Goal: Task Accomplishment & Management: Manage account settings

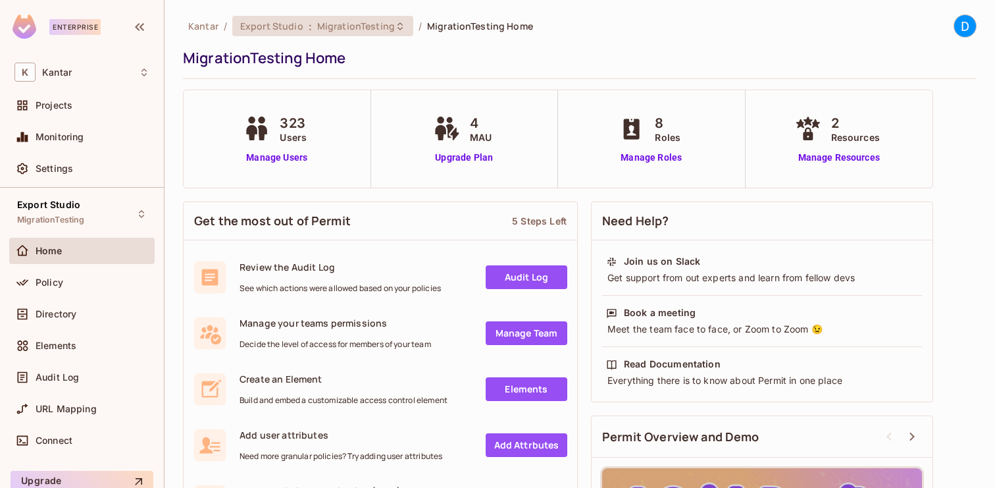
click at [340, 23] on span "MigrationTesting" at bounding box center [356, 26] width 78 height 13
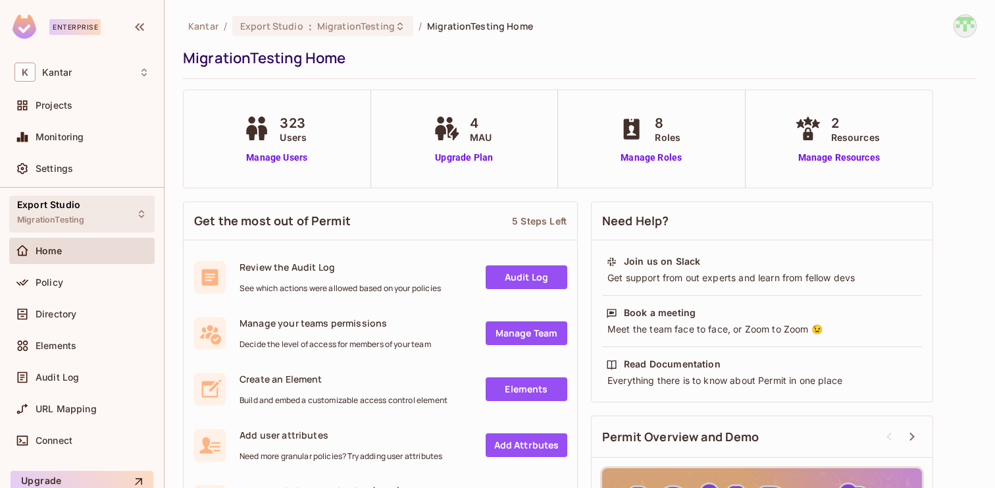
click at [84, 211] on div "Export Studio MigrationTesting" at bounding box center [50, 213] width 67 height 28
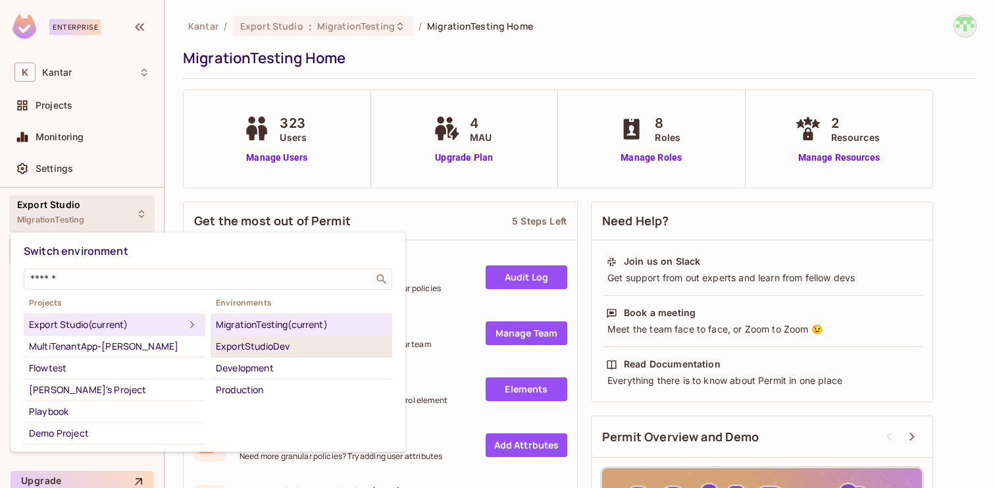
click at [294, 343] on div "ExportStudioDev" at bounding box center [301, 346] width 171 height 16
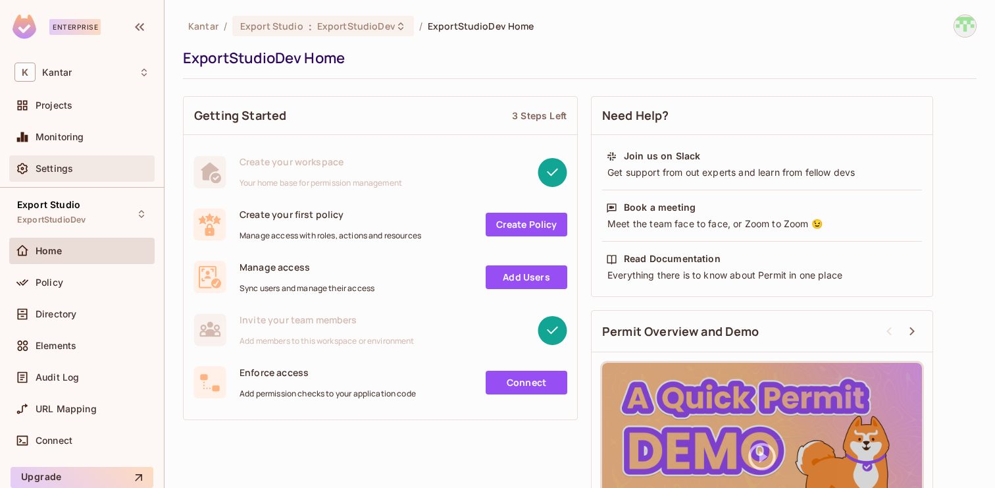
click at [89, 174] on div "Settings" at bounding box center [81, 169] width 135 height 16
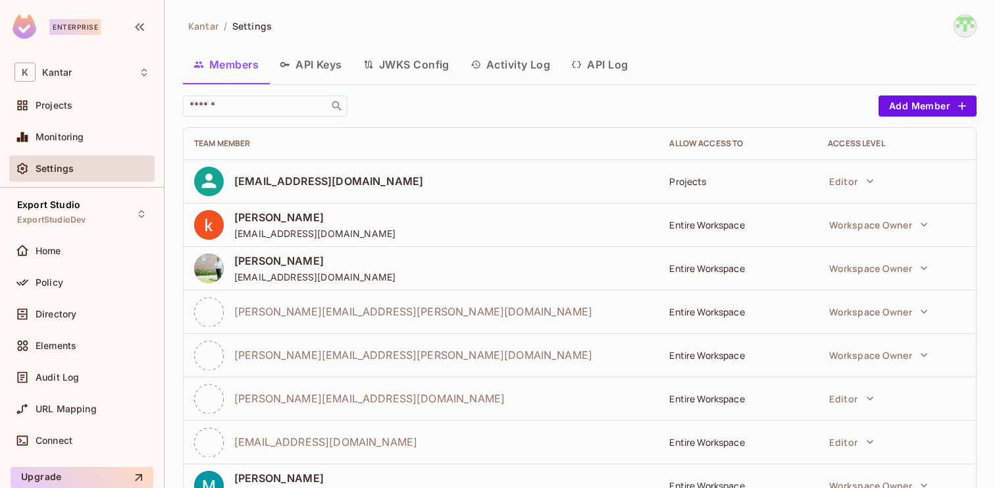
click at [317, 61] on button "API Keys" at bounding box center [311, 64] width 84 height 33
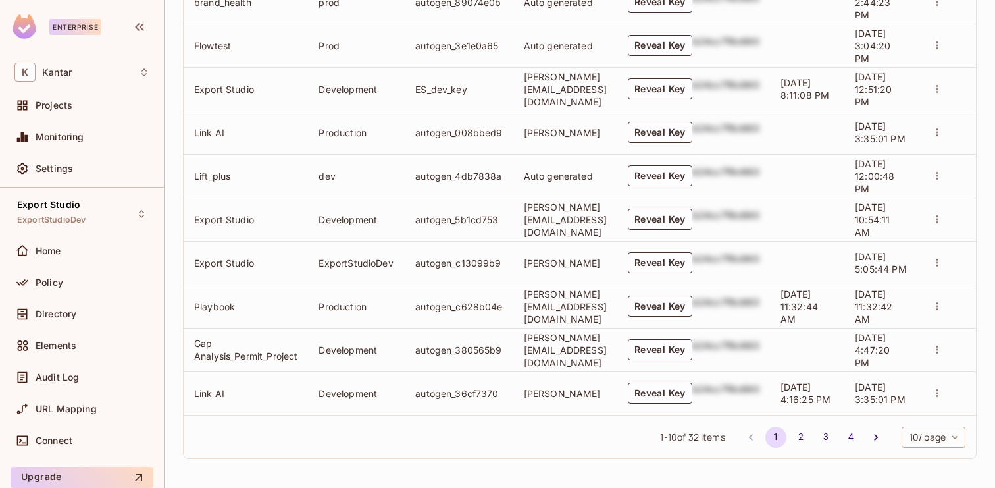
scroll to position [0, 22]
click at [684, 266] on button "Reveal Key" at bounding box center [660, 262] width 65 height 21
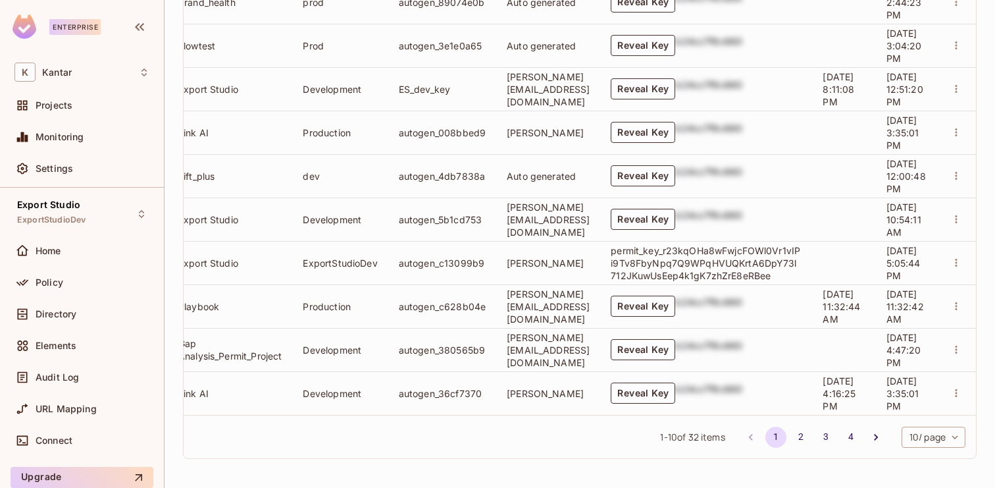
scroll to position [0, 81]
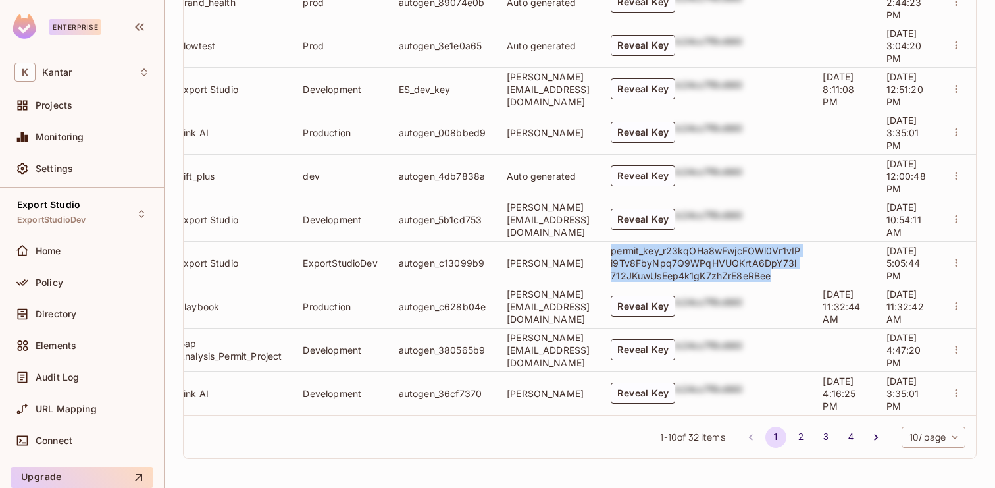
drag, startPoint x: 588, startPoint y: 251, endPoint x: 754, endPoint y: 277, distance: 167.9
click at [754, 277] on p "permit_key_r23kqOHa8wFwjcFOWl0Vr1vIPi9Tv8FbyNpq7Q9WPqHVUQKrtA6DpY73l712JKuwUsEe…" at bounding box center [706, 263] width 191 height 38
copy p "permit_key_r23kqOHa8wFwjcFOWl0Vr1vIPi9Tv8FbyNpq7Q9WPqHVUQKrtA6DpY73l712JKuwUsEe…"
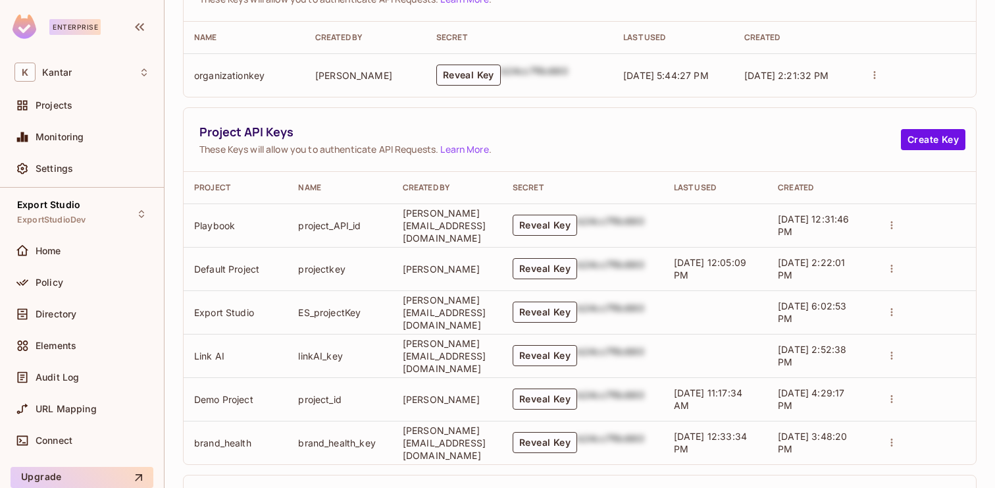
scroll to position [176, 0]
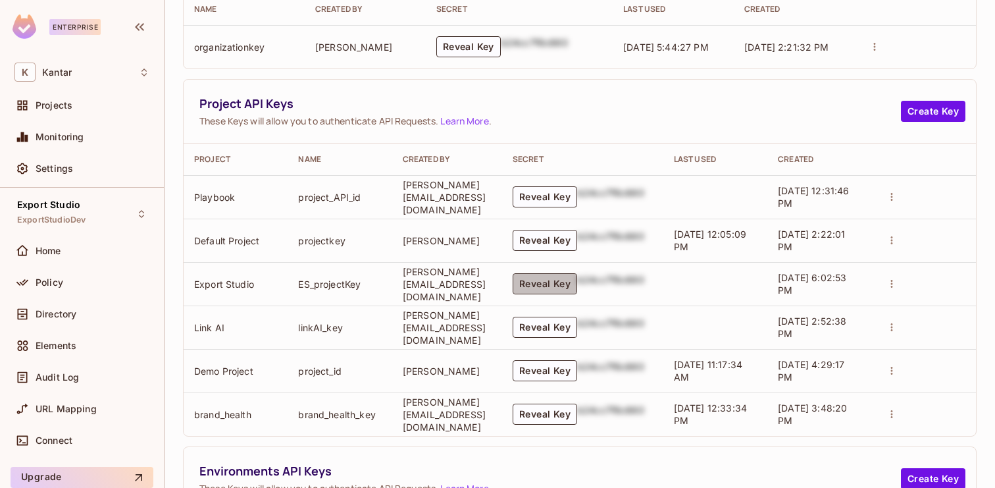
click at [559, 287] on button "Reveal Key" at bounding box center [545, 283] width 65 height 21
click at [561, 282] on button "Reveal Key" at bounding box center [545, 283] width 65 height 21
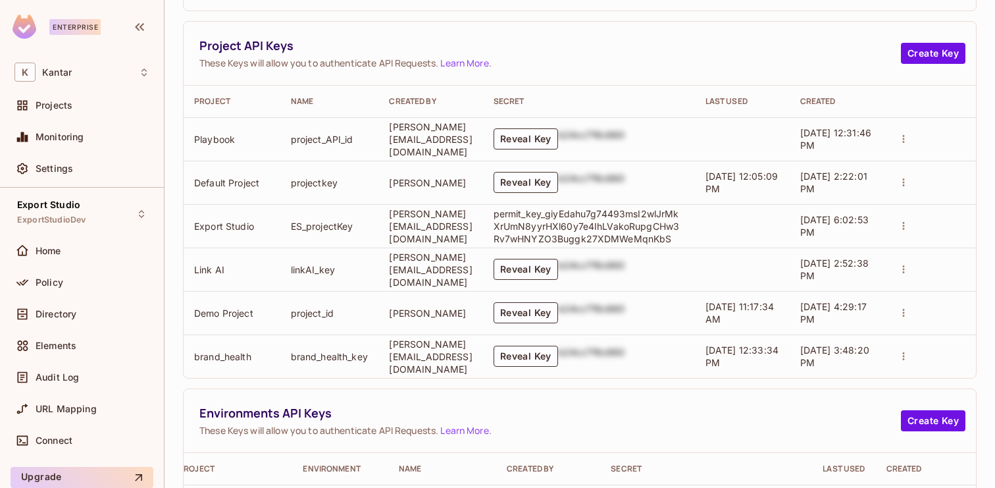
click at [579, 217] on p "permit_key_giyEdahu7g74493msI2wlJrMkXrUmN8yyrHXl60y7e4IhLVakoRupgCHw3Rv7wHNYZO3…" at bounding box center [589, 226] width 191 height 38
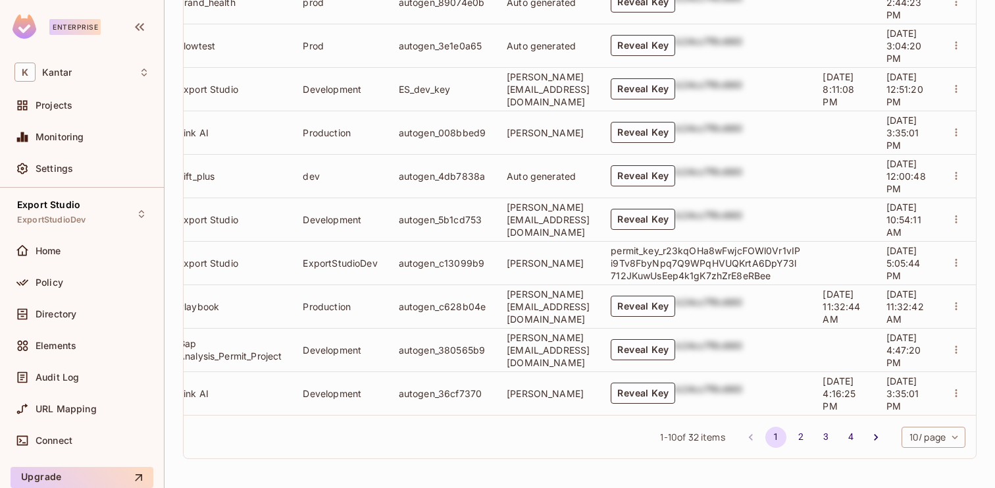
scroll to position [0, 0]
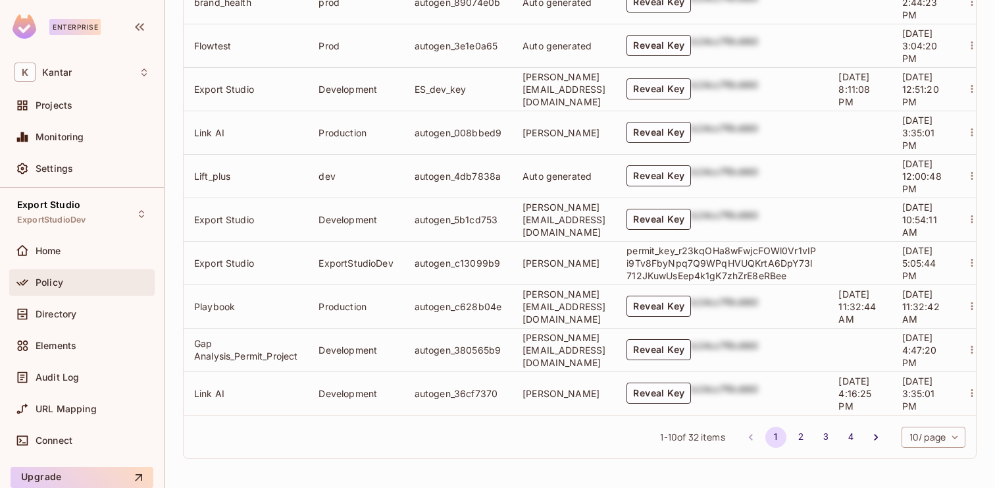
click at [53, 295] on div "Policy" at bounding box center [81, 282] width 145 height 26
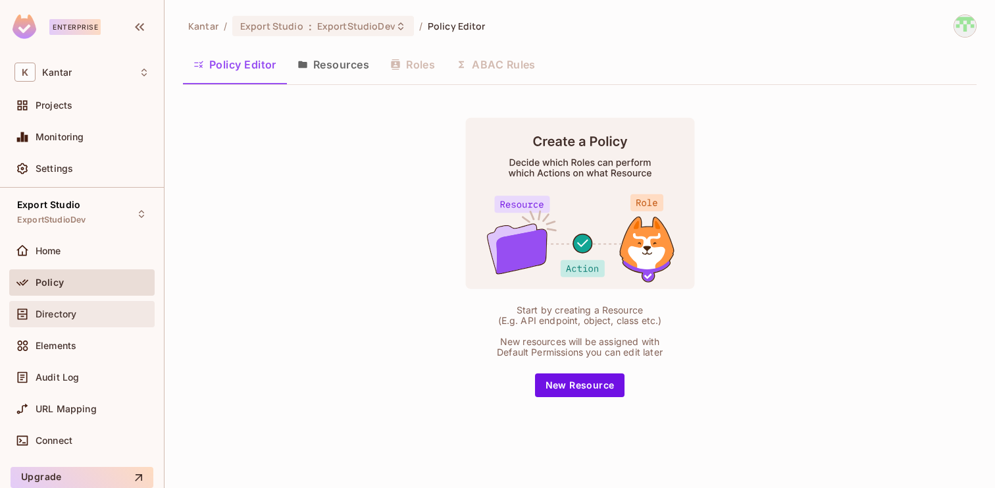
click at [95, 309] on div "Directory" at bounding box center [93, 314] width 114 height 11
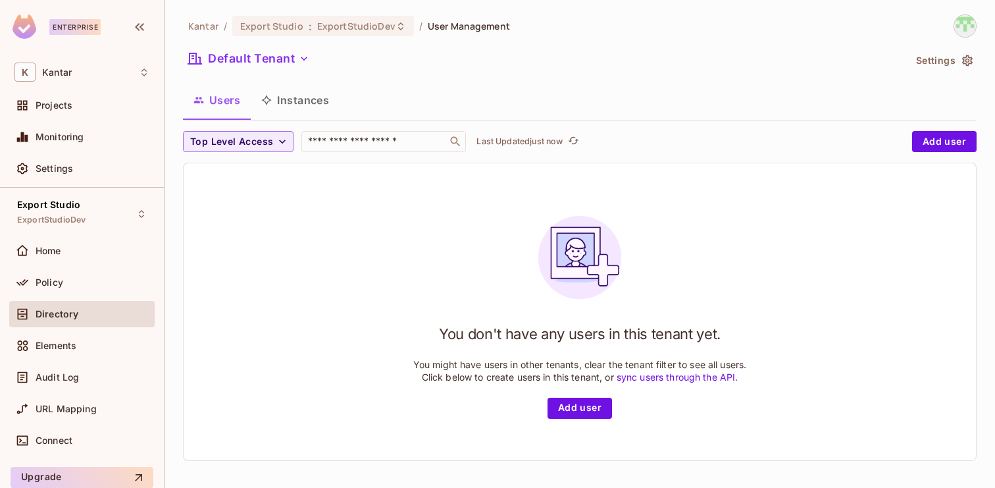
click at [299, 99] on button "Instances" at bounding box center [295, 100] width 89 height 33
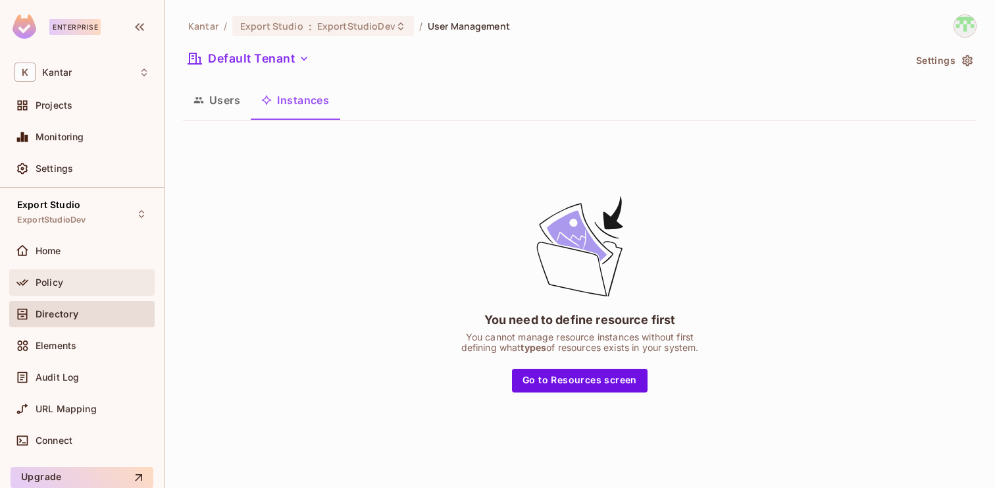
click at [91, 284] on div "Policy" at bounding box center [93, 282] width 114 height 11
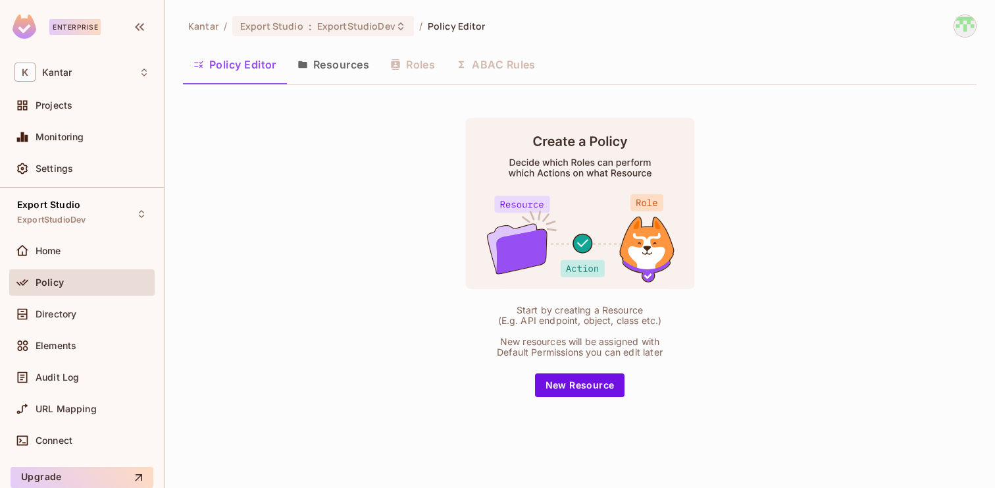
click at [336, 66] on button "Resources" at bounding box center [333, 64] width 93 height 33
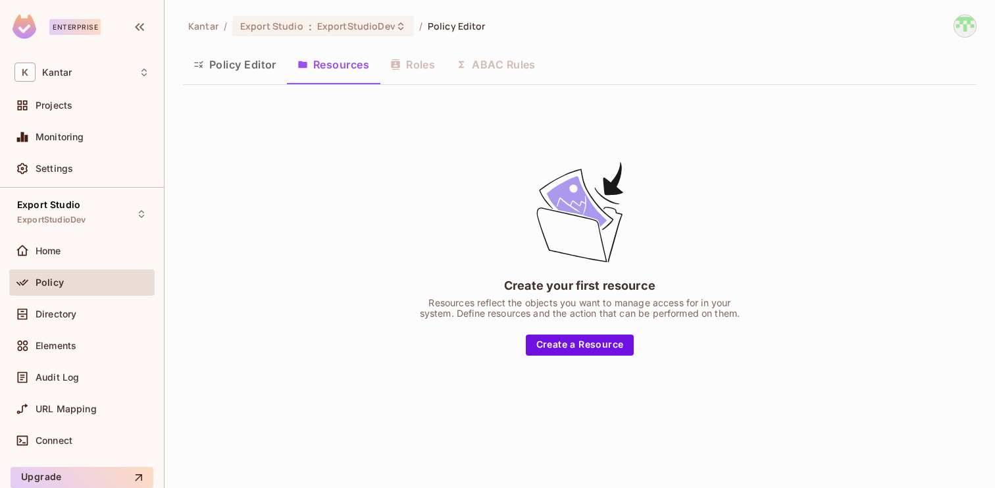
click at [221, 77] on button "Policy Editor" at bounding box center [235, 64] width 104 height 33
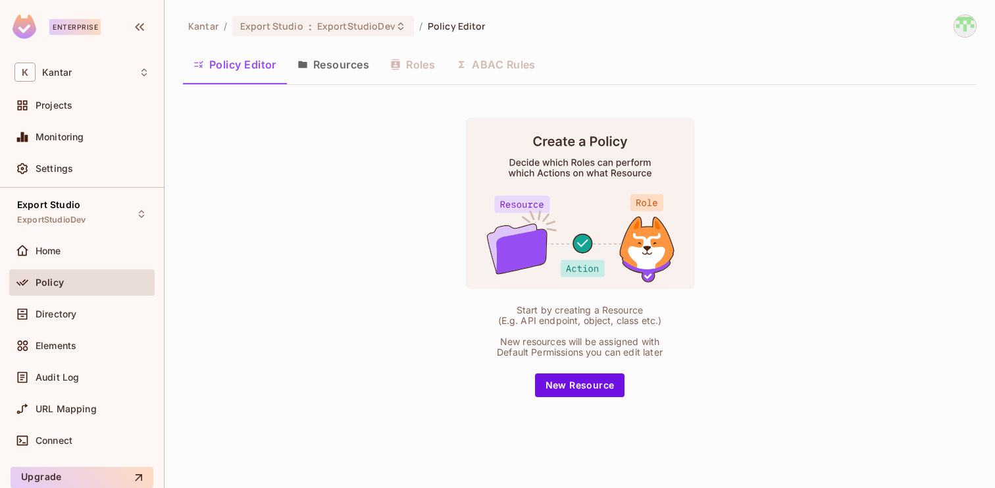
click at [419, 282] on div "Start by creating a Resource (E.g. API endpoint, object, class etc.) New resour…" at bounding box center [579, 257] width 329 height 280
click at [330, 24] on span "ExportStudioDev" at bounding box center [356, 26] width 78 height 13
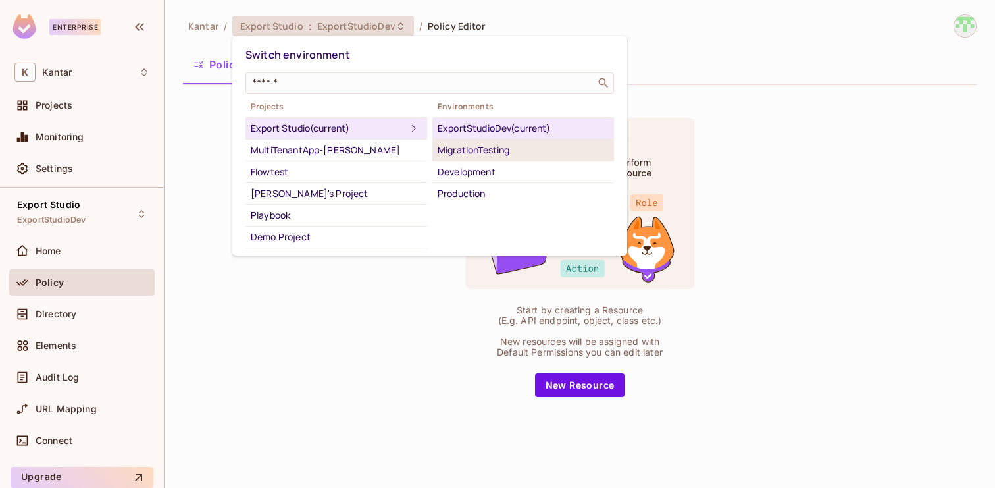
click at [500, 141] on li "MigrationTesting" at bounding box center [523, 151] width 182 height 22
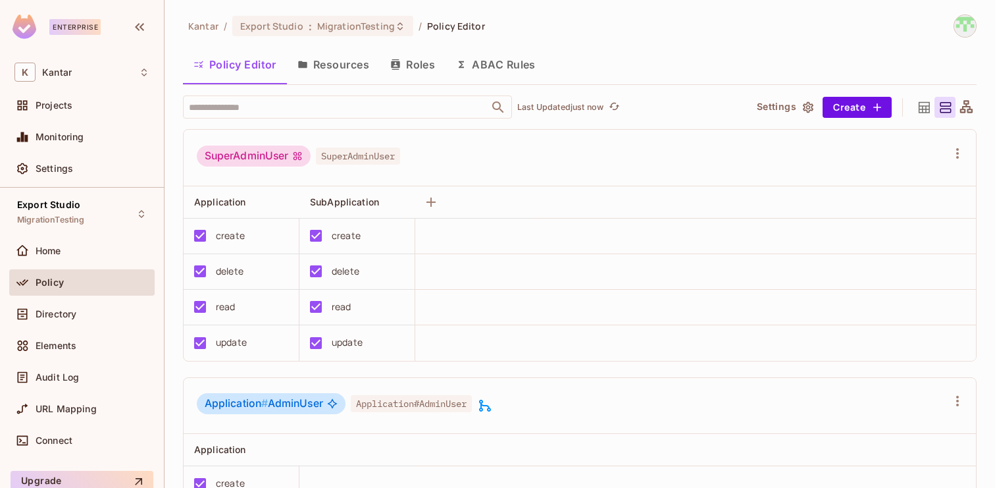
click at [326, 59] on button "Resources" at bounding box center [333, 64] width 93 height 33
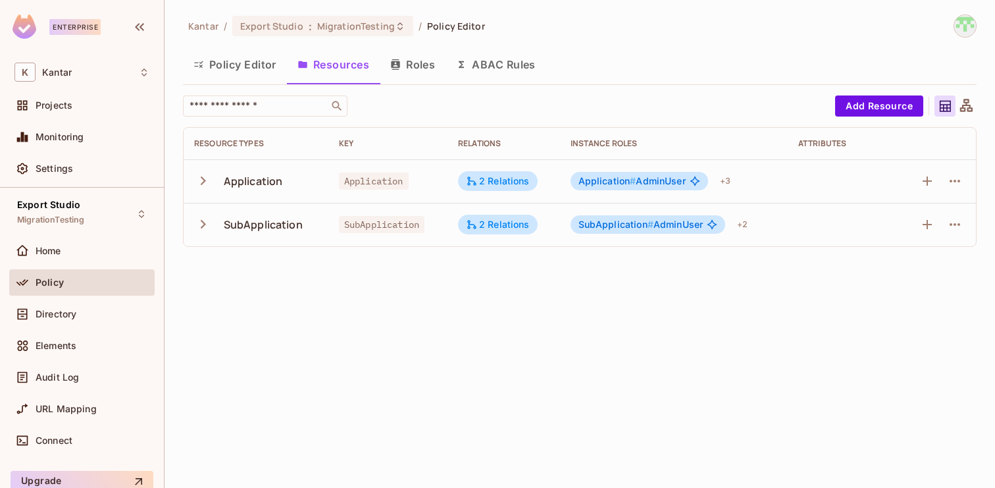
click at [618, 183] on span "Application #" at bounding box center [608, 180] width 58 height 11
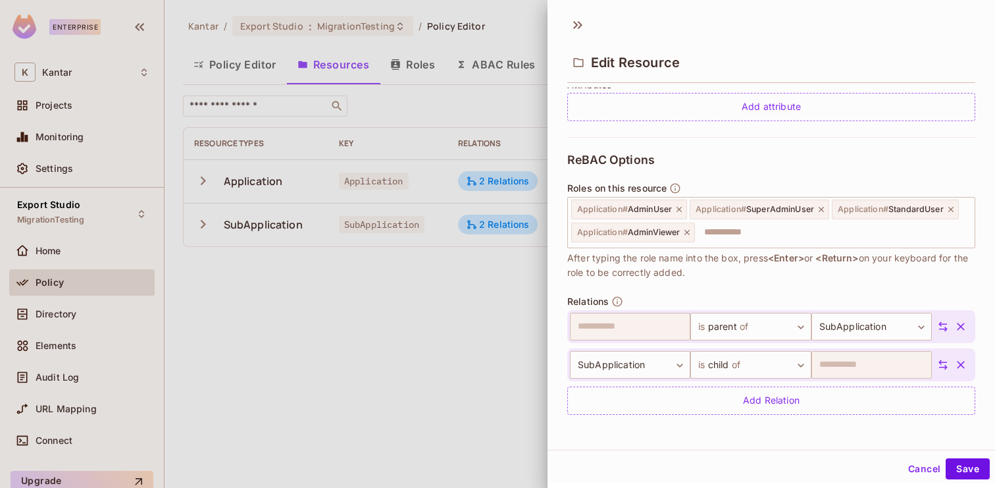
scroll to position [2, 0]
click at [925, 469] on button "Cancel" at bounding box center [924, 466] width 43 height 21
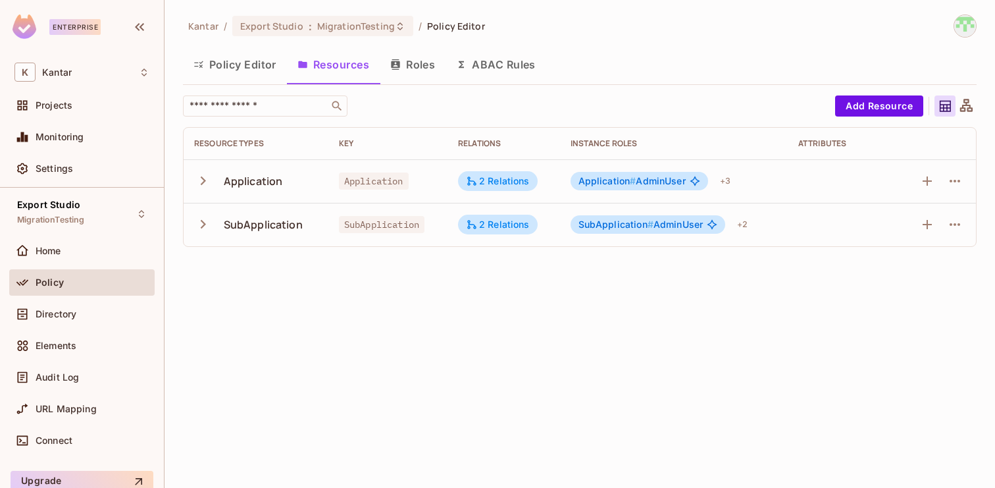
click at [245, 180] on div "Application" at bounding box center [253, 181] width 59 height 14
copy div "Application"
click at [653, 182] on span "Application # AdminUser" at bounding box center [632, 181] width 107 height 11
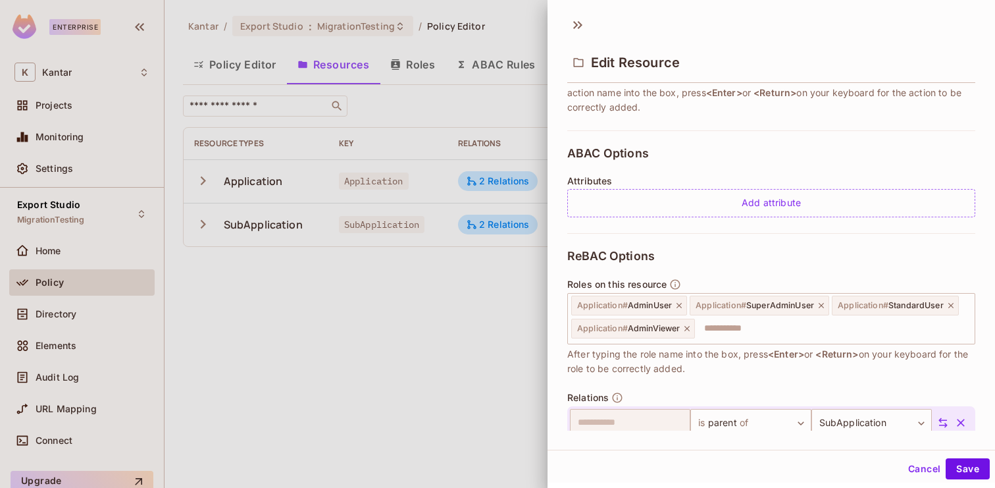
scroll to position [274, 0]
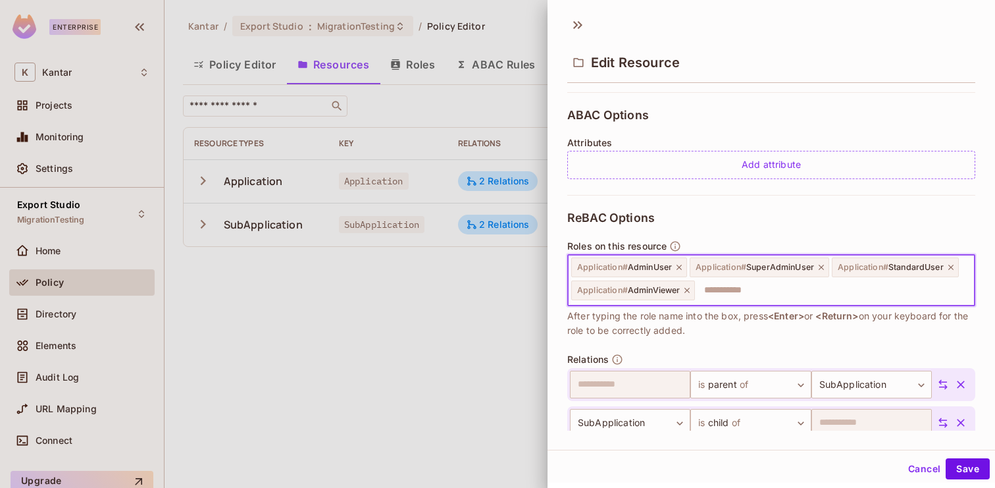
drag, startPoint x: 733, startPoint y: 297, endPoint x: 552, endPoint y: 269, distance: 183.1
click at [549, 269] on div "**********" at bounding box center [772, 259] width 448 height 343
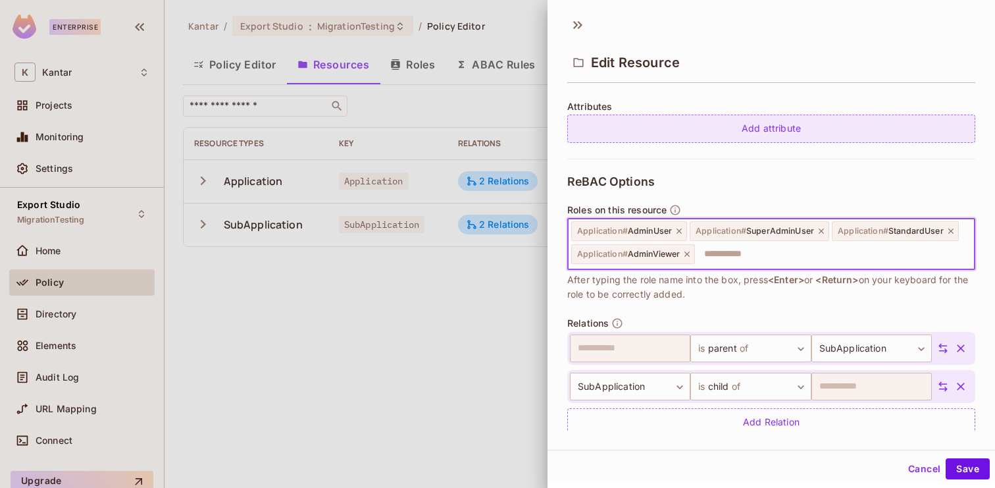
scroll to position [331, 0]
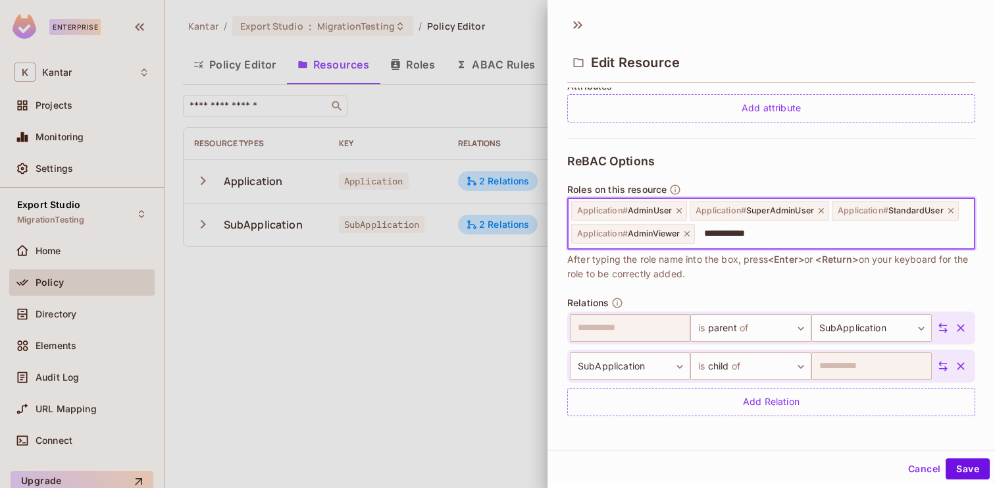
click at [728, 239] on input "**********" at bounding box center [832, 234] width 273 height 26
type input "**********"
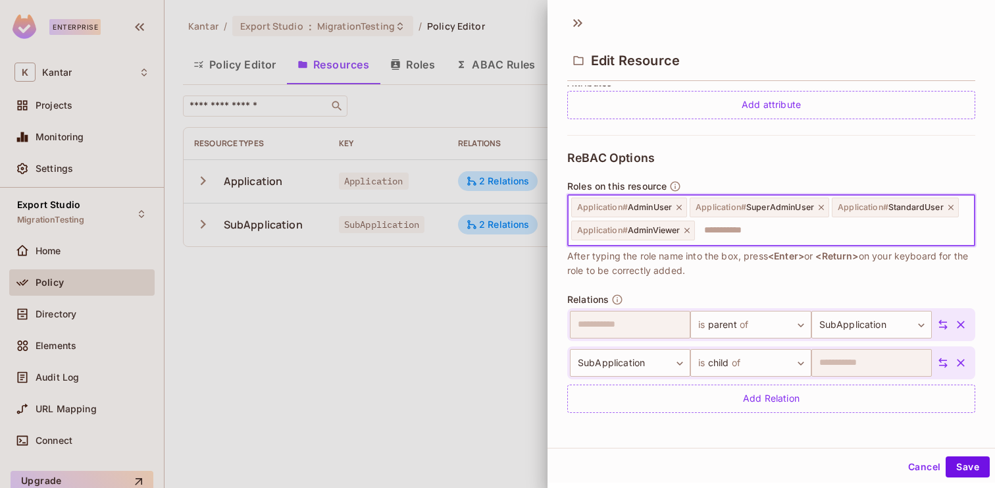
click at [929, 467] on button "Cancel" at bounding box center [924, 466] width 43 height 21
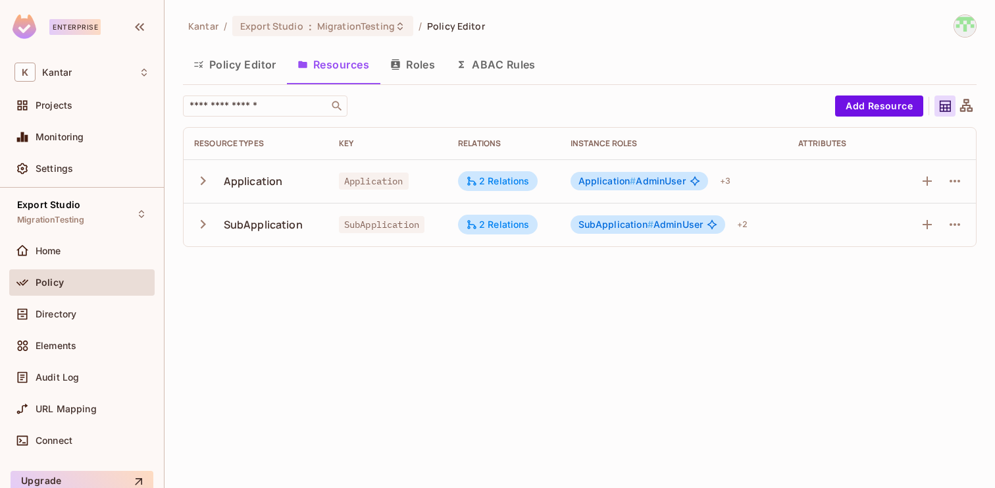
click at [642, 228] on span "SubApplication #" at bounding box center [616, 224] width 75 height 11
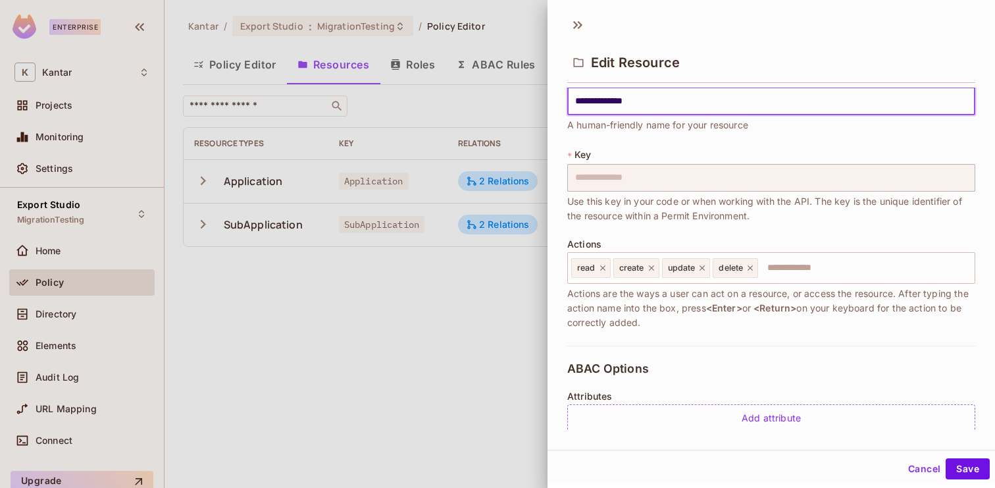
scroll to position [0, 0]
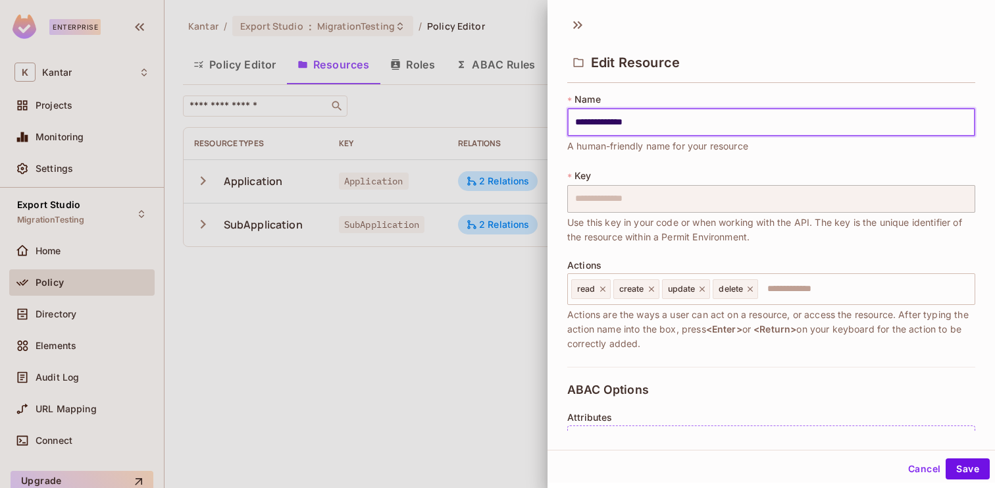
click at [662, 118] on input "**********" at bounding box center [771, 123] width 408 height 28
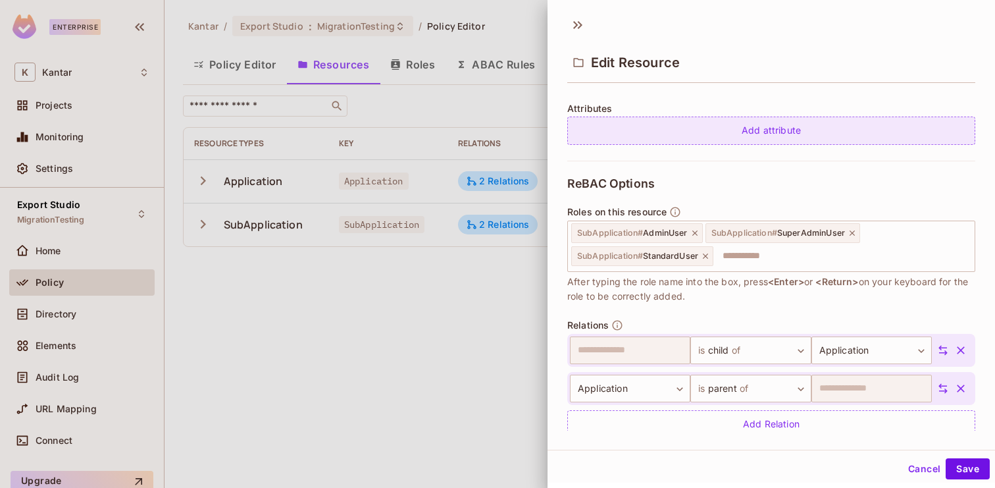
scroll to position [310, 0]
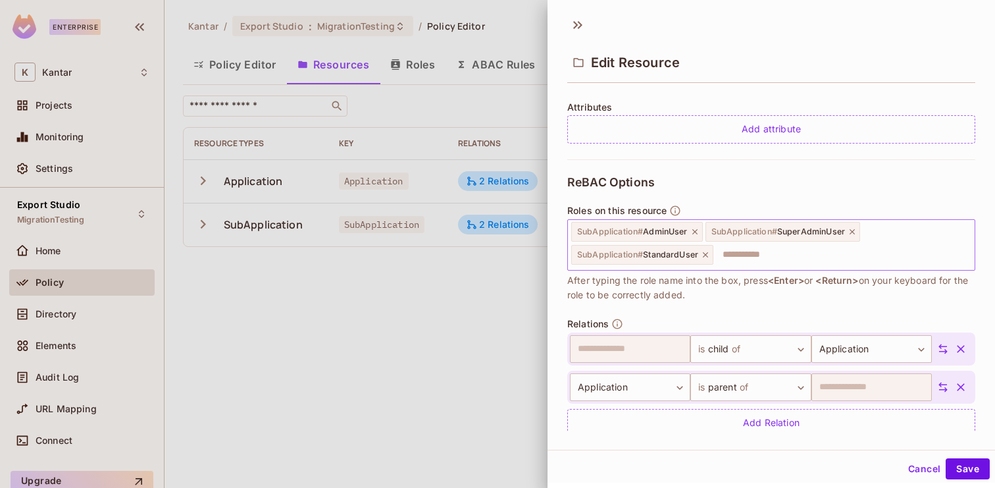
click at [761, 261] on input "text" at bounding box center [842, 255] width 255 height 26
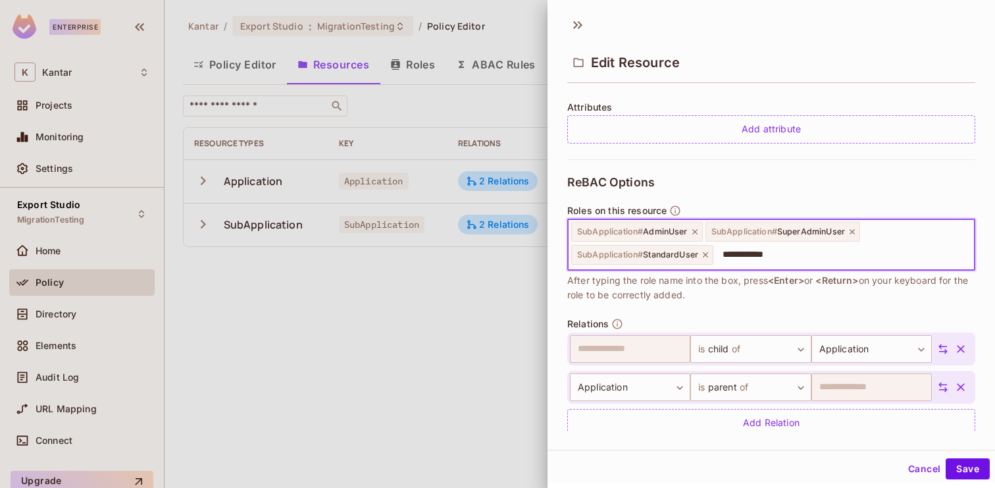
click at [764, 252] on input "**********" at bounding box center [842, 255] width 255 height 26
click at [798, 253] on input "**********" at bounding box center [842, 255] width 255 height 26
type input "*"
drag, startPoint x: 772, startPoint y: 263, endPoint x: 608, endPoint y: 230, distance: 167.8
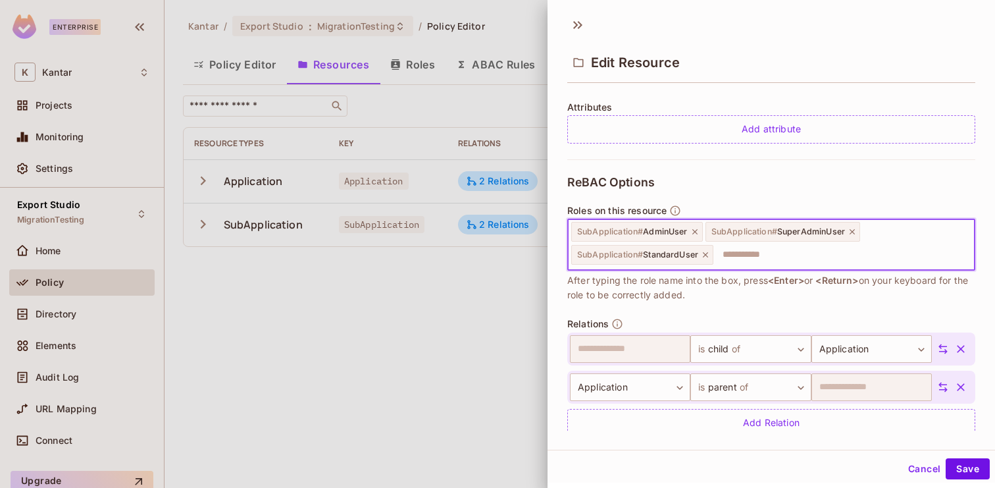
click at [608, 230] on div "SubApplication # AdminUser SubApplication # SuperAdminUser SubApplication # Sta…" at bounding box center [771, 244] width 408 height 51
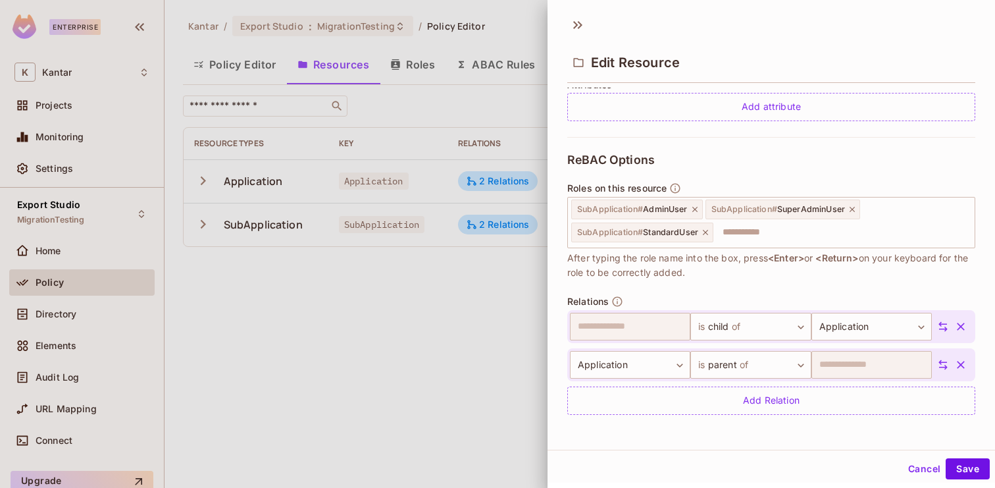
click at [434, 260] on div at bounding box center [497, 244] width 995 height 488
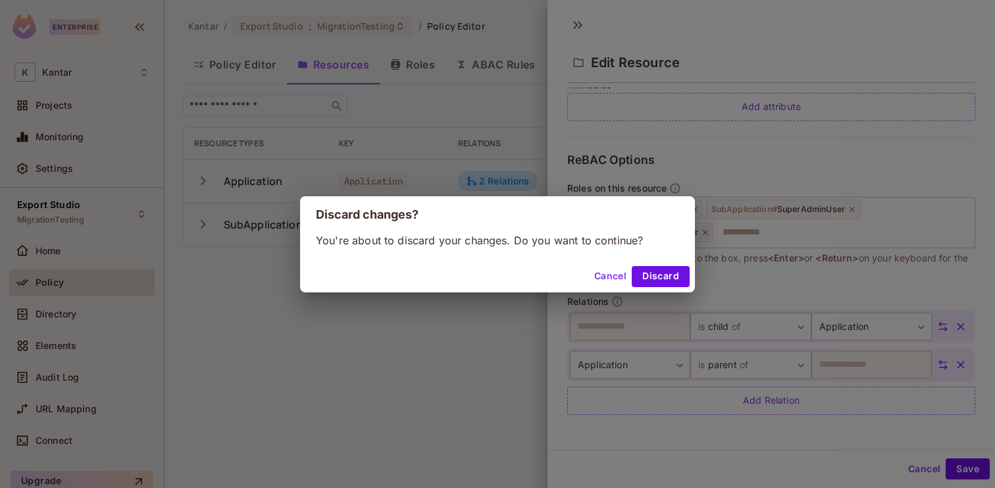
click at [611, 278] on button "Cancel" at bounding box center [610, 276] width 43 height 21
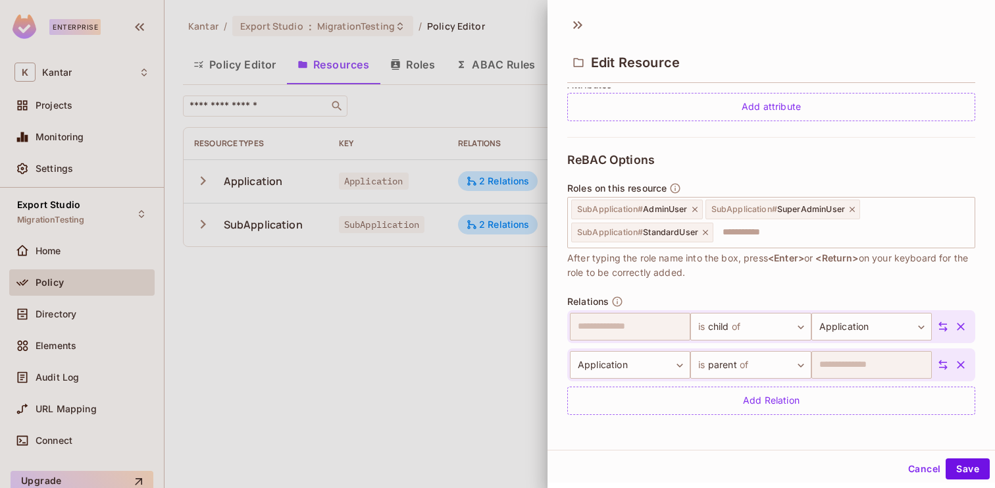
click at [928, 476] on button "Cancel" at bounding box center [924, 468] width 43 height 21
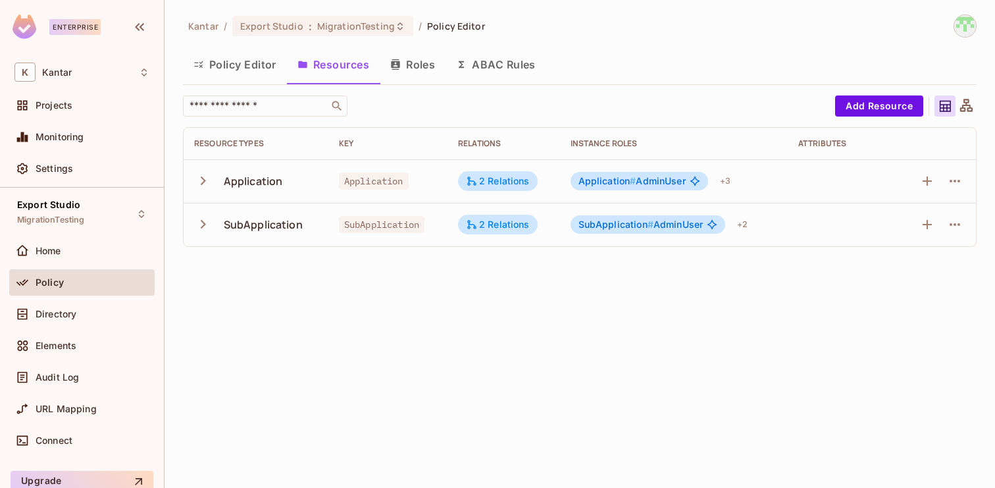
click at [606, 178] on span "Application #" at bounding box center [608, 180] width 58 height 11
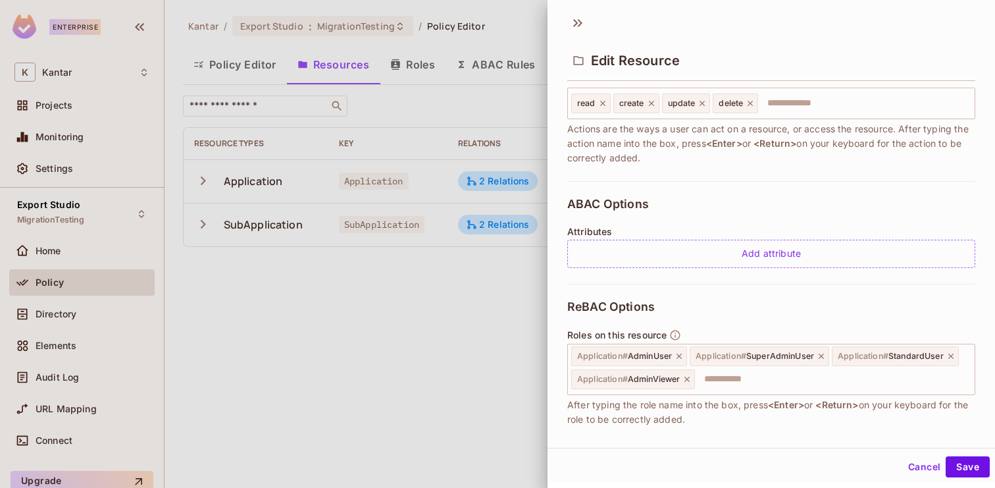
scroll to position [0, 0]
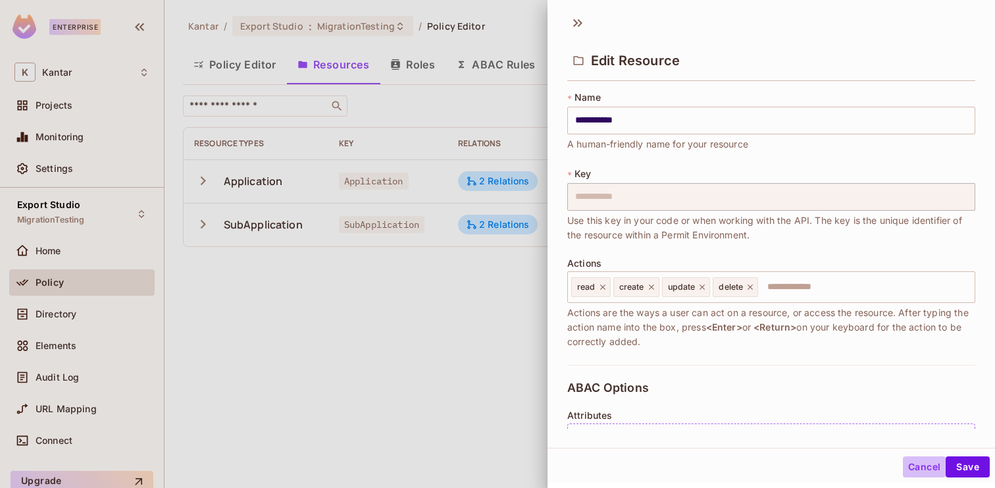
click at [918, 467] on button "Cancel" at bounding box center [924, 466] width 43 height 21
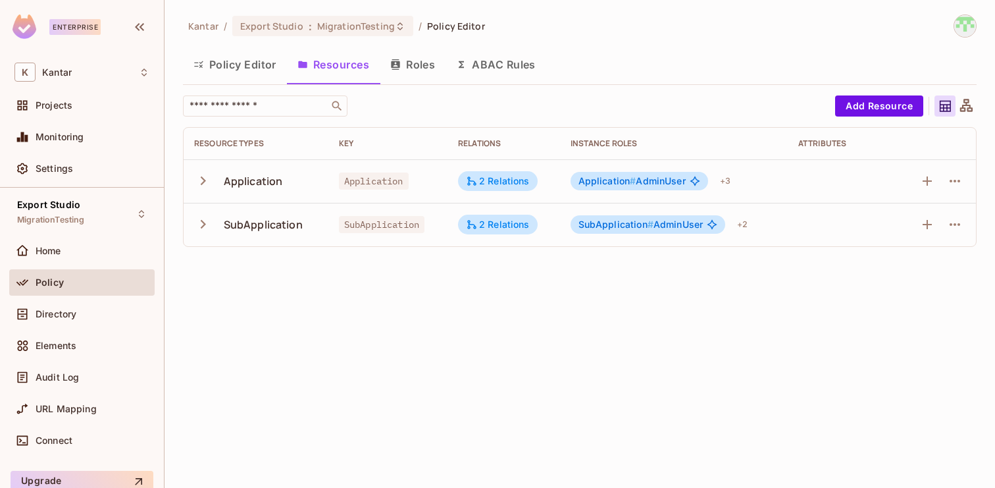
click at [650, 180] on span "Application # AdminUser" at bounding box center [632, 181] width 107 height 11
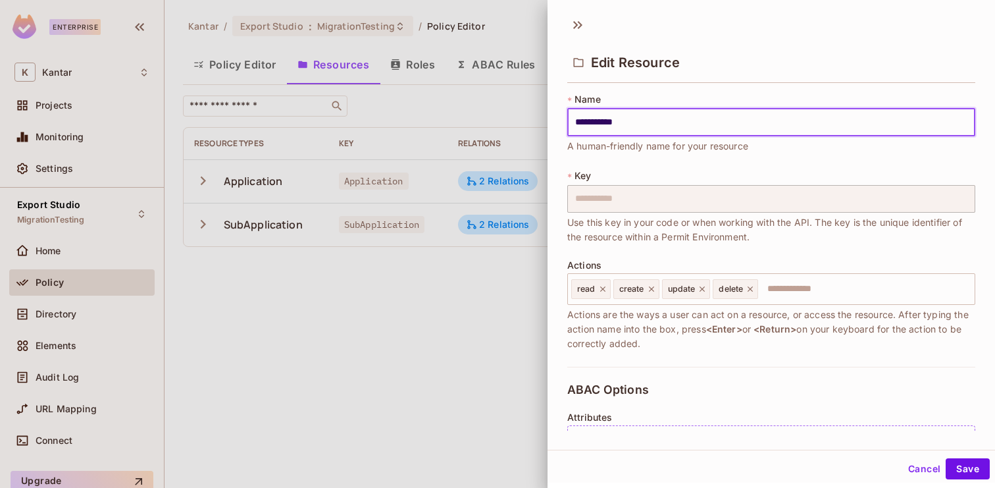
scroll to position [332, 0]
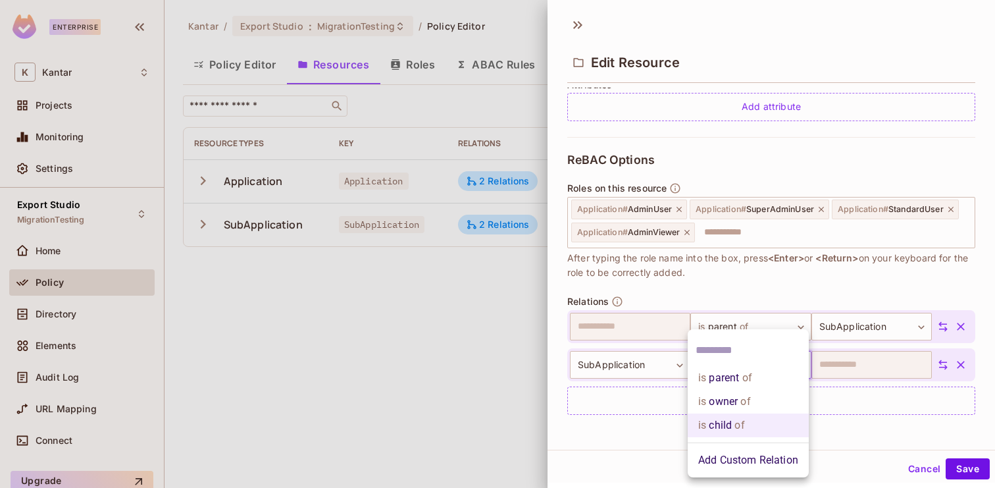
click at [745, 369] on body "**********" at bounding box center [497, 244] width 995 height 488
drag, startPoint x: 755, startPoint y: 424, endPoint x: 664, endPoint y: 423, distance: 90.8
click at [664, 423] on div "is parent of is owner of is child of Add Custom Relation" at bounding box center [497, 244] width 995 height 488
click at [919, 469] on div at bounding box center [497, 244] width 995 height 488
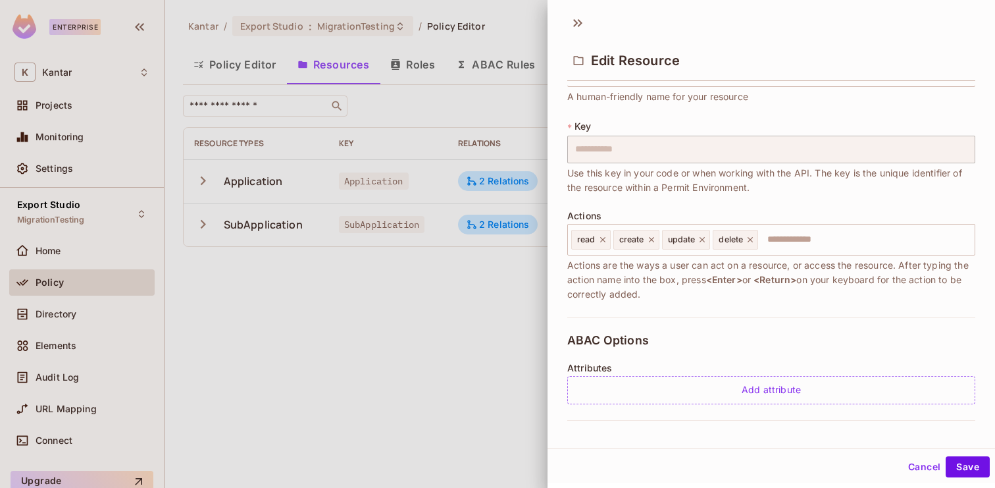
scroll to position [0, 0]
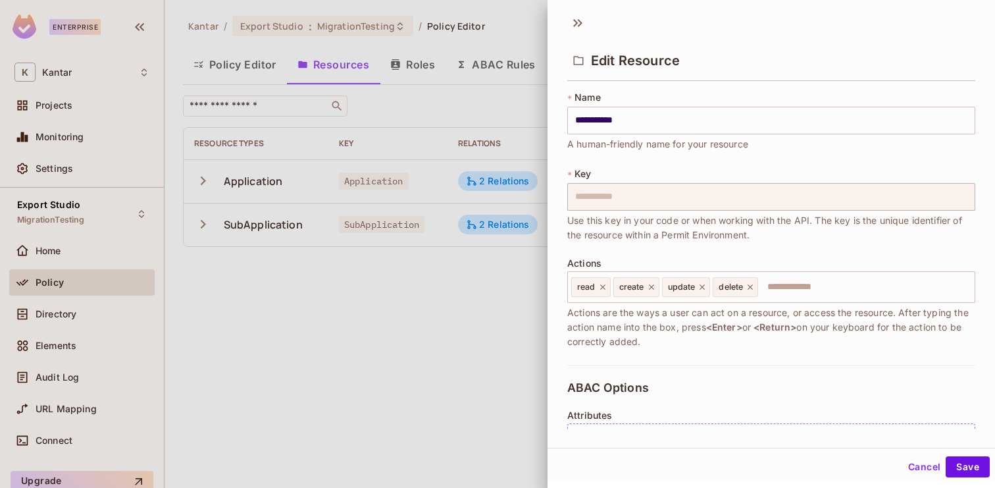
click at [921, 465] on button "Cancel" at bounding box center [924, 466] width 43 height 21
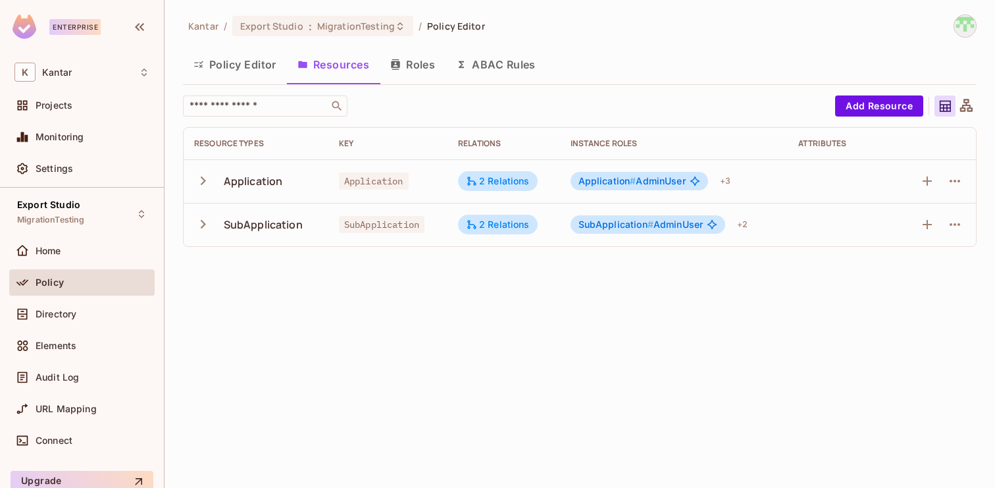
click at [422, 82] on div "Policy Editor Resources Roles ABAC Rules" at bounding box center [580, 66] width 794 height 36
click at [411, 59] on button "Roles" at bounding box center [413, 64] width 66 height 33
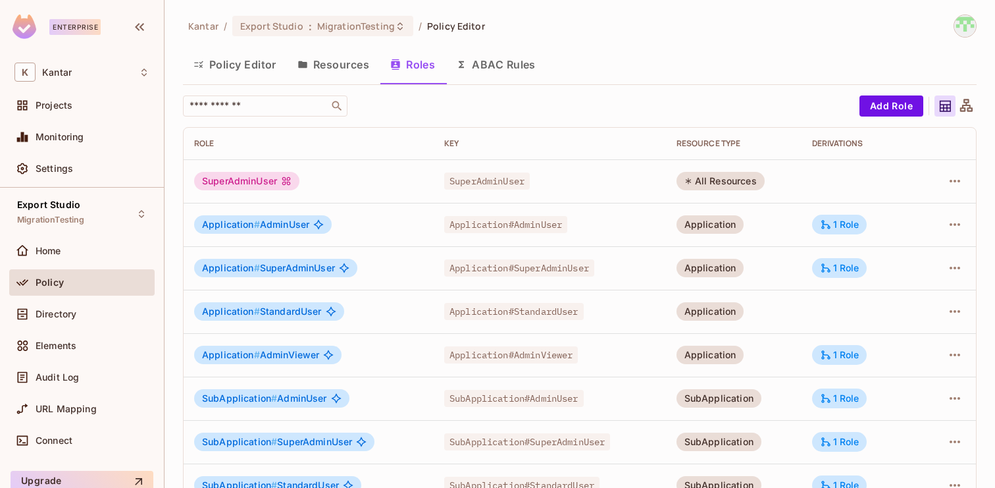
scroll to position [30, 0]
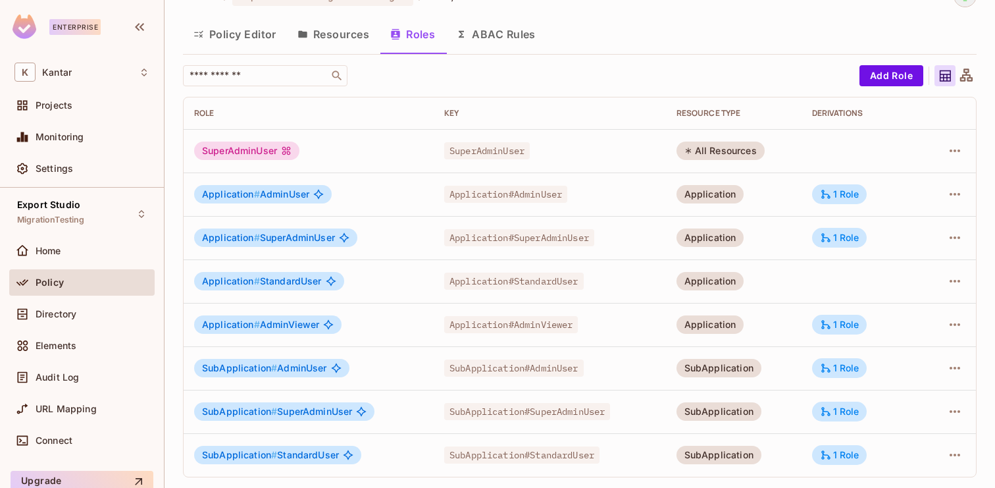
click at [476, 136] on td "SuperAdminUser" at bounding box center [550, 150] width 232 height 43
click at [476, 148] on span "SuperAdminUser" at bounding box center [487, 150] width 86 height 17
click at [714, 145] on div "All Resources" at bounding box center [721, 151] width 88 height 18
click at [257, 151] on div "SuperAdminUser" at bounding box center [246, 151] width 105 height 18
click at [948, 153] on icon "button" at bounding box center [955, 151] width 16 height 16
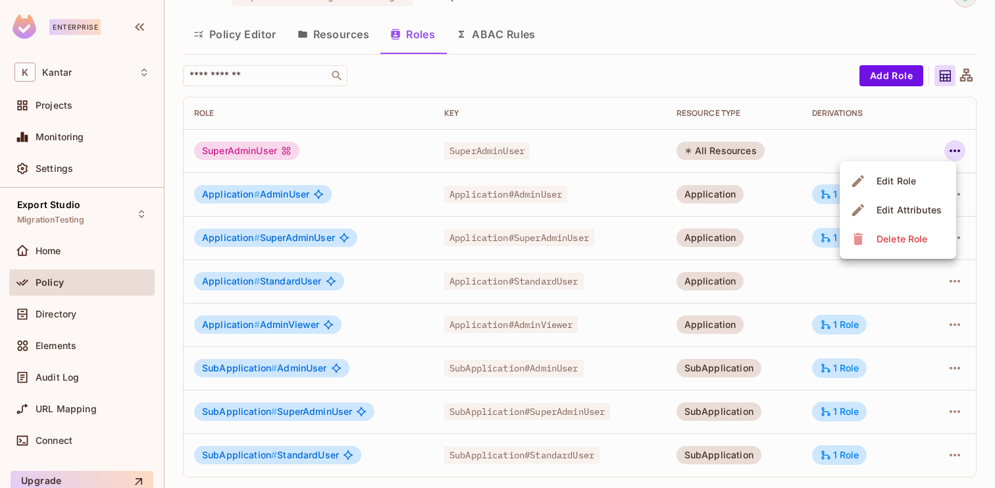
click at [916, 178] on span "Edit Role" at bounding box center [896, 180] width 47 height 21
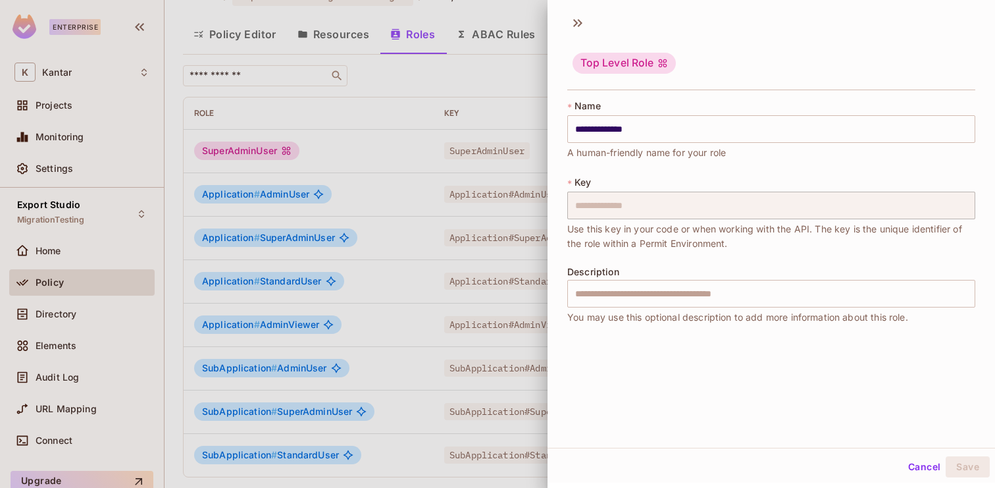
scroll to position [0, 0]
click at [914, 471] on button "Cancel" at bounding box center [924, 468] width 43 height 21
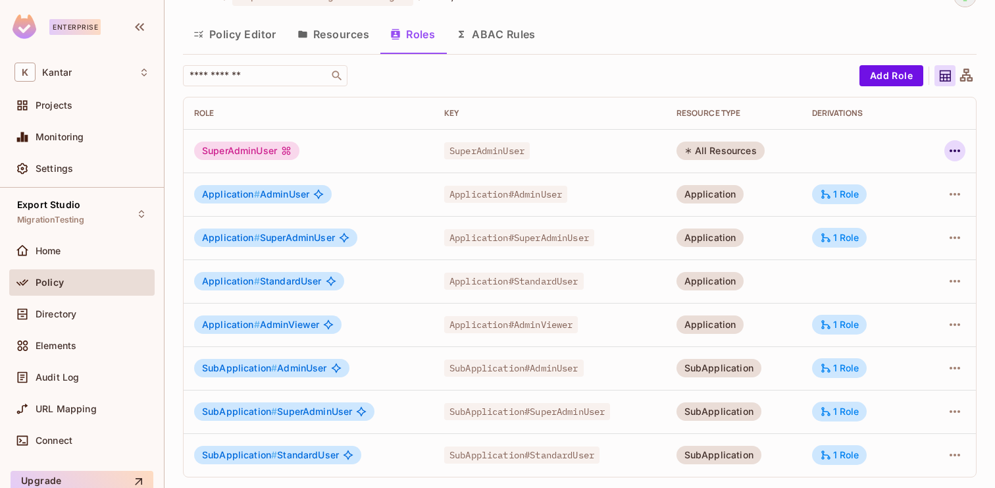
click at [958, 154] on icon "button" at bounding box center [955, 151] width 16 height 16
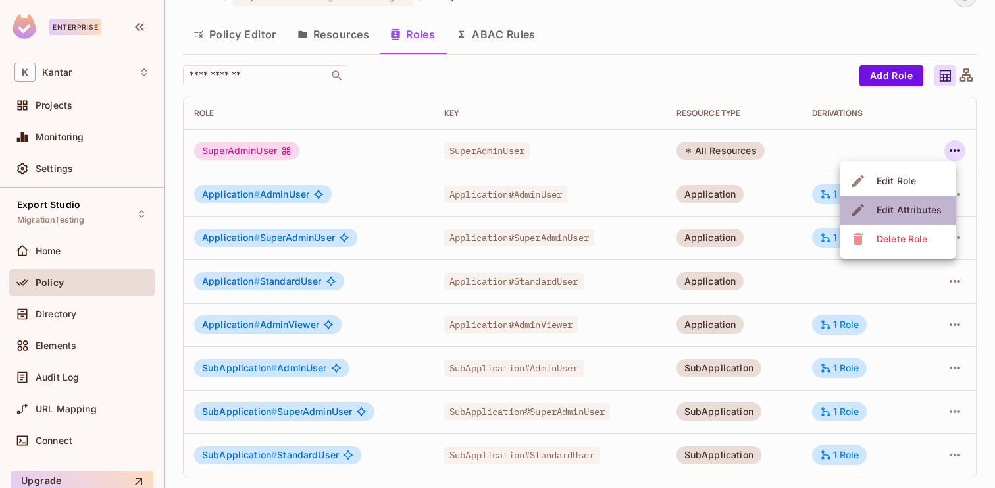
click at [897, 219] on span "Edit Attributes" at bounding box center [909, 209] width 73 height 21
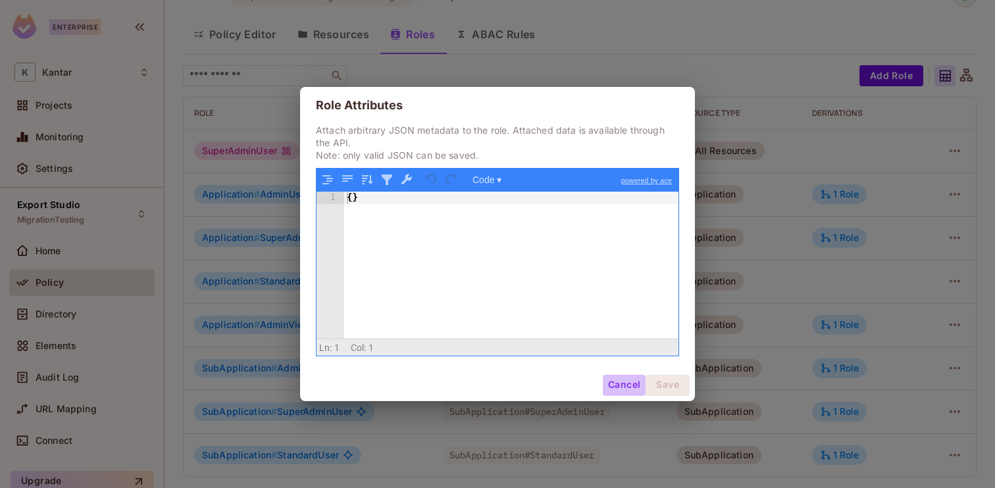
click at [620, 388] on button "Cancel" at bounding box center [624, 385] width 43 height 21
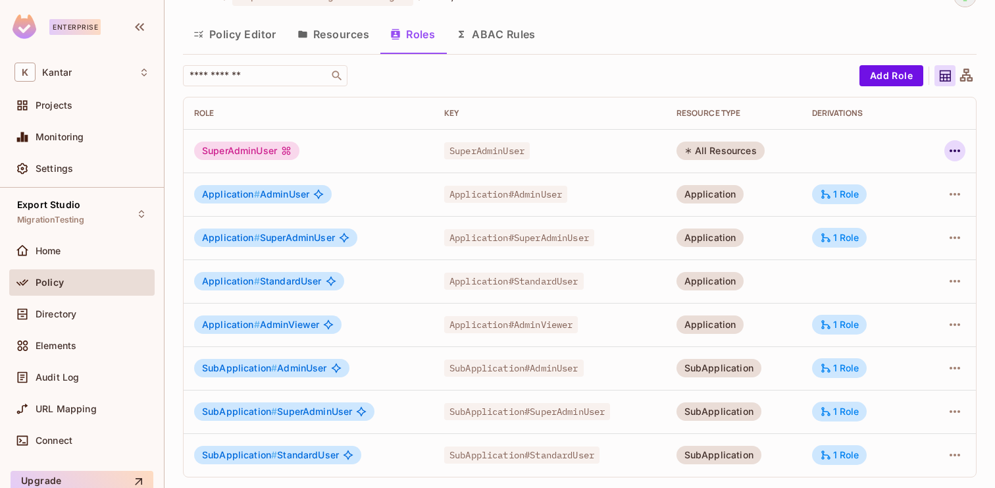
click at [955, 150] on icon "button" at bounding box center [955, 150] width 11 height 3
click at [925, 178] on li "Edit Role" at bounding box center [898, 181] width 117 height 29
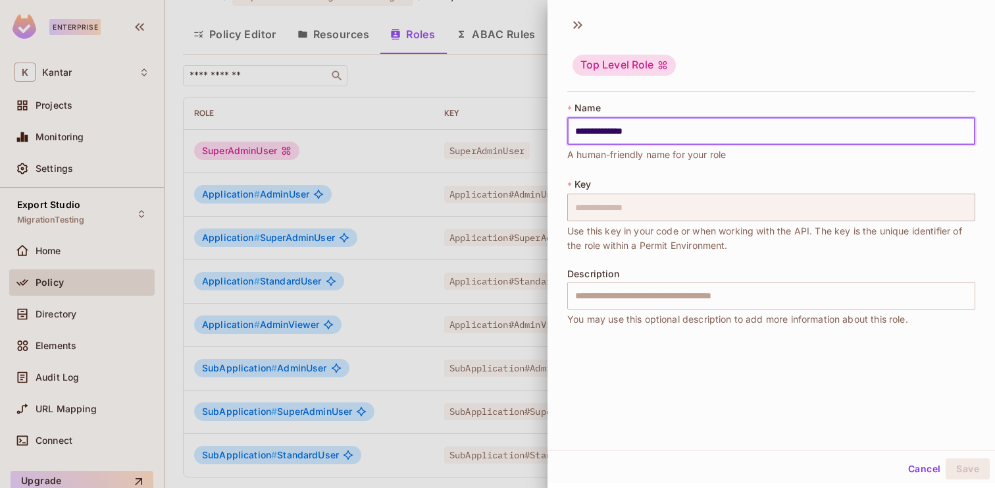
click at [649, 126] on input "**********" at bounding box center [771, 131] width 408 height 28
click at [921, 471] on button "Cancel" at bounding box center [924, 468] width 43 height 21
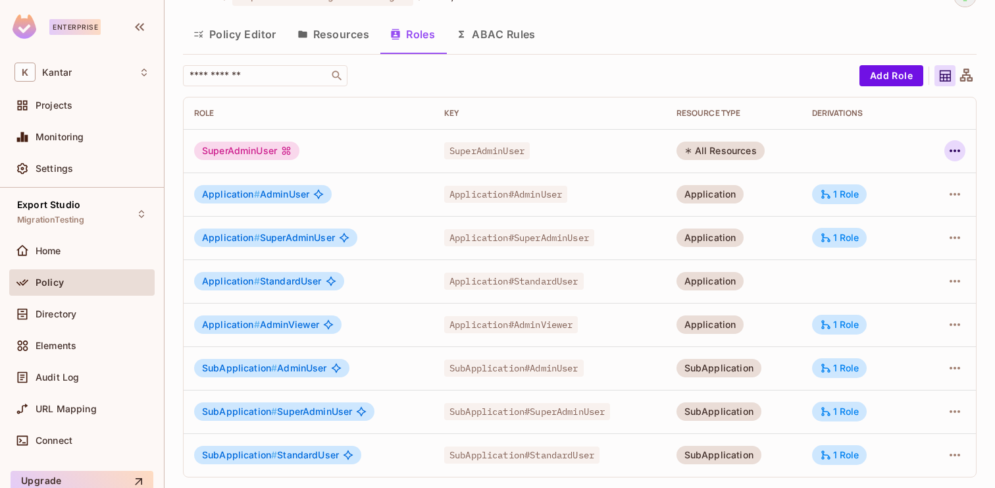
click at [955, 146] on icon "button" at bounding box center [955, 151] width 16 height 16
click at [921, 180] on li "Edit Role" at bounding box center [898, 181] width 117 height 29
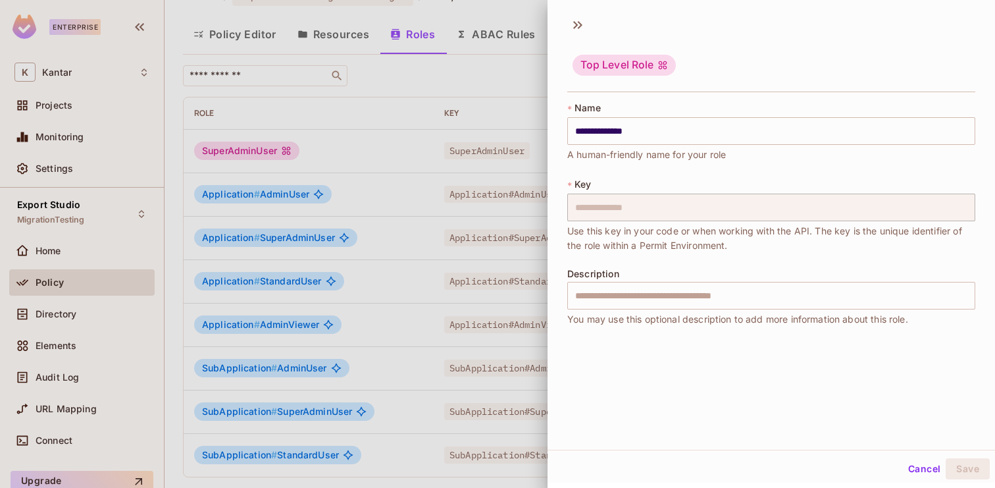
click at [922, 470] on button "Cancel" at bounding box center [924, 468] width 43 height 21
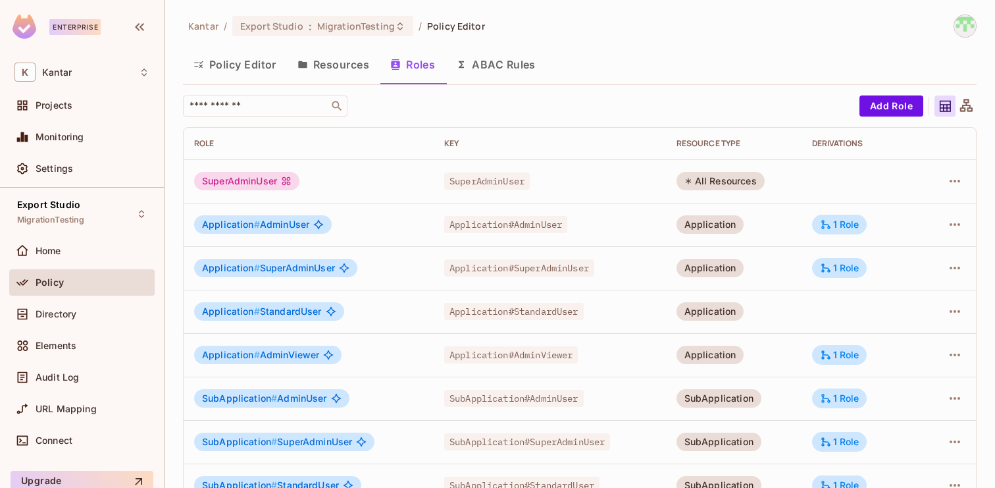
scroll to position [30, 0]
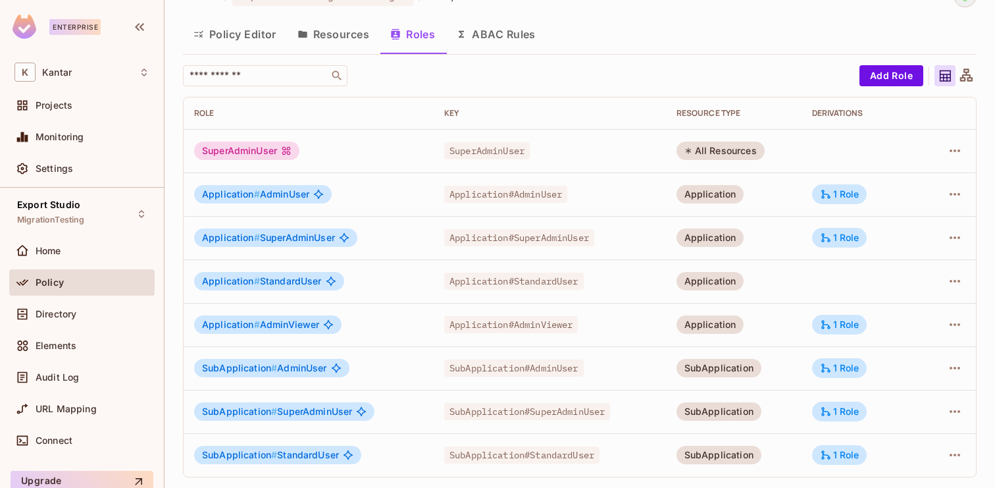
click at [261, 36] on button "Policy Editor" at bounding box center [235, 34] width 104 height 33
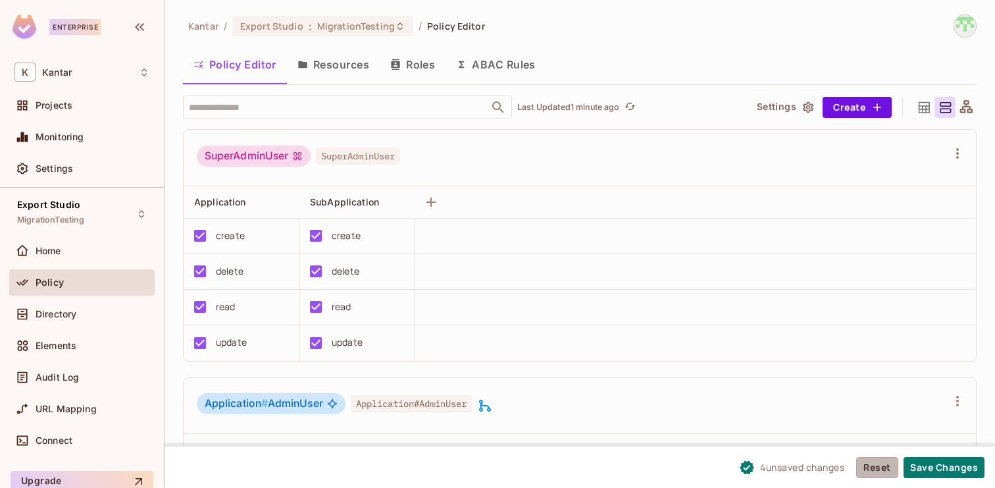
click at [866, 469] on button "Reset" at bounding box center [877, 467] width 42 height 21
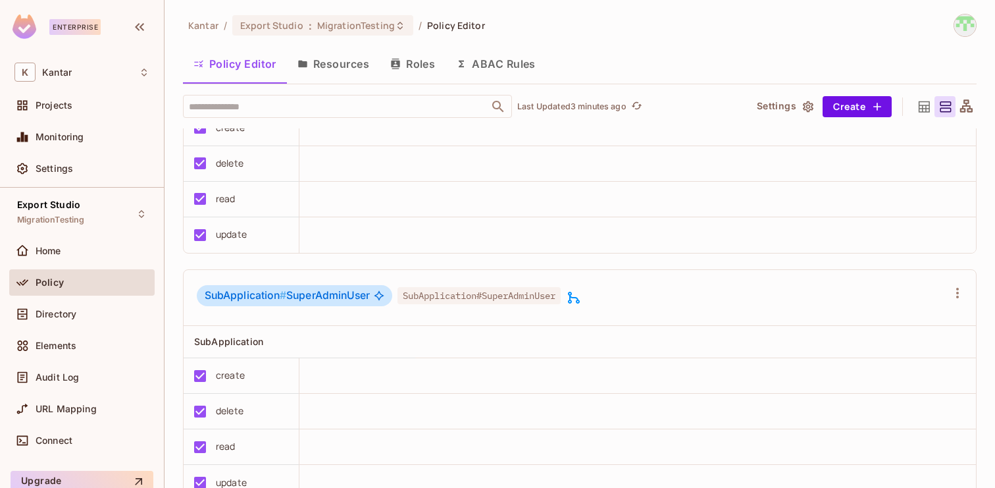
scroll to position [1640, 0]
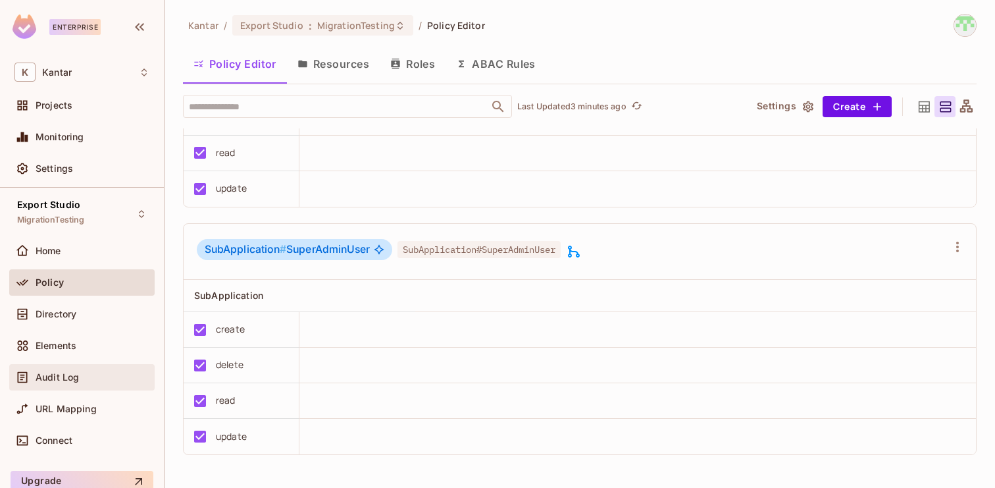
click at [80, 377] on div "Audit Log" at bounding box center [93, 377] width 114 height 11
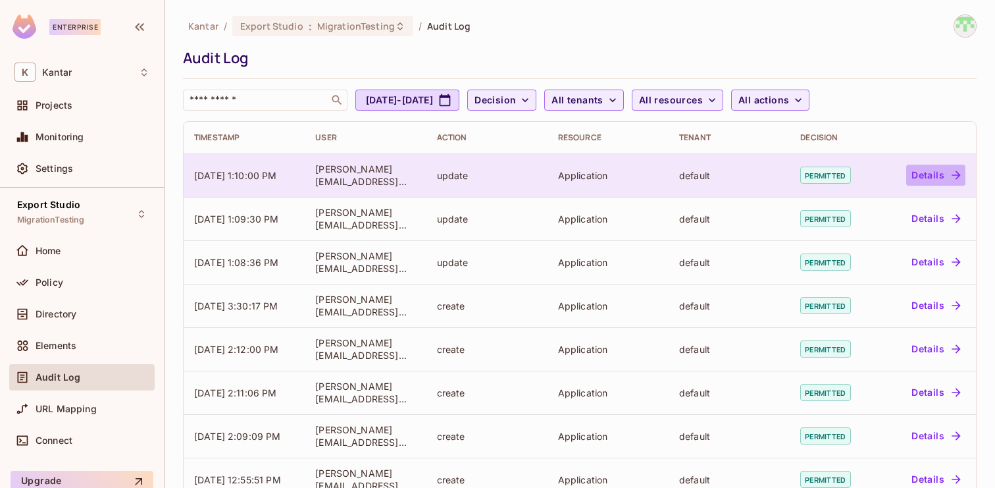
click at [941, 172] on button "Details" at bounding box center [935, 175] width 59 height 21
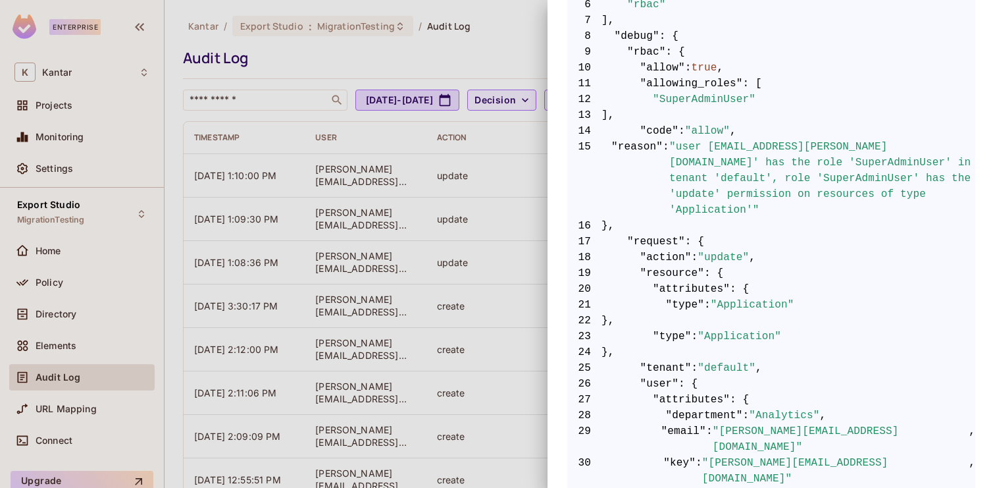
scroll to position [611, 0]
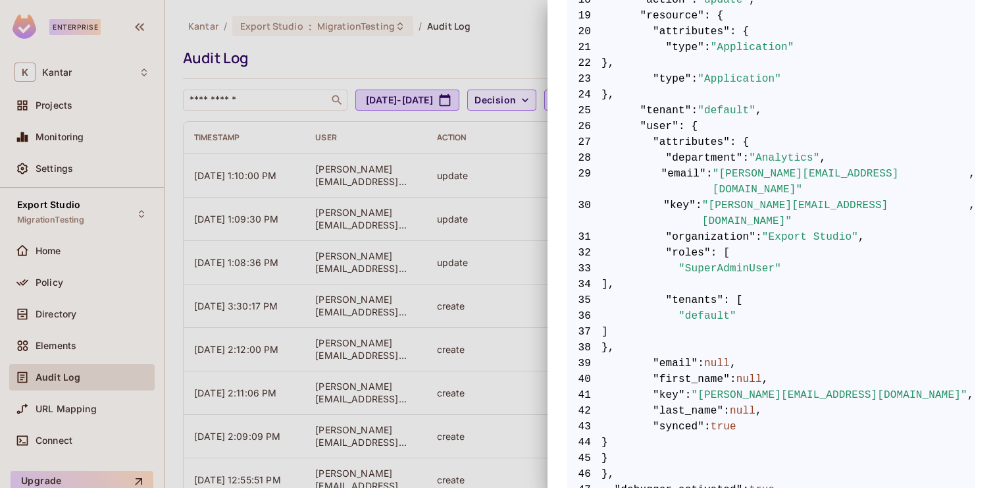
click at [491, 180] on div at bounding box center [497, 244] width 995 height 488
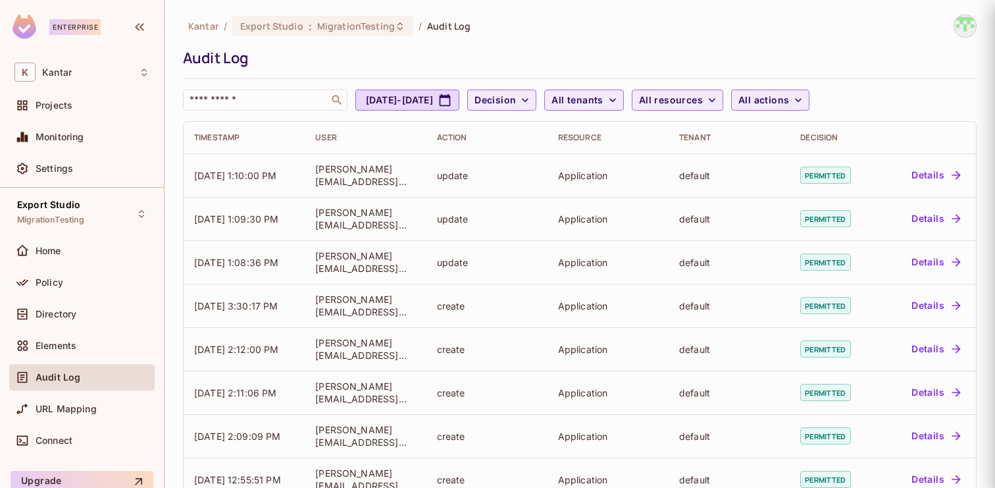
scroll to position [0, 0]
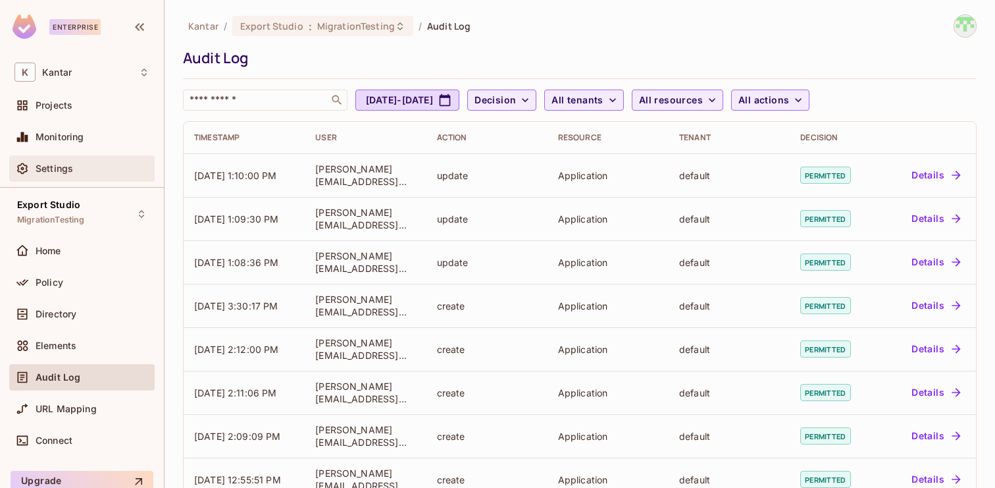
click at [72, 178] on div "Settings" at bounding box center [81, 168] width 145 height 26
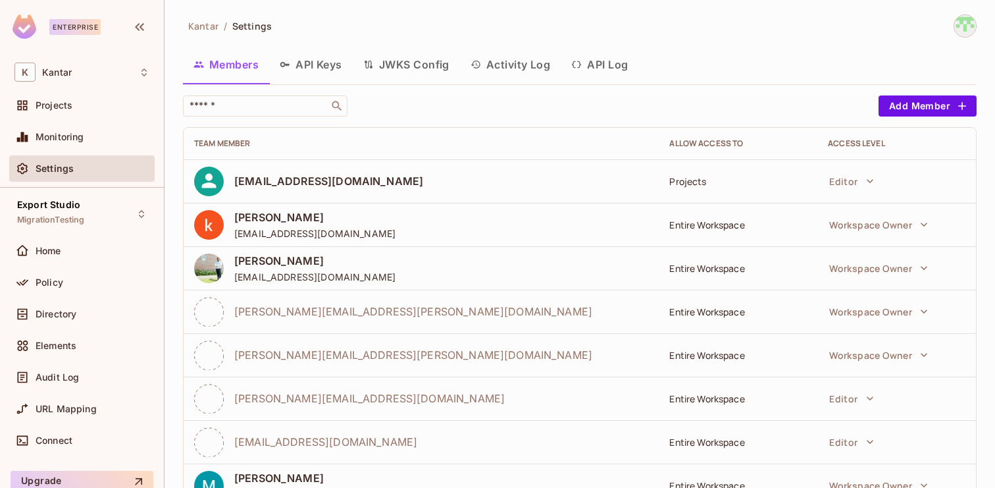
click at [545, 59] on button "Activity Log" at bounding box center [510, 64] width 101 height 33
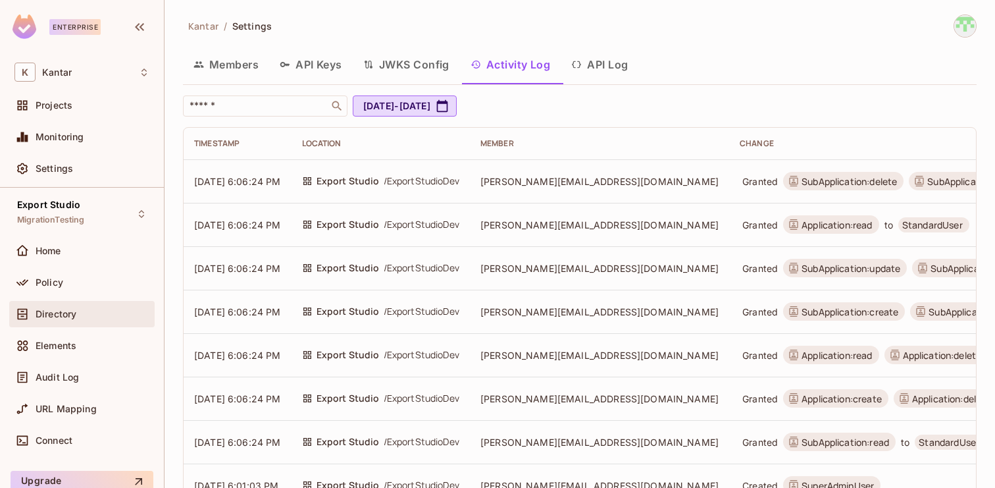
click at [84, 307] on div "Directory" at bounding box center [81, 314] width 135 height 16
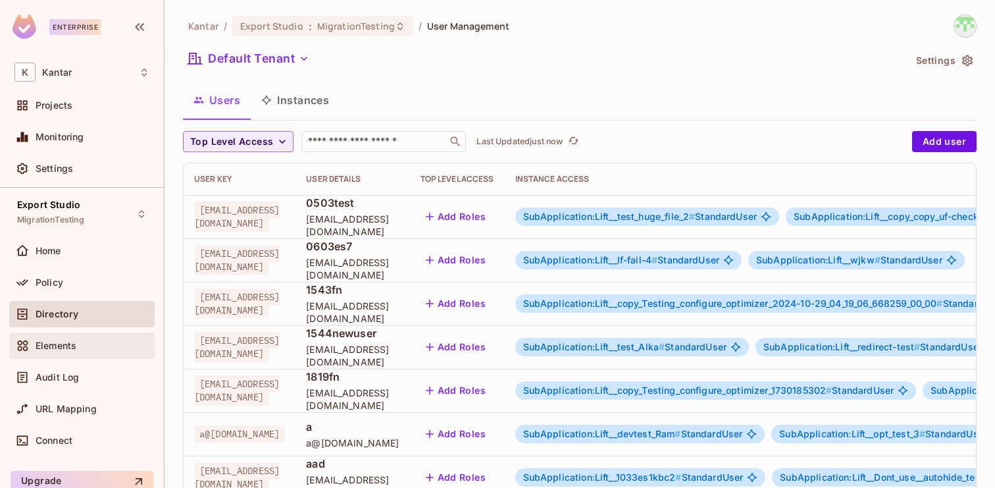
click at [62, 350] on span "Elements" at bounding box center [56, 345] width 41 height 11
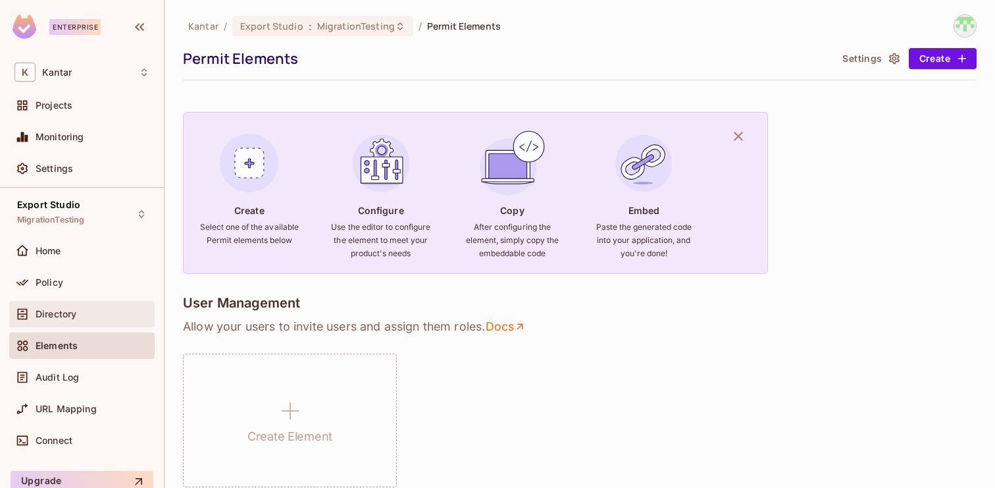
click at [59, 303] on div "Directory" at bounding box center [81, 314] width 145 height 26
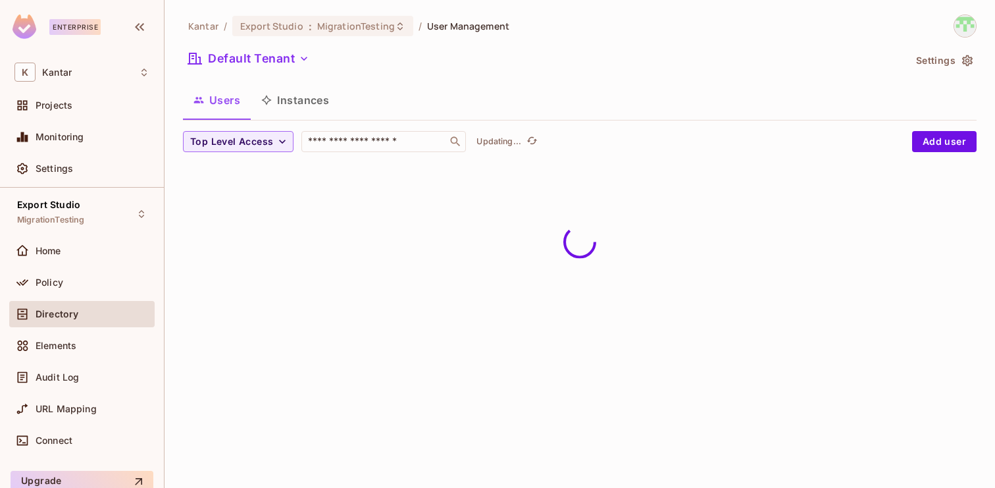
click at [312, 93] on button "Instances" at bounding box center [295, 100] width 89 height 33
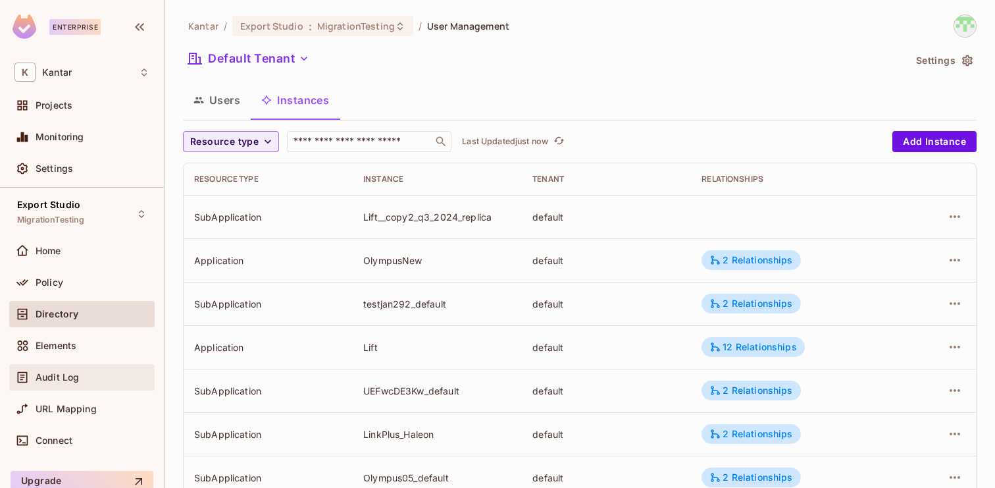
click at [74, 373] on span "Audit Log" at bounding box center [57, 377] width 43 height 11
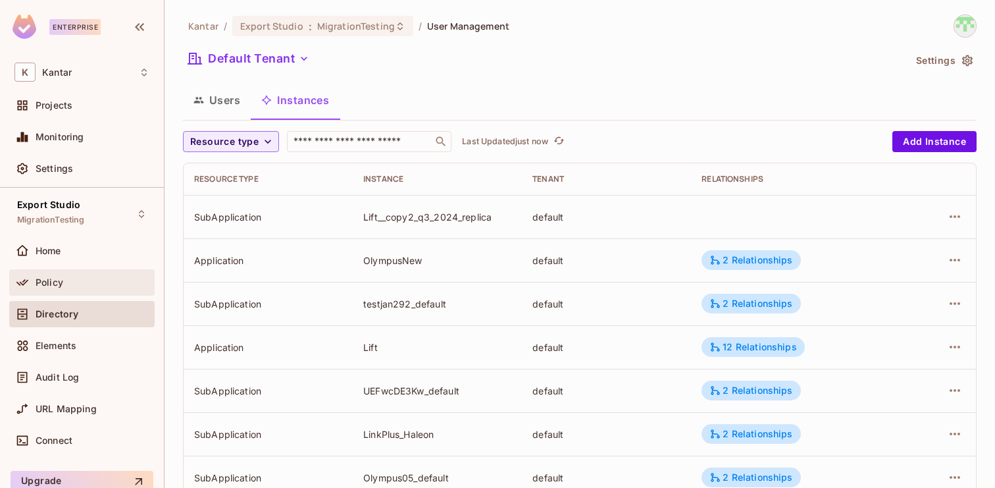
click at [86, 288] on div "Policy" at bounding box center [81, 282] width 135 height 16
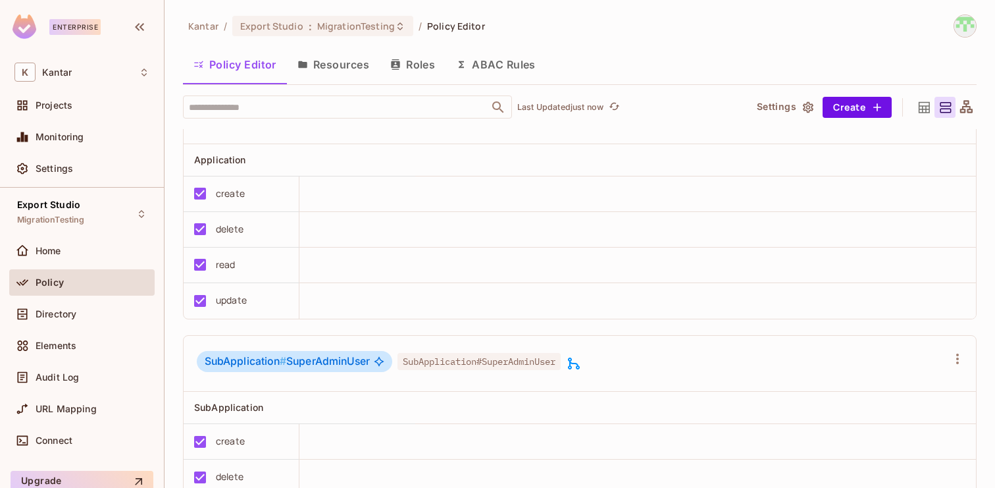
scroll to position [1480, 0]
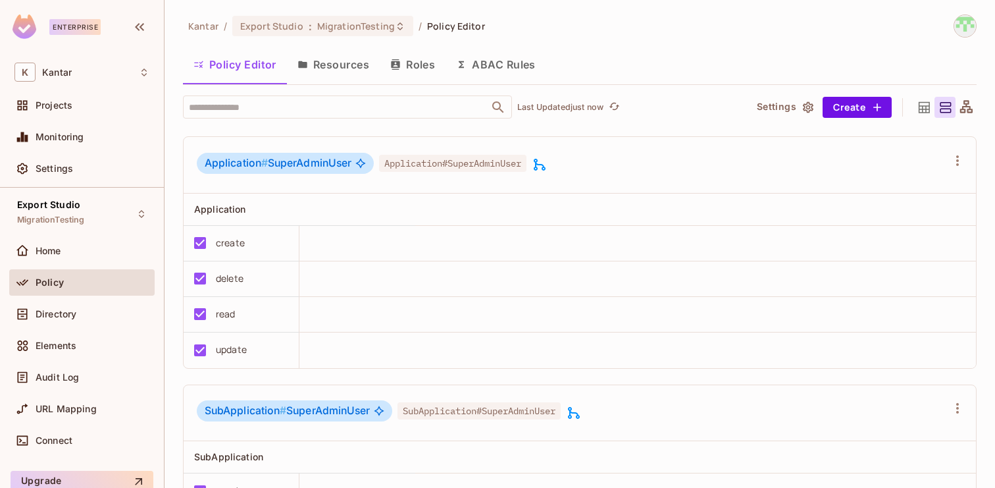
click at [421, 69] on button "Roles" at bounding box center [413, 64] width 66 height 33
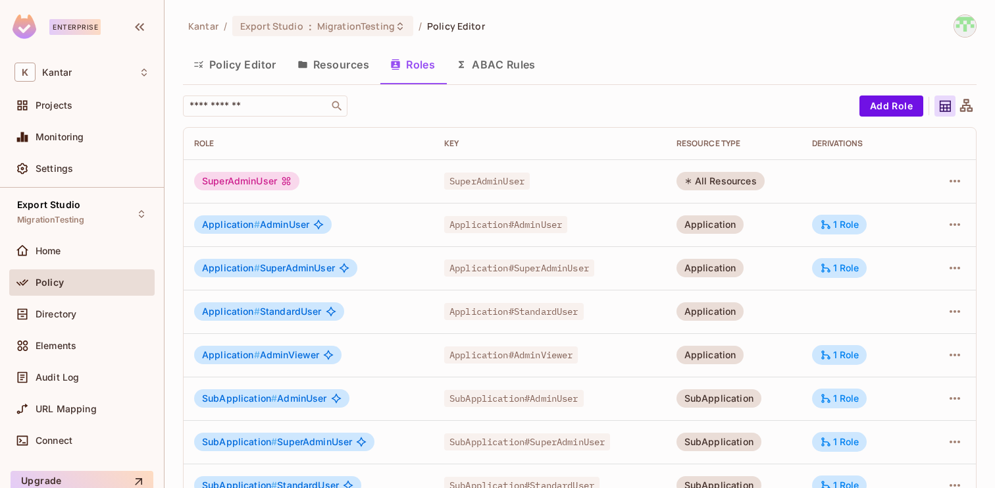
click at [527, 68] on button "ABAC Rules" at bounding box center [496, 64] width 101 height 33
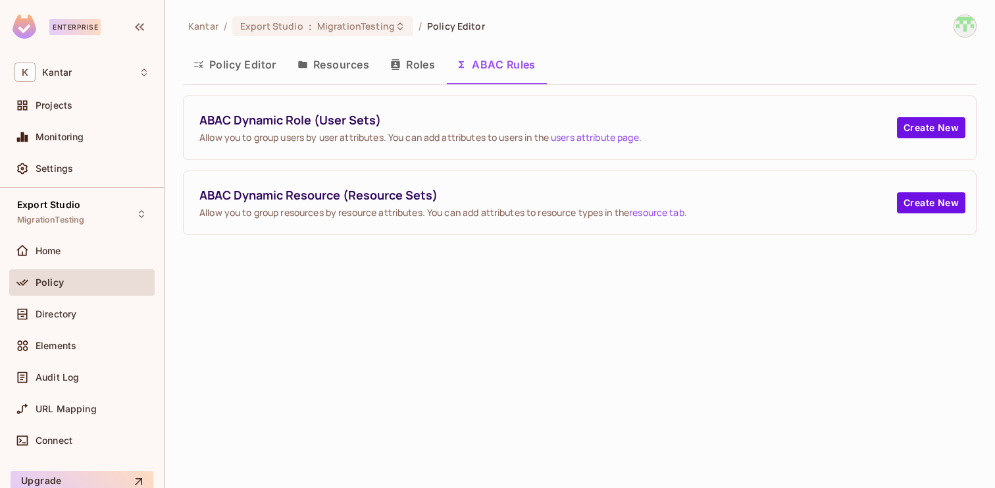
click at [342, 77] on button "Resources" at bounding box center [333, 64] width 93 height 33
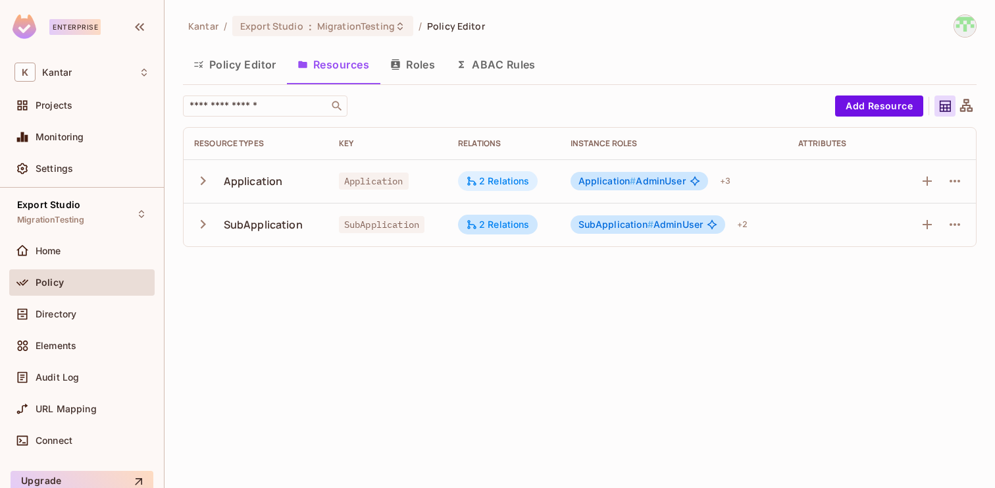
click at [506, 179] on div "2 Relations" at bounding box center [498, 181] width 64 height 12
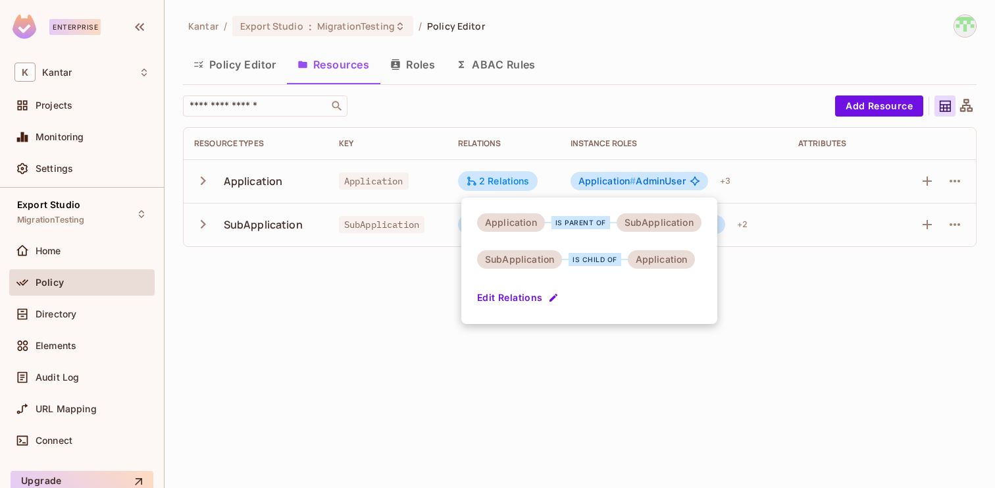
click at [407, 291] on div at bounding box center [497, 244] width 995 height 488
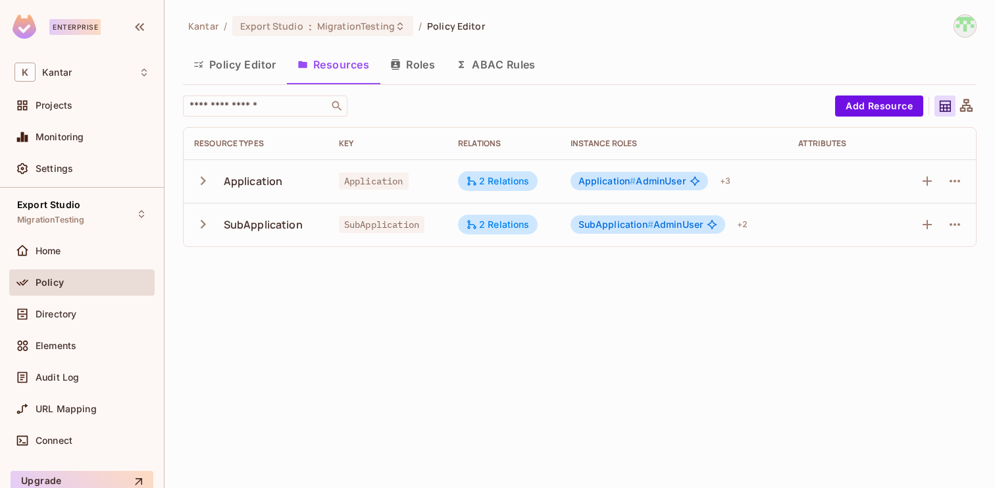
click at [604, 182] on span "Application #" at bounding box center [608, 180] width 58 height 11
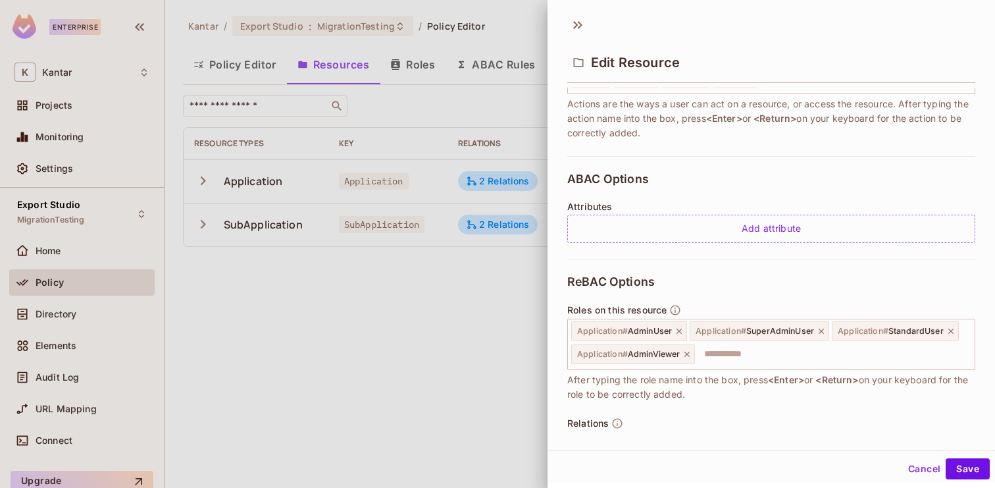
scroll to position [332, 0]
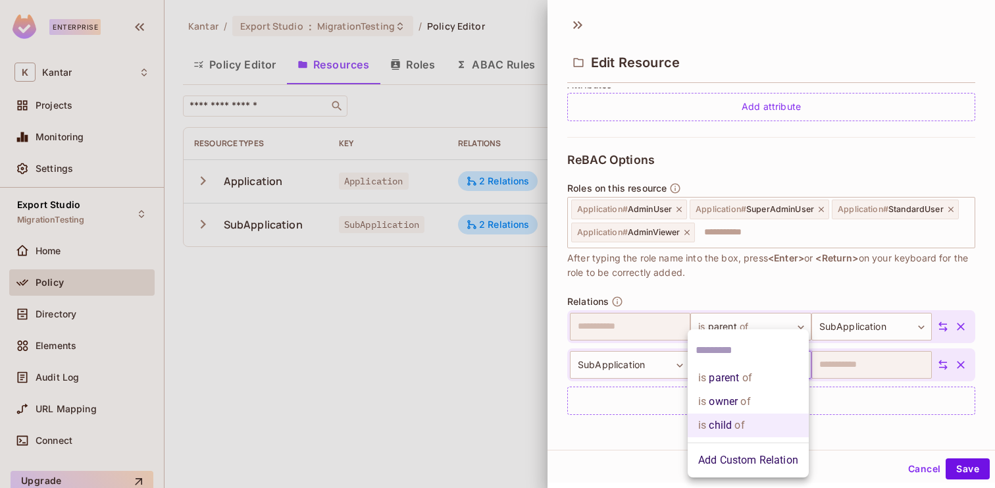
click at [748, 369] on body "**********" at bounding box center [497, 244] width 995 height 488
click at [732, 351] on input "text" at bounding box center [748, 350] width 105 height 21
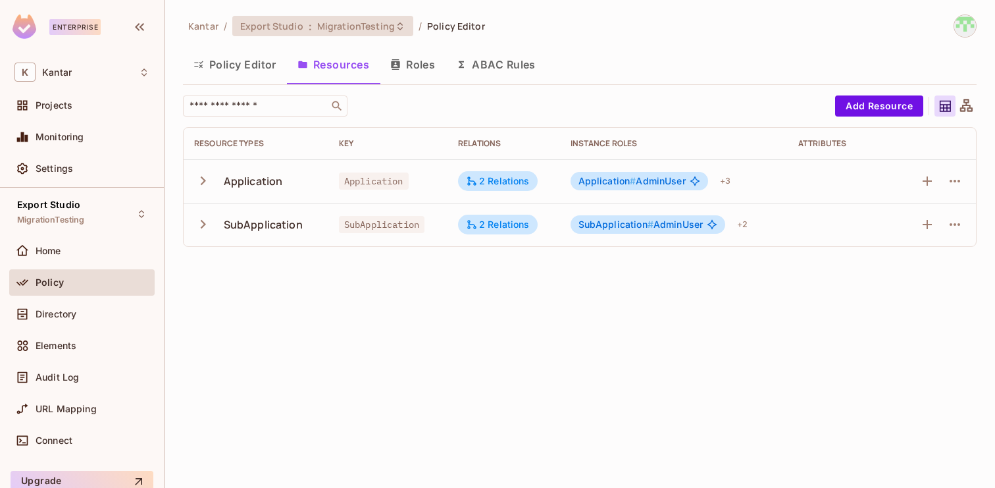
click at [344, 28] on span "MigrationTesting" at bounding box center [356, 26] width 78 height 13
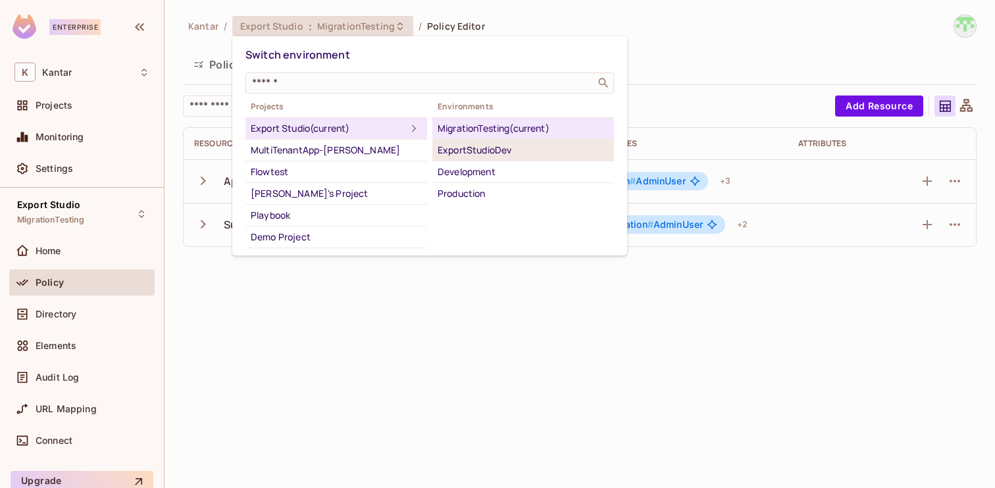
click at [488, 151] on div "ExportStudioDev" at bounding box center [523, 150] width 171 height 16
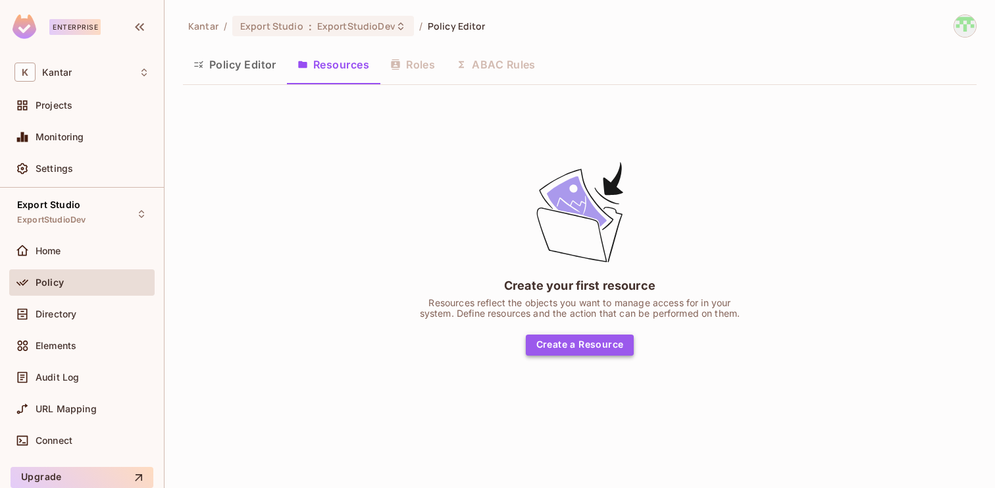
click at [559, 344] on button "Create a Resource" at bounding box center [580, 344] width 109 height 21
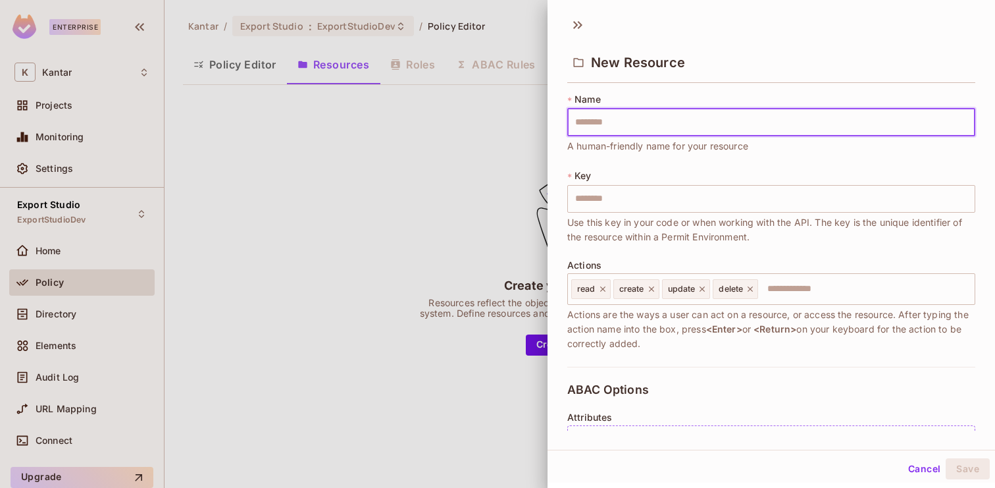
type input "**********"
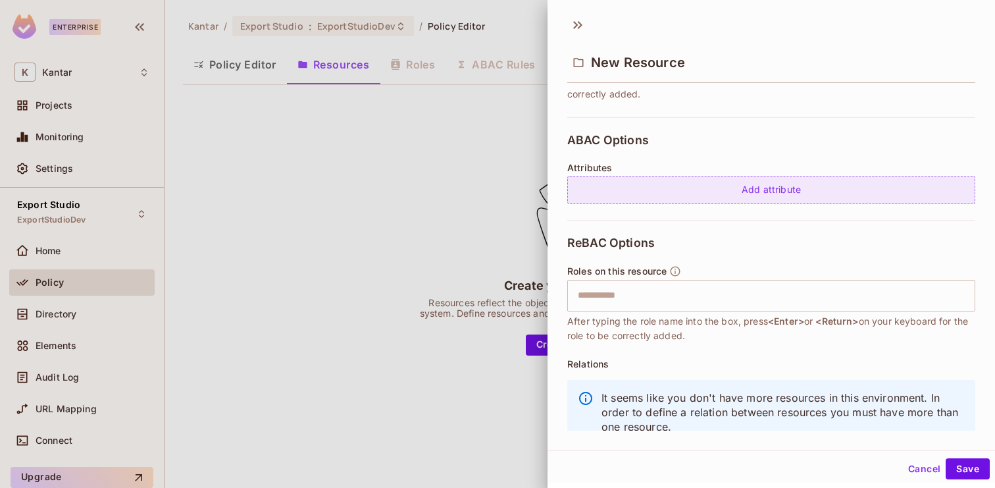
scroll to position [256, 0]
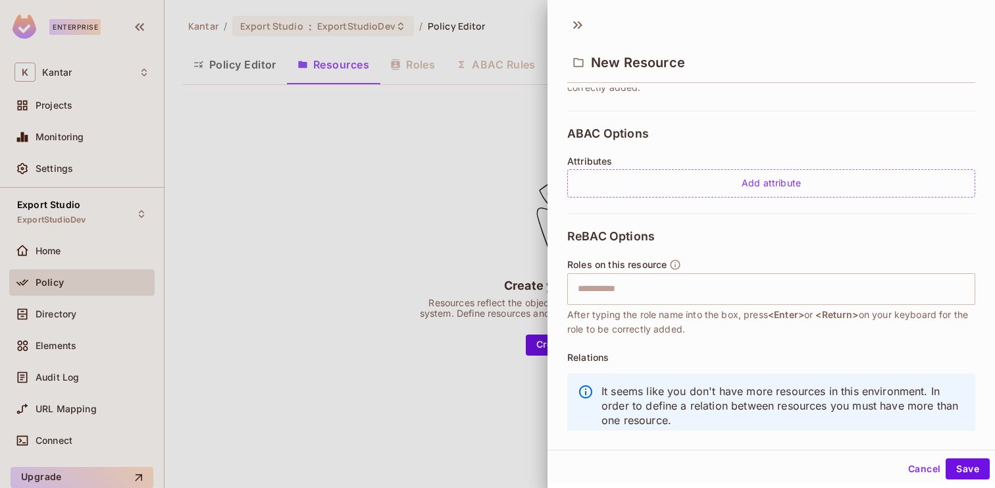
click at [826, 41] on div "New Resource" at bounding box center [771, 61] width 408 height 43
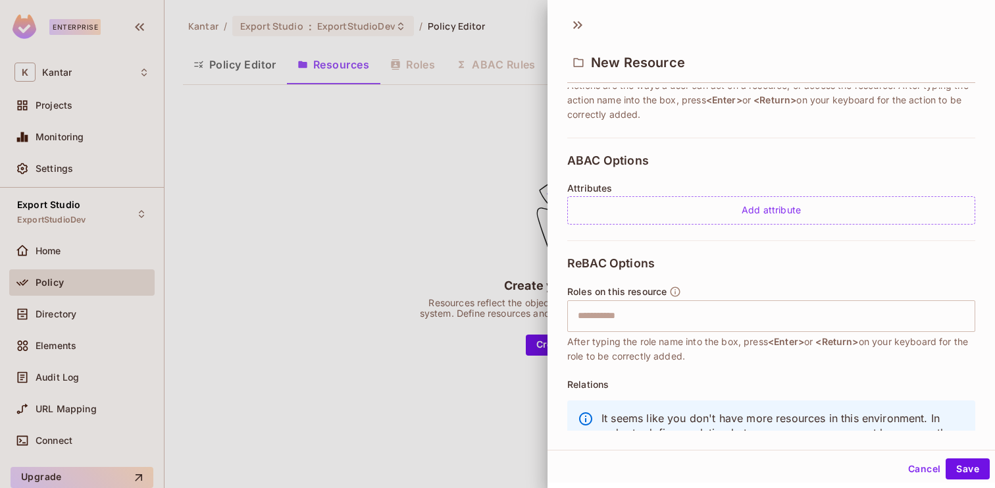
scroll to position [287, 0]
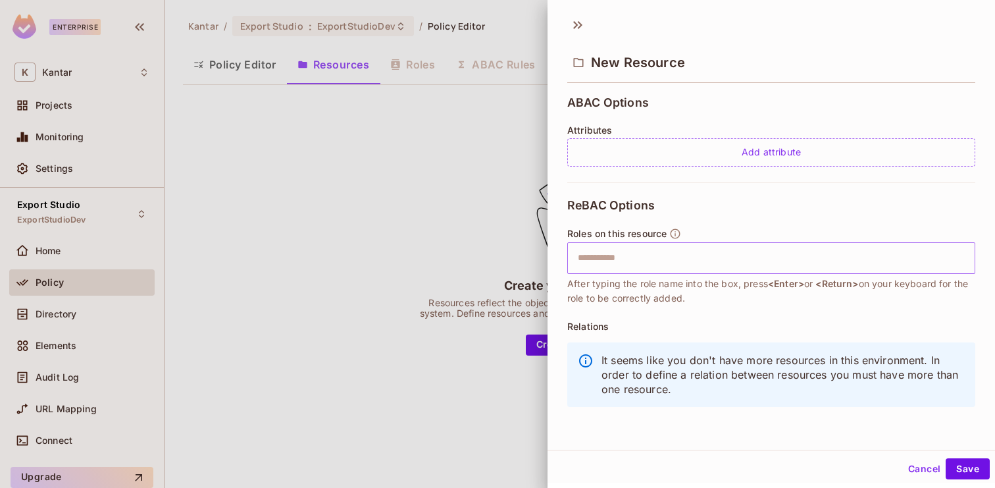
click at [693, 259] on input "text" at bounding box center [770, 258] width 400 height 26
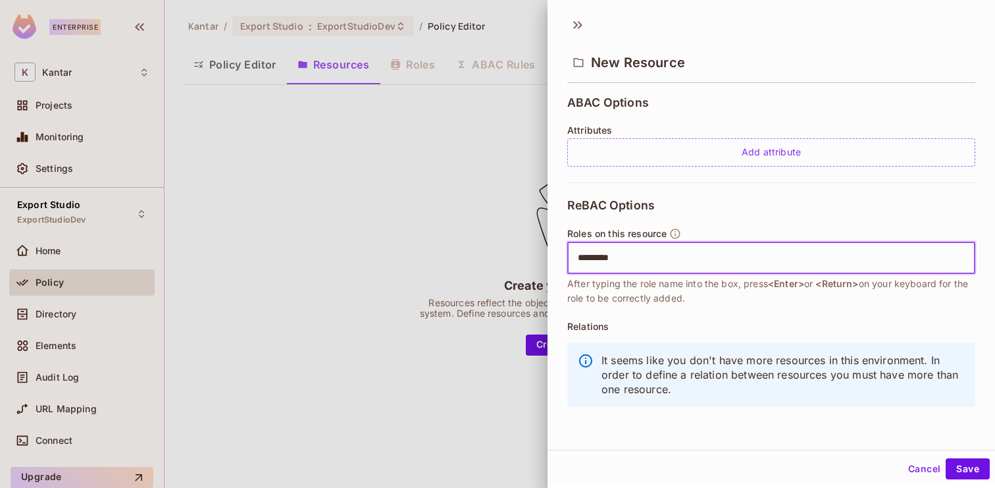
type input "*********"
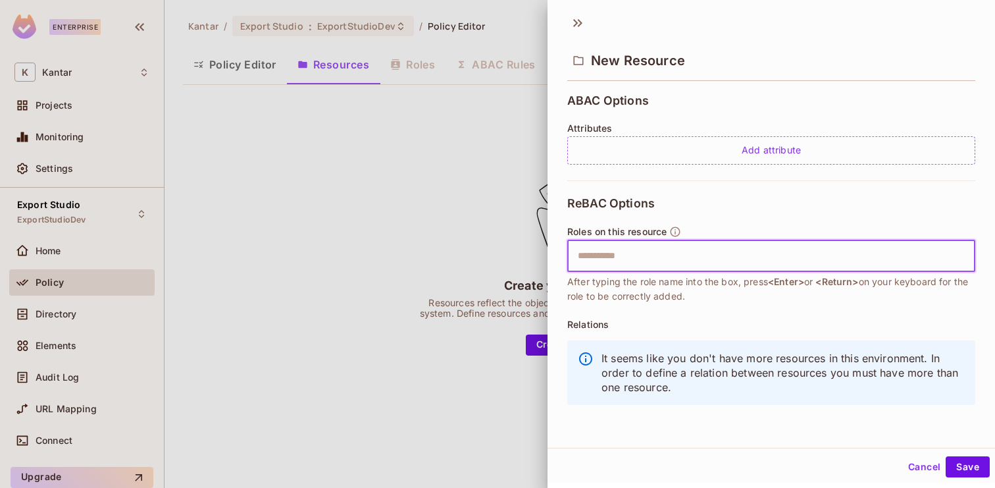
click at [671, 253] on input "text" at bounding box center [770, 256] width 400 height 26
type input "*********"
type input "**********"
paste input "**********"
type input "**********"
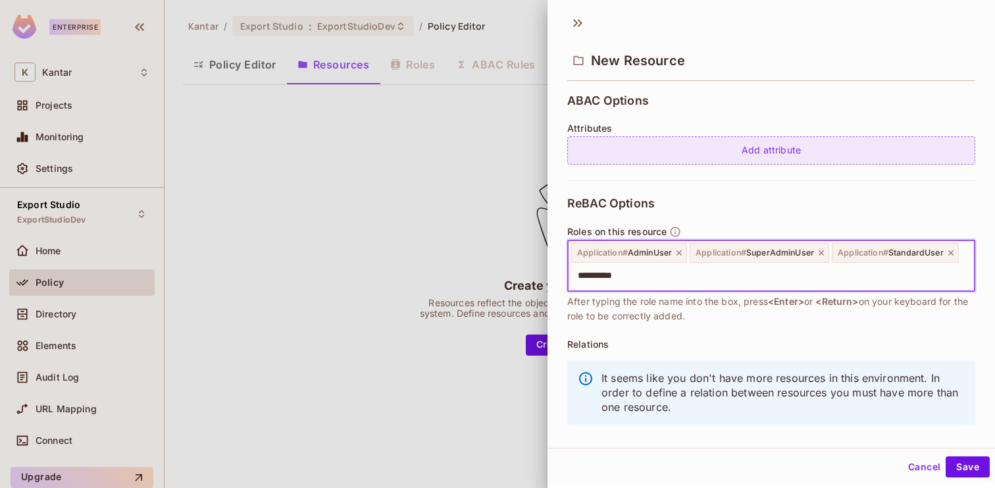
type input "**********"
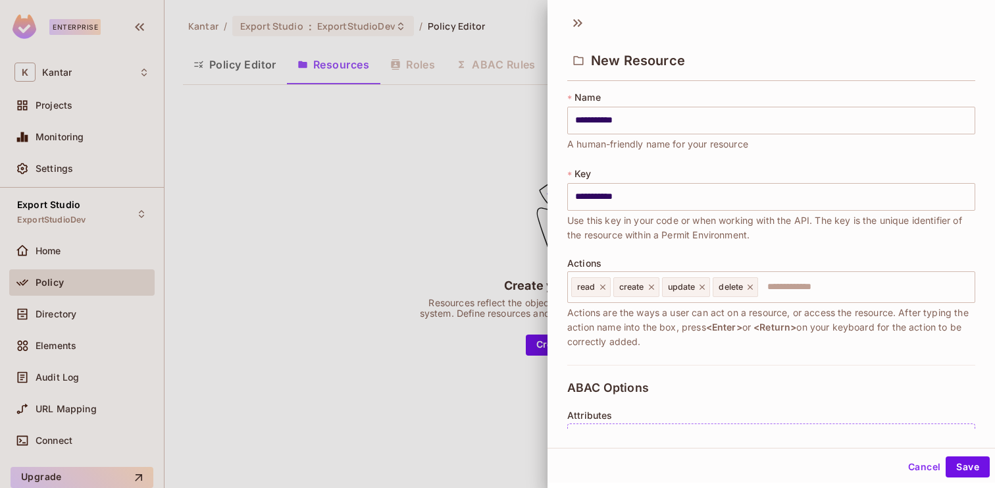
scroll to position [307, 0]
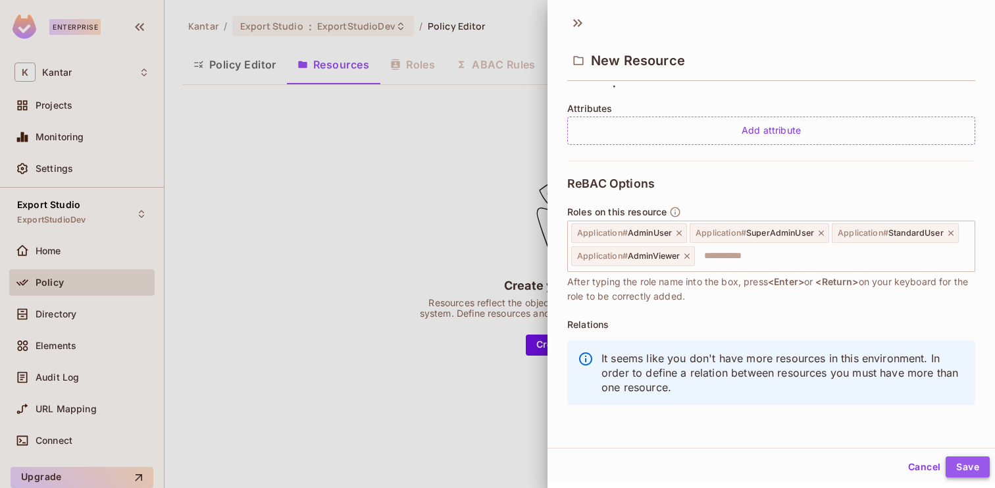
click at [966, 471] on button "Save" at bounding box center [968, 466] width 44 height 21
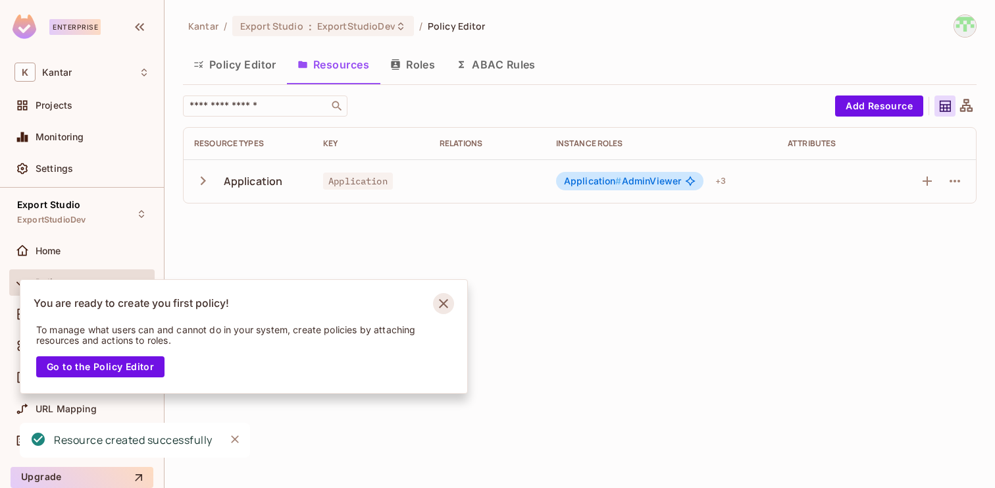
click at [444, 305] on icon "Notifications Alt+T" at bounding box center [443, 303] width 21 height 21
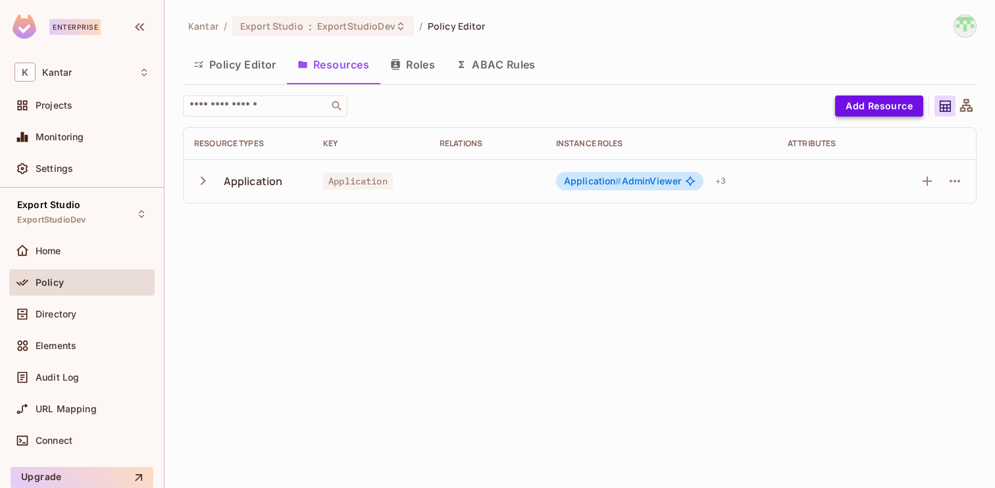
click at [871, 108] on button "Add Resource" at bounding box center [879, 105] width 88 height 21
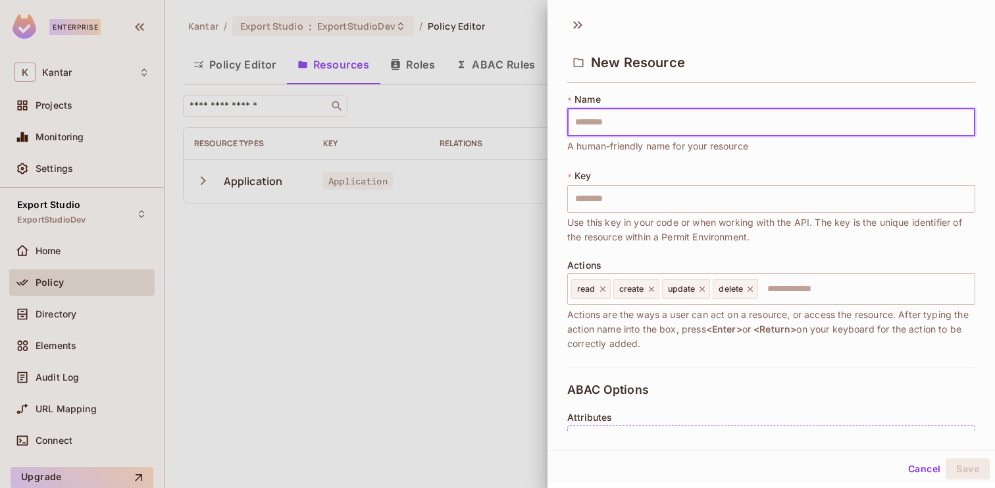
type input "**********"
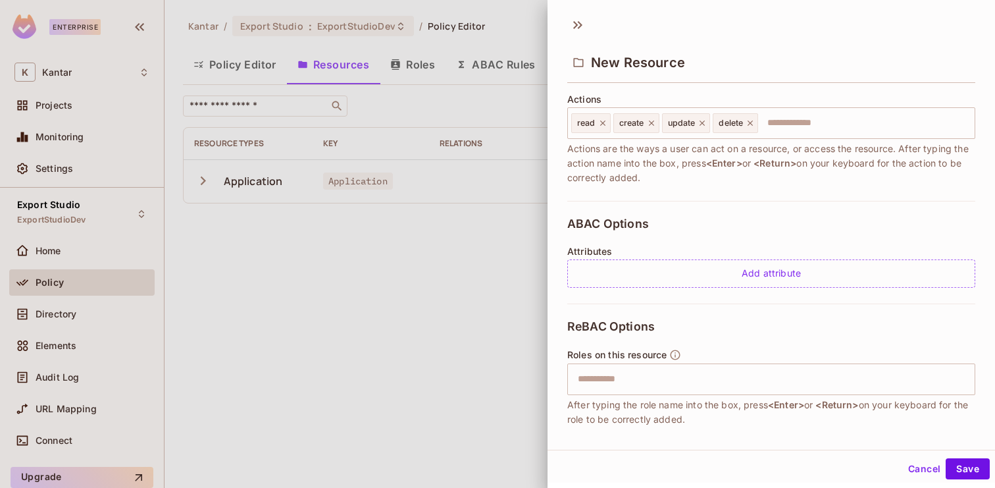
scroll to position [176, 0]
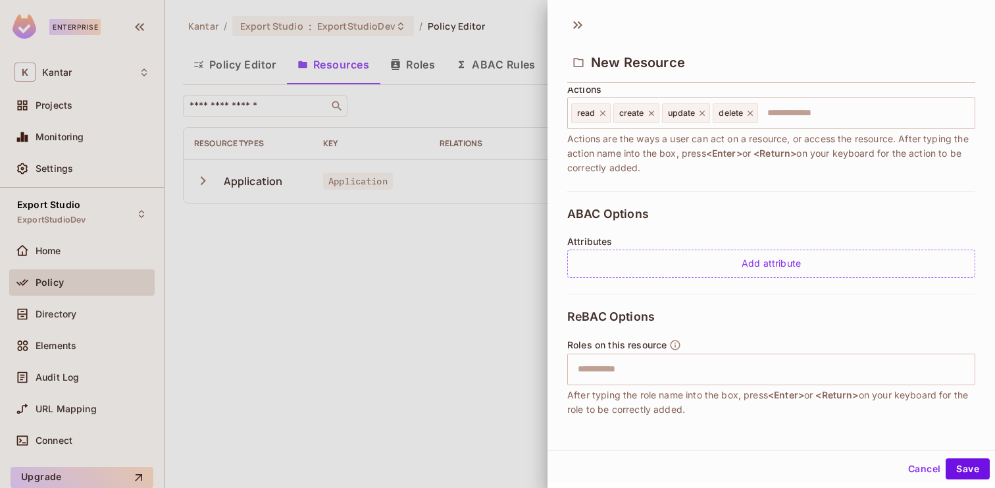
type input "**********"
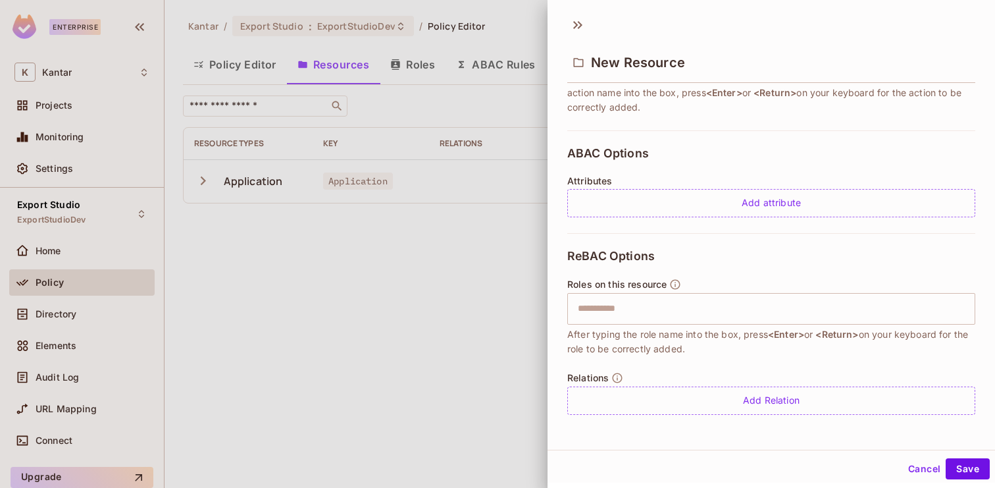
scroll to position [2, 0]
click at [686, 309] on input "text" at bounding box center [770, 307] width 400 height 26
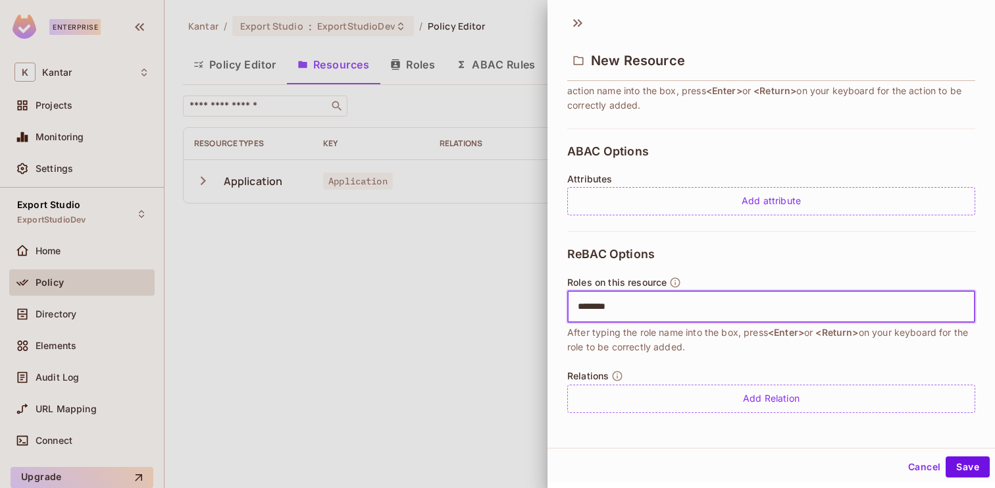
type input "*********"
type input "**********"
paste input "**********"
type input "**********"
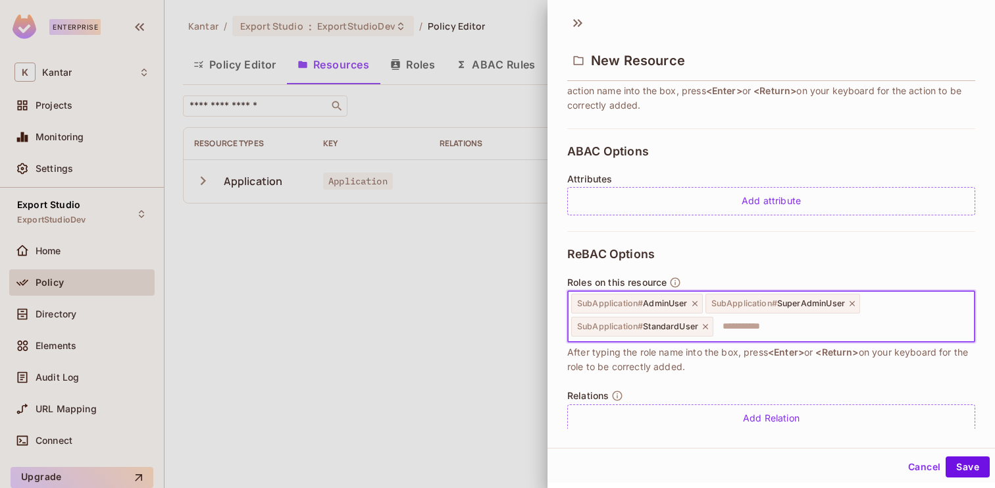
scroll to position [256, 0]
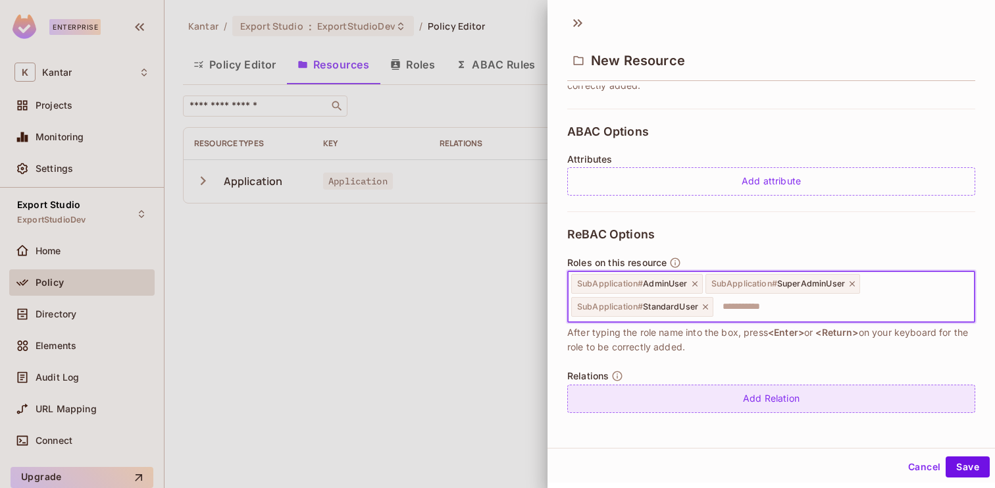
click at [768, 404] on div "Add Relation" at bounding box center [771, 398] width 408 height 28
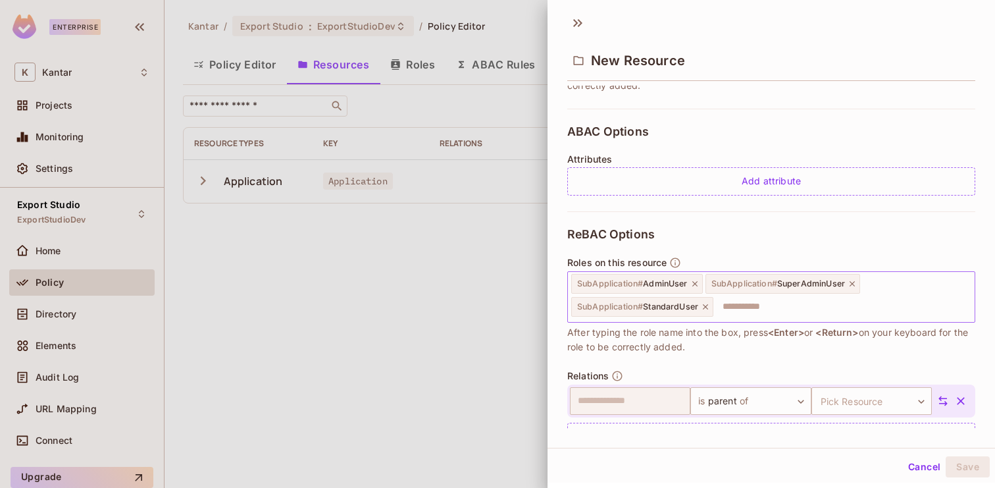
scroll to position [294, 0]
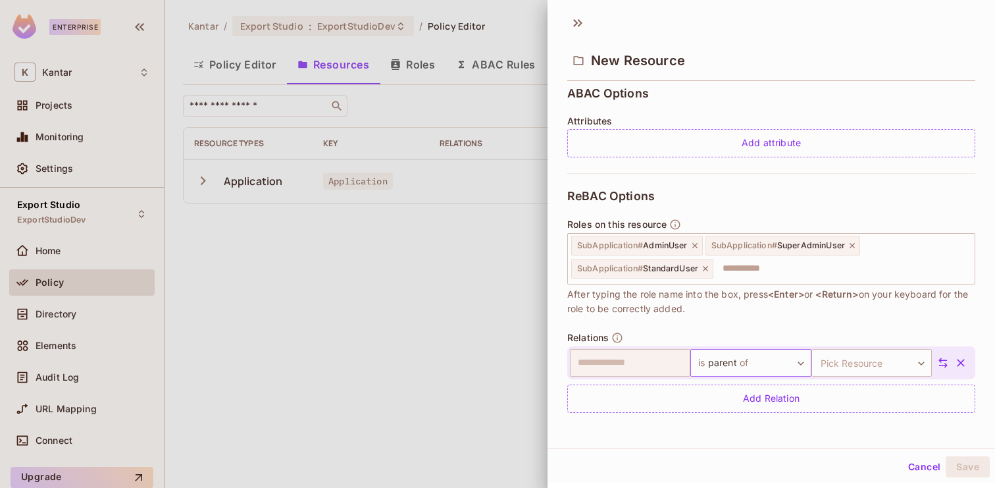
click at [742, 357] on body "**********" at bounding box center [497, 244] width 995 height 488
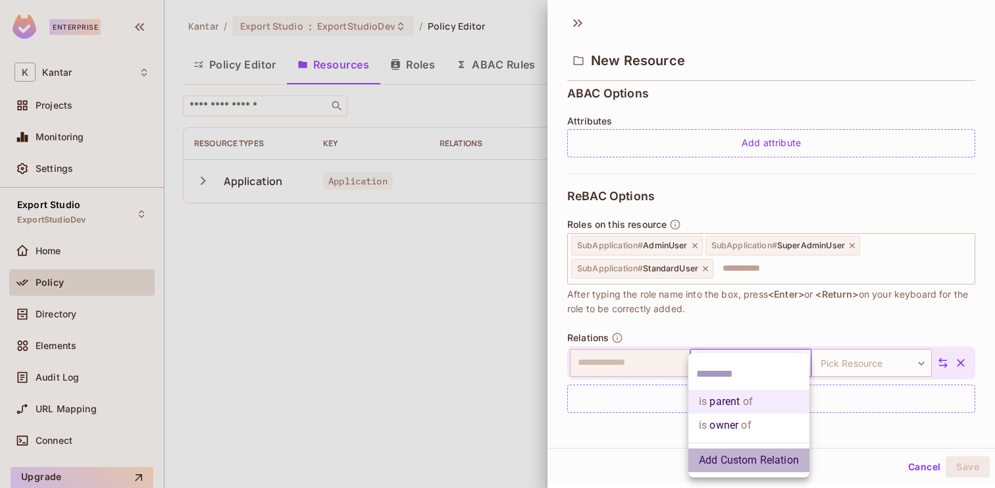
click at [754, 467] on li "Add Custom Relation" at bounding box center [749, 460] width 121 height 24
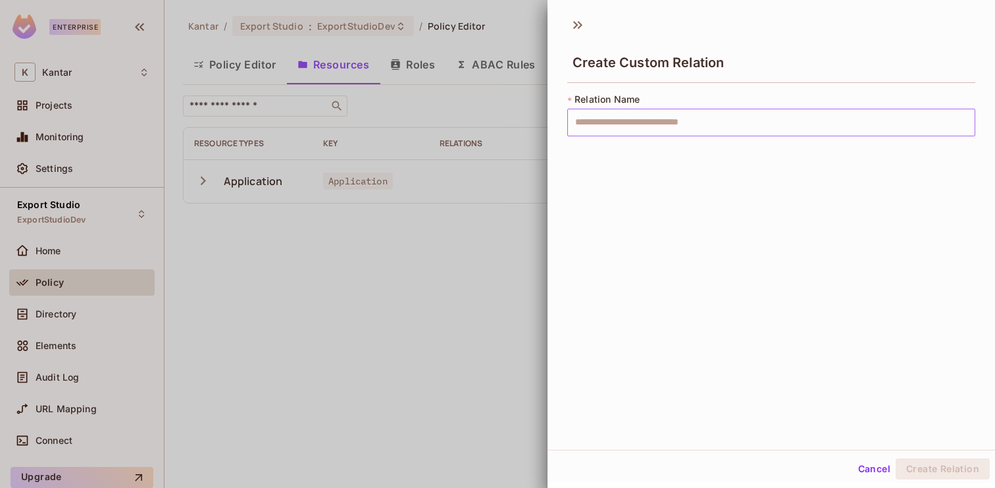
click at [682, 127] on input "text" at bounding box center [771, 123] width 408 height 28
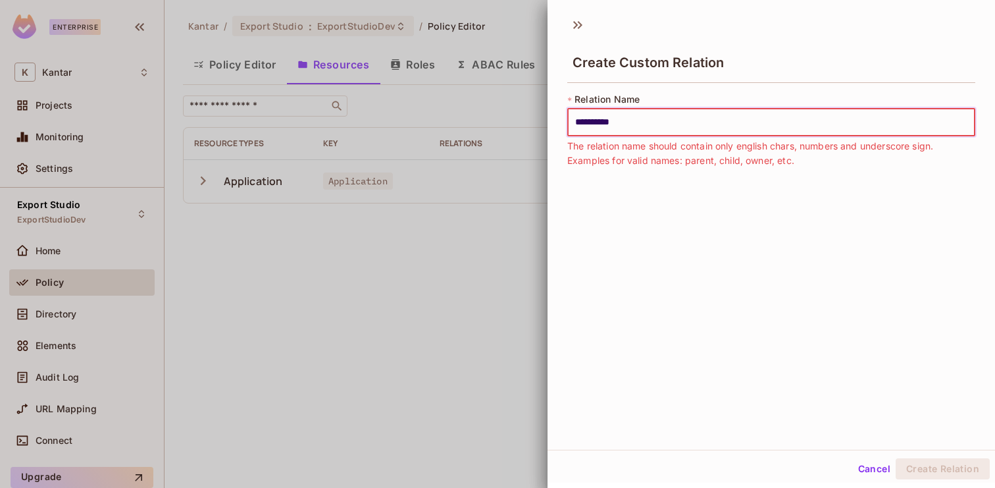
type input "**********"
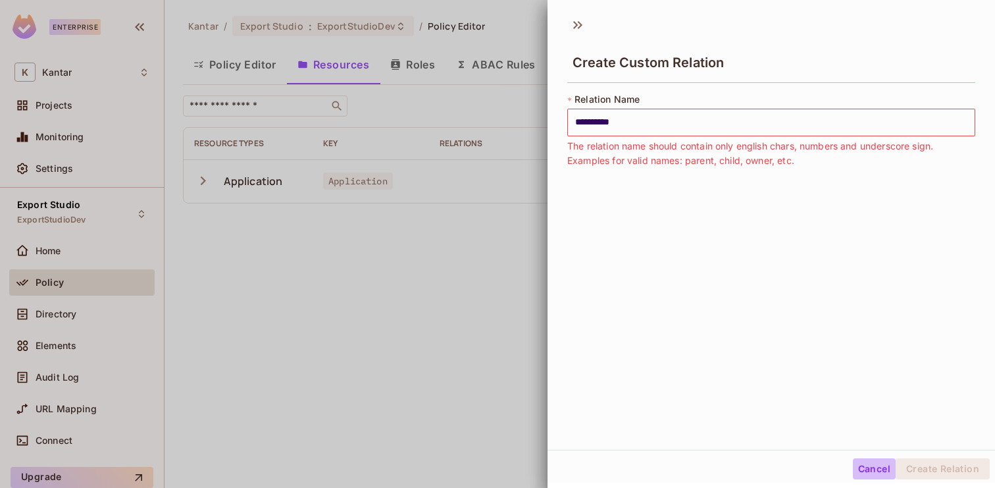
click at [873, 463] on button "Cancel" at bounding box center [874, 468] width 43 height 21
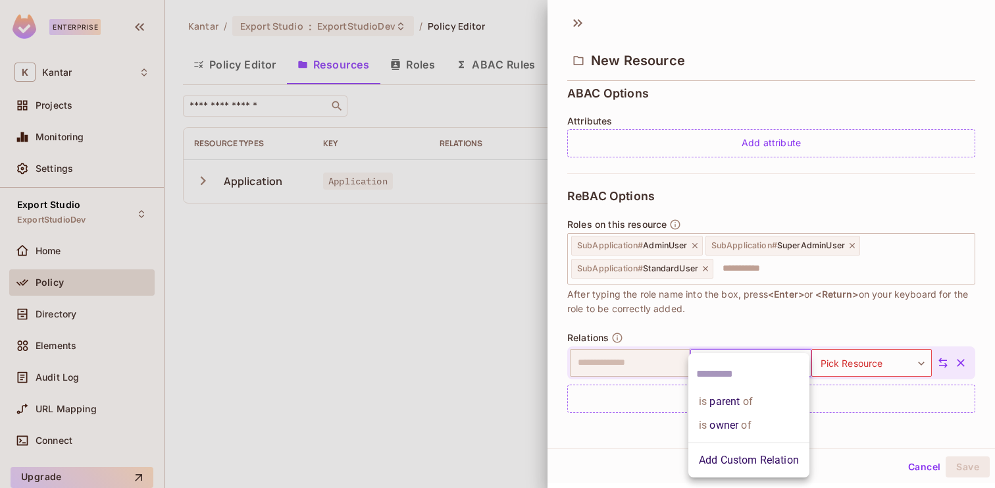
click at [796, 368] on body "**********" at bounding box center [497, 244] width 995 height 488
click at [864, 362] on div at bounding box center [497, 244] width 995 height 488
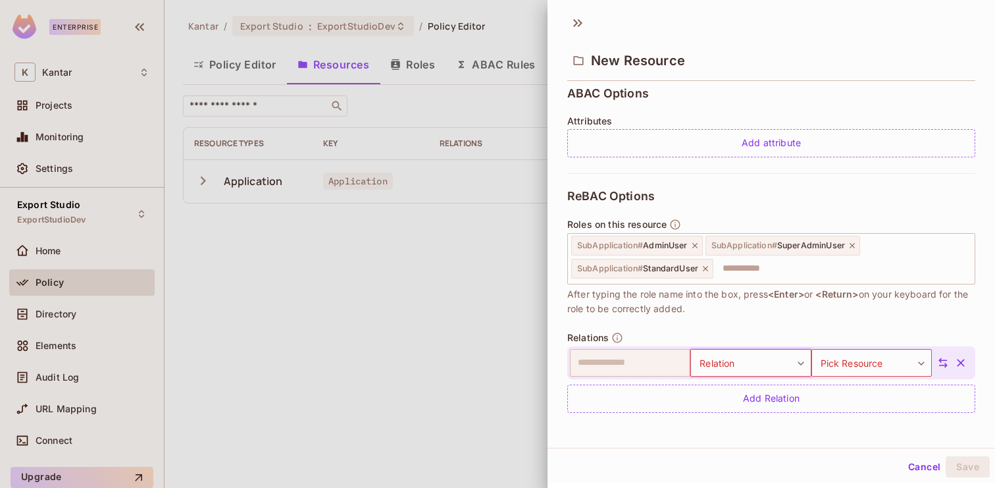
click at [864, 362] on body "**********" at bounding box center [497, 244] width 995 height 488
click at [859, 426] on li "Application" at bounding box center [869, 425] width 121 height 24
click at [750, 365] on body "**********" at bounding box center [497, 244] width 995 height 488
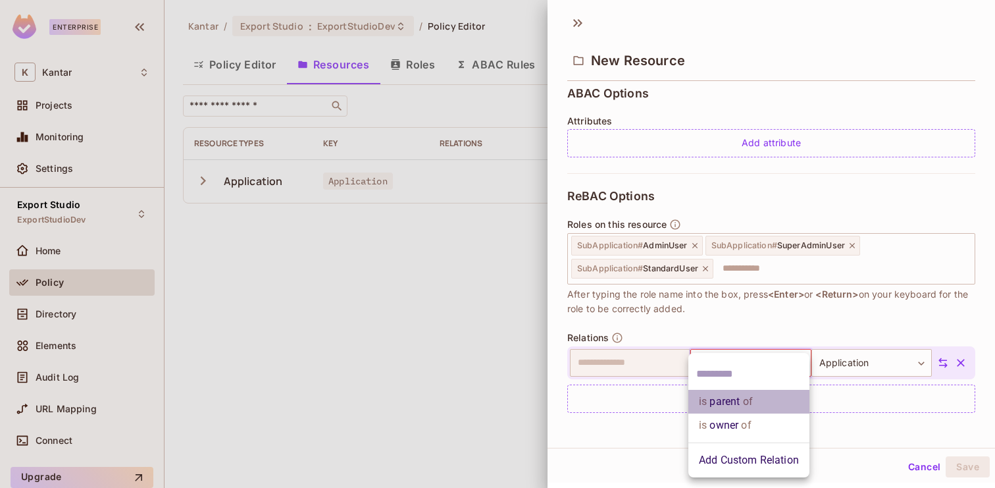
click at [740, 403] on span "of" at bounding box center [746, 402] width 13 height 16
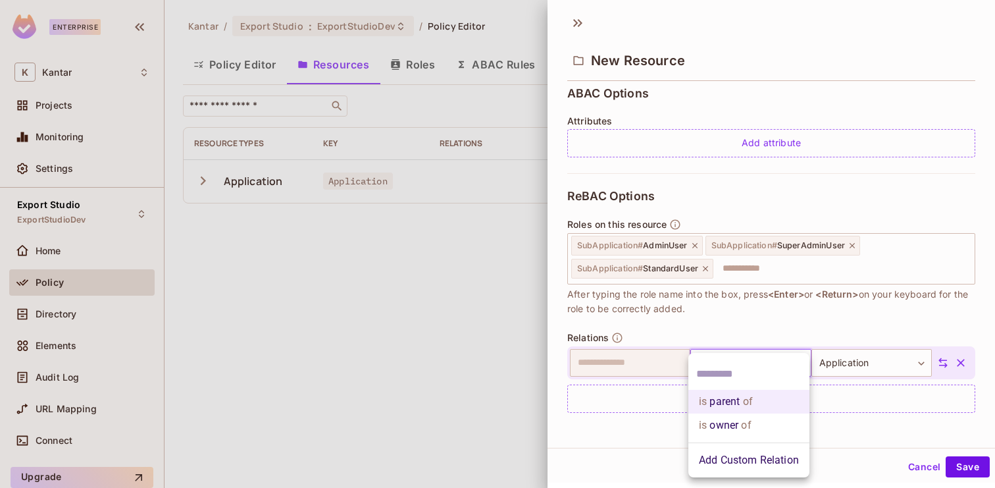
click at [766, 356] on body "**********" at bounding box center [497, 244] width 995 height 488
click at [875, 435] on div at bounding box center [497, 244] width 995 height 488
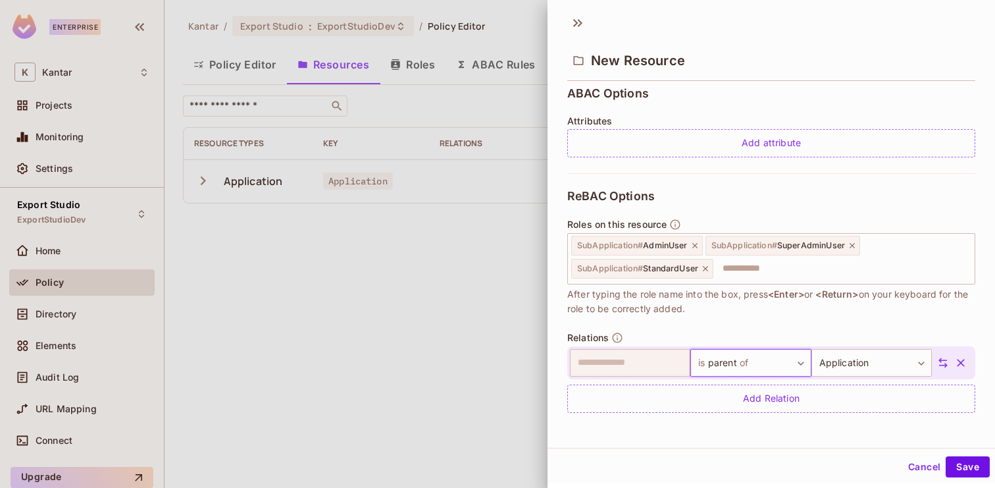
click at [955, 365] on icon "button" at bounding box center [960, 362] width 13 height 13
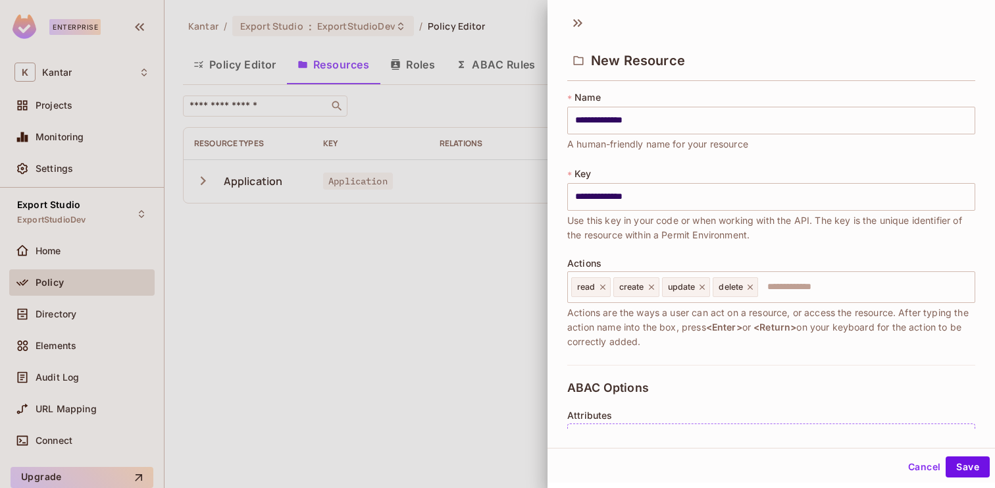
scroll to position [256, 0]
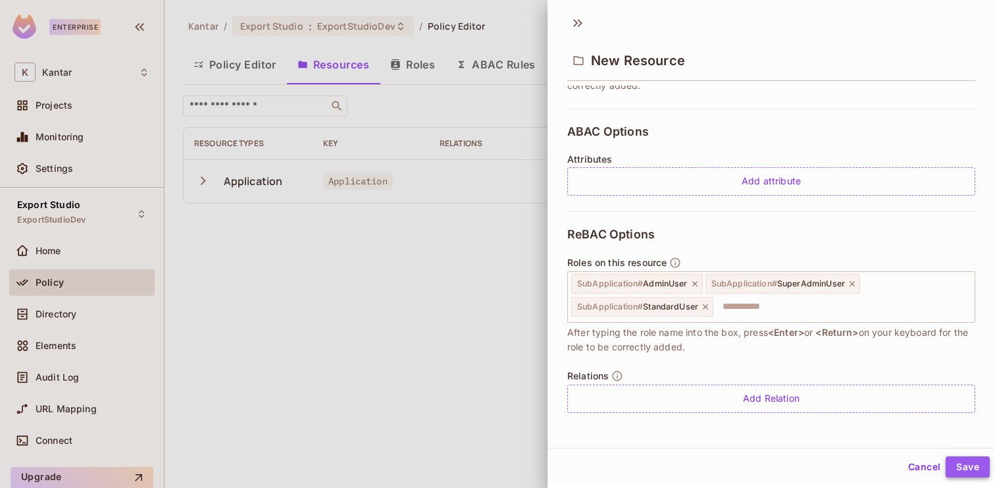
click at [966, 463] on button "Save" at bounding box center [968, 466] width 44 height 21
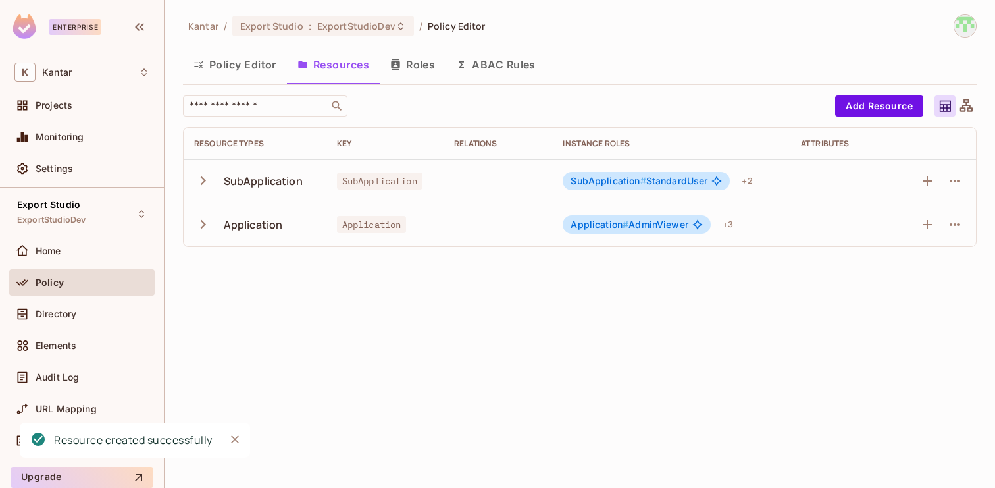
click at [652, 186] on span "SubApplication # StandardUser" at bounding box center [639, 181] width 137 height 11
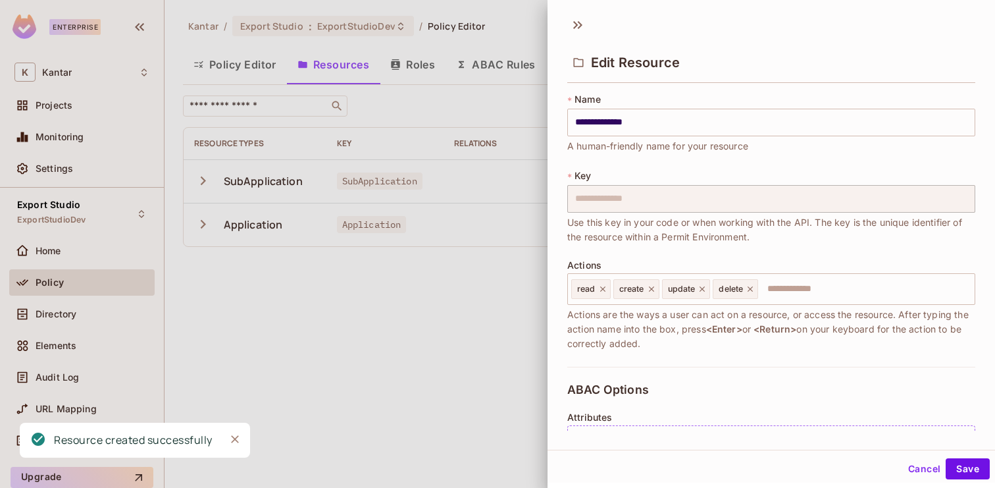
click at [432, 333] on div at bounding box center [497, 244] width 995 height 488
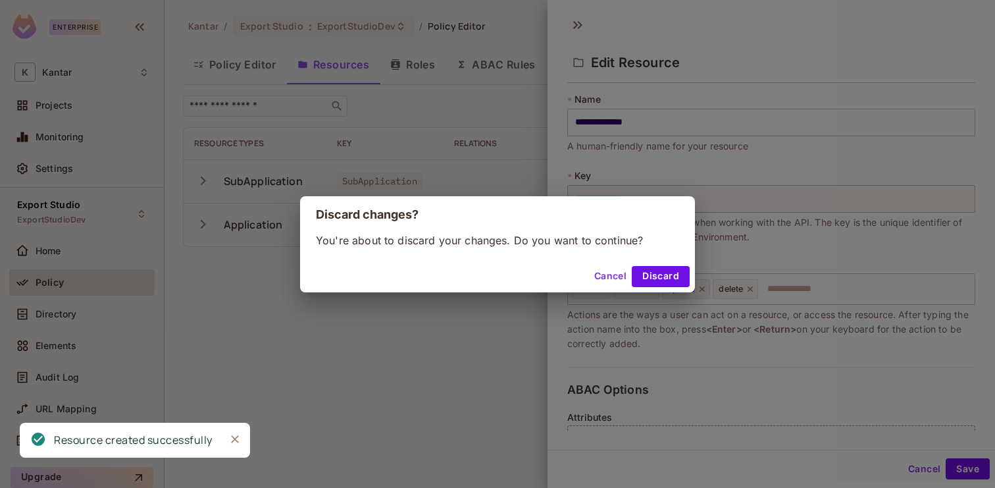
click at [598, 277] on button "Cancel" at bounding box center [610, 276] width 43 height 21
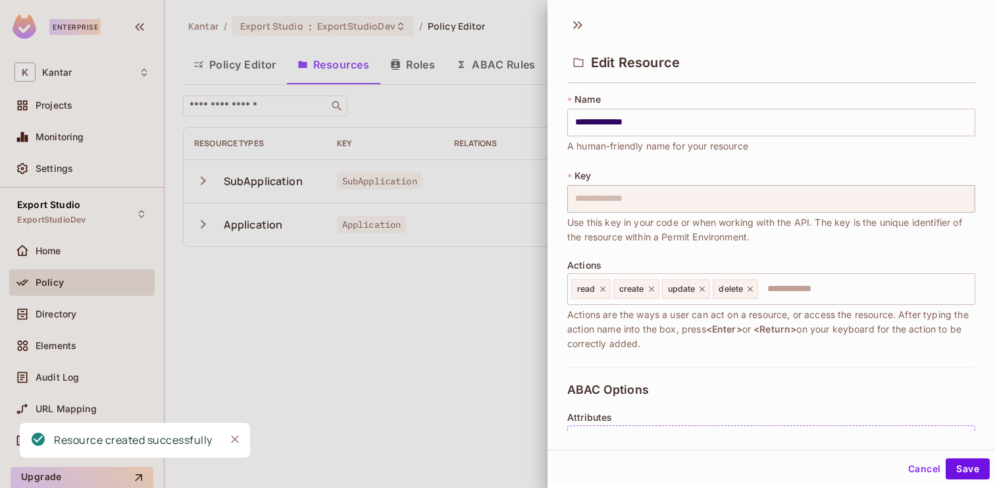
click at [921, 461] on button "Cancel" at bounding box center [924, 468] width 43 height 21
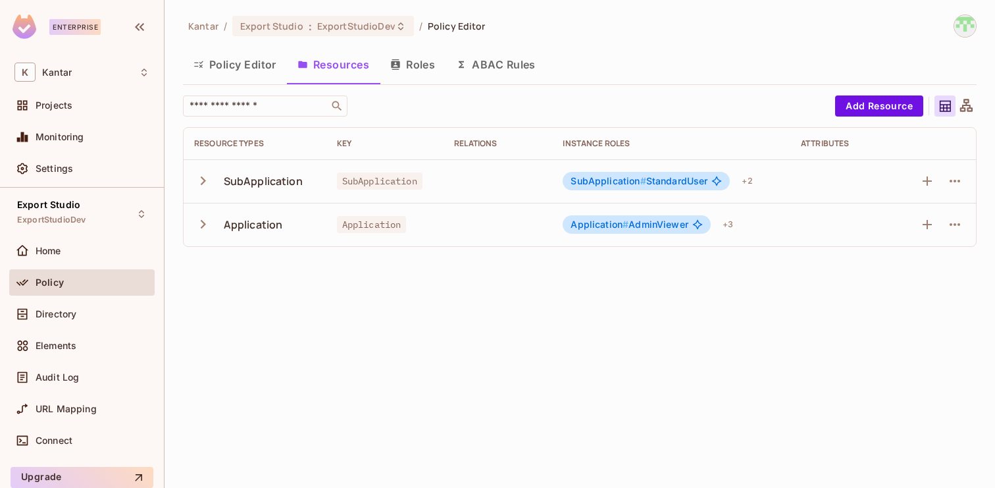
click at [649, 223] on span "Application # AdminViewer" at bounding box center [629, 224] width 117 height 11
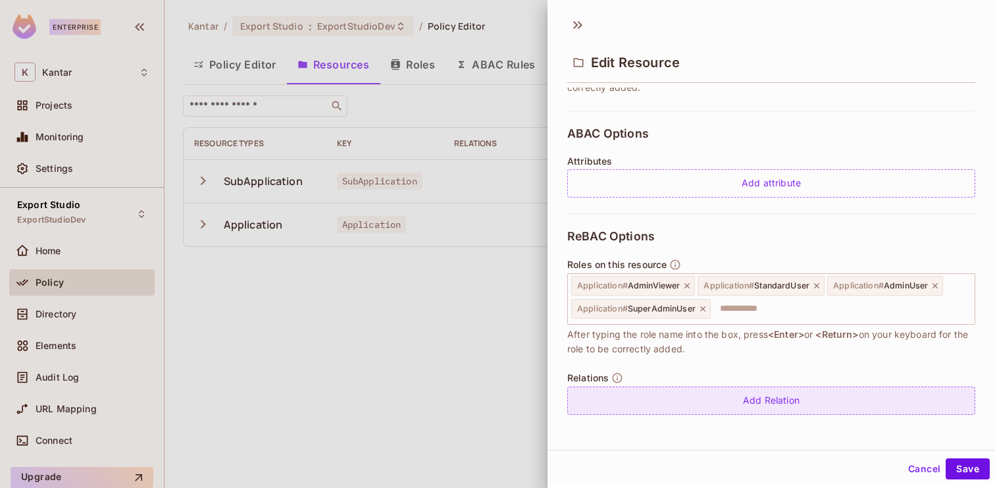
click at [769, 410] on div "Add Relation" at bounding box center [771, 400] width 408 height 28
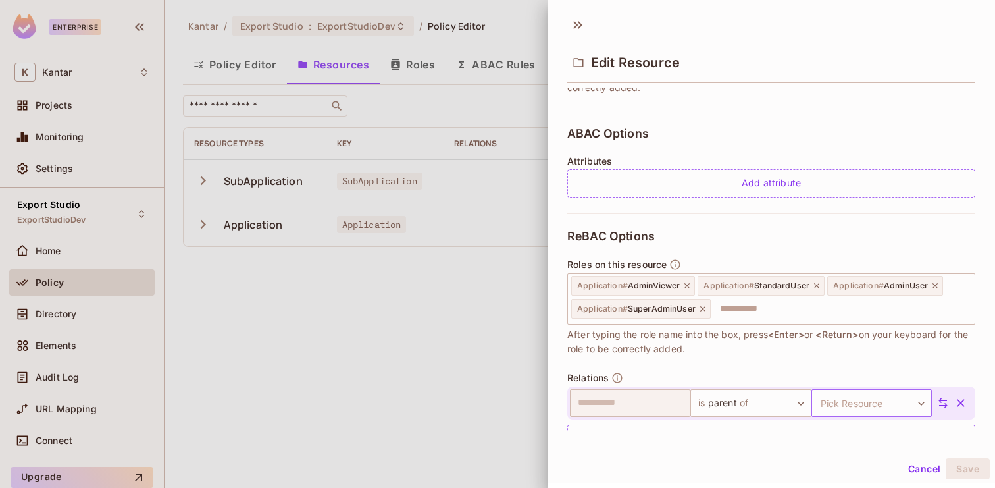
click at [856, 400] on body "**********" at bounding box center [497, 244] width 995 height 488
click at [845, 455] on li "SubApplication" at bounding box center [869, 460] width 121 height 24
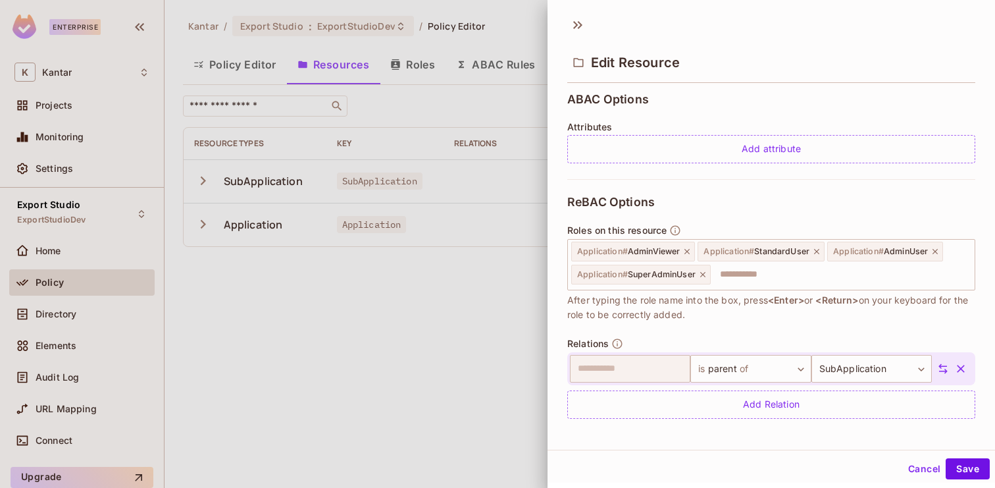
scroll to position [294, 0]
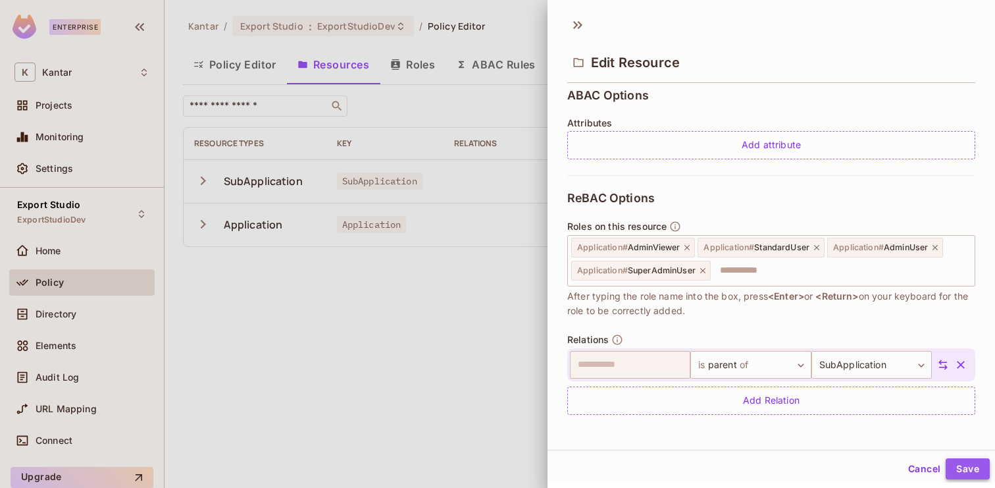
click at [972, 476] on button "Save" at bounding box center [968, 468] width 44 height 21
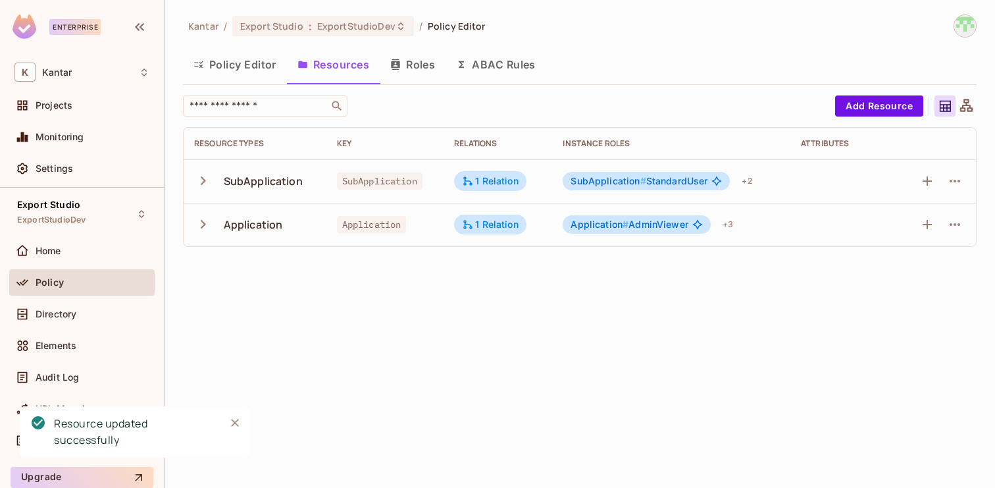
click at [636, 177] on span "SubApplication #" at bounding box center [608, 180] width 75 height 11
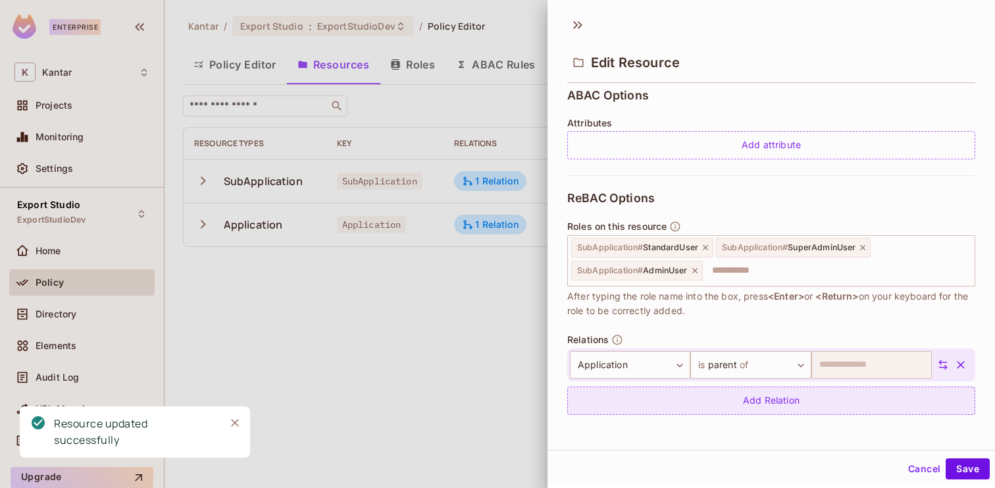
click at [802, 399] on div "Add Relation" at bounding box center [771, 400] width 408 height 28
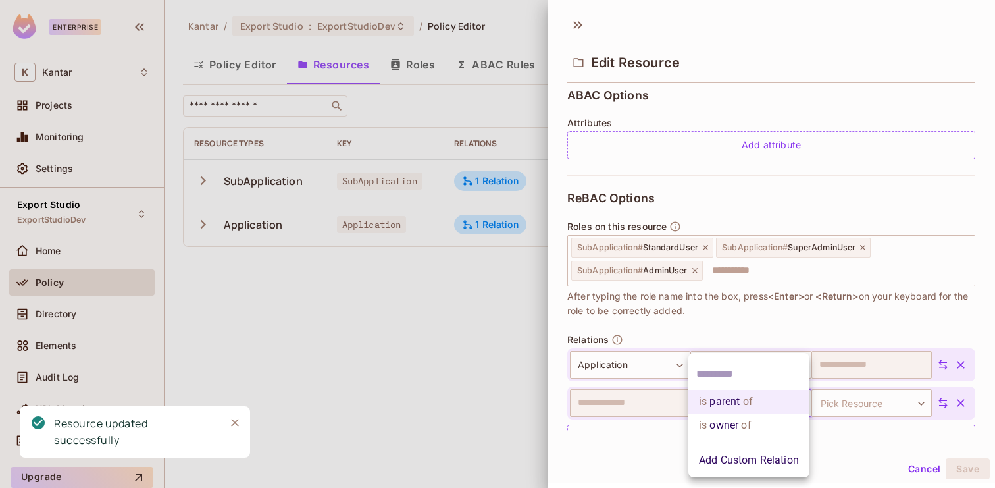
click at [733, 400] on body "**********" at bounding box center [497, 244] width 995 height 488
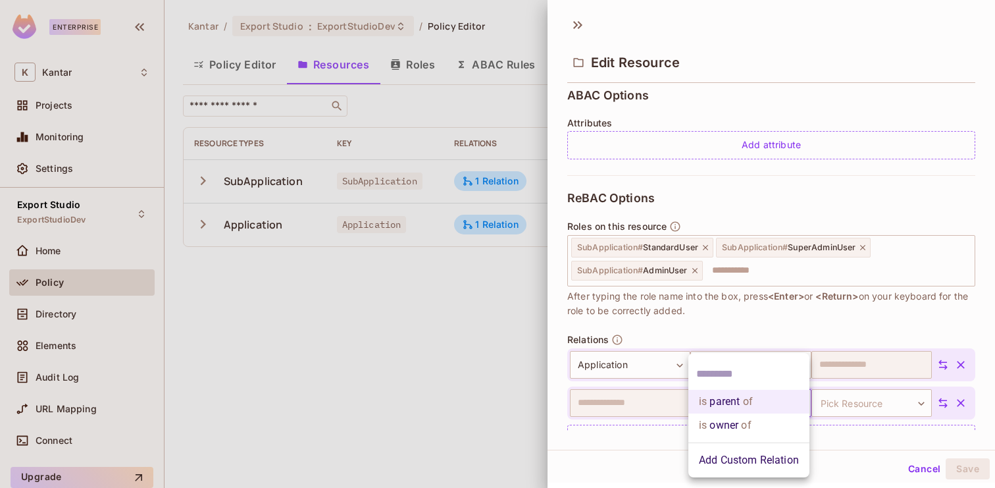
click at [723, 374] on input "text" at bounding box center [748, 373] width 105 height 21
click at [731, 459] on li "Add Custom Relation" at bounding box center [749, 460] width 121 height 24
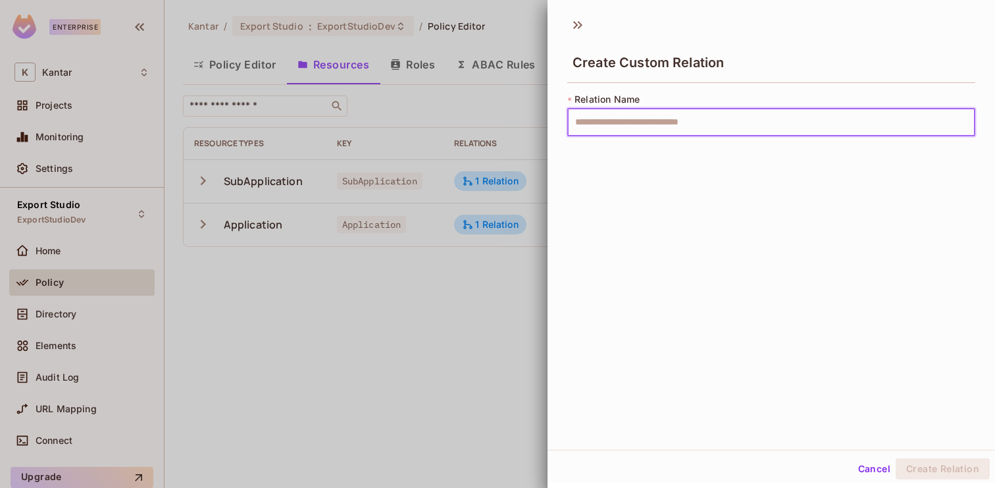
click at [685, 122] on input "text" at bounding box center [771, 123] width 408 height 28
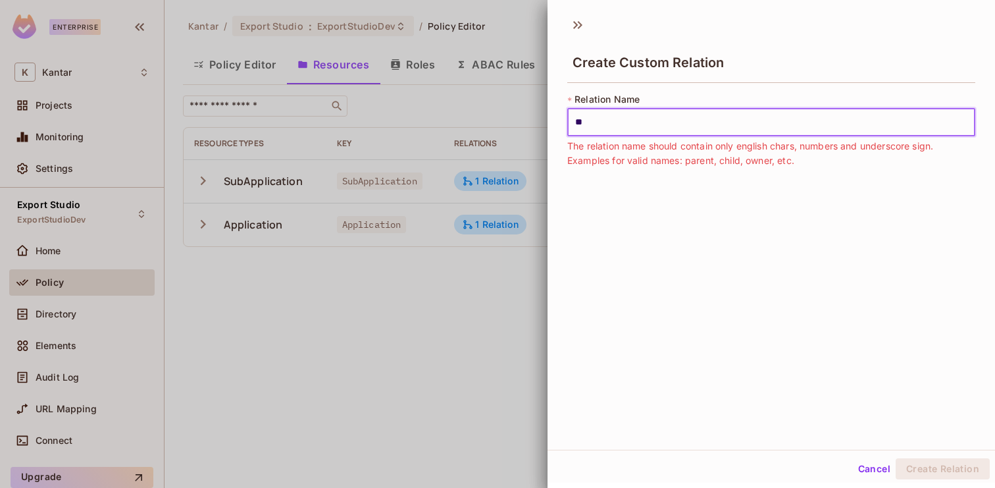
type input "*"
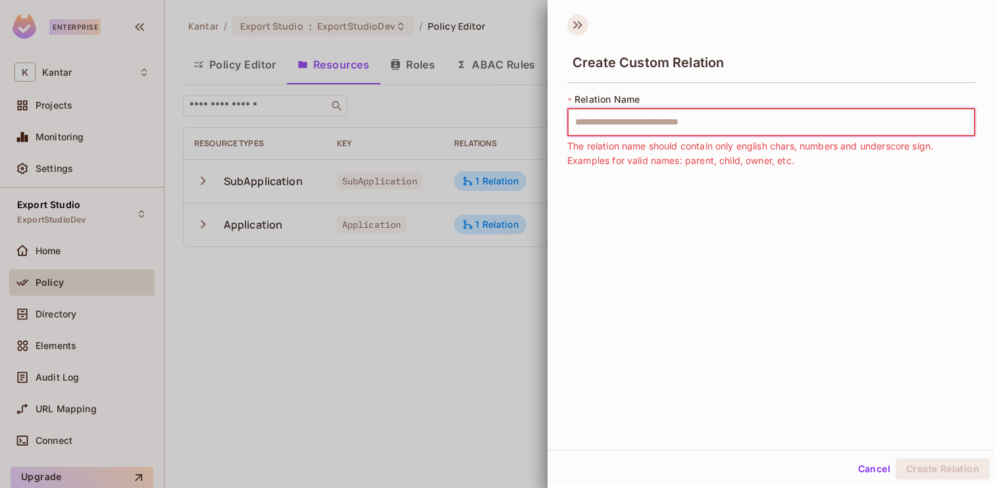
click at [574, 26] on icon at bounding box center [577, 24] width 21 height 21
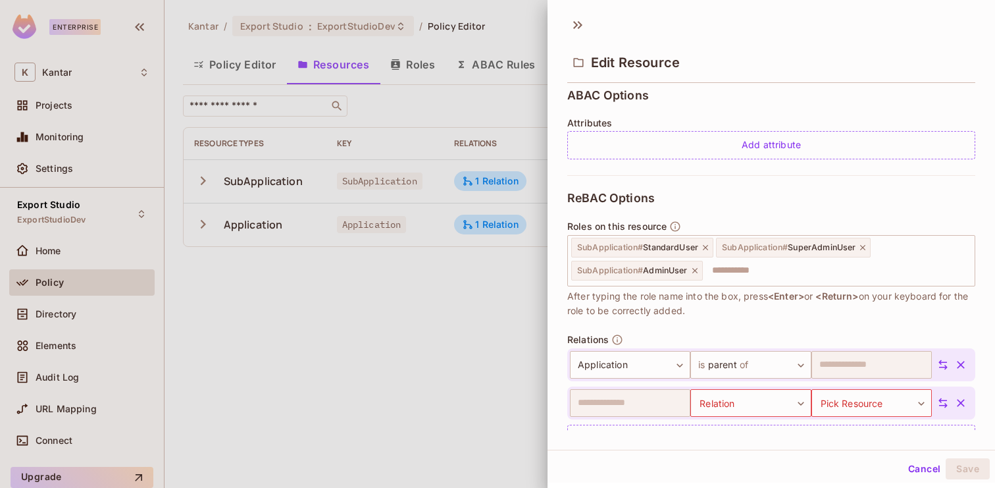
click at [956, 407] on icon "button" at bounding box center [960, 402] width 13 height 13
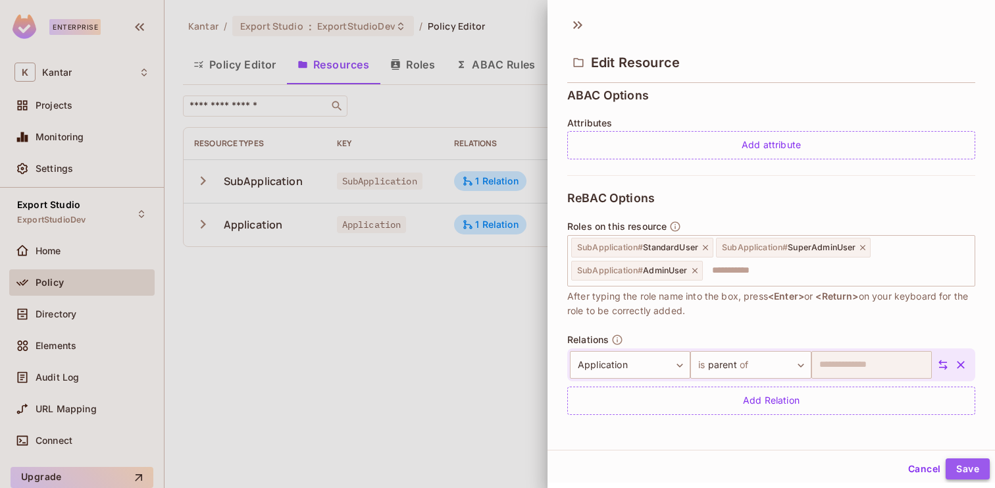
click at [966, 475] on button "Save" at bounding box center [968, 468] width 44 height 21
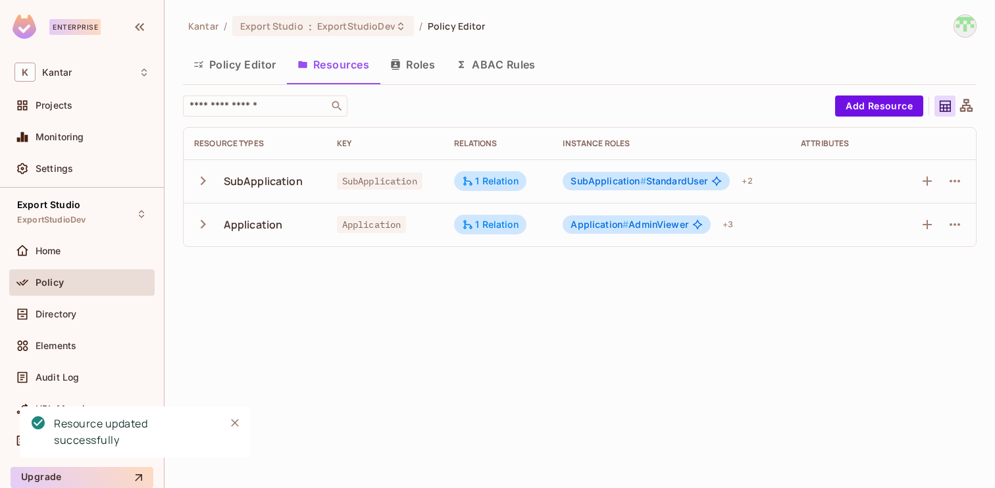
click at [623, 225] on span "Application #" at bounding box center [600, 224] width 58 height 11
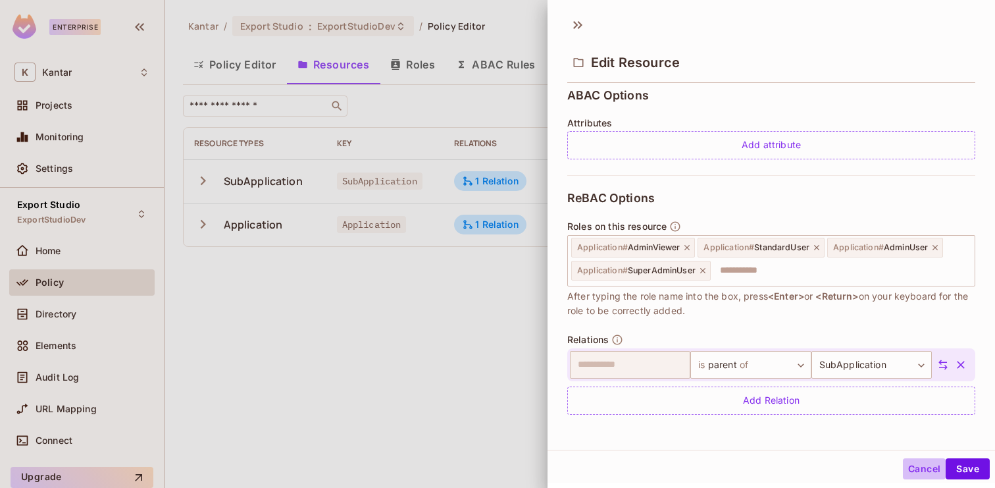
click at [923, 471] on button "Cancel" at bounding box center [924, 468] width 43 height 21
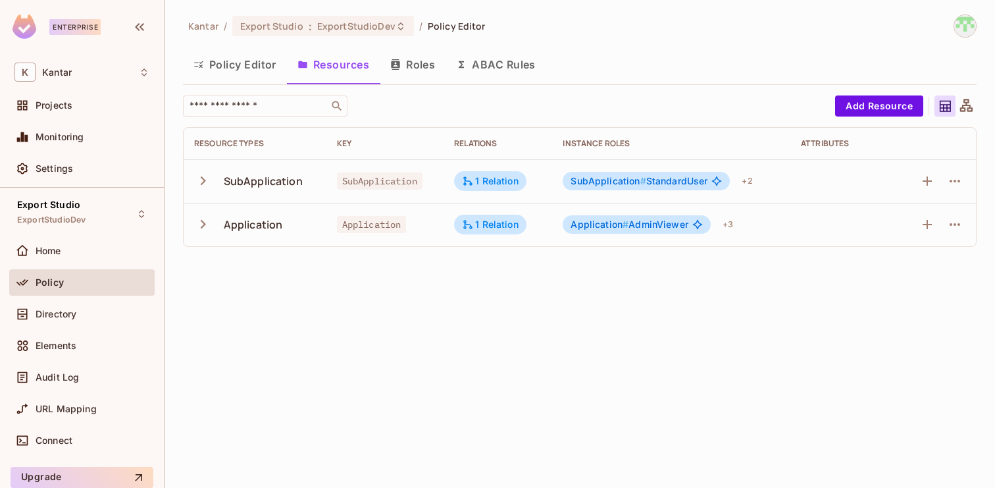
click at [635, 180] on span "SubApplication #" at bounding box center [608, 180] width 75 height 11
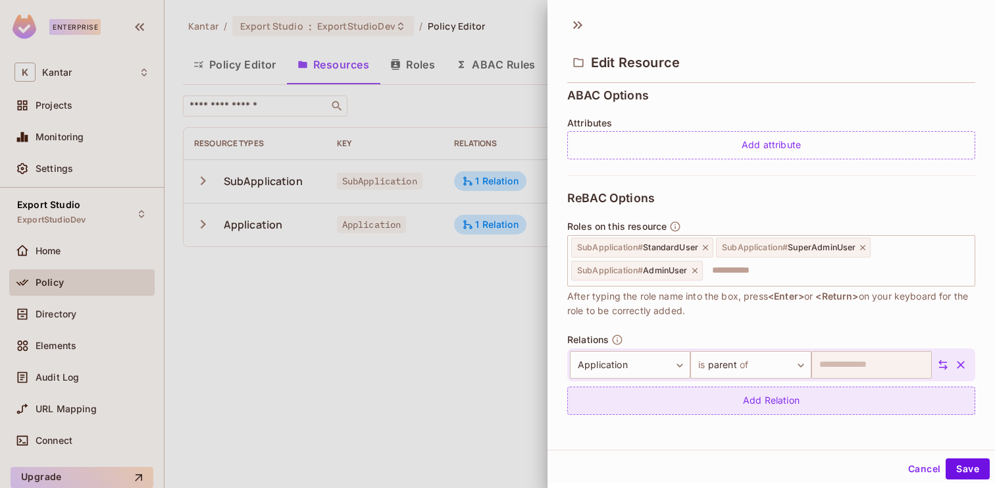
click at [831, 397] on div "Add Relation" at bounding box center [771, 400] width 408 height 28
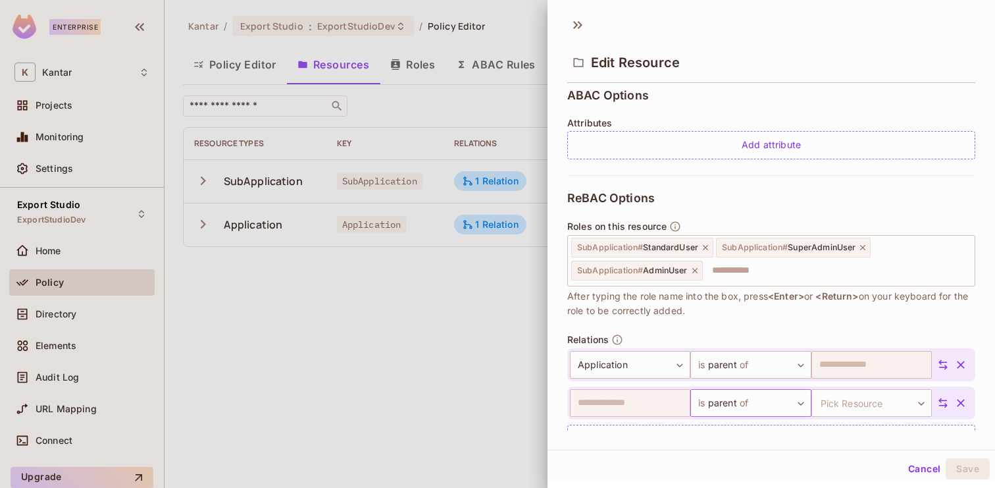
click at [744, 410] on body "**********" at bounding box center [497, 244] width 995 height 488
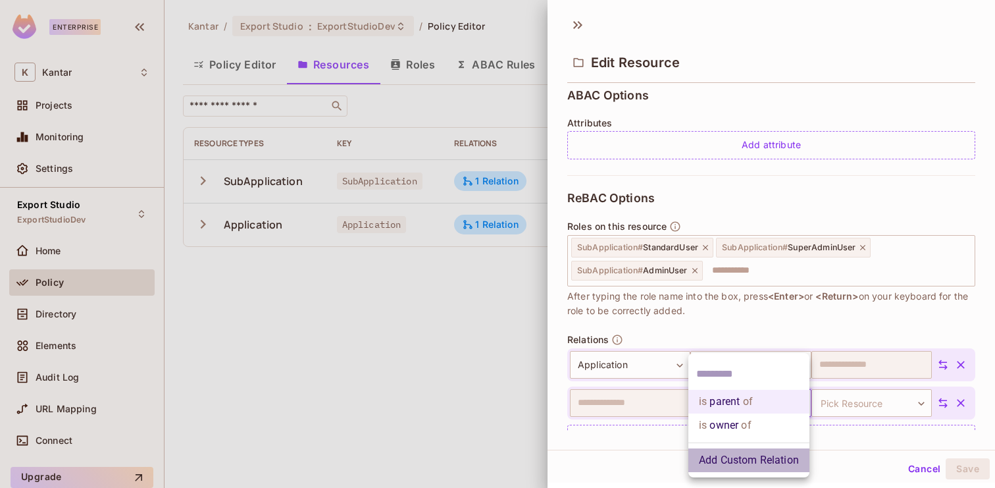
click at [734, 465] on li "Add Custom Relation" at bounding box center [749, 460] width 121 height 24
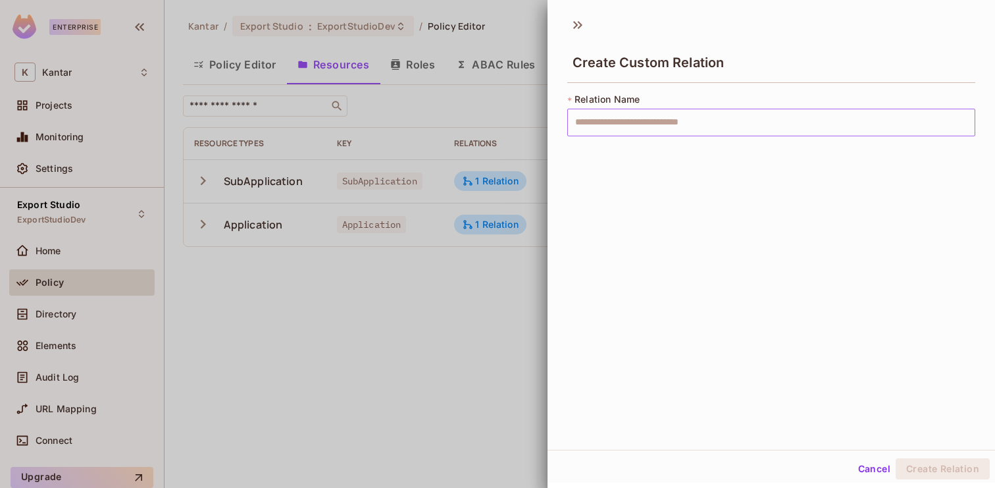
click at [664, 119] on input "text" at bounding box center [771, 123] width 408 height 28
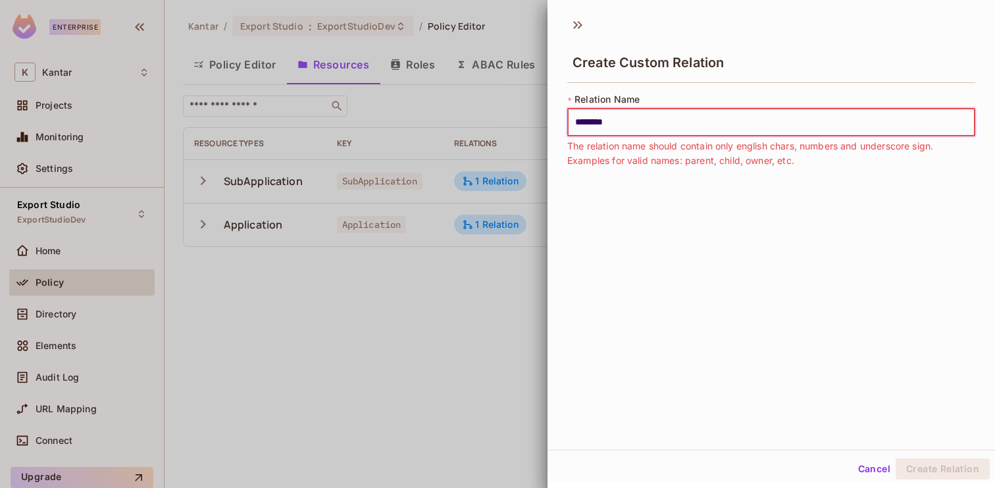
type input "*******"
click at [864, 463] on button "Cancel" at bounding box center [874, 468] width 43 height 21
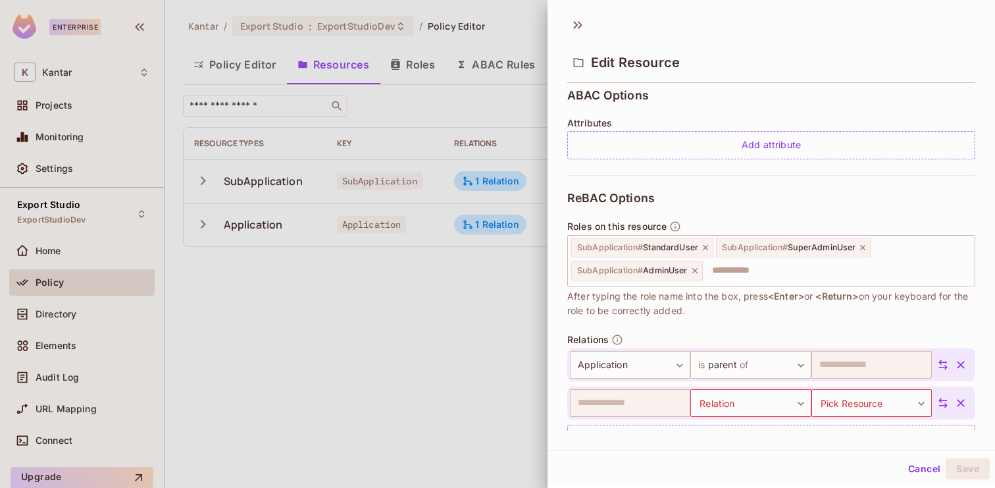
click at [908, 467] on button "Cancel" at bounding box center [924, 468] width 43 height 21
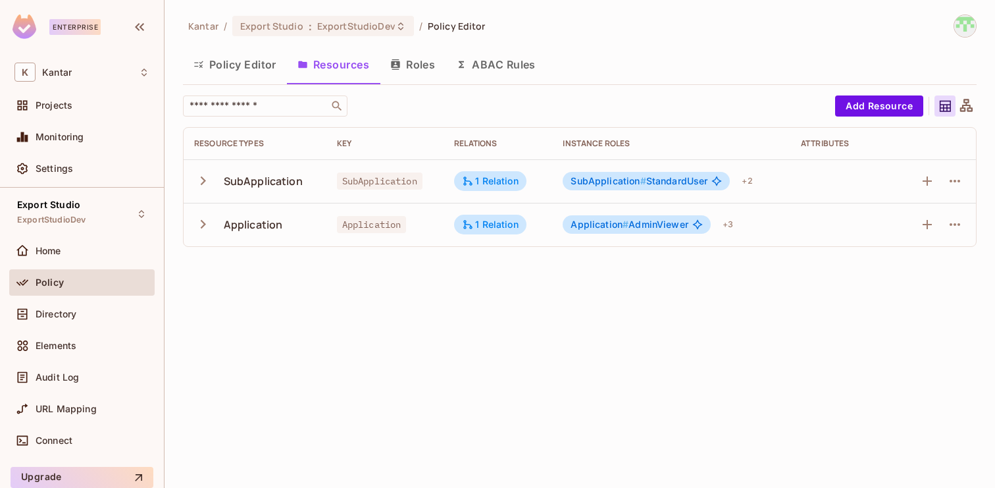
click at [420, 73] on button "Roles" at bounding box center [413, 64] width 66 height 33
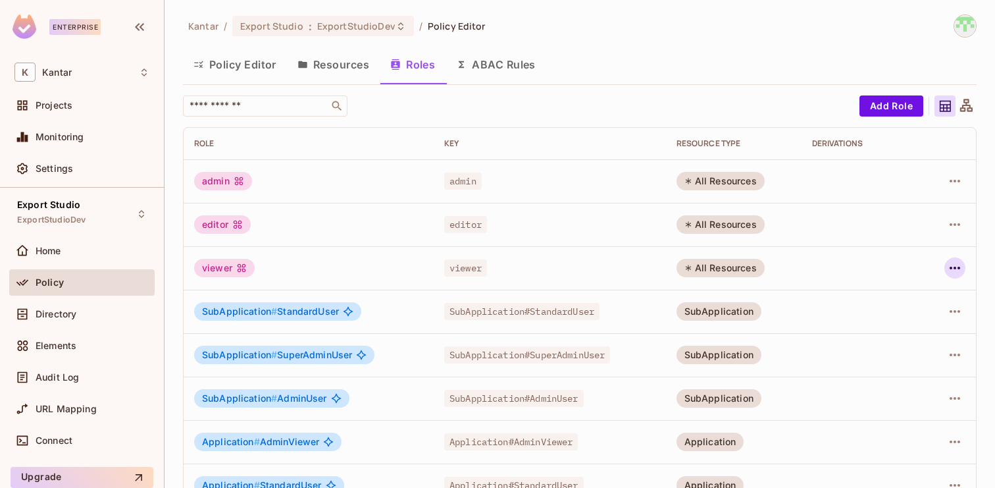
click at [959, 267] on icon "button" at bounding box center [955, 268] width 11 height 3
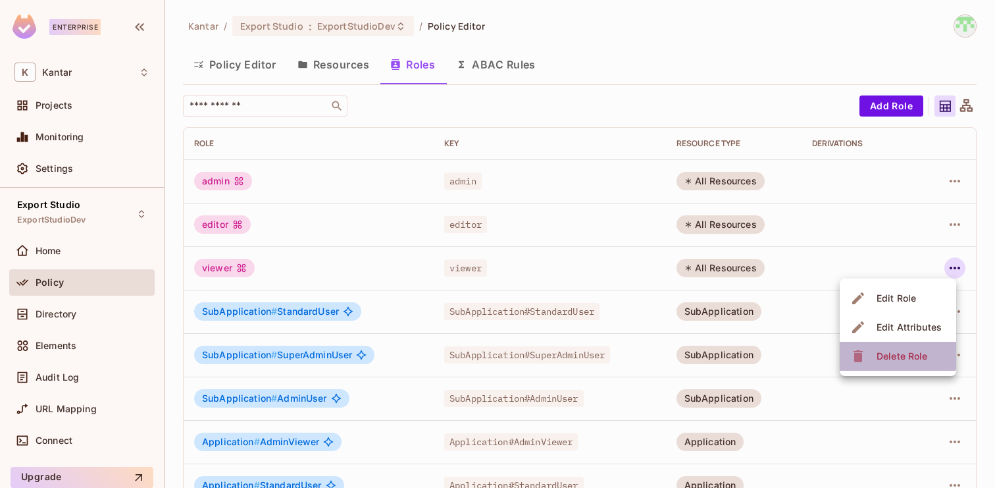
click at [893, 352] on div "Delete Role" at bounding box center [902, 356] width 51 height 13
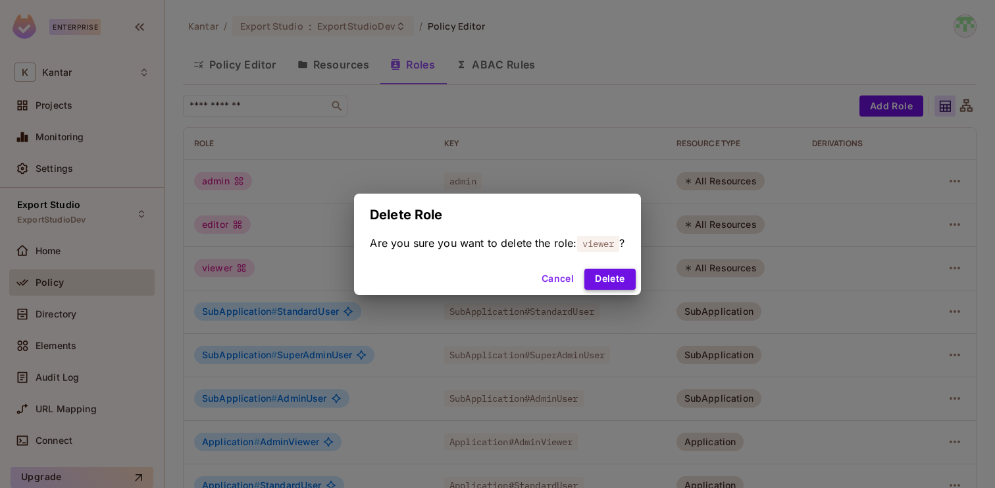
click at [624, 274] on button "Delete" at bounding box center [610, 279] width 51 height 21
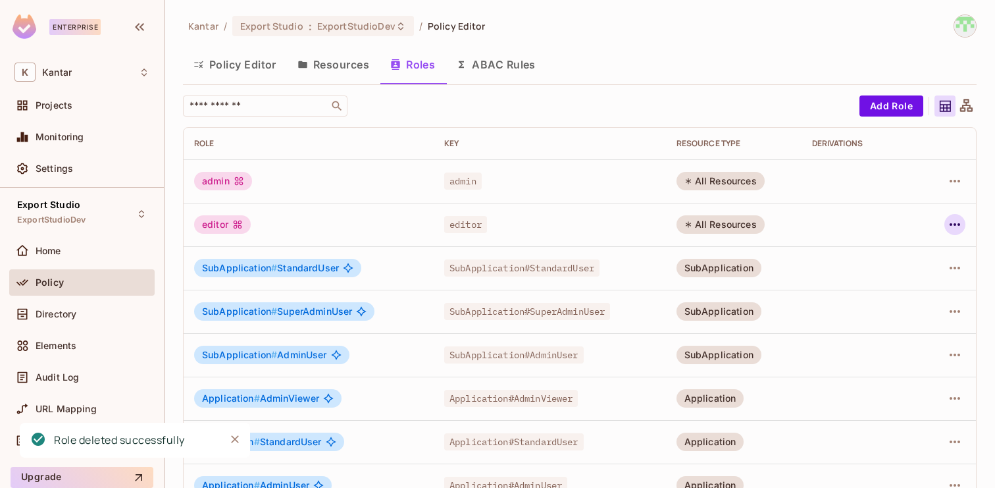
click at [950, 217] on icon "button" at bounding box center [955, 225] width 16 height 16
click at [881, 311] on div "Delete Role" at bounding box center [902, 312] width 51 height 13
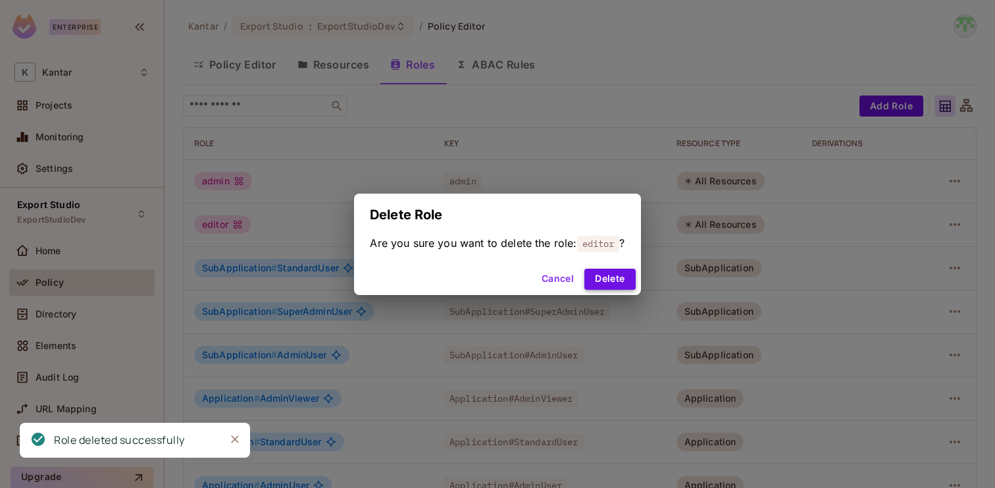
click at [613, 277] on button "Delete" at bounding box center [610, 279] width 51 height 21
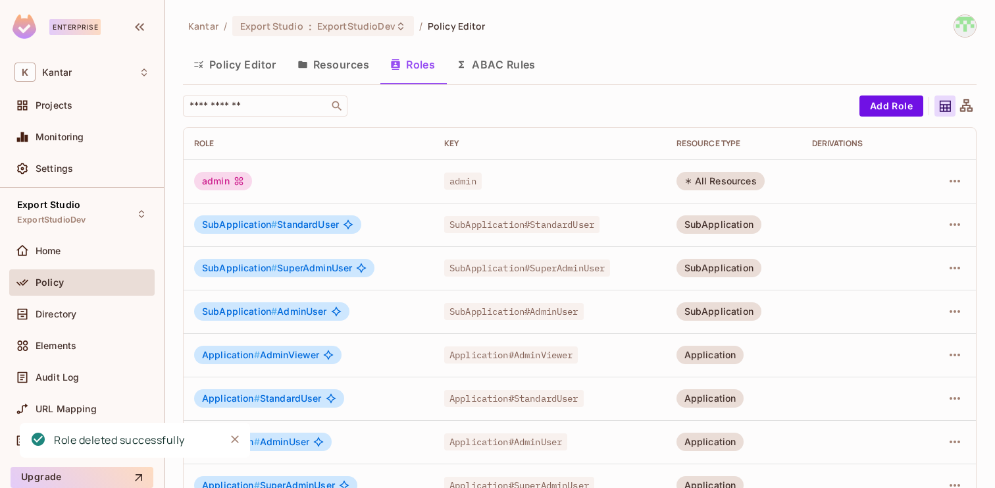
click at [214, 181] on div "admin" at bounding box center [223, 181] width 58 height 18
click at [960, 179] on icon "button" at bounding box center [955, 181] width 16 height 16
click at [893, 279] on span "Delete Role" at bounding box center [902, 269] width 59 height 21
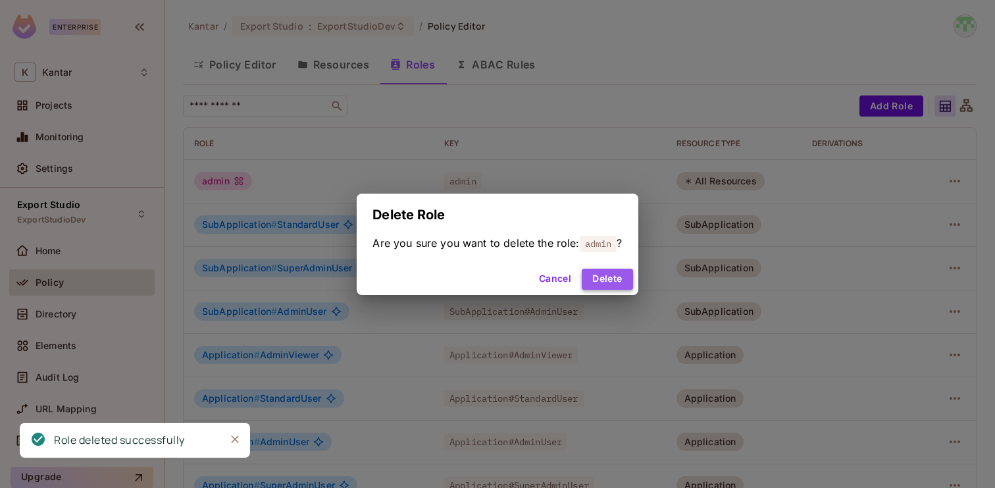
click at [604, 272] on button "Delete" at bounding box center [607, 279] width 51 height 21
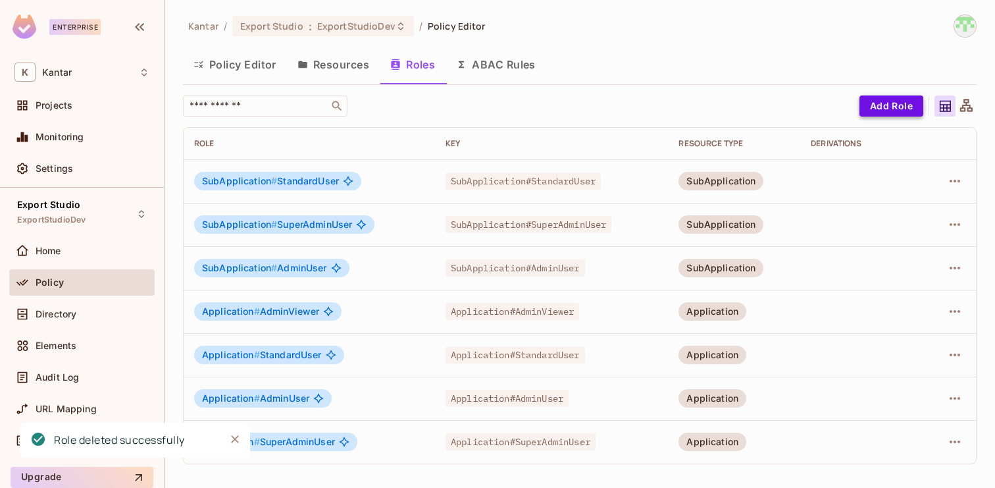
click at [884, 111] on button "Add Role" at bounding box center [892, 105] width 64 height 21
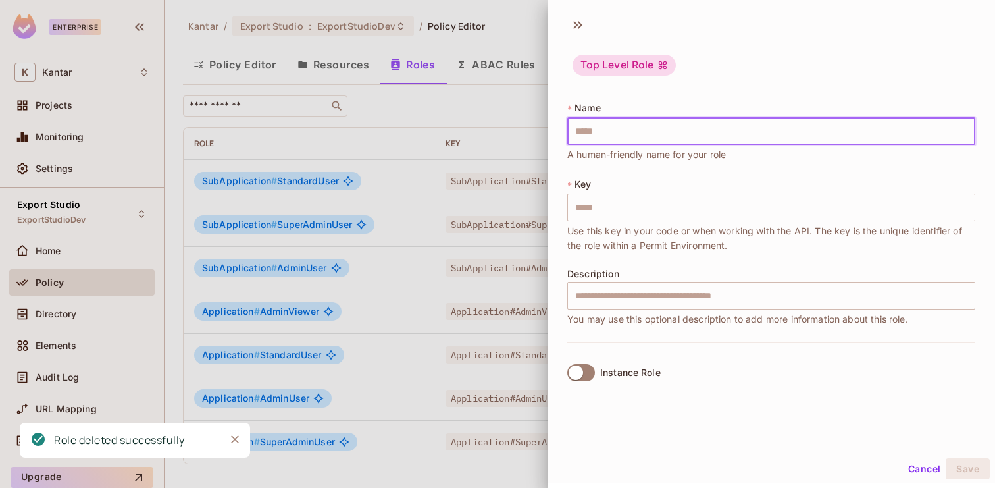
click at [727, 126] on input "text" at bounding box center [771, 131] width 408 height 28
type input "*"
type input "**"
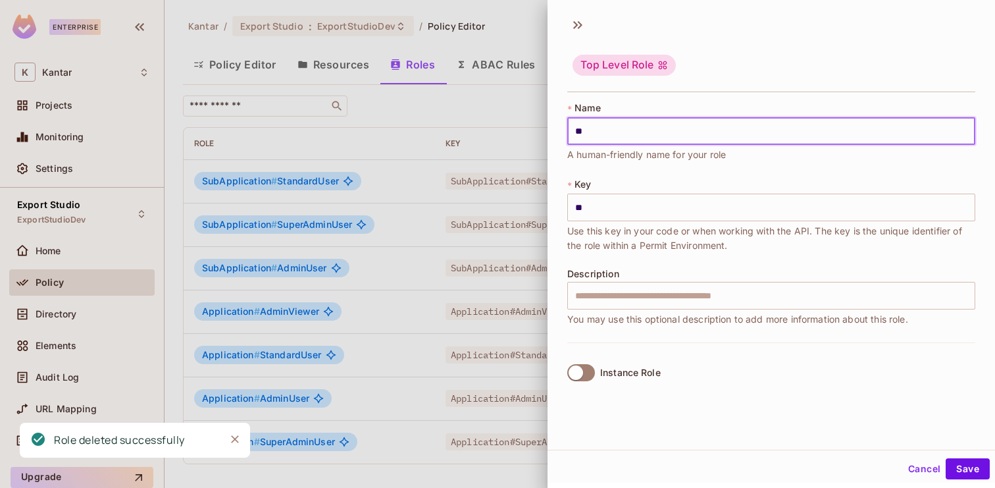
type input "***"
type input "****"
type input "*****"
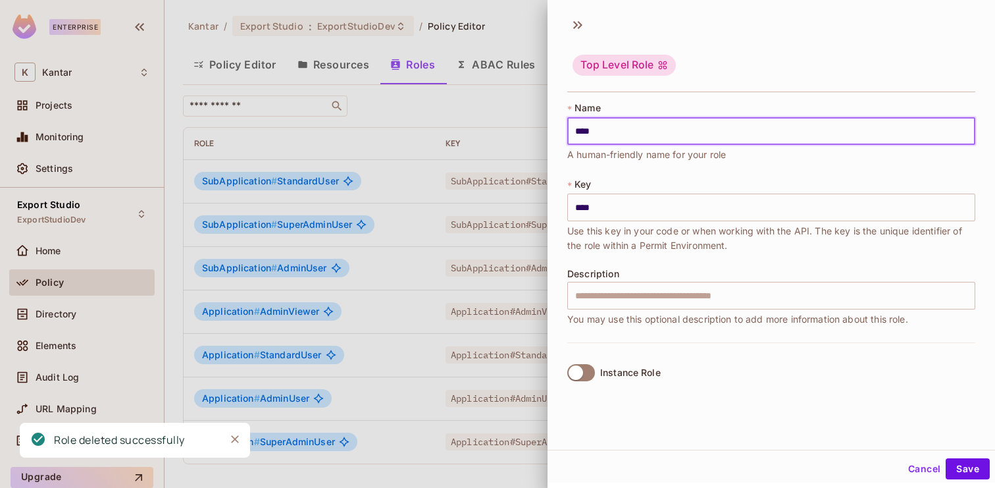
type input "*****"
type input "*******"
type input "******"
type input "********"
type input "*******"
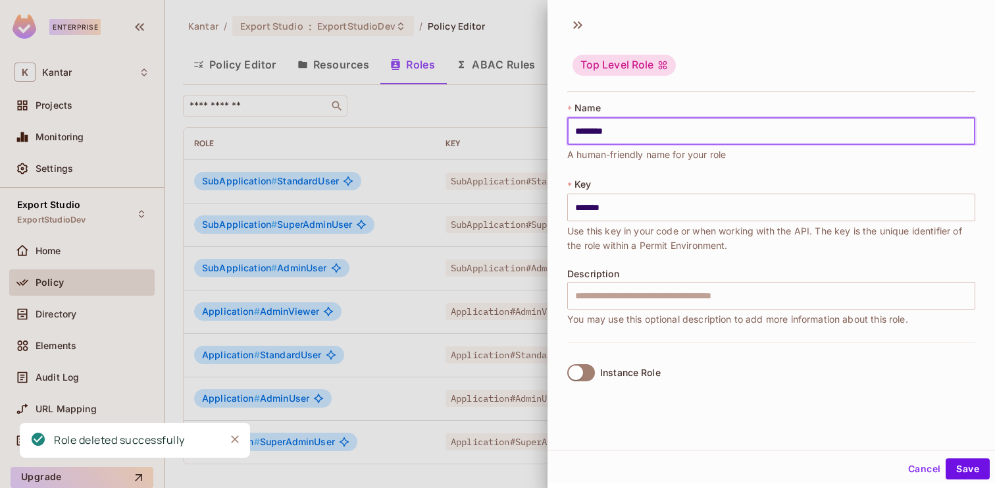
type input "*********"
type input "********"
type input "**********"
type input "*********"
type input "**********"
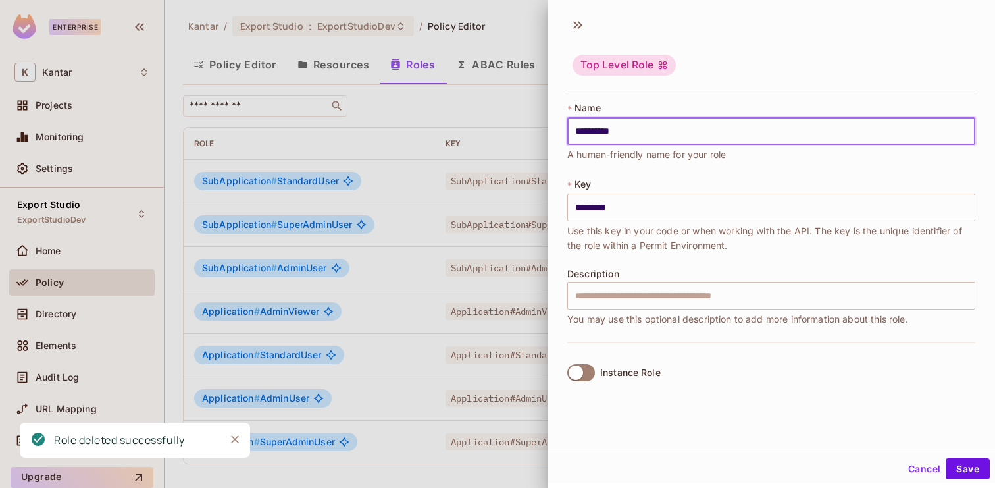
type input "**********"
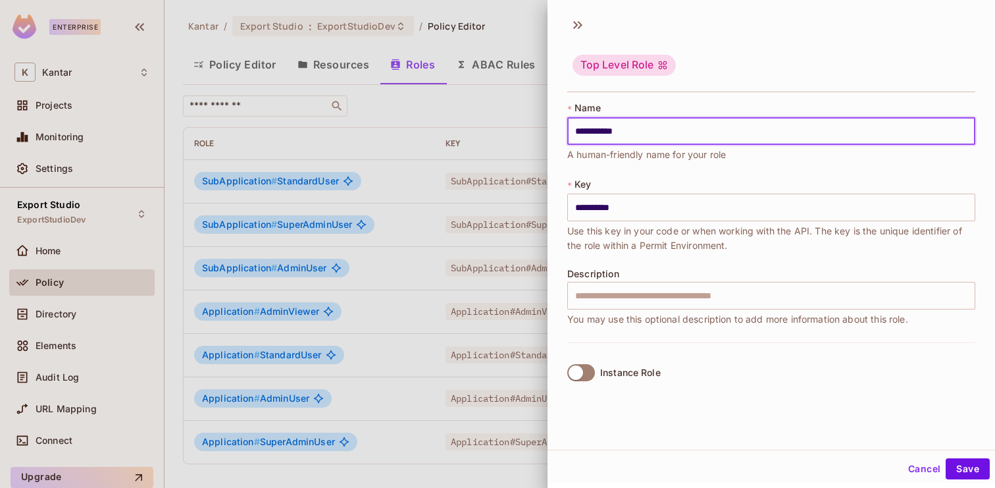
type input "**********"
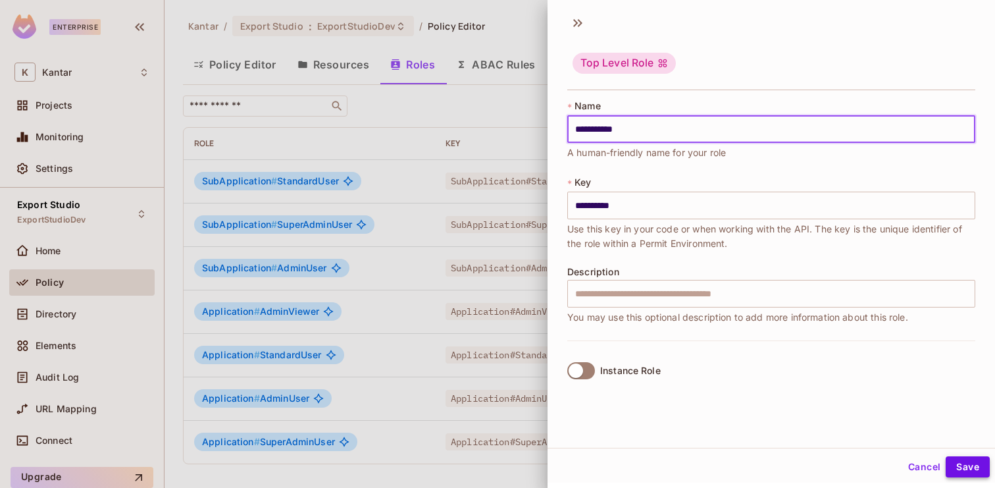
click at [957, 469] on button "Save" at bounding box center [968, 466] width 44 height 21
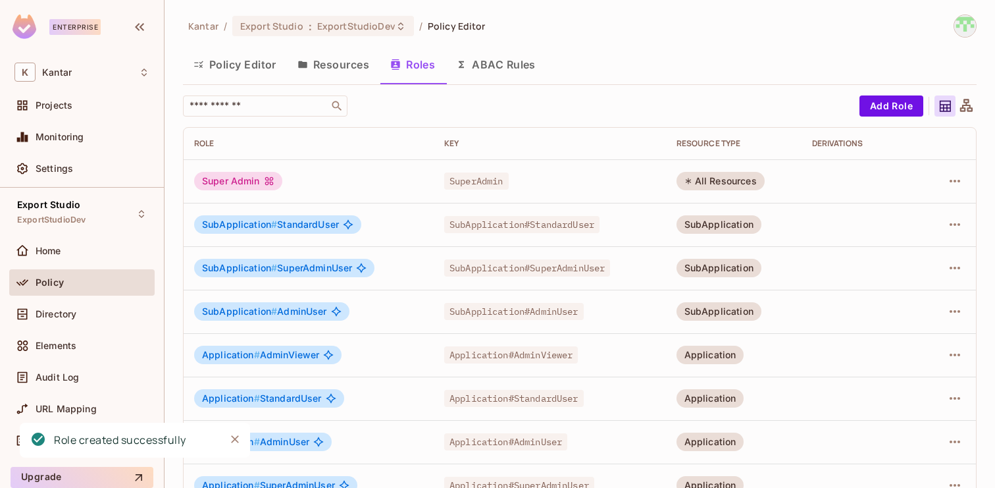
click at [735, 178] on div "All Resources" at bounding box center [721, 181] width 88 height 18
click at [961, 177] on icon "button" at bounding box center [955, 181] width 16 height 16
click at [922, 232] on span "Edit Attributes" at bounding box center [909, 240] width 73 height 21
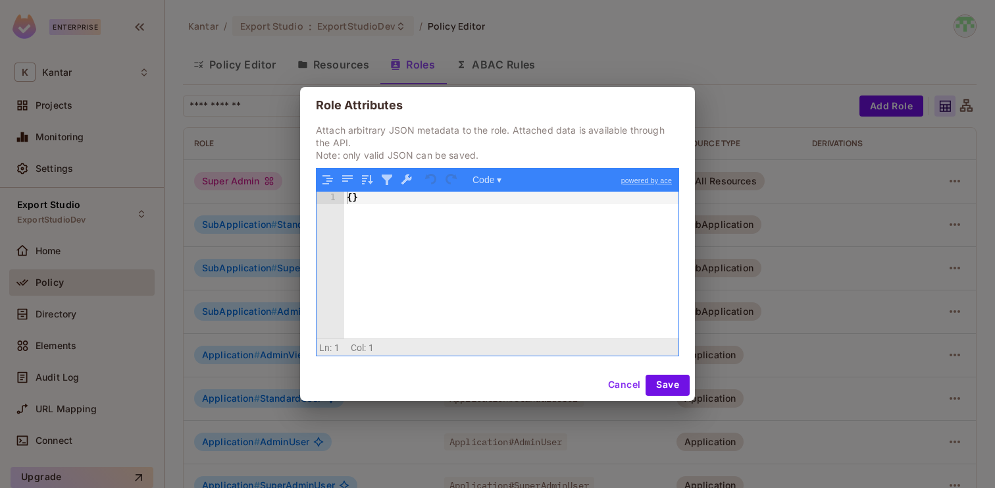
click at [620, 390] on button "Cancel" at bounding box center [624, 385] width 43 height 21
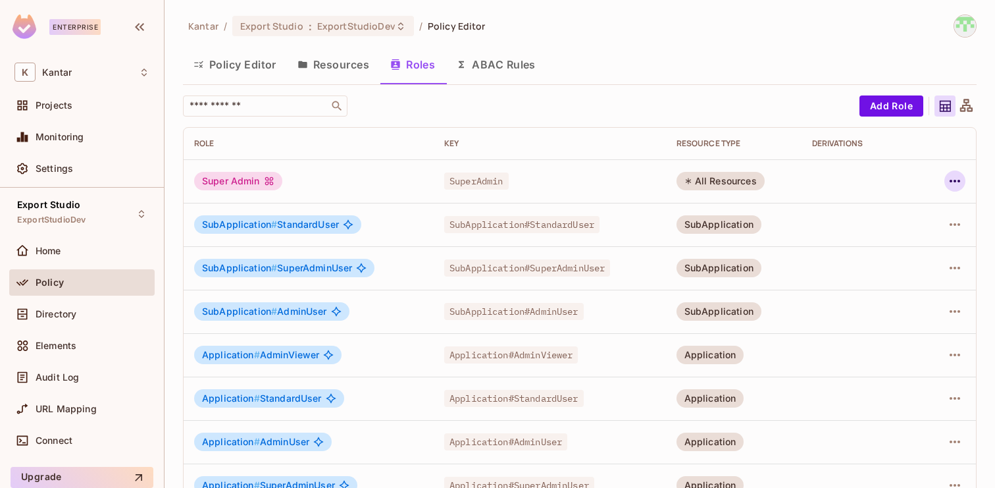
click at [952, 173] on icon "button" at bounding box center [955, 181] width 16 height 16
click at [903, 210] on div "Edit Role" at bounding box center [896, 211] width 39 height 13
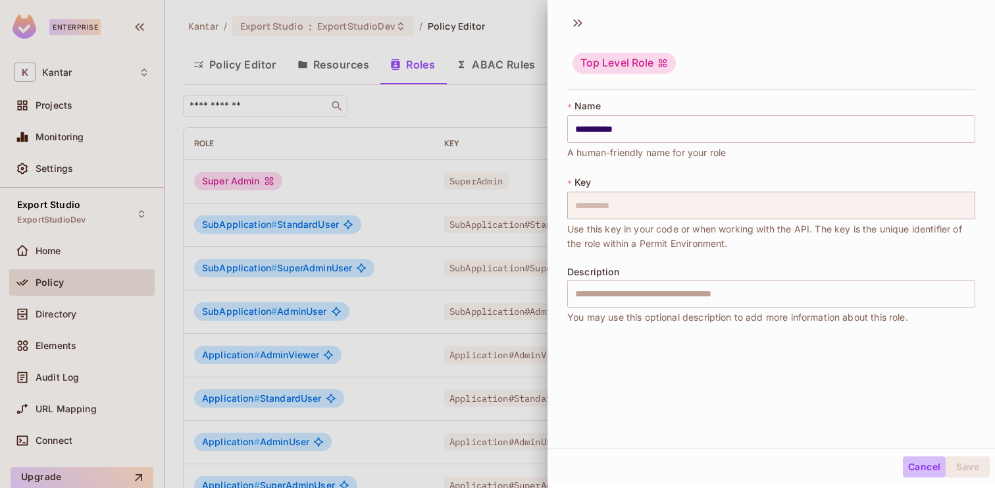
click at [920, 467] on button "Cancel" at bounding box center [924, 466] width 43 height 21
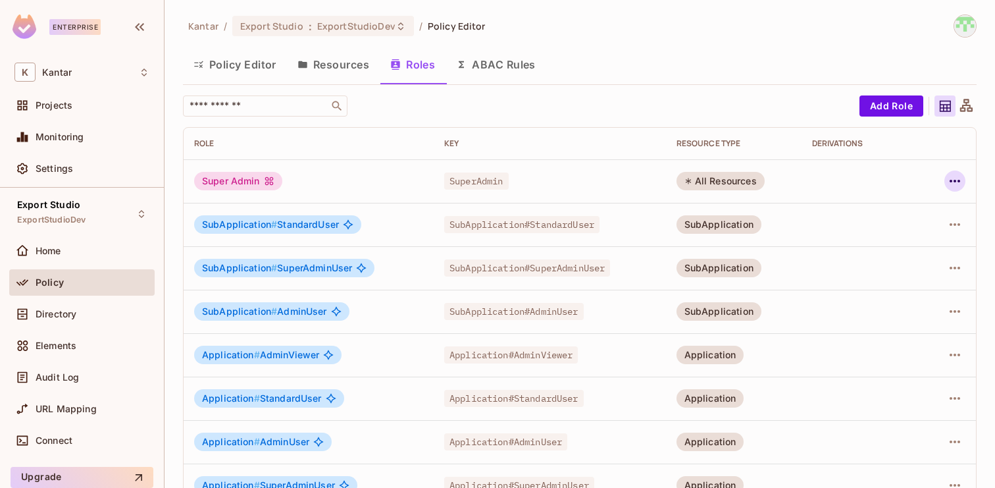
click at [956, 180] on icon "button" at bounding box center [955, 181] width 16 height 16
click at [922, 208] on li "Edit Role" at bounding box center [898, 211] width 117 height 29
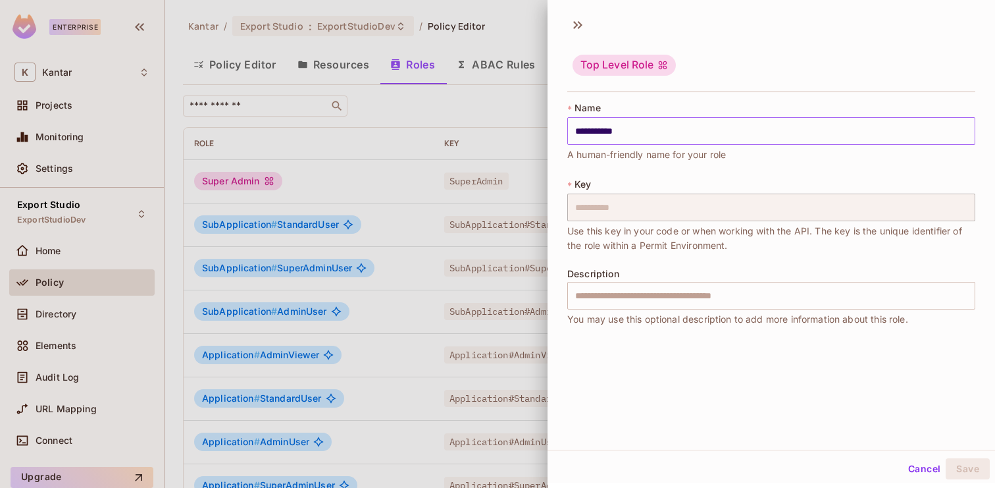
click at [719, 130] on input "**********" at bounding box center [771, 131] width 408 height 28
paste input "***"
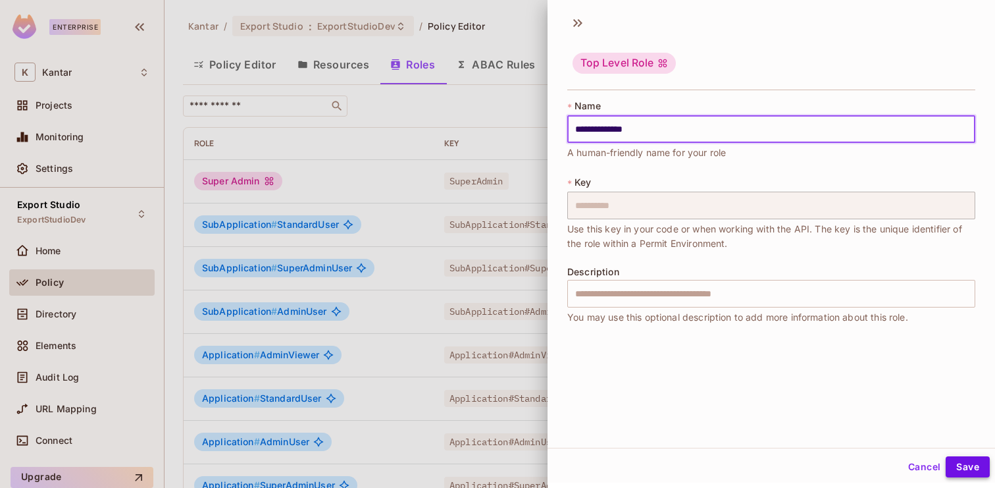
type input "**********"
click at [962, 462] on button "Save" at bounding box center [968, 466] width 44 height 21
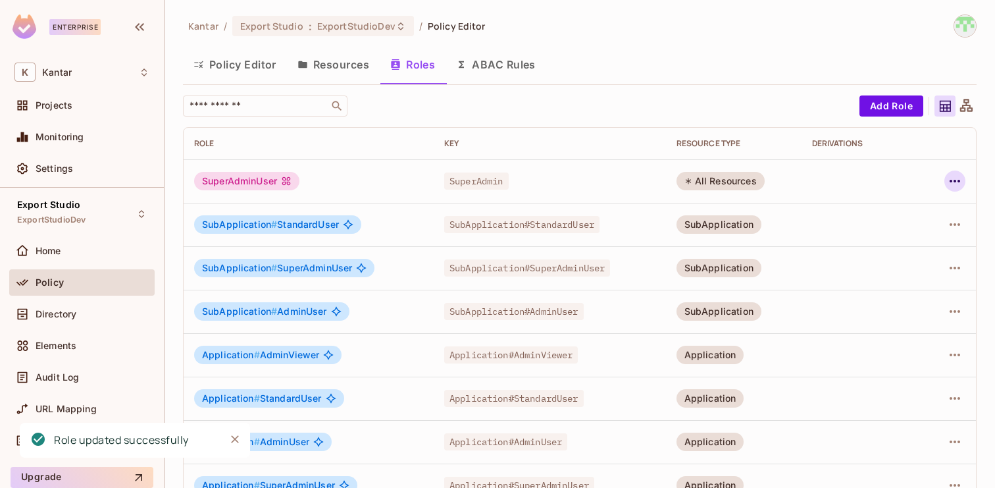
click at [958, 179] on icon "button" at bounding box center [955, 181] width 16 height 16
click at [908, 263] on div "Delete Role" at bounding box center [902, 269] width 51 height 13
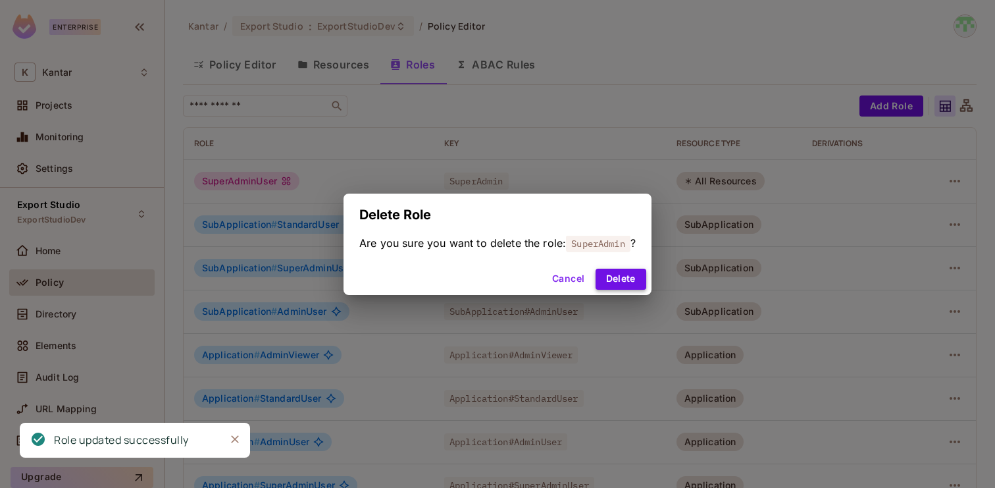
click at [625, 282] on button "Delete" at bounding box center [621, 279] width 51 height 21
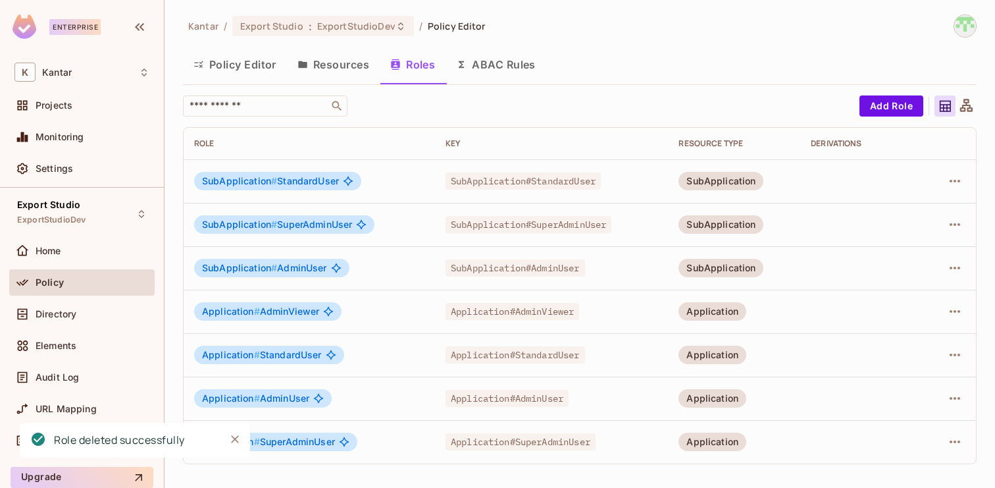
click at [896, 117] on div "​ Add Role Role Key RESOURCE TYPE Derivations SubApplication # StandardUser Sub…" at bounding box center [580, 279] width 794 height 369
click at [895, 117] on div "​ Add Role Role Key RESOURCE TYPE Derivations SubApplication # StandardUser Sub…" at bounding box center [580, 279] width 794 height 369
click at [888, 113] on button "Add Role" at bounding box center [892, 105] width 64 height 21
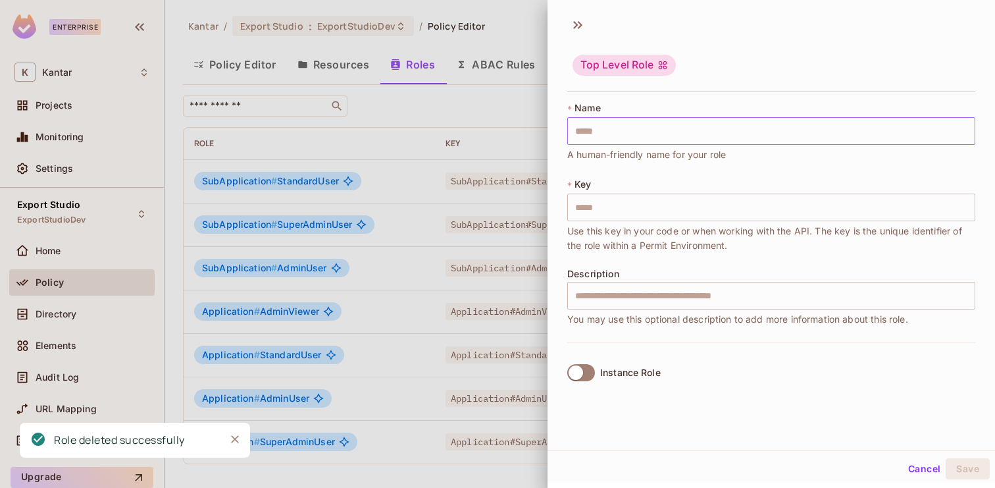
click at [829, 134] on input "text" at bounding box center [771, 131] width 408 height 28
paste input "**********"
type input "**********"
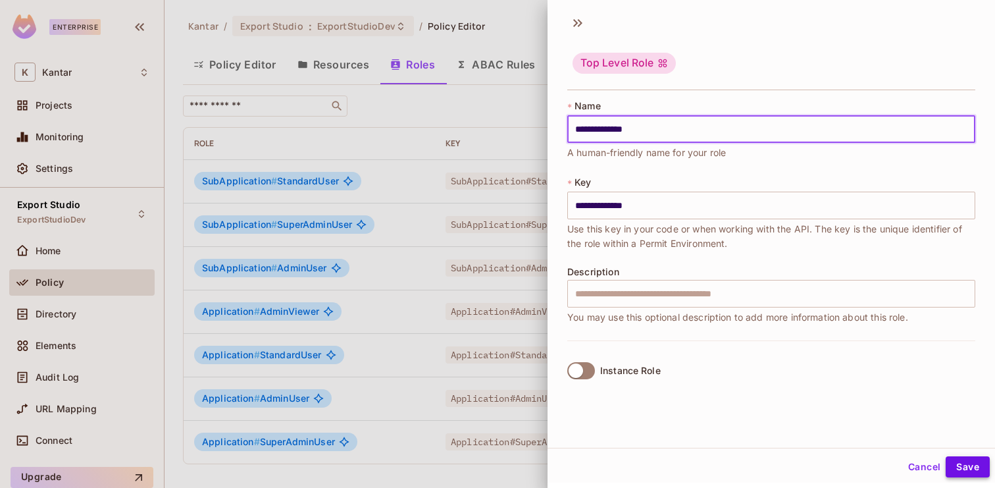
type input "**********"
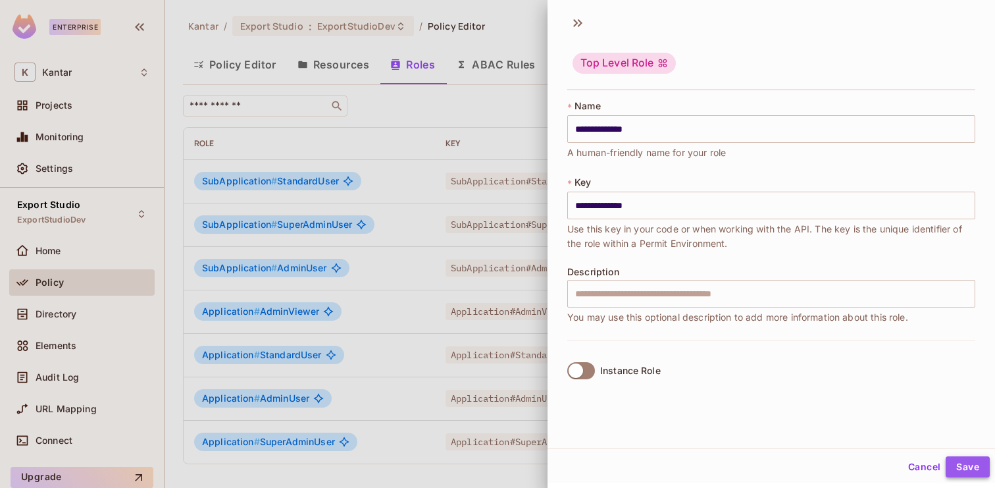
click at [965, 460] on button "Save" at bounding box center [968, 466] width 44 height 21
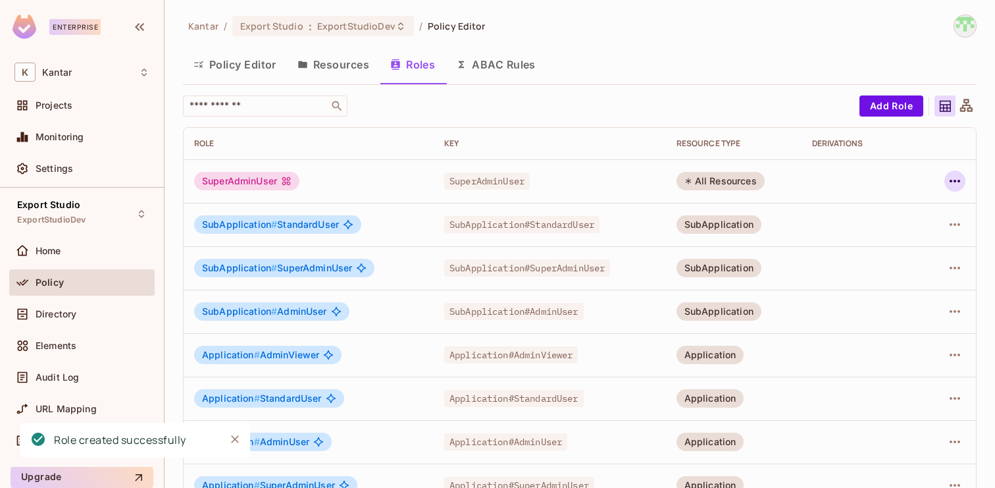
click at [956, 188] on icon "button" at bounding box center [955, 181] width 16 height 16
click at [914, 211] on div "Edit Role" at bounding box center [896, 211] width 39 height 13
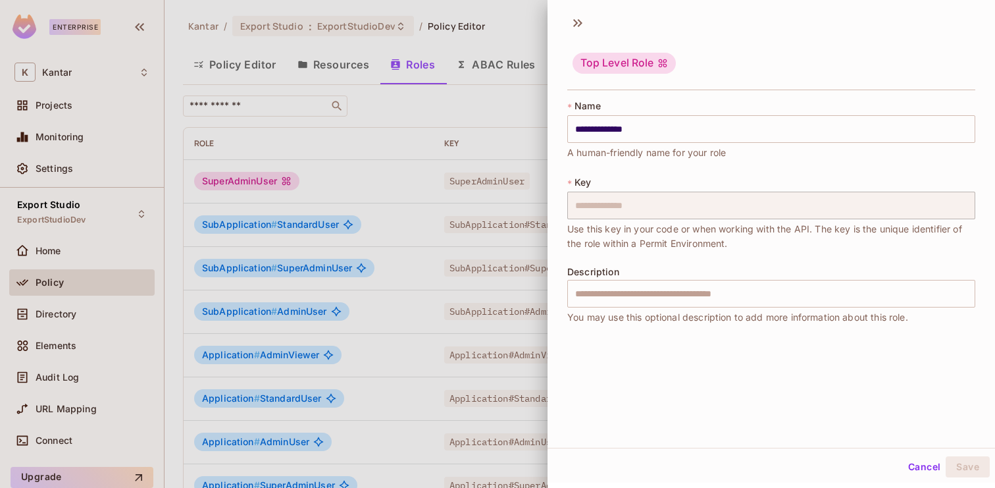
click at [918, 466] on button "Cancel" at bounding box center [924, 466] width 43 height 21
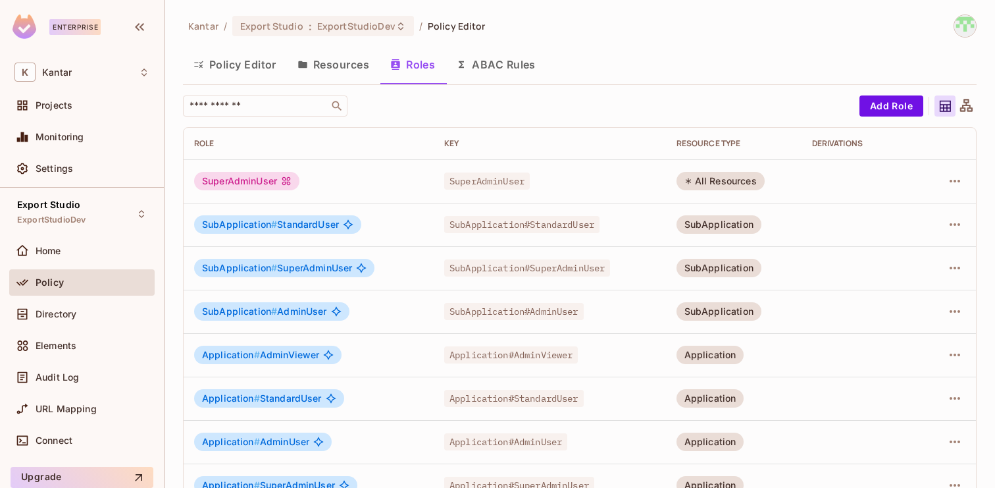
scroll to position [30, 0]
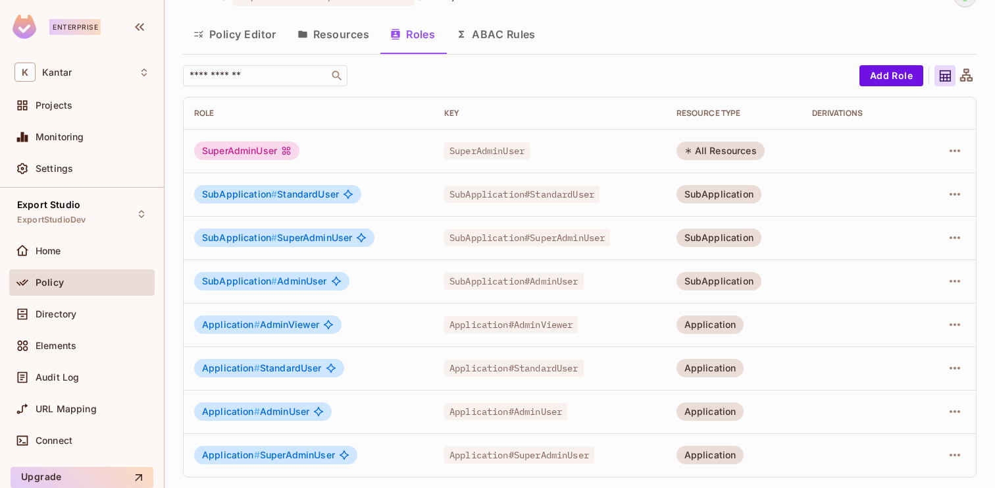
click at [261, 39] on button "Policy Editor" at bounding box center [235, 34] width 104 height 33
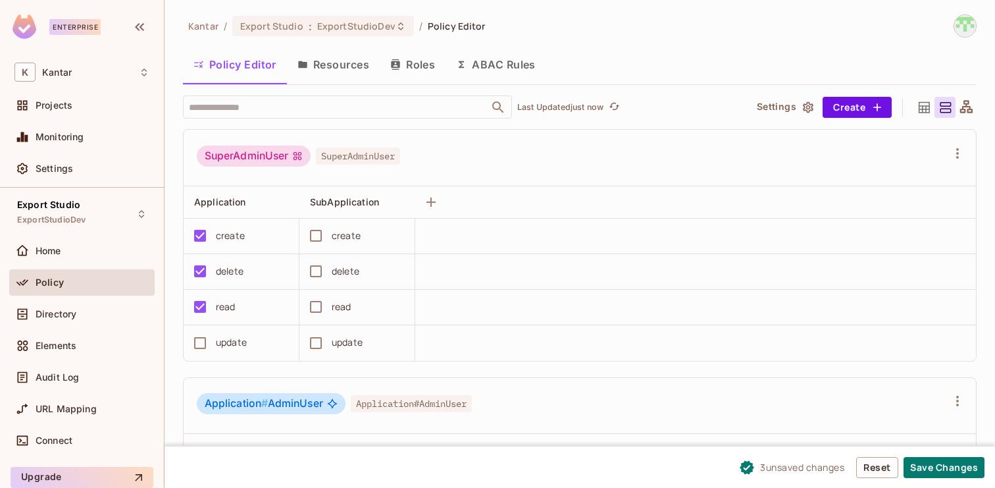
click at [200, 326] on td "update" at bounding box center [242, 343] width 116 height 36
click at [334, 236] on div "create" at bounding box center [346, 235] width 29 height 14
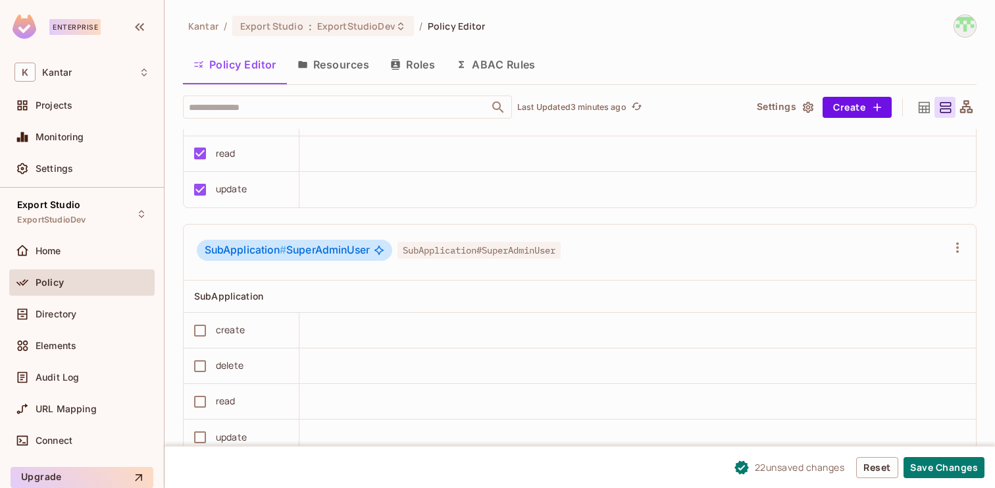
scroll to position [1, 0]
click at [940, 469] on button "Save Changes" at bounding box center [944, 467] width 81 height 21
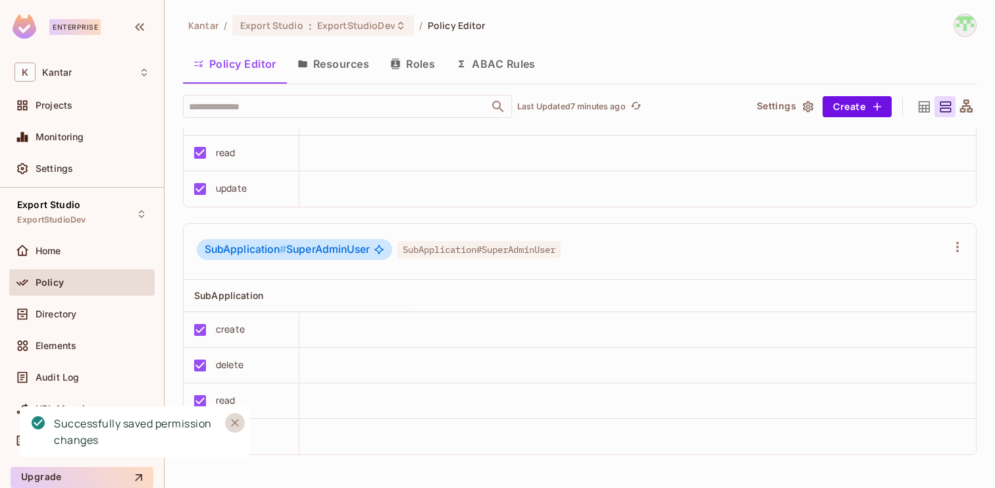
click at [232, 429] on button "Close" at bounding box center [235, 423] width 20 height 20
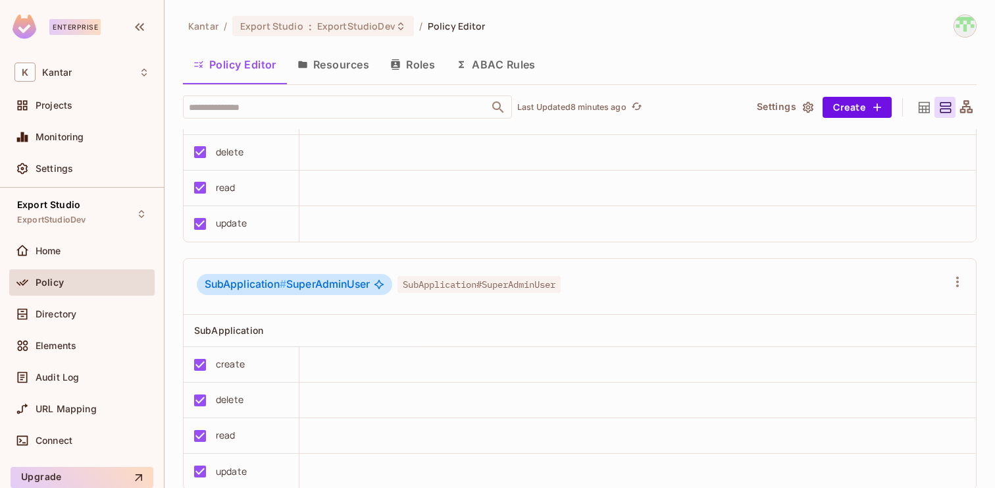
scroll to position [1640, 0]
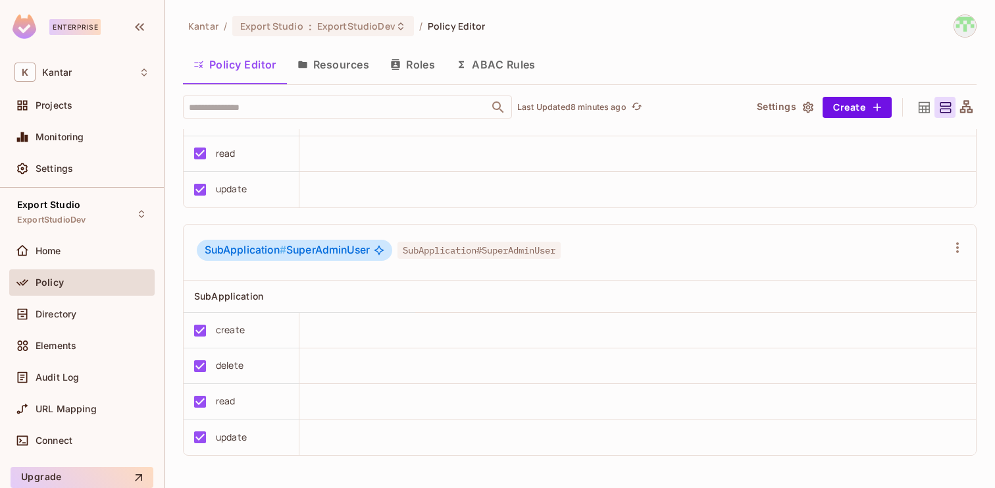
click at [408, 71] on button "Roles" at bounding box center [413, 64] width 66 height 33
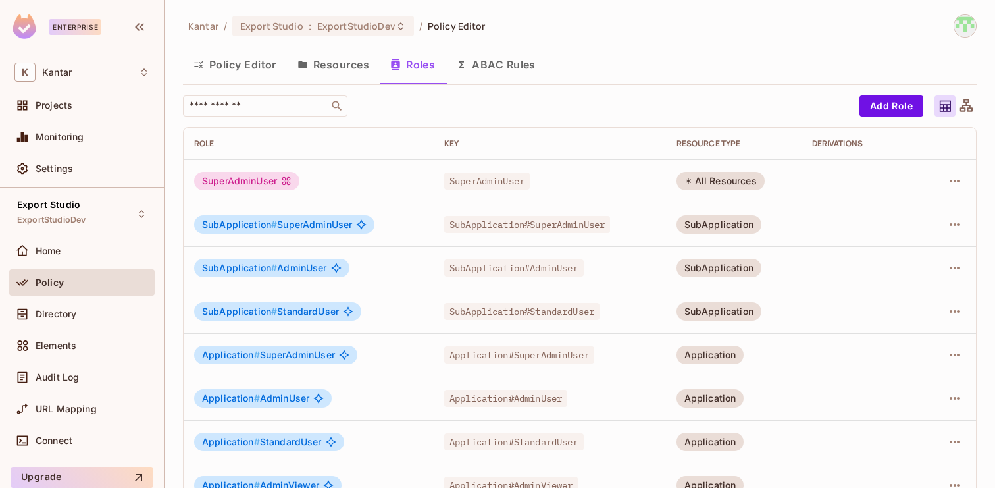
click at [540, 69] on button "ABAC Rules" at bounding box center [496, 64] width 101 height 33
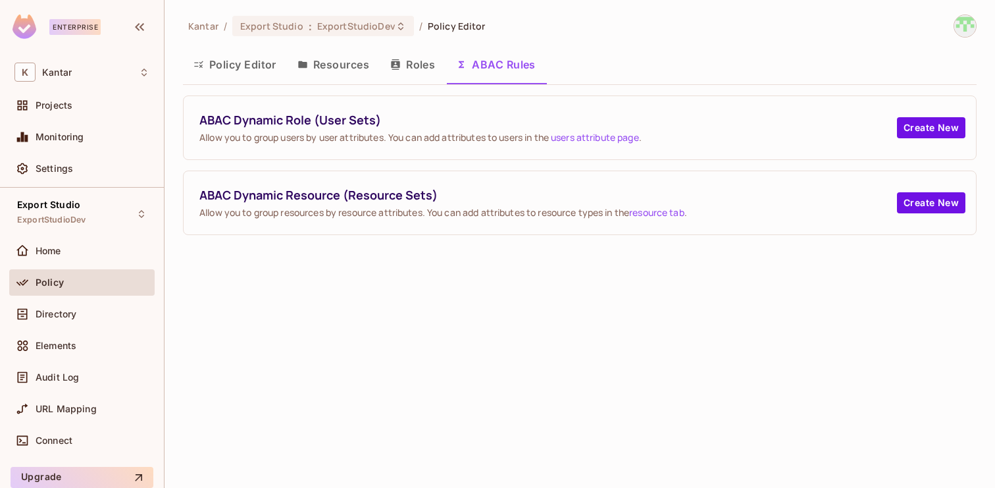
click at [332, 73] on button "Resources" at bounding box center [333, 64] width 93 height 33
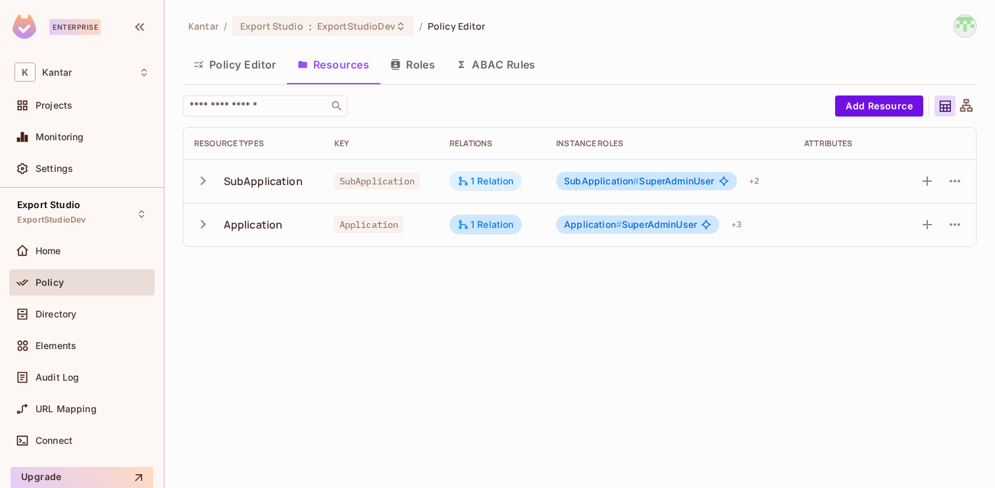
click at [508, 182] on div "1 Relation" at bounding box center [485, 181] width 57 height 12
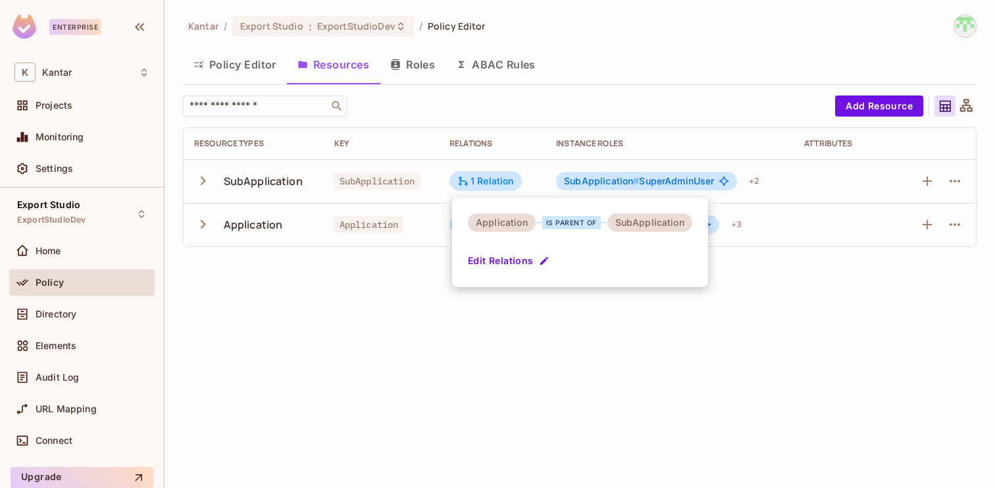
click at [424, 382] on div at bounding box center [497, 244] width 995 height 488
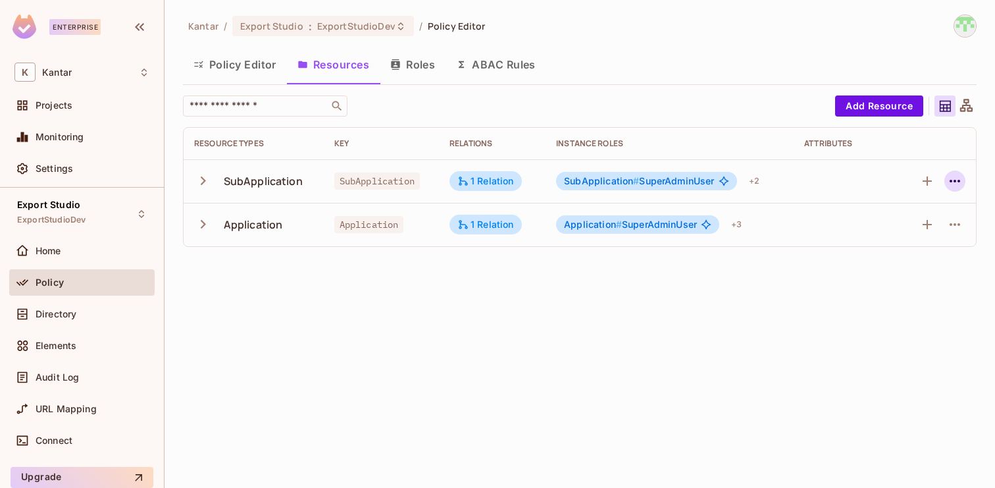
click at [948, 176] on icon "button" at bounding box center [955, 181] width 16 height 16
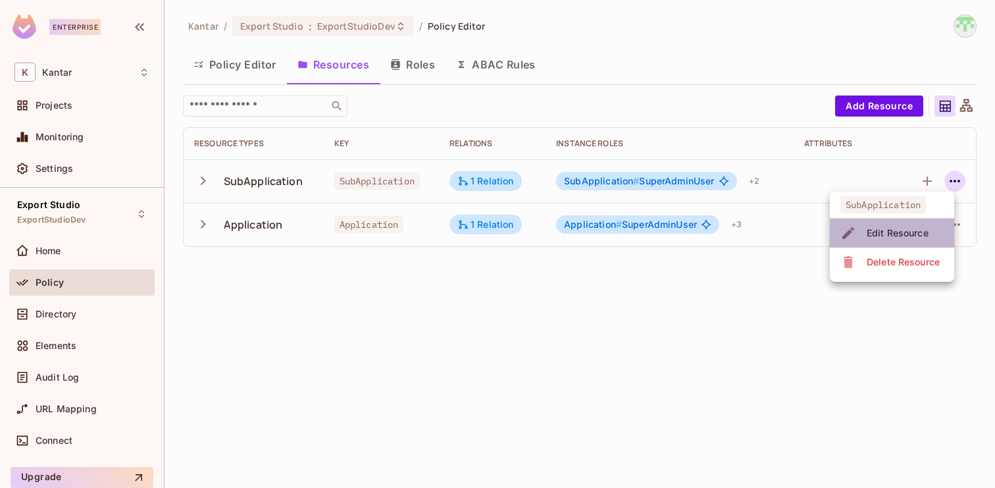
click at [910, 227] on div "Edit Resource" at bounding box center [898, 232] width 62 height 13
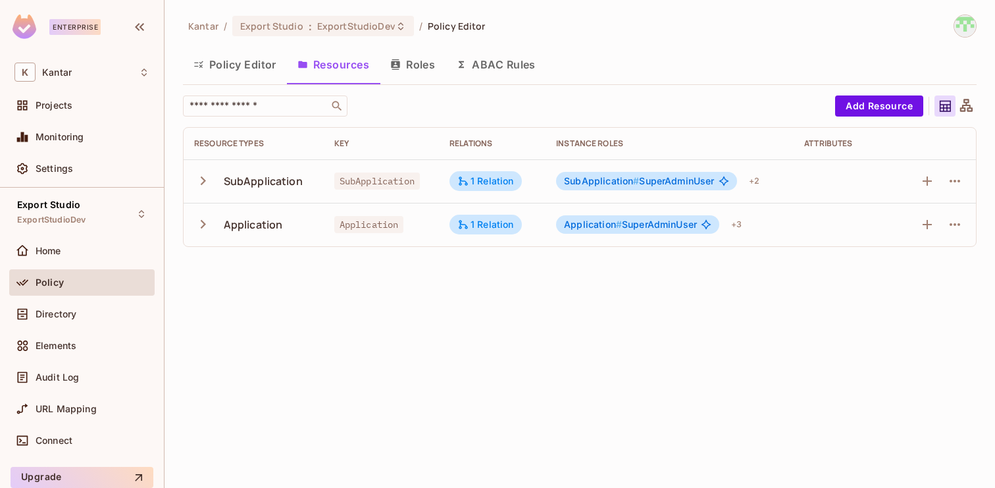
click at [663, 176] on span "SubApplication # SuperAdminUser" at bounding box center [639, 181] width 150 height 11
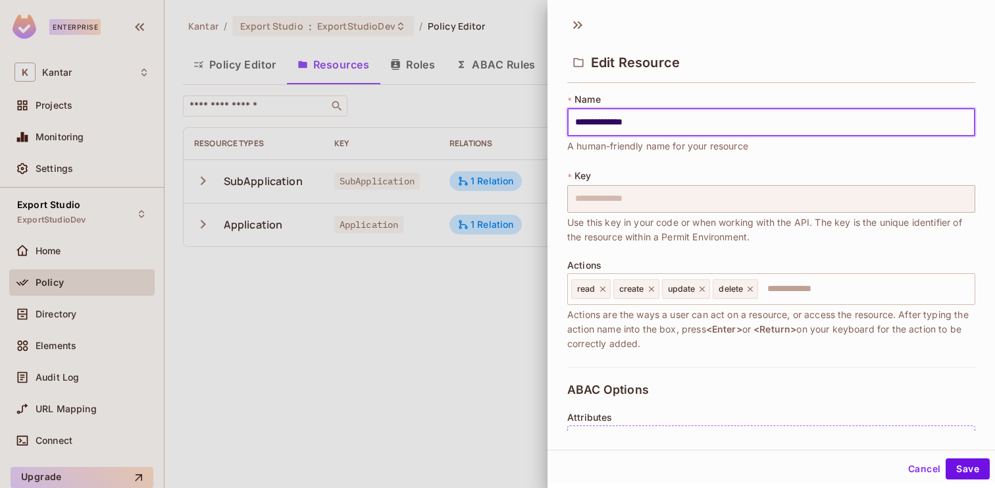
scroll to position [294, 0]
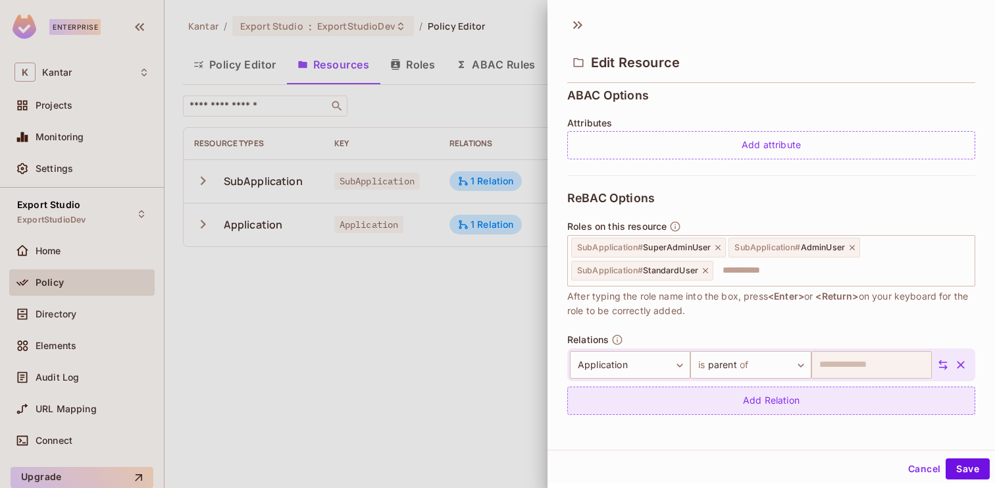
click at [735, 397] on div "Add Relation" at bounding box center [771, 400] width 408 height 28
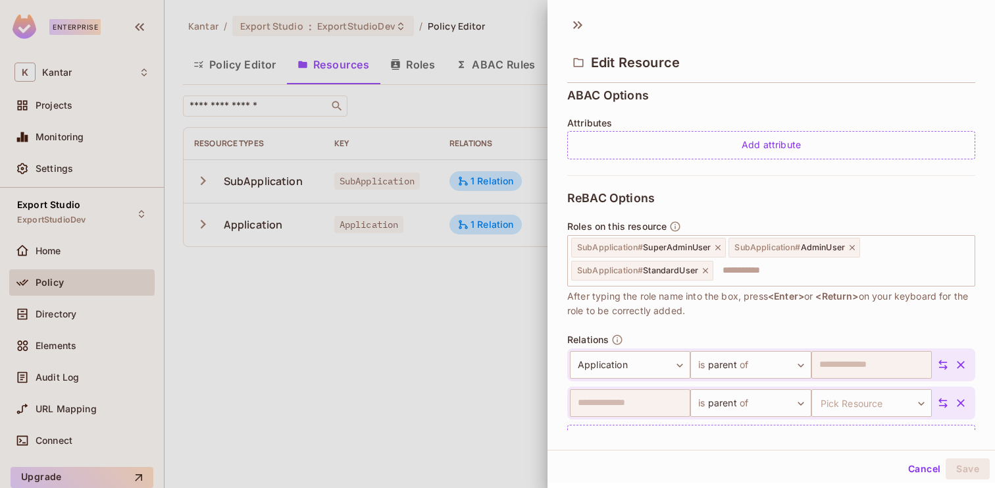
click at [945, 407] on icon at bounding box center [943, 403] width 9 height 10
click at [657, 400] on body "**********" at bounding box center [497, 244] width 995 height 488
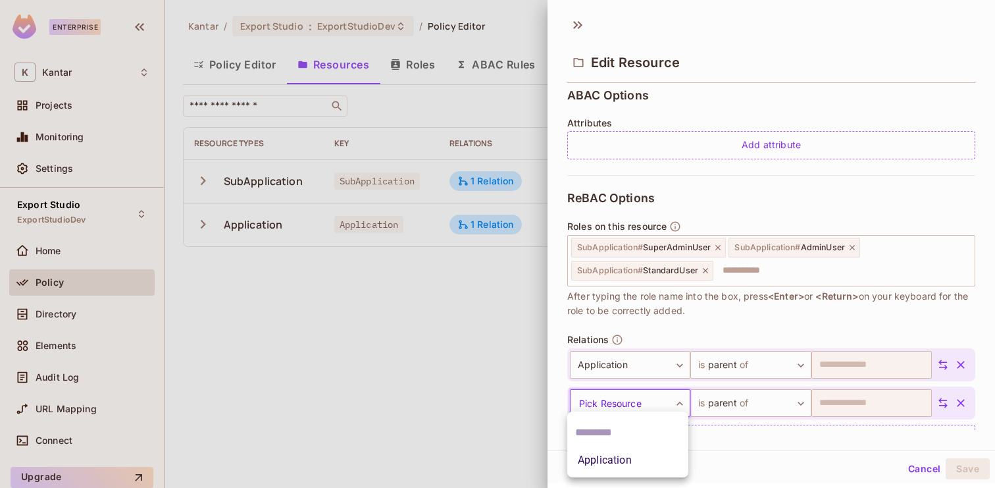
click at [935, 404] on div at bounding box center [497, 244] width 995 height 488
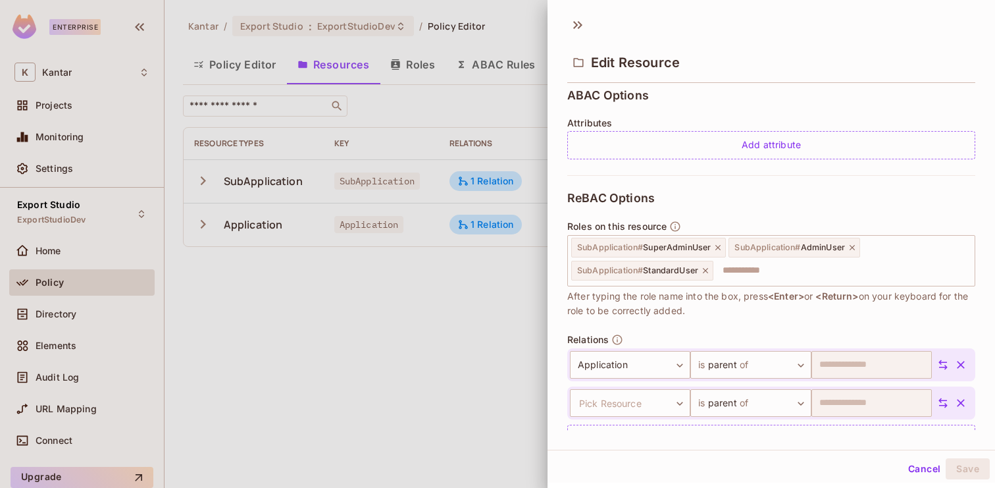
click at [950, 403] on button "button" at bounding box center [961, 403] width 24 height 24
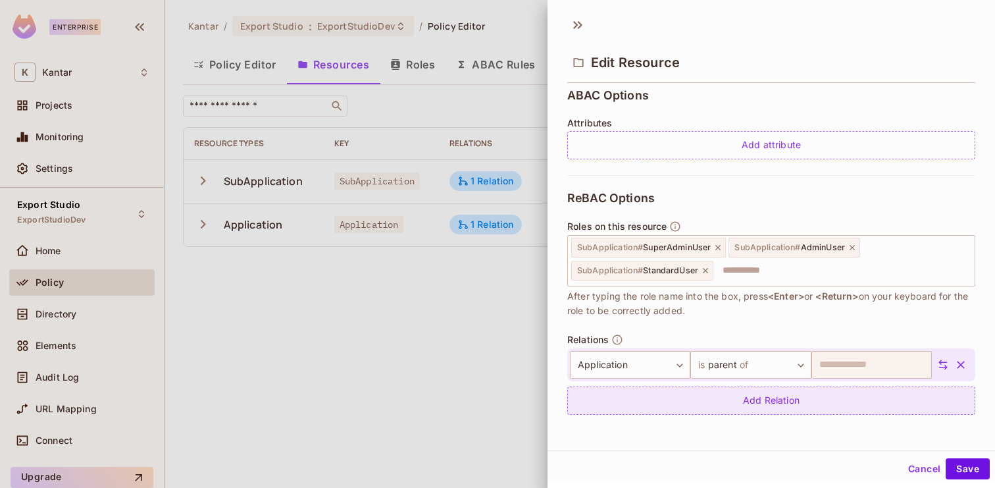
click at [783, 403] on div "Add Relation" at bounding box center [771, 400] width 408 height 28
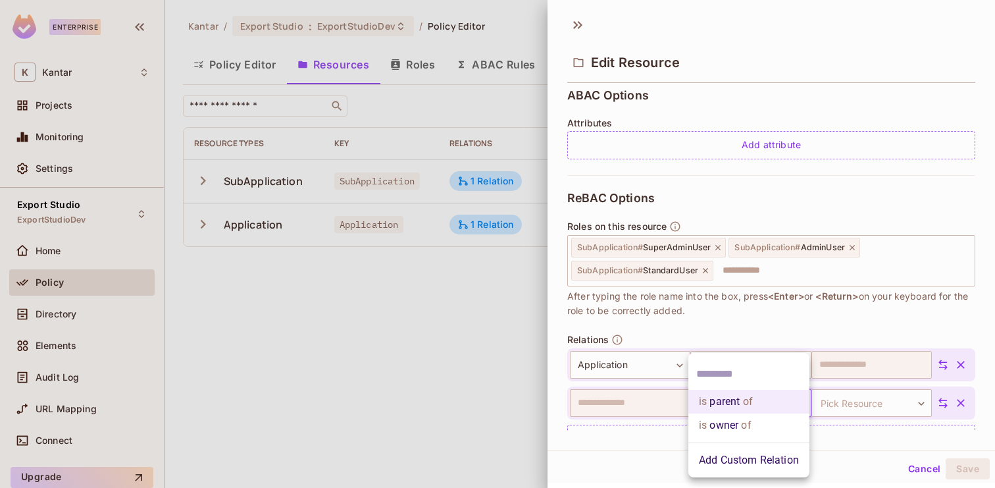
click at [804, 403] on body "**********" at bounding box center [497, 244] width 995 height 488
click at [744, 461] on li "Add Custom Relation" at bounding box center [749, 460] width 121 height 24
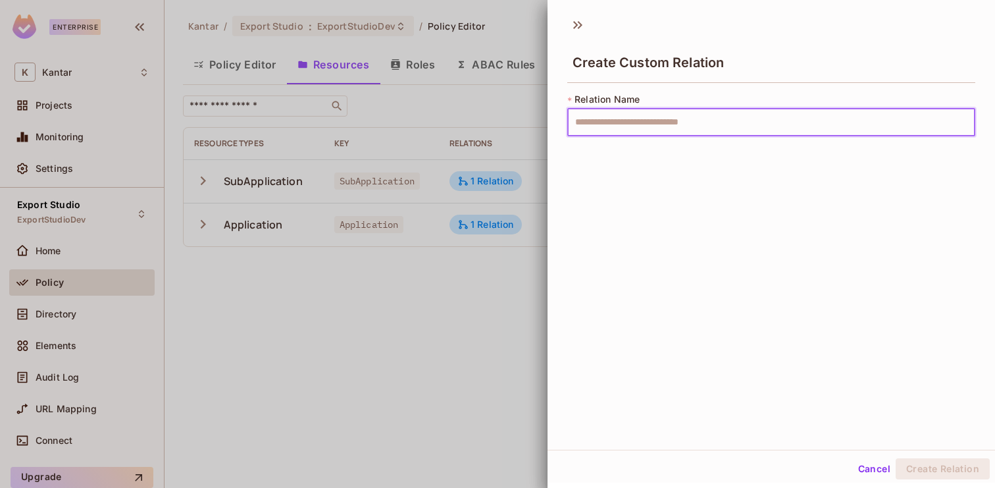
click at [757, 129] on input "text" at bounding box center [771, 123] width 408 height 28
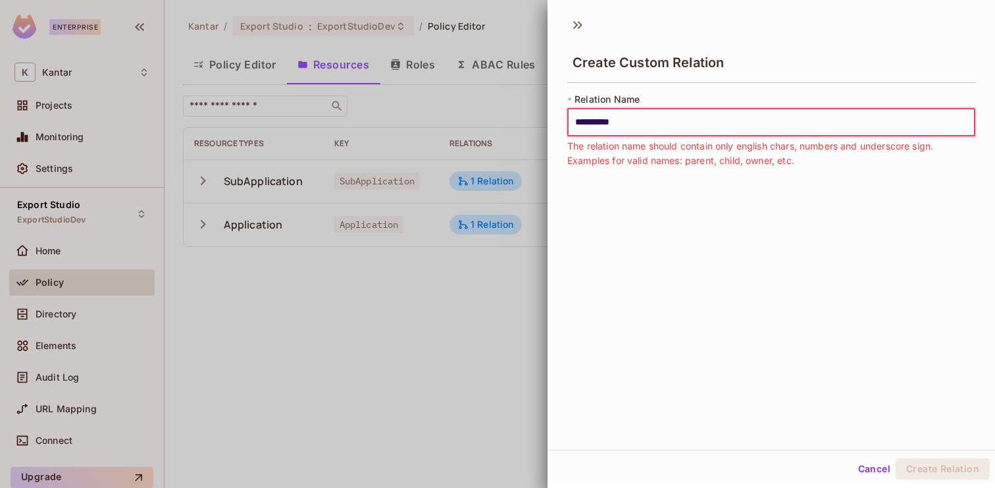
type input "**********"
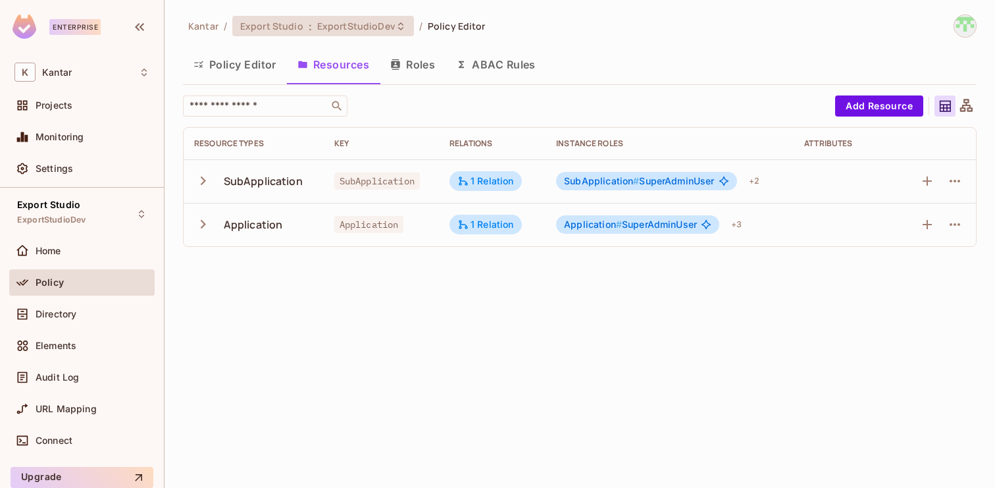
click at [338, 27] on span "ExportStudioDev" at bounding box center [356, 26] width 78 height 13
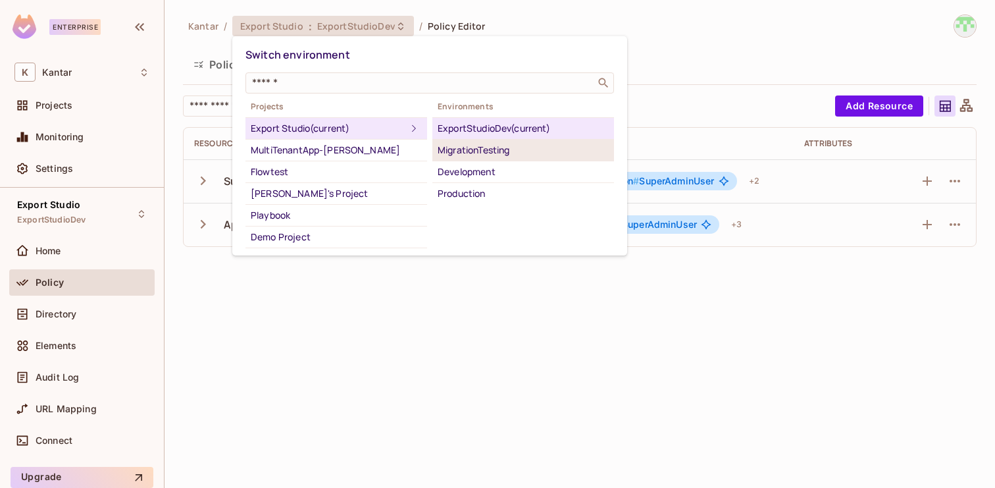
click at [457, 155] on div "MigrationTesting" at bounding box center [523, 150] width 171 height 16
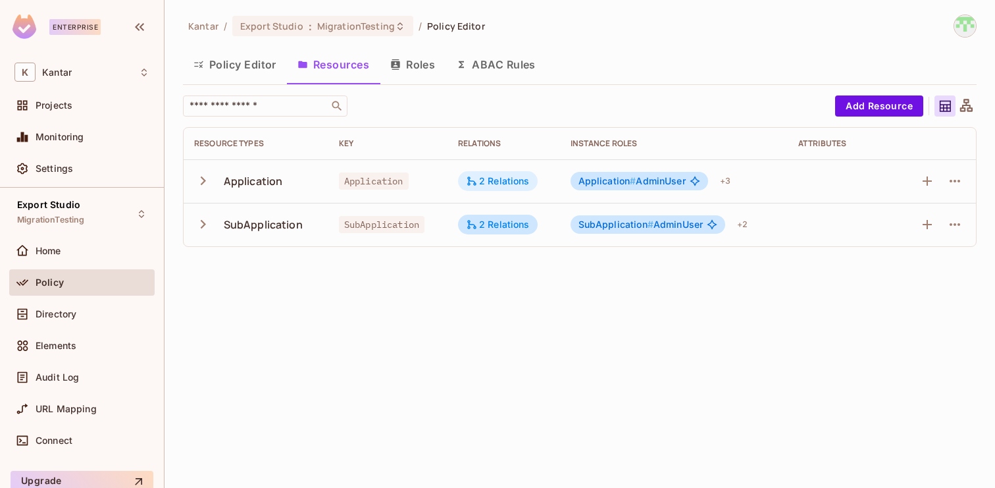
click at [491, 176] on div "2 Relations" at bounding box center [498, 181] width 64 height 12
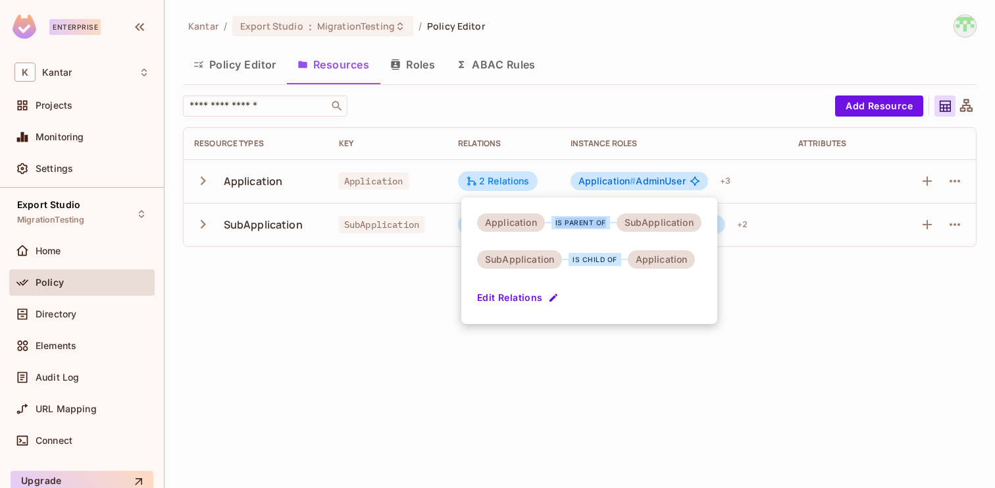
drag, startPoint x: 552, startPoint y: 220, endPoint x: 610, endPoint y: 225, distance: 58.2
click at [610, 225] on div "is parent of" at bounding box center [581, 222] width 72 height 13
copy div "is parent of"
drag, startPoint x: 571, startPoint y: 257, endPoint x: 614, endPoint y: 258, distance: 43.5
click at [614, 258] on div "is child of" at bounding box center [595, 259] width 53 height 13
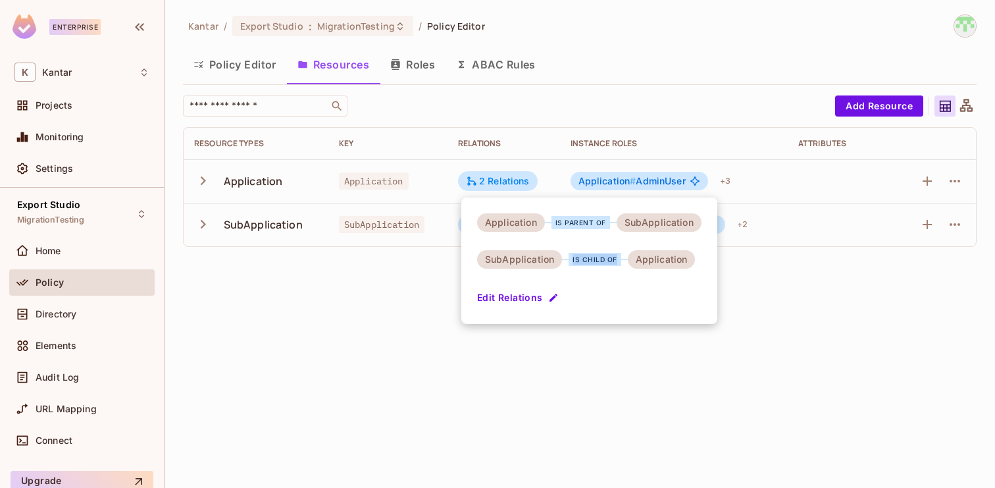
copy div "is child of"
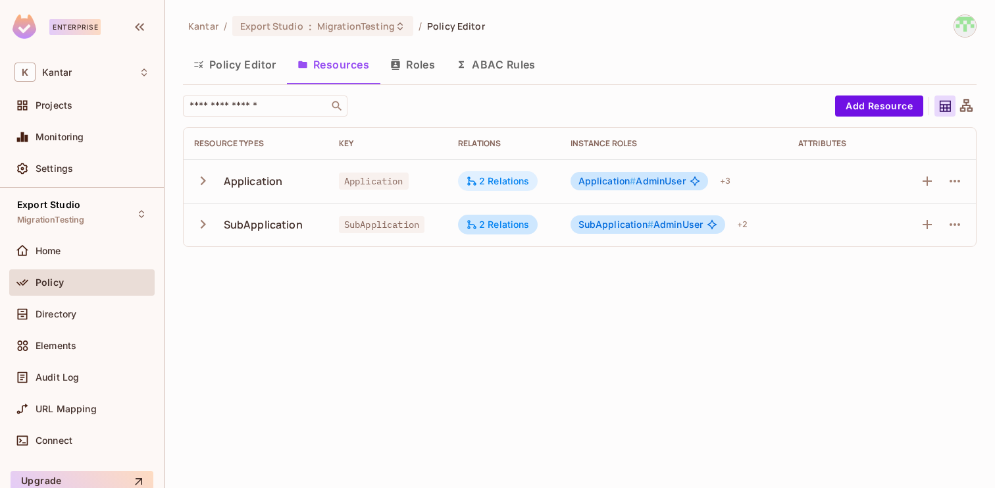
click at [499, 176] on div "2 Relations" at bounding box center [498, 181] width 64 height 12
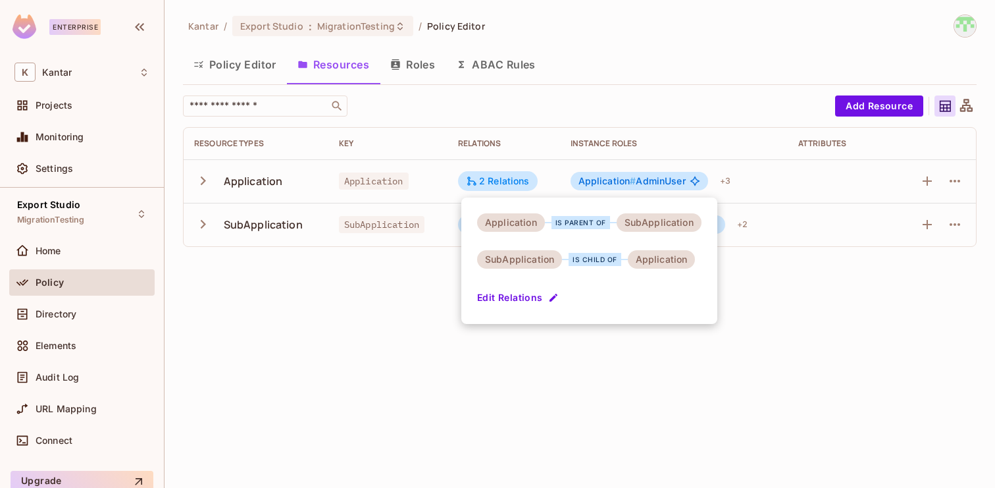
click at [670, 342] on div at bounding box center [497, 244] width 995 height 488
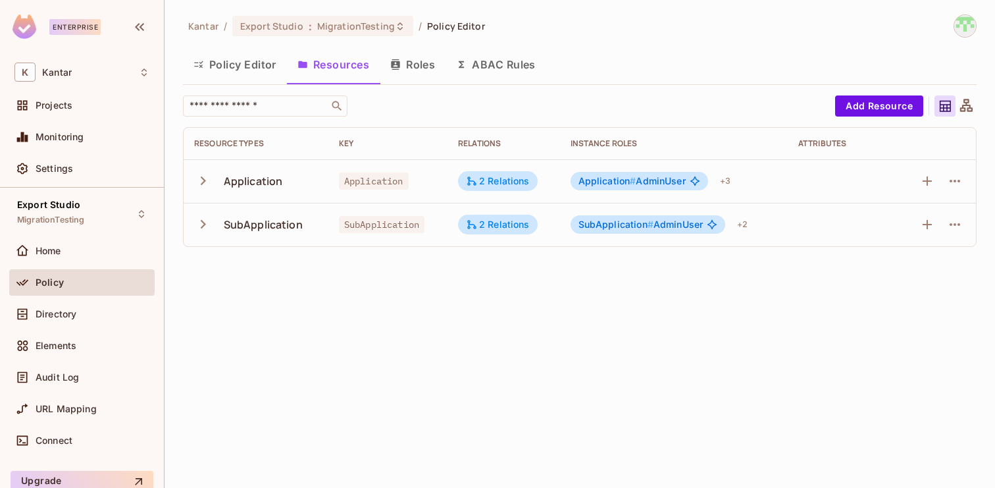
click at [954, 193] on td at bounding box center [937, 180] width 78 height 43
click at [954, 185] on icon "button" at bounding box center [955, 181] width 16 height 16
click at [911, 230] on div "Edit Resource" at bounding box center [898, 232] width 62 height 13
click at [958, 184] on icon "button" at bounding box center [955, 181] width 16 height 16
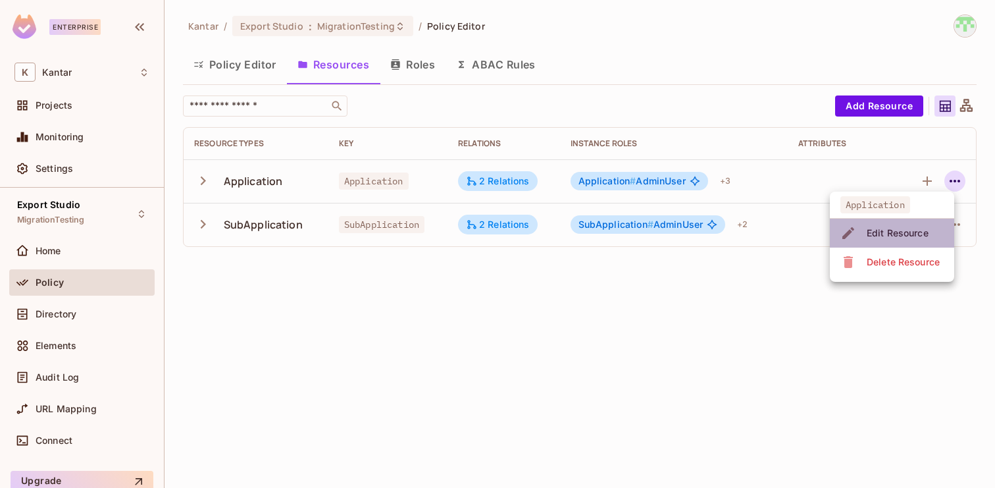
click at [903, 228] on div "Edit Resource" at bounding box center [898, 232] width 62 height 13
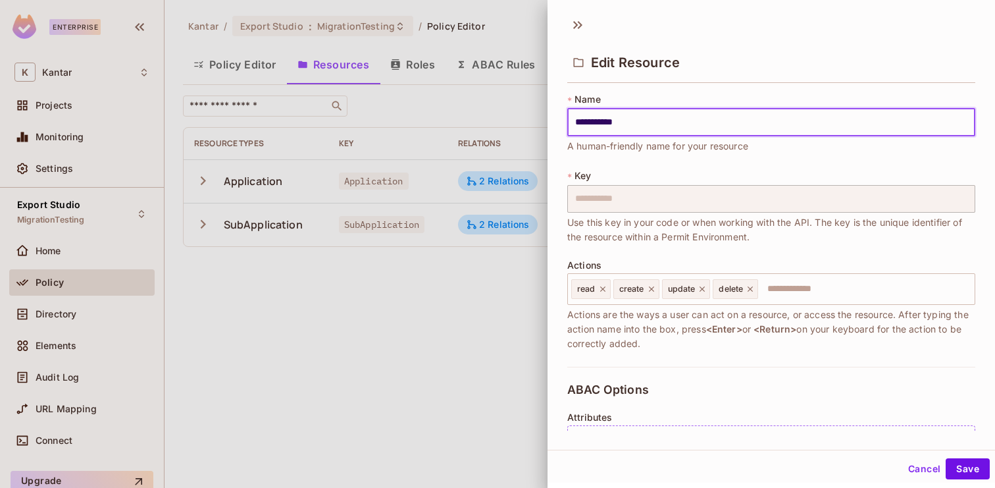
scroll to position [332, 0]
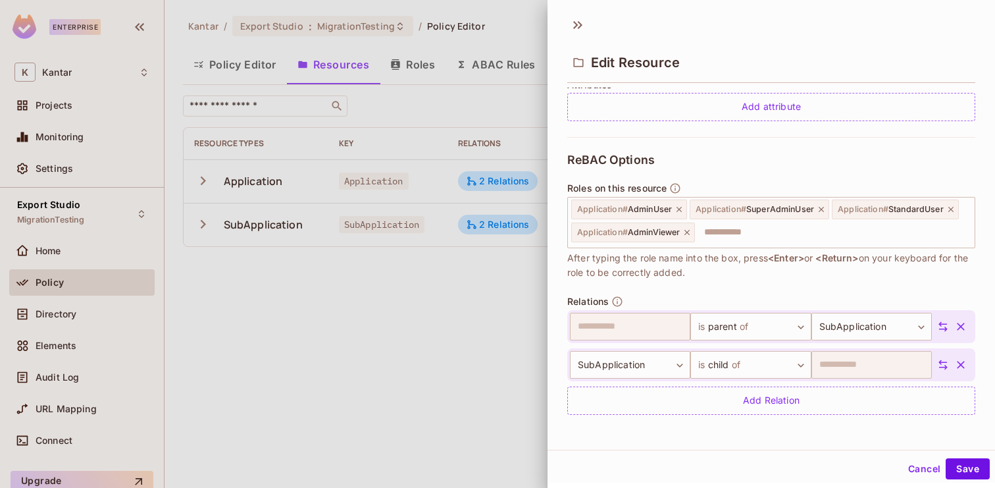
click at [527, 42] on div at bounding box center [497, 244] width 995 height 488
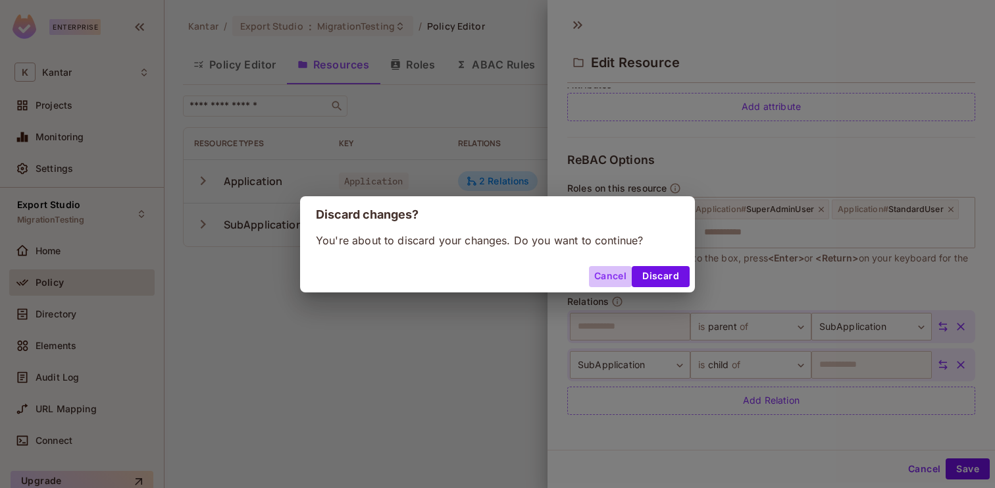
click at [610, 283] on button "Cancel" at bounding box center [610, 276] width 43 height 21
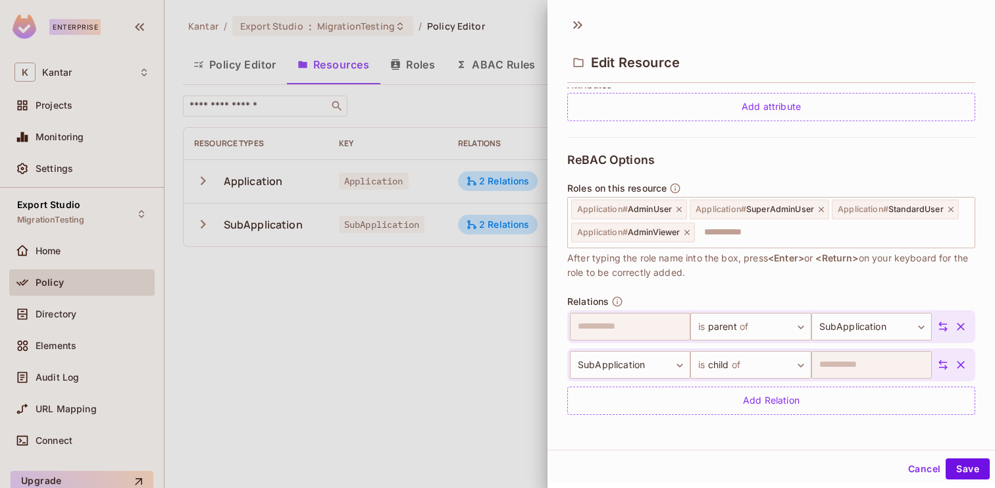
click at [922, 469] on button "Cancel" at bounding box center [924, 468] width 43 height 21
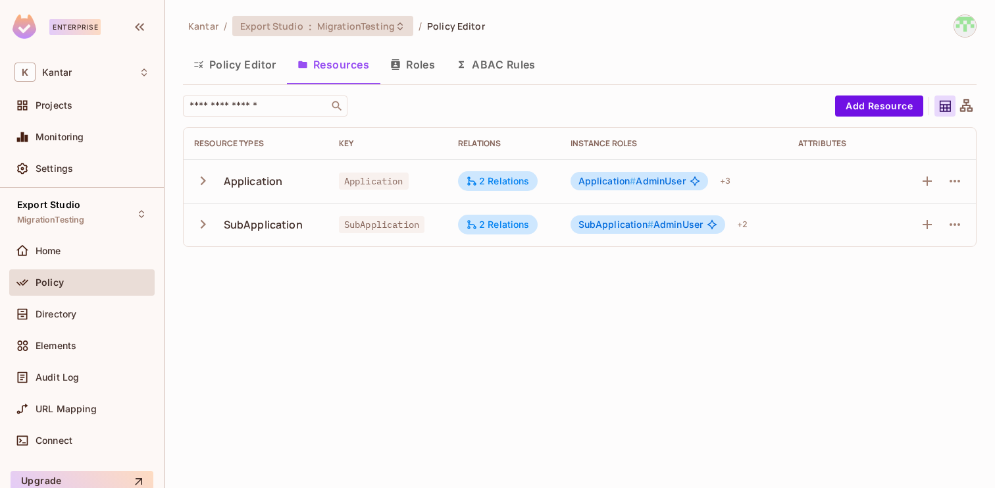
click at [312, 28] on div "Export Studio : MigrationTesting" at bounding box center [314, 26] width 149 height 13
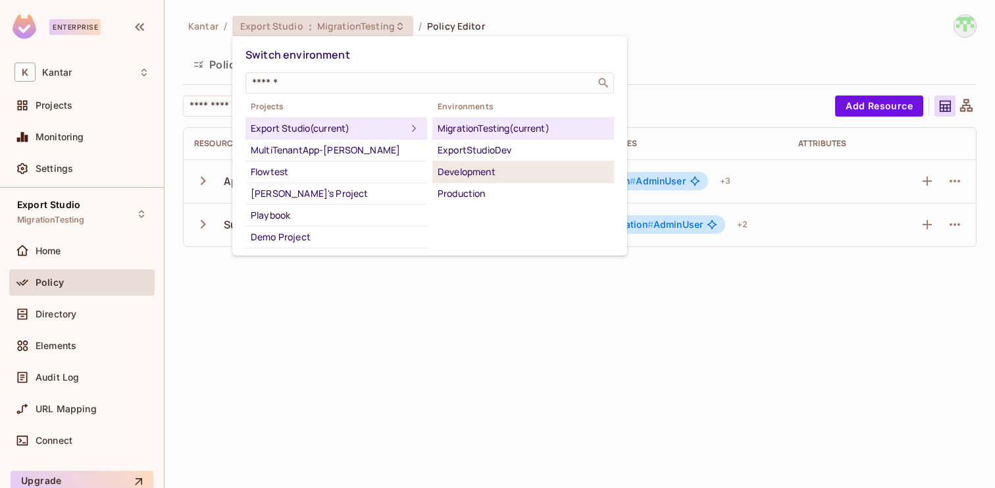
click at [465, 176] on div "Development" at bounding box center [523, 172] width 171 height 16
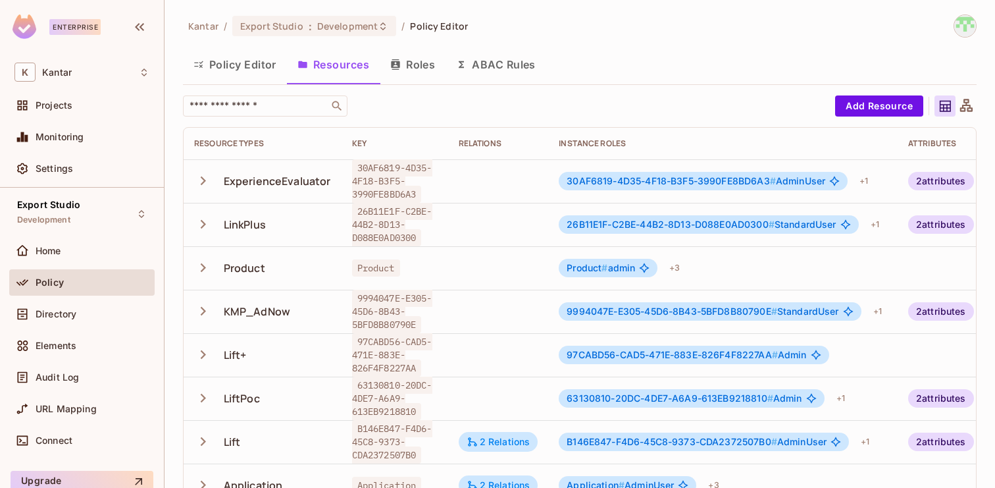
click at [748, 182] on span "30AF6819-4D35-4F18-B3F5-3990FE8BD6A3 #" at bounding box center [671, 180] width 209 height 11
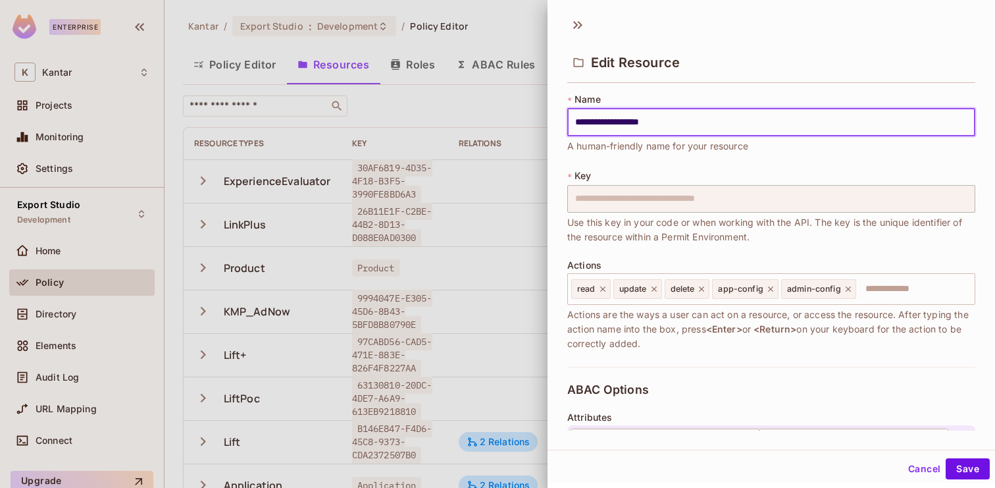
scroll to position [335, 0]
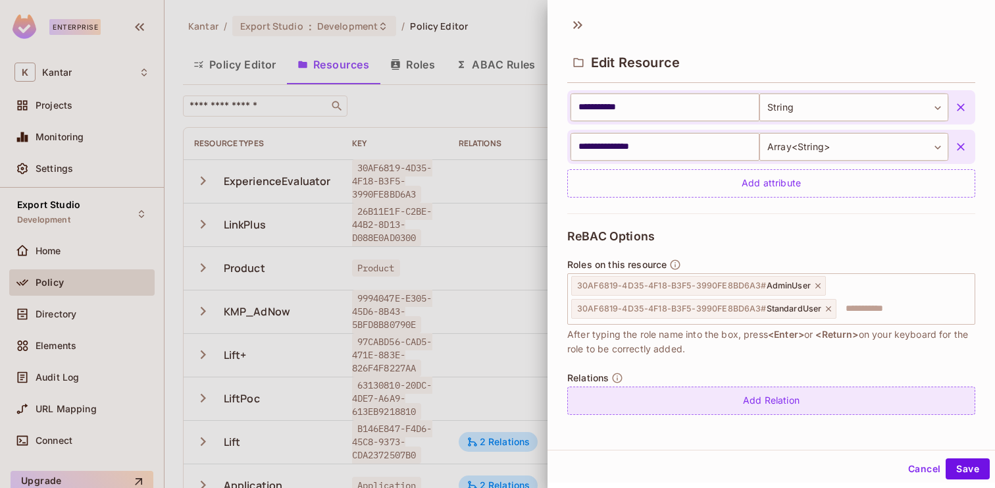
click at [825, 407] on div "Add Relation" at bounding box center [771, 400] width 408 height 28
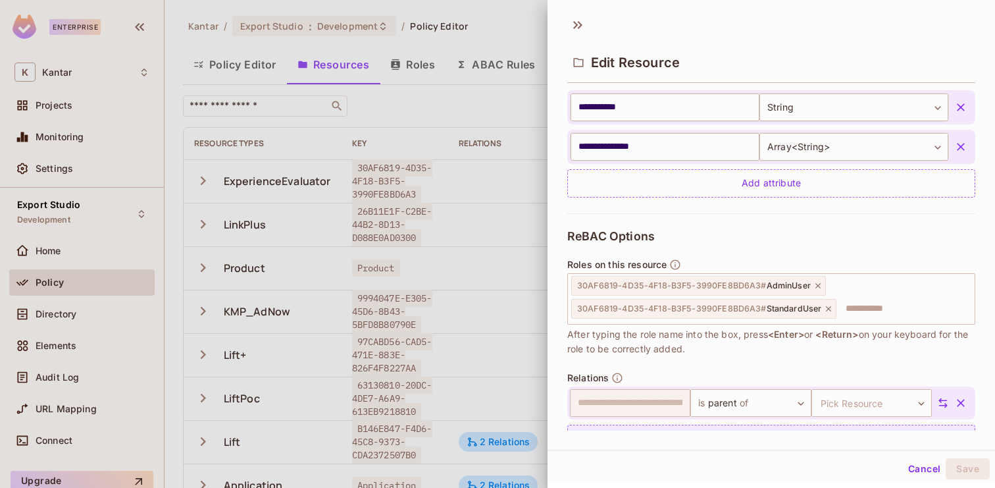
scroll to position [373, 0]
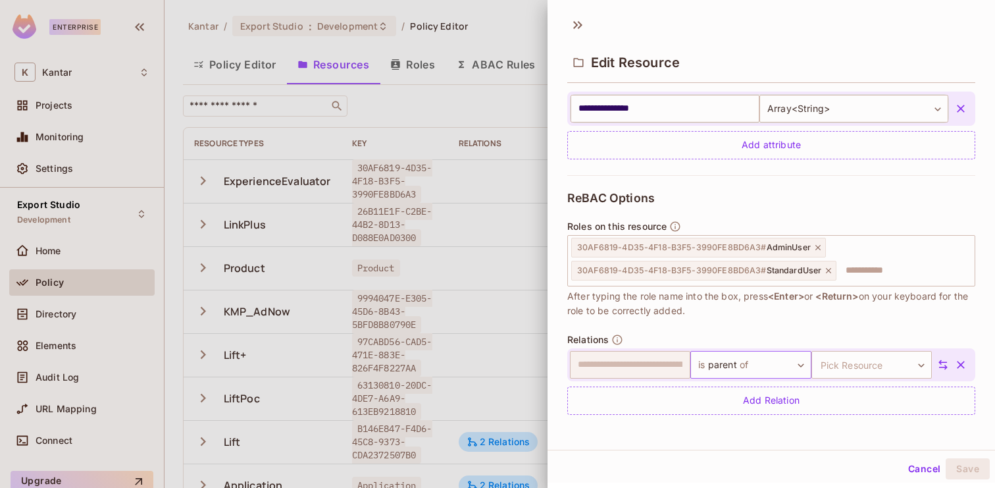
click at [767, 369] on body "Enterprise K Kantar Projects Monitoring Settings Export Studio Development Home…" at bounding box center [497, 244] width 995 height 488
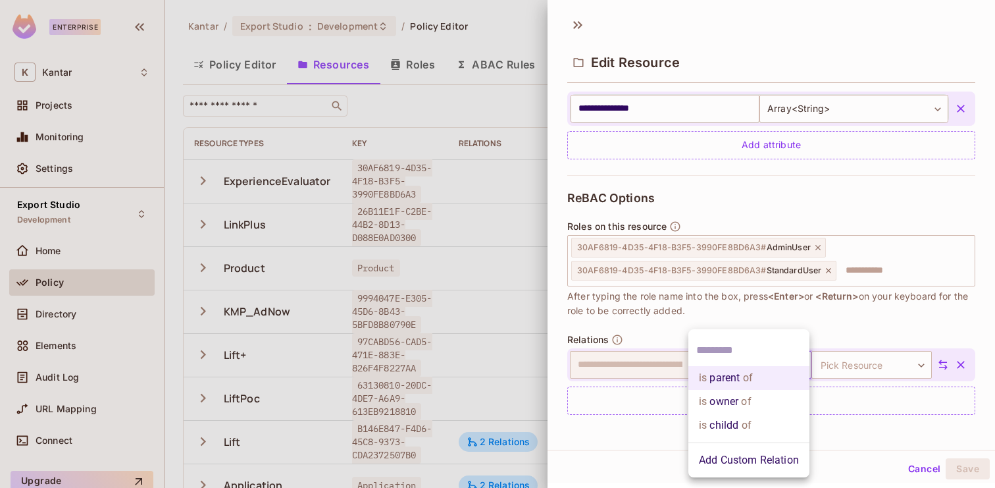
click at [751, 454] on li "Add Custom Relation" at bounding box center [749, 460] width 121 height 24
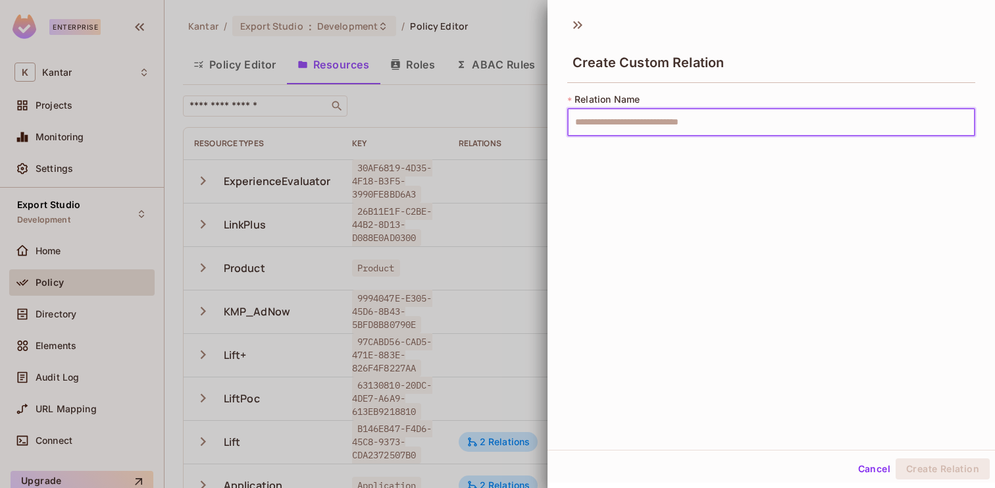
click at [676, 120] on input "text" at bounding box center [771, 123] width 408 height 28
click at [883, 473] on button "Cancel" at bounding box center [874, 468] width 43 height 21
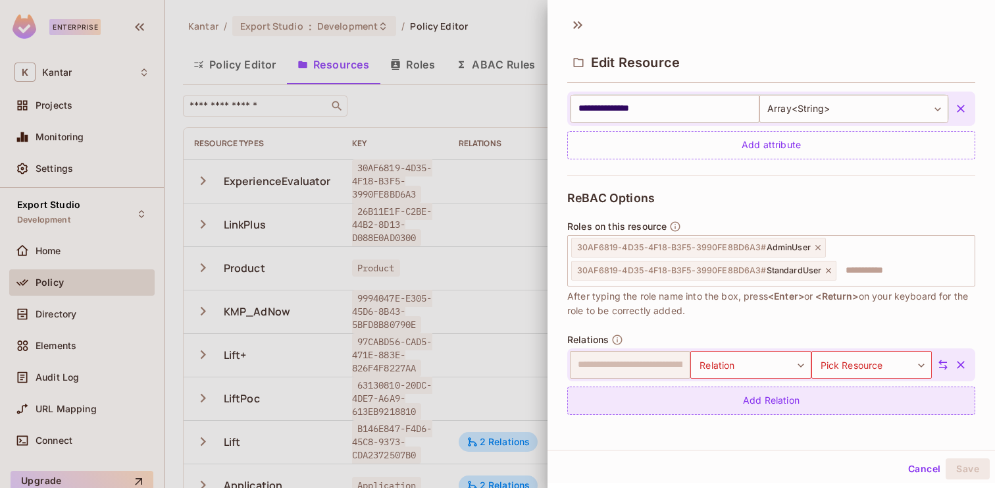
scroll to position [2, 0]
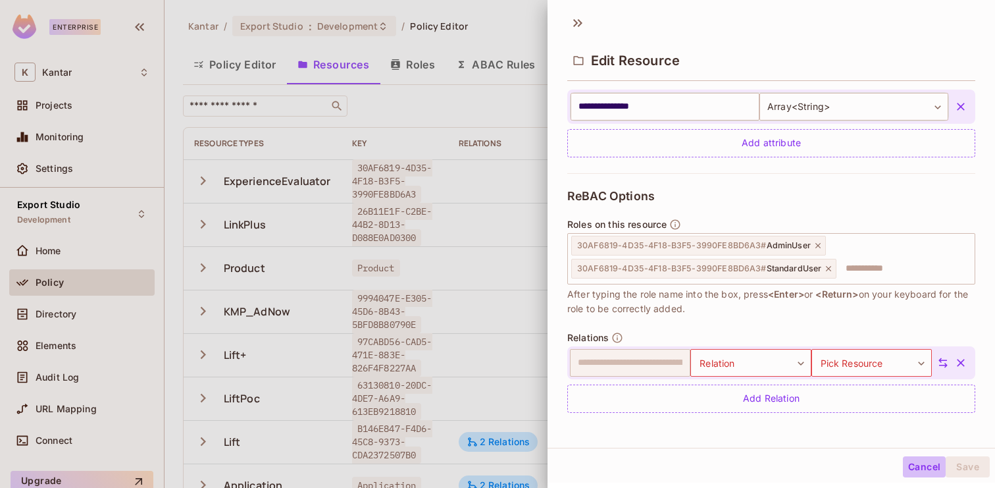
click at [916, 466] on button "Cancel" at bounding box center [924, 466] width 43 height 21
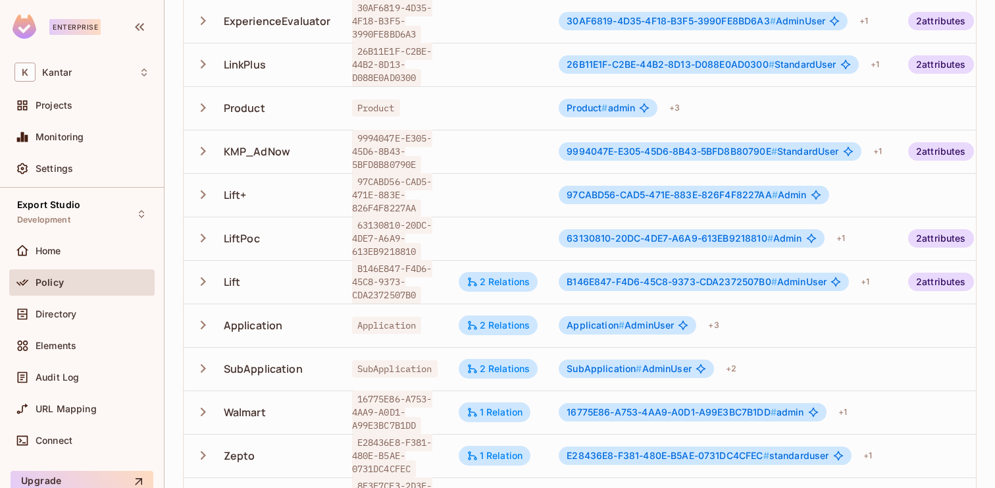
scroll to position [204, 0]
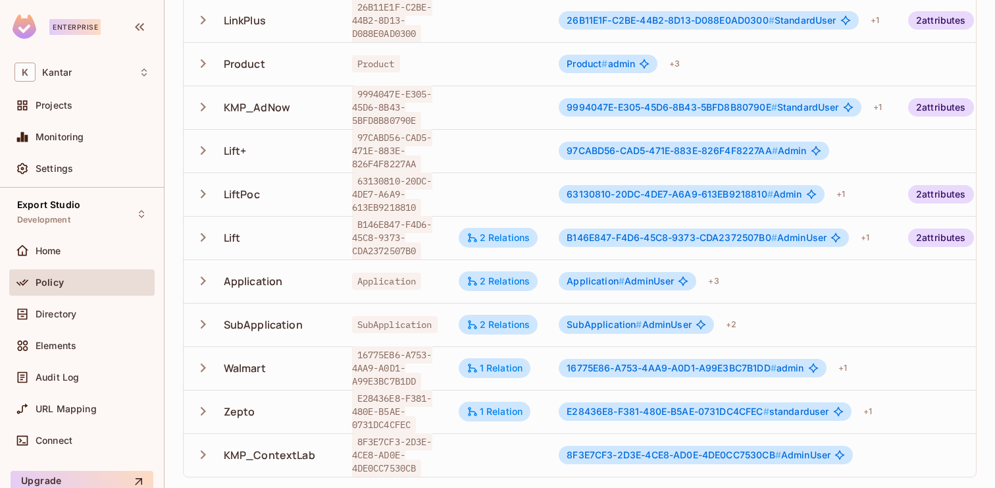
click at [693, 414] on span "E28436E8-F381-480E-B5AE-0731DC4CFEC #" at bounding box center [668, 410] width 202 height 11
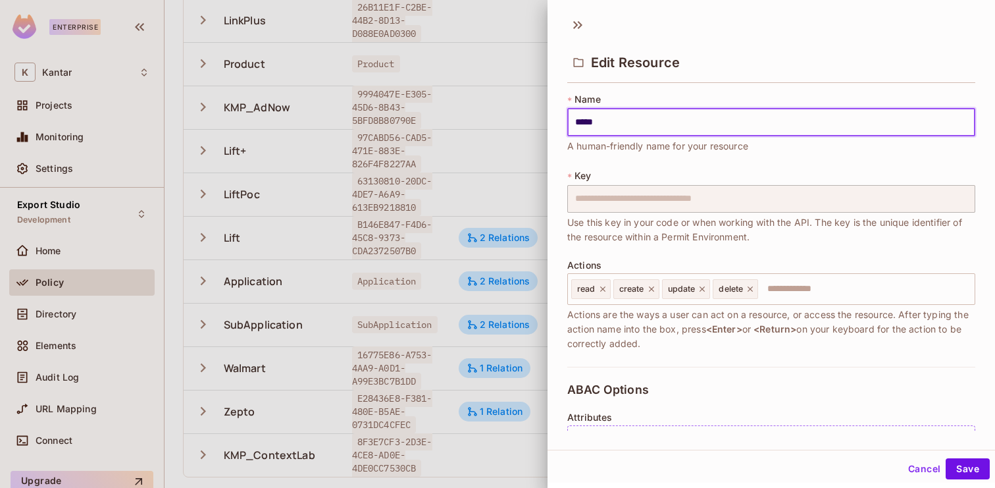
scroll to position [294, 0]
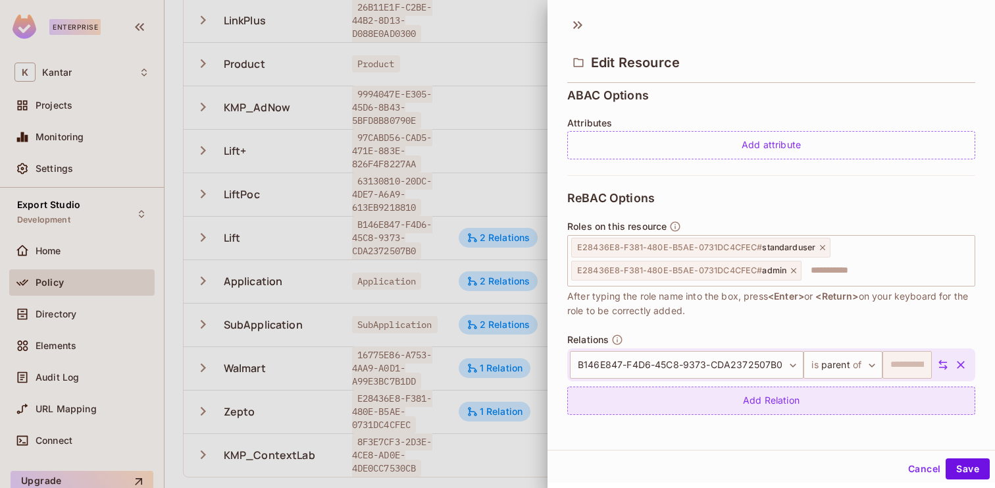
click at [785, 401] on div "Add Relation" at bounding box center [771, 400] width 408 height 28
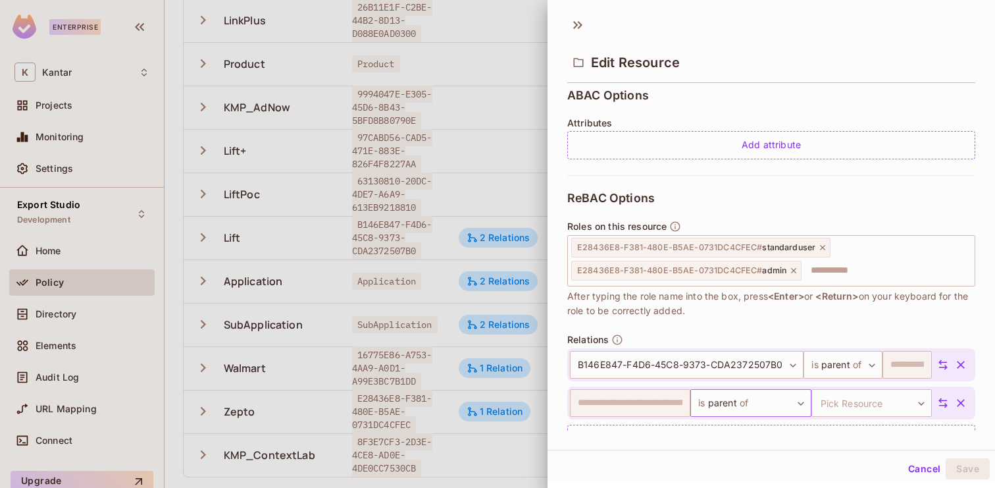
scroll to position [332, 0]
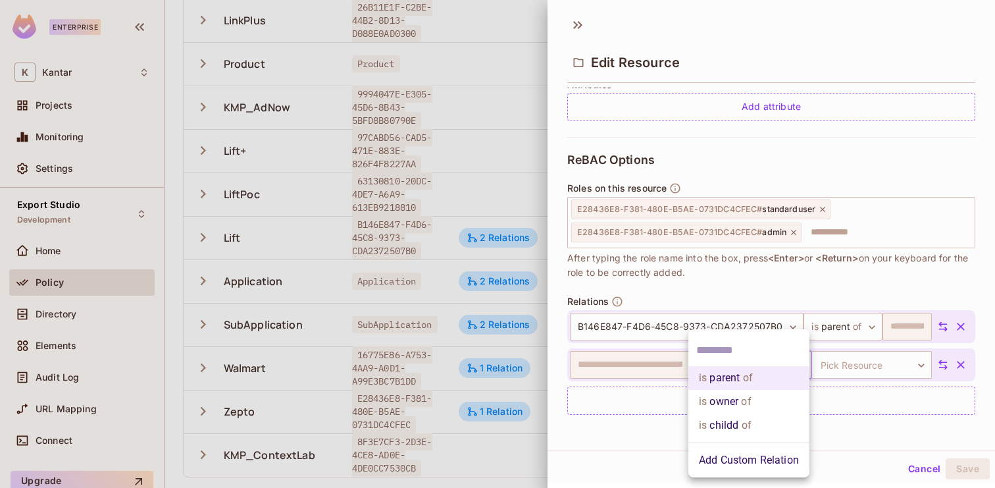
click at [753, 364] on body "Enterprise K Kantar Projects Monitoring Settings Export Studio Development Home…" at bounding box center [497, 244] width 995 height 488
click at [740, 458] on li "Add Custom Relation" at bounding box center [749, 460] width 121 height 24
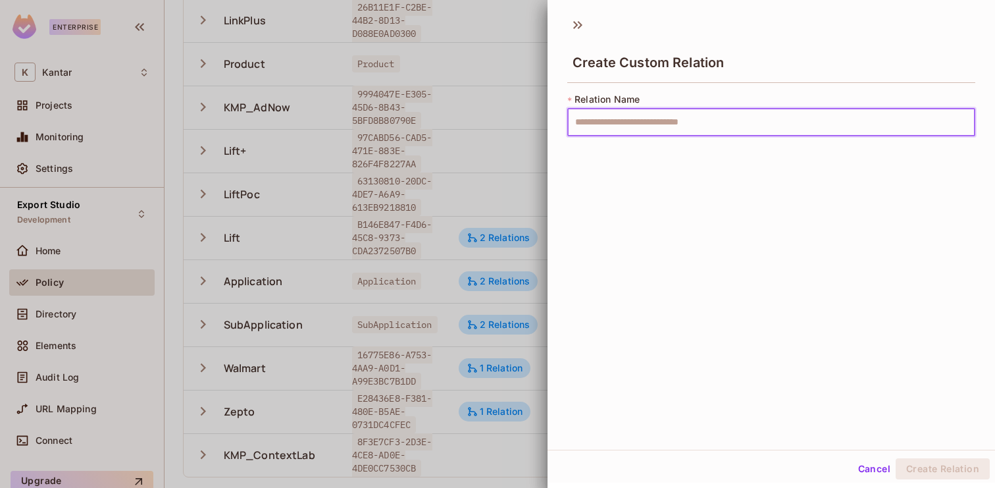
click at [685, 122] on input "text" at bounding box center [771, 123] width 408 height 28
type input "*"
type input "*********"
click at [916, 465] on button "Create Relation" at bounding box center [943, 468] width 94 height 21
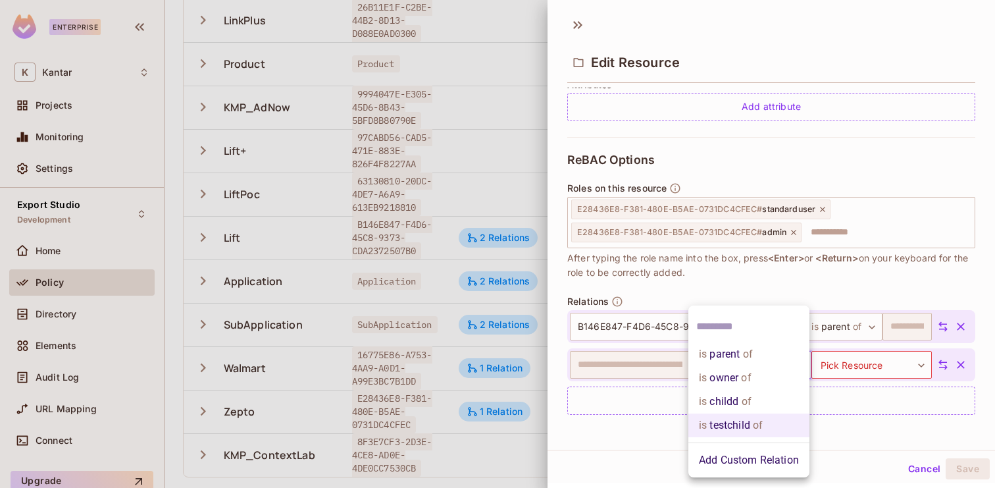
click at [727, 367] on body "Enterprise K Kantar Projects Monitoring Settings Export Studio Development Home…" at bounding box center [497, 244] width 995 height 488
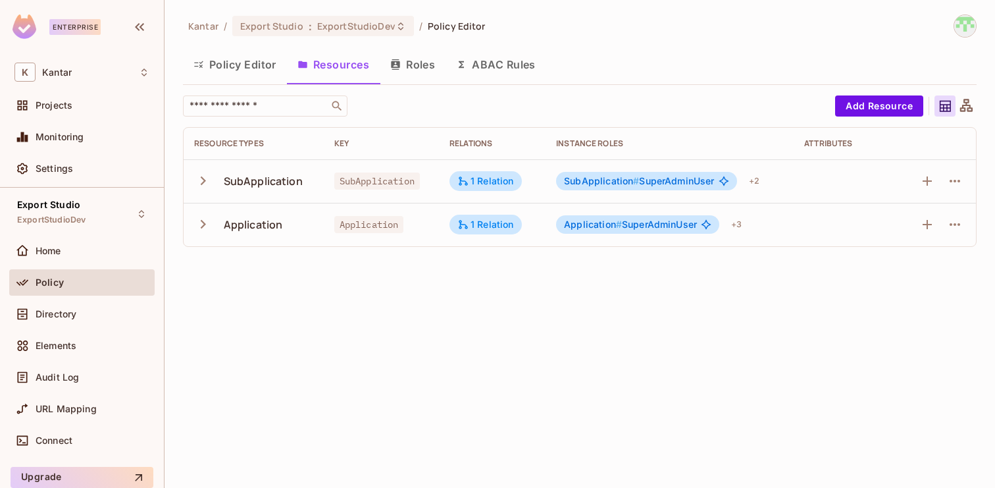
click at [634, 227] on span "Application # SuperAdminUser" at bounding box center [630, 224] width 133 height 11
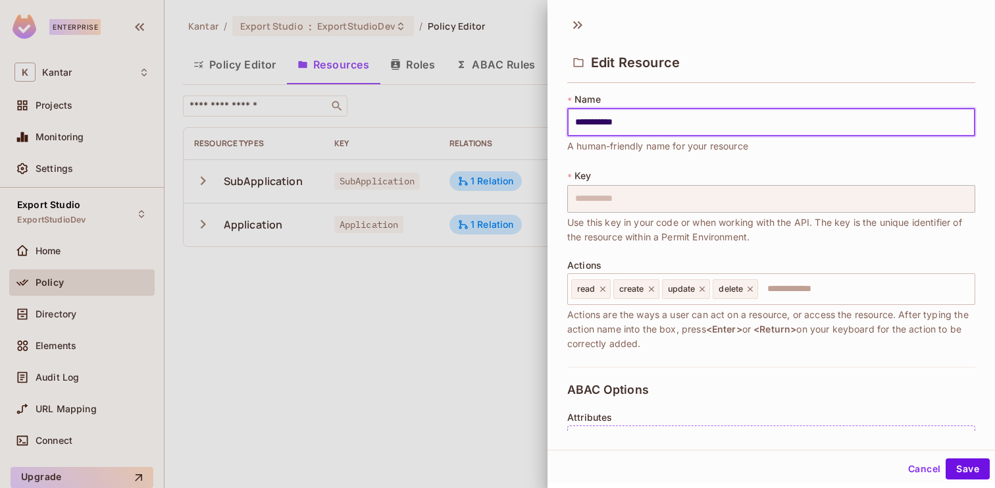
scroll to position [294, 0]
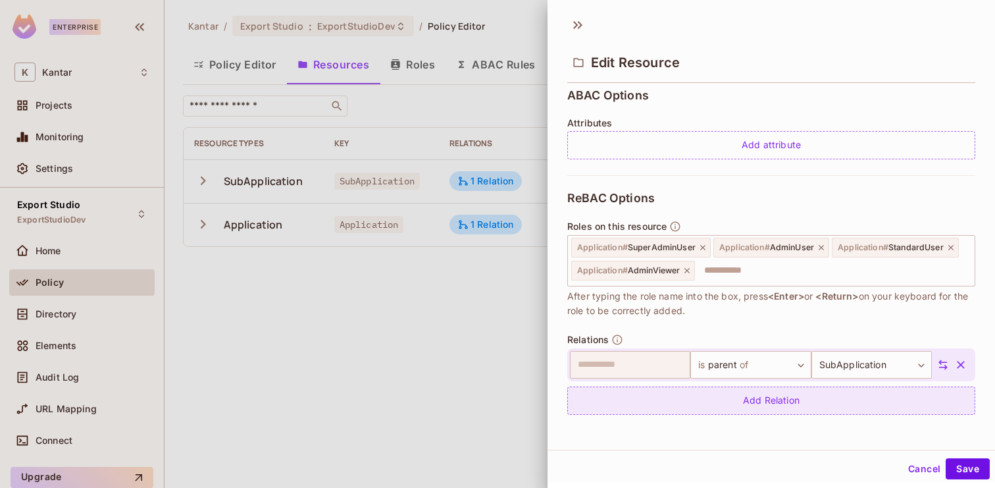
click at [759, 404] on div "Add Relation" at bounding box center [771, 400] width 408 height 28
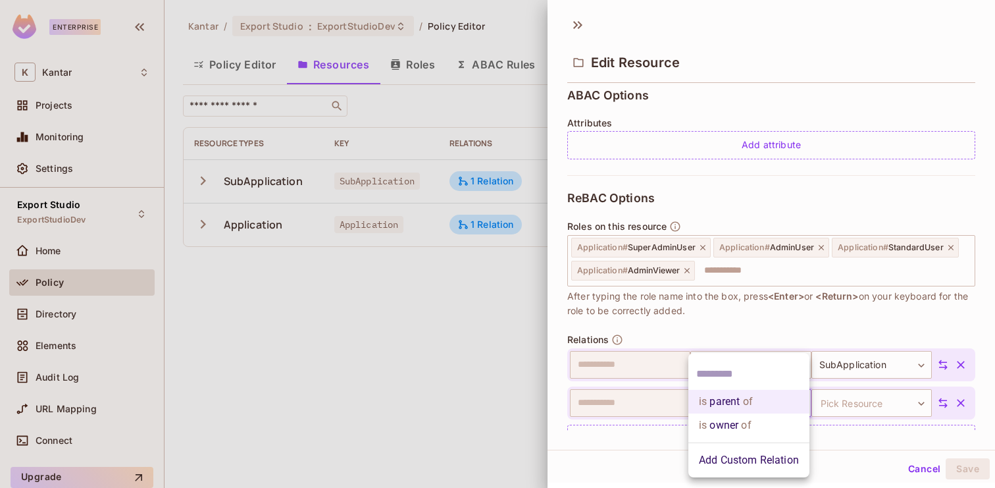
click at [771, 403] on body "**********" at bounding box center [497, 244] width 995 height 488
click at [750, 459] on li "Add Custom Relation" at bounding box center [749, 460] width 121 height 24
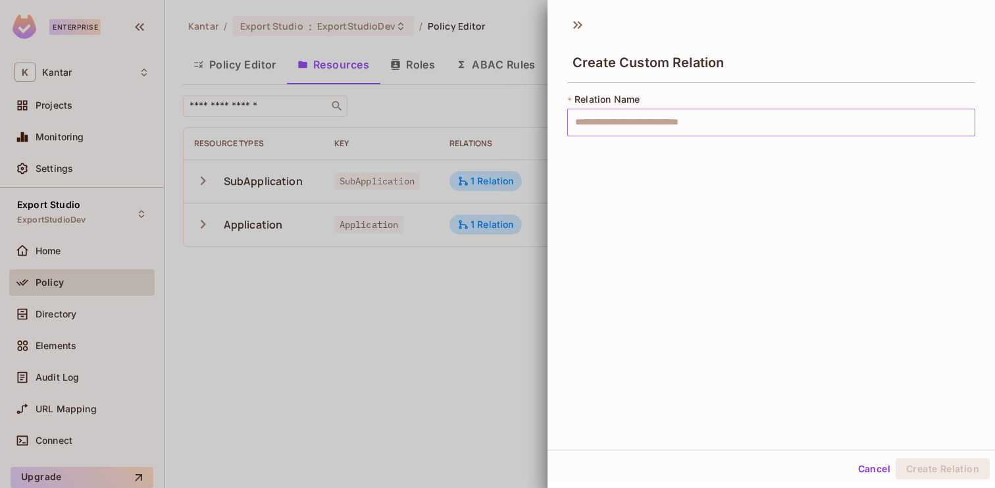
click at [671, 116] on input "text" at bounding box center [771, 123] width 408 height 28
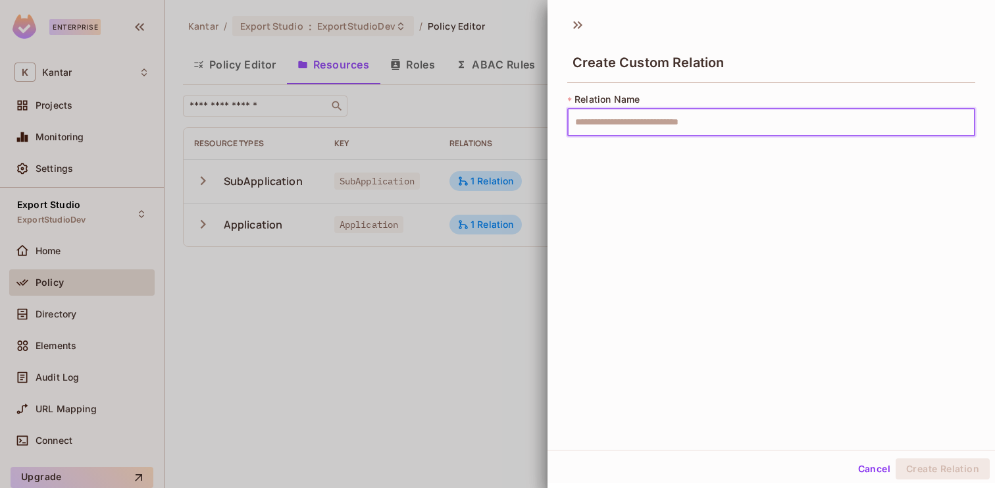
paste input "*******"
type input "*"
type input "*****"
click at [871, 471] on button "Cancel" at bounding box center [874, 468] width 43 height 21
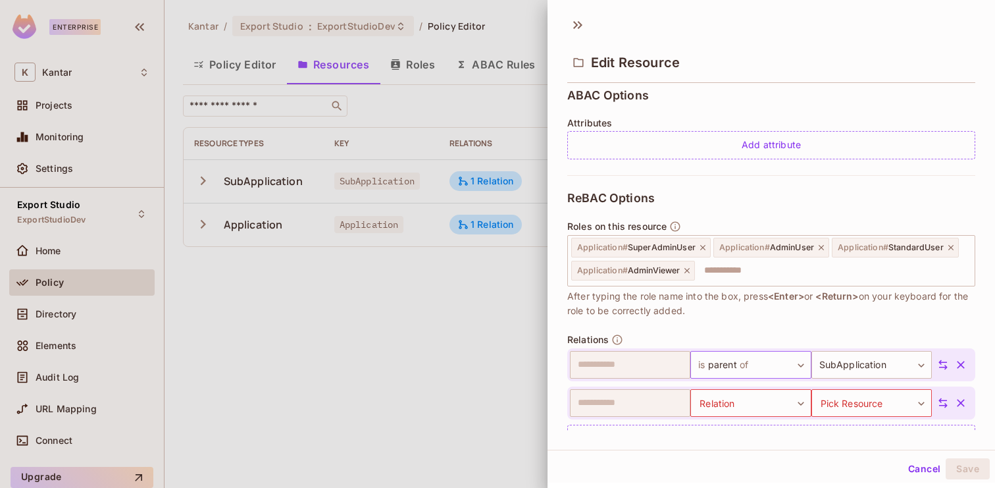
scroll to position [332, 0]
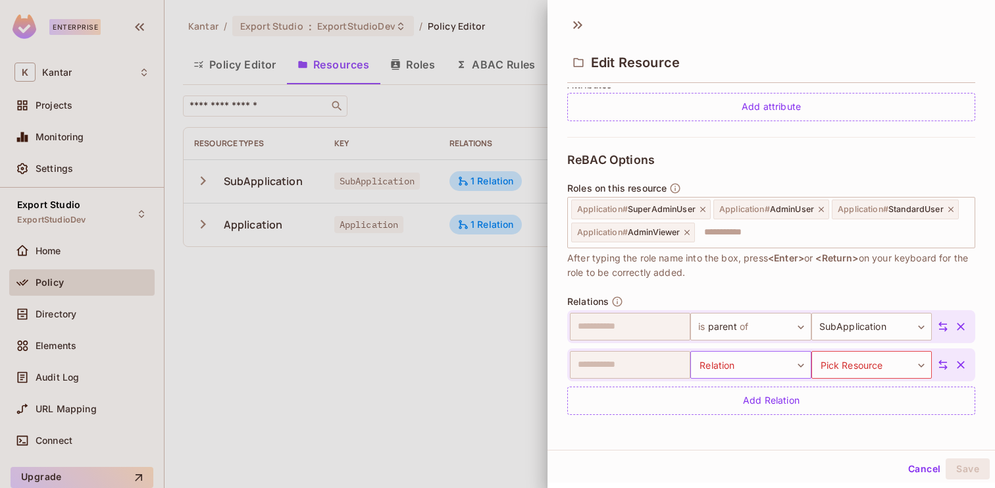
click at [762, 373] on body "**********" at bounding box center [497, 244] width 995 height 488
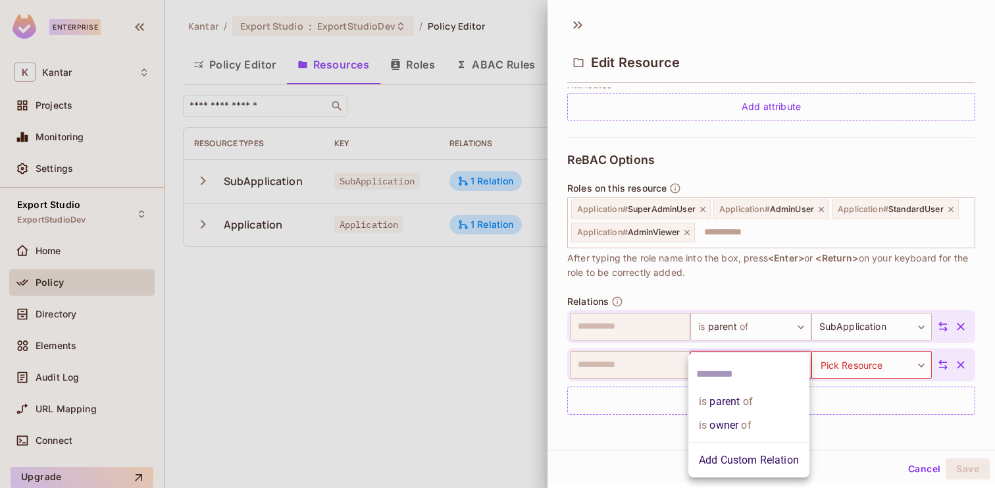
click at [643, 442] on div at bounding box center [497, 244] width 995 height 488
click at [750, 360] on body "**********" at bounding box center [497, 244] width 995 height 488
click at [752, 455] on li "Add Custom Relation" at bounding box center [749, 460] width 121 height 24
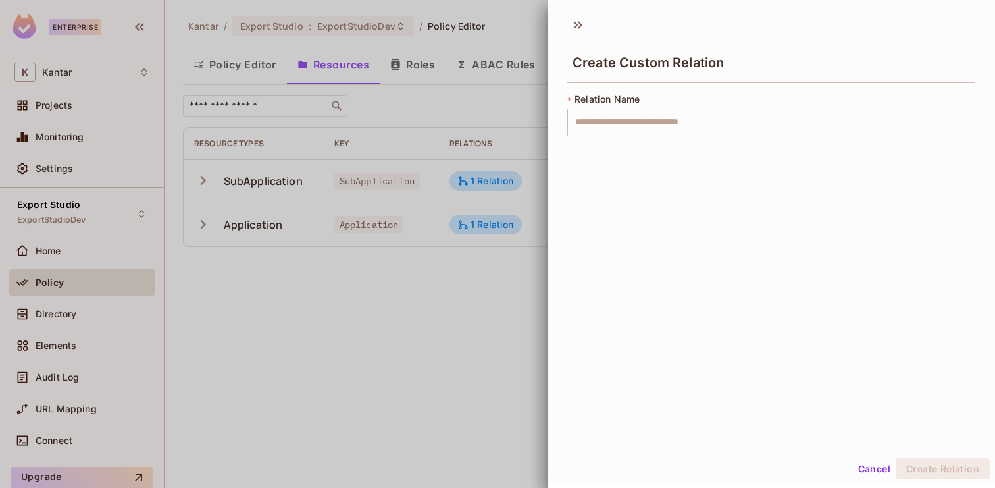
click at [876, 474] on button "Cancel" at bounding box center [874, 468] width 43 height 21
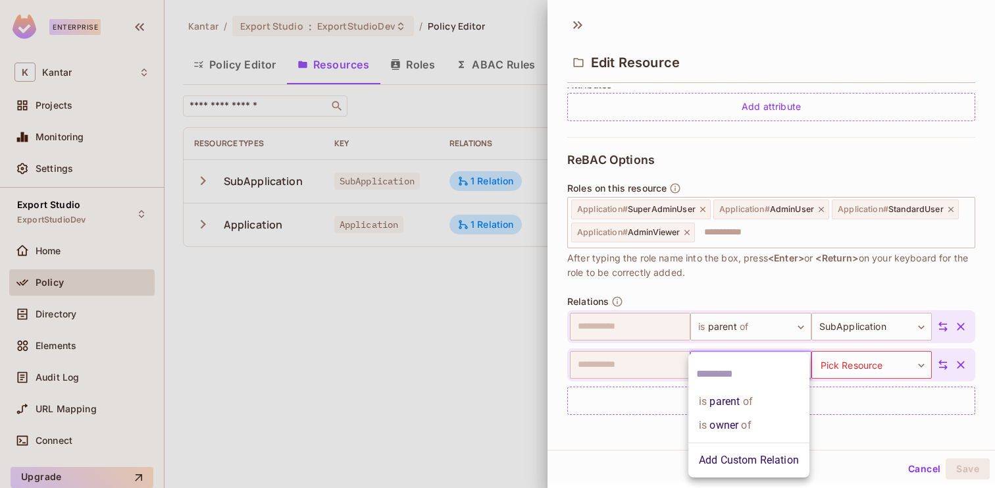
click at [769, 368] on body "**********" at bounding box center [497, 244] width 995 height 488
click at [737, 457] on li "Add Custom Relation" at bounding box center [749, 460] width 121 height 24
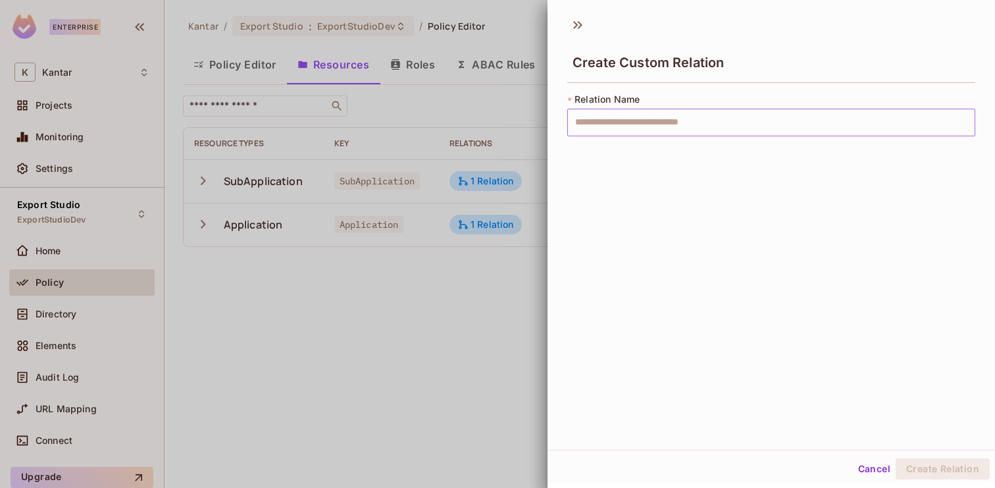
click at [666, 115] on input "text" at bounding box center [771, 123] width 408 height 28
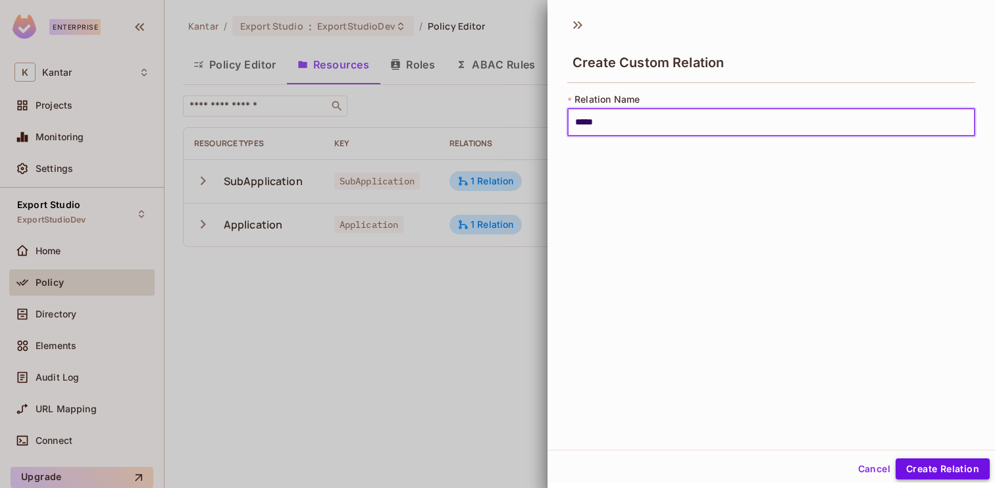
type input "*****"
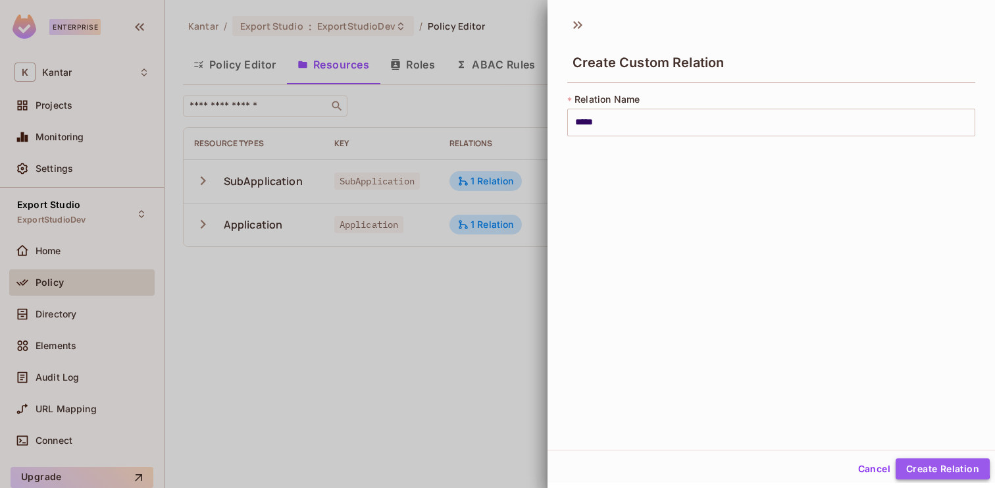
click at [927, 465] on button "Create Relation" at bounding box center [943, 468] width 94 height 21
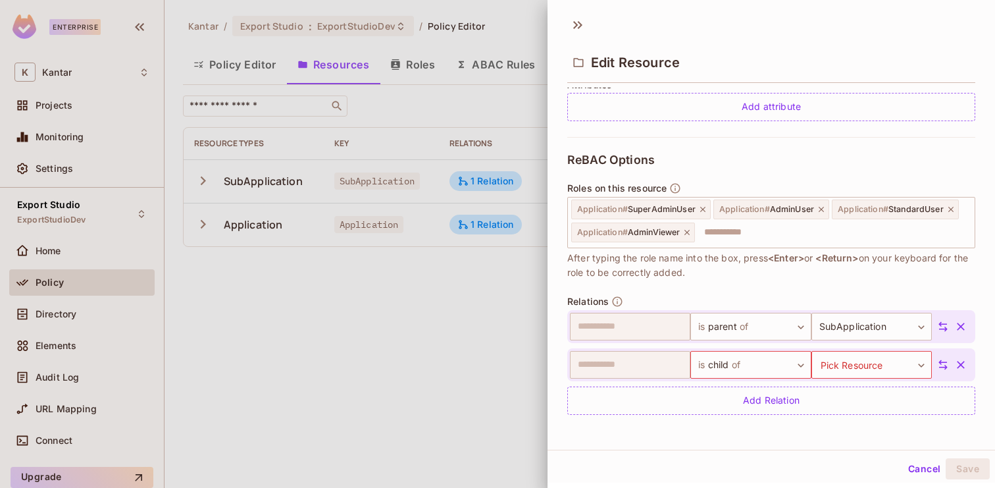
click at [941, 363] on icon at bounding box center [943, 365] width 9 height 10
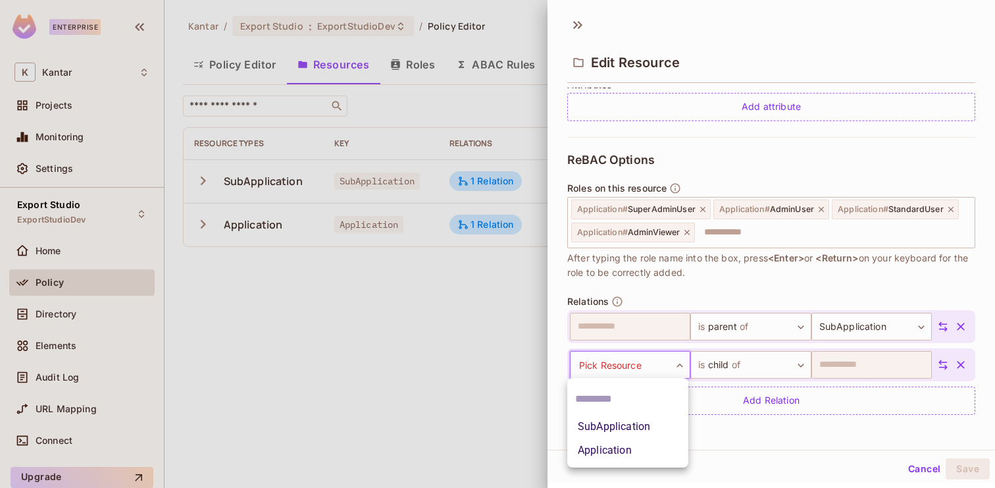
click at [665, 365] on body "**********" at bounding box center [497, 244] width 995 height 488
click at [617, 423] on li "SubApplication" at bounding box center [627, 427] width 121 height 24
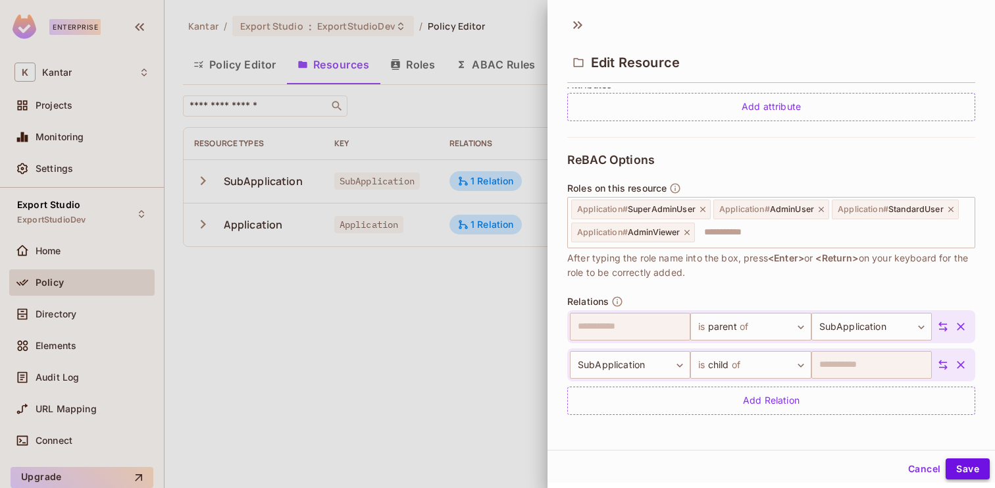
click at [955, 464] on button "Save" at bounding box center [968, 468] width 44 height 21
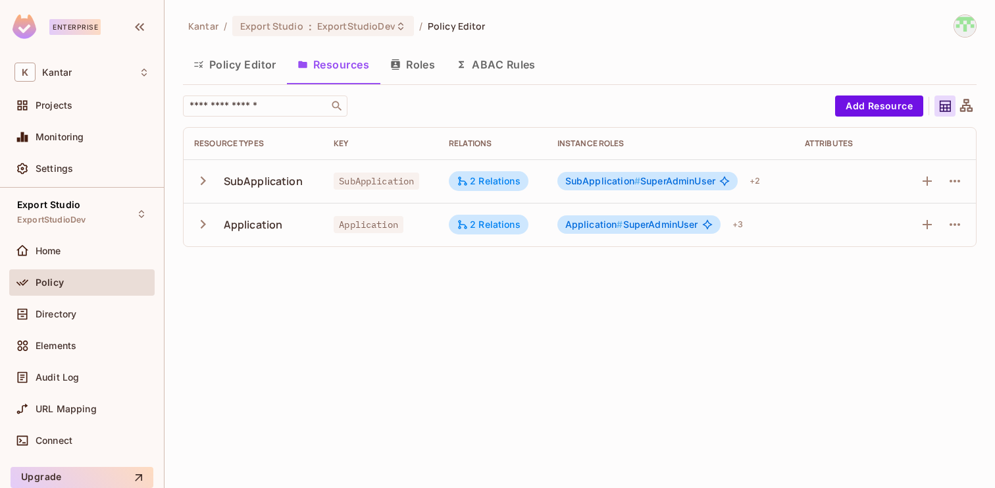
click at [604, 48] on div "Policy Editor Resources Roles ABAC Rules" at bounding box center [580, 64] width 794 height 33
click at [612, 181] on span "SubApplication #" at bounding box center [602, 180] width 75 height 11
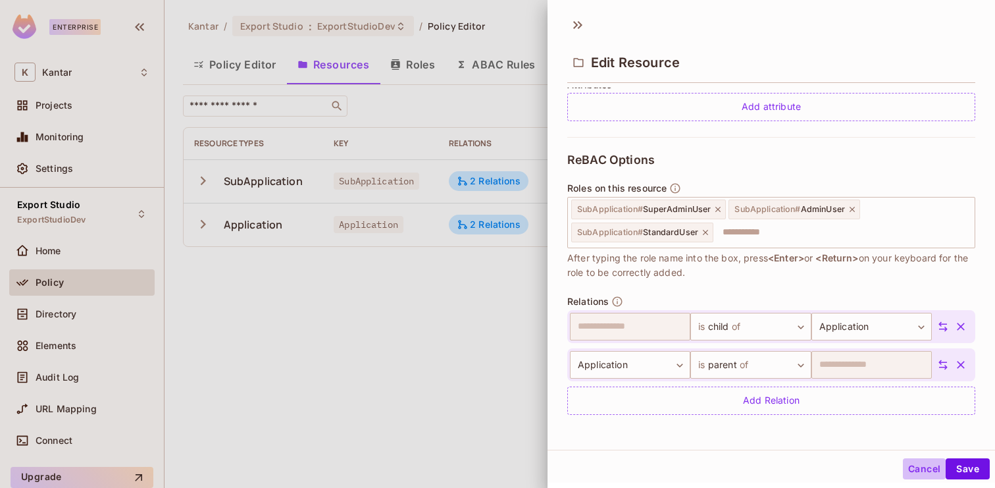
click at [926, 471] on button "Cancel" at bounding box center [924, 468] width 43 height 21
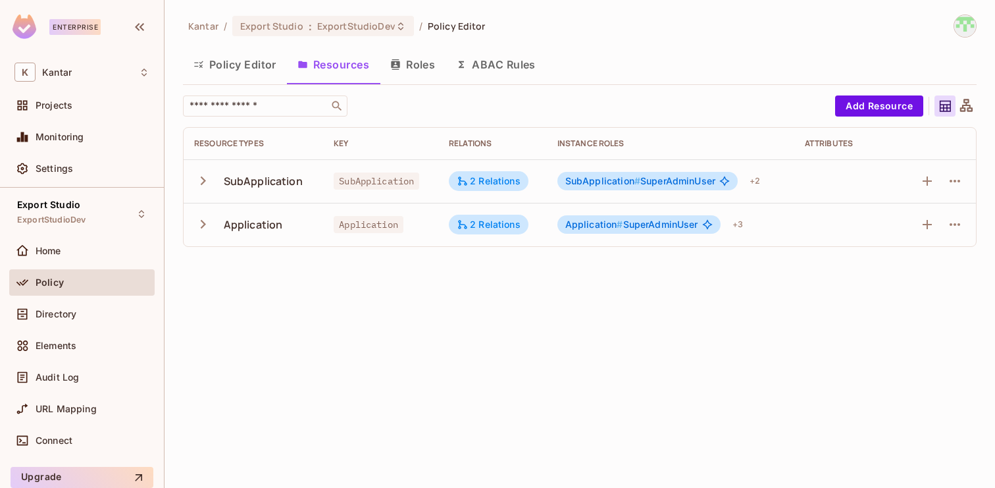
click at [430, 70] on button "Roles" at bounding box center [413, 64] width 66 height 33
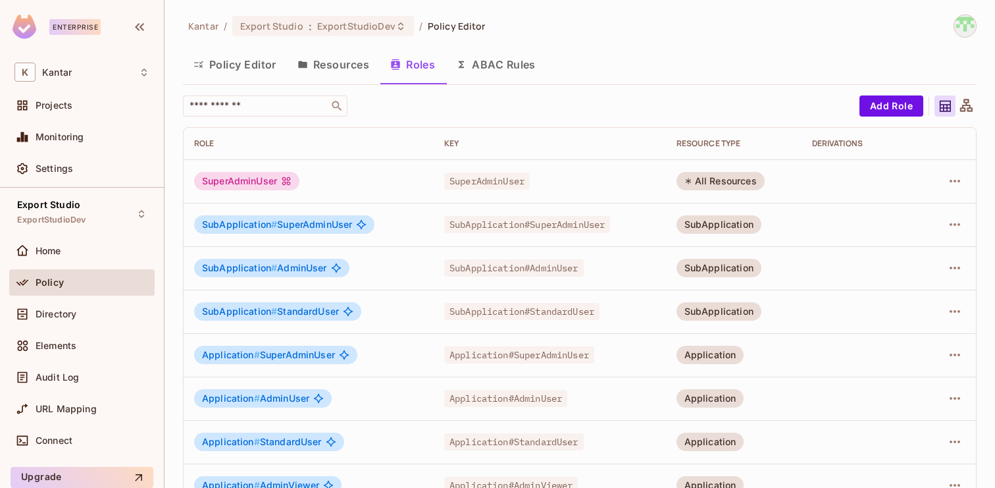
click at [245, 65] on button "Policy Editor" at bounding box center [235, 64] width 104 height 33
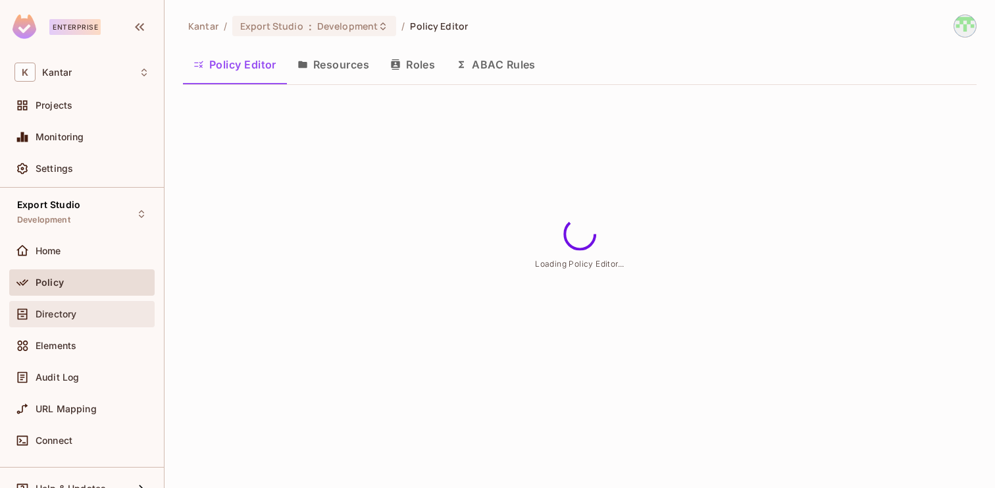
click at [122, 311] on div "Directory" at bounding box center [93, 314] width 114 height 11
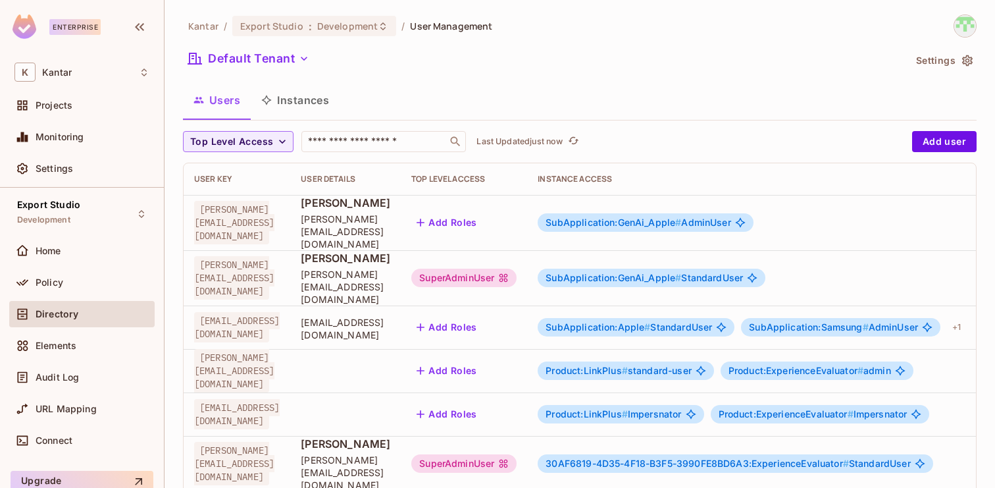
click at [311, 92] on button "Instances" at bounding box center [295, 100] width 89 height 33
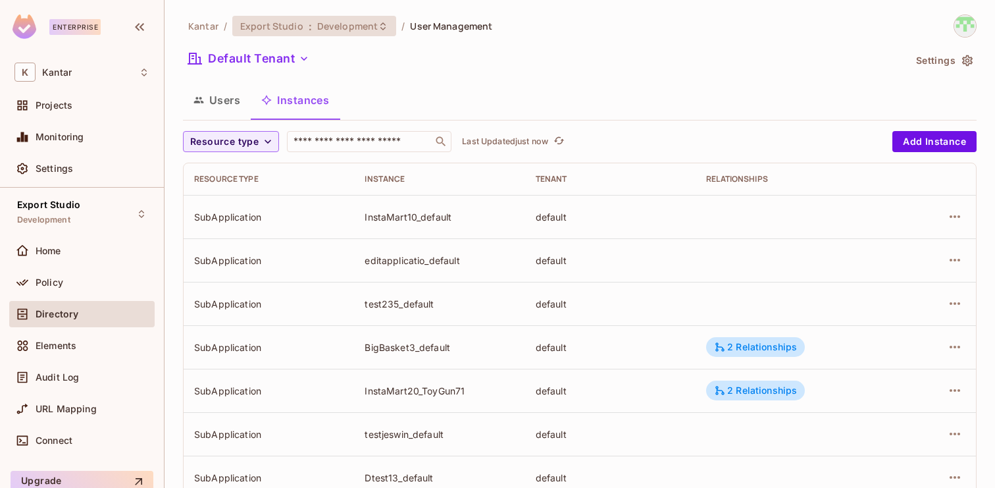
click at [353, 28] on span "Development" at bounding box center [347, 26] width 61 height 13
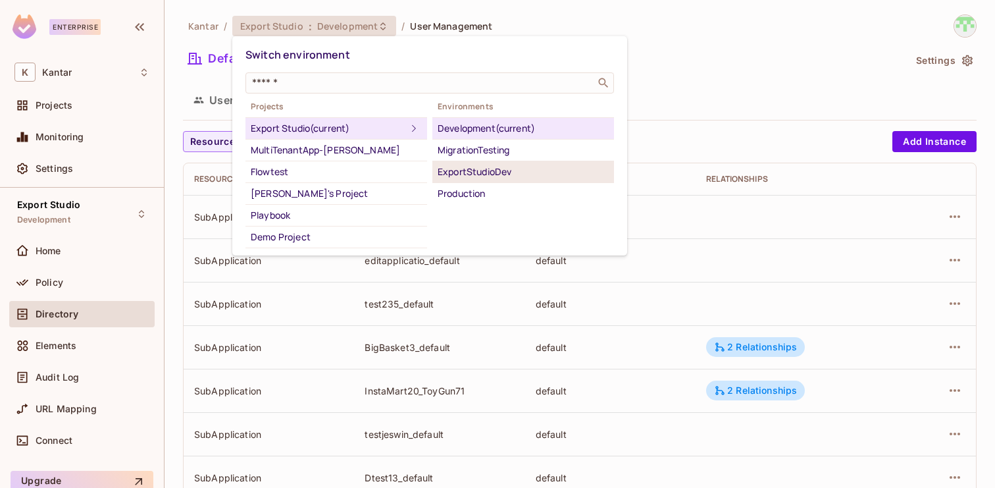
click at [477, 177] on div "ExportStudioDev" at bounding box center [523, 172] width 171 height 16
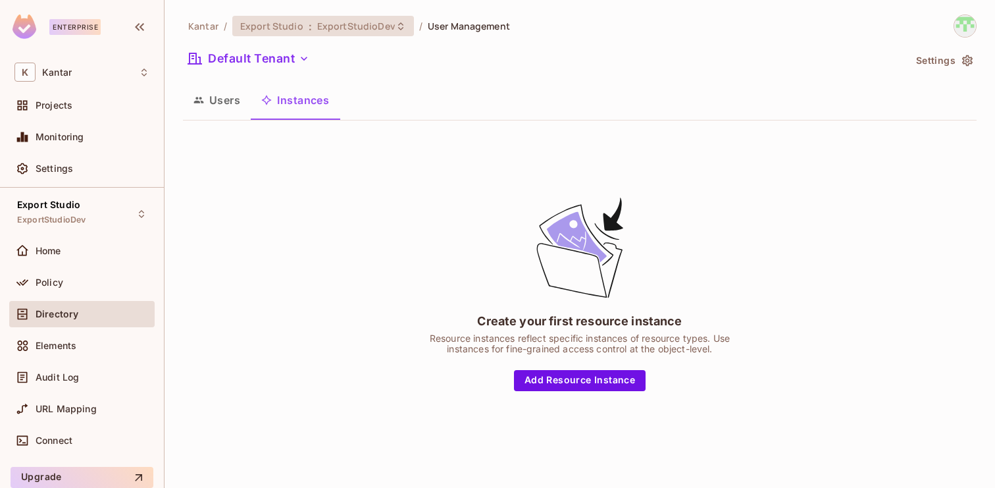
click at [317, 31] on span "ExportStudioDev" at bounding box center [356, 26] width 78 height 13
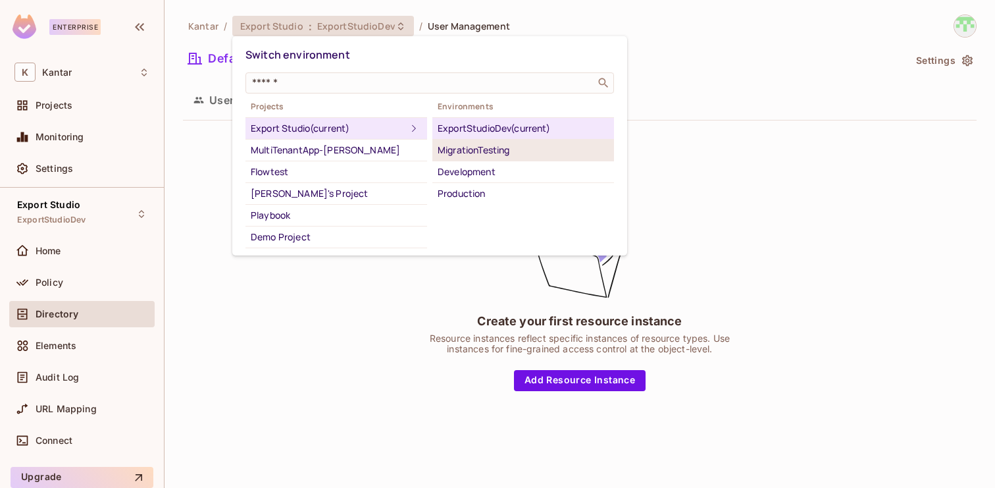
click at [474, 143] on div "MigrationTesting" at bounding box center [523, 150] width 171 height 16
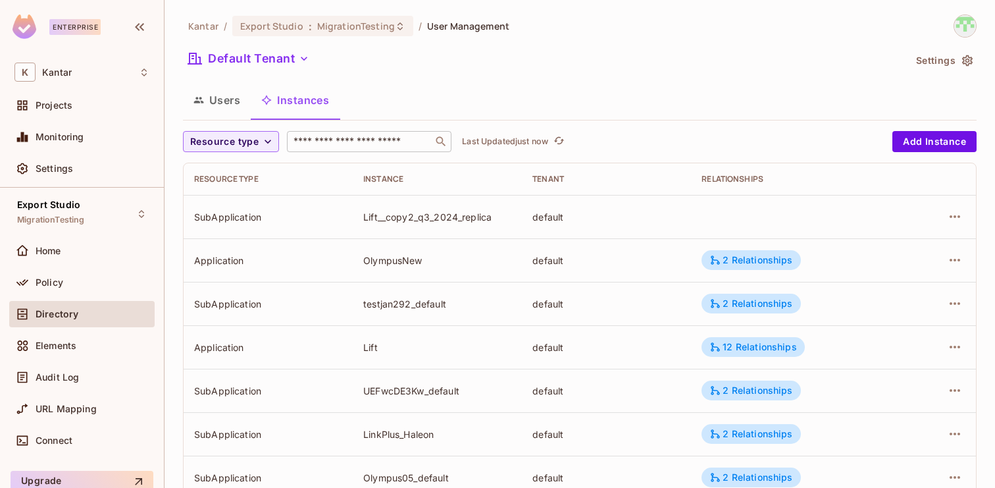
click at [350, 132] on div "​" at bounding box center [369, 141] width 165 height 21
type input "**"
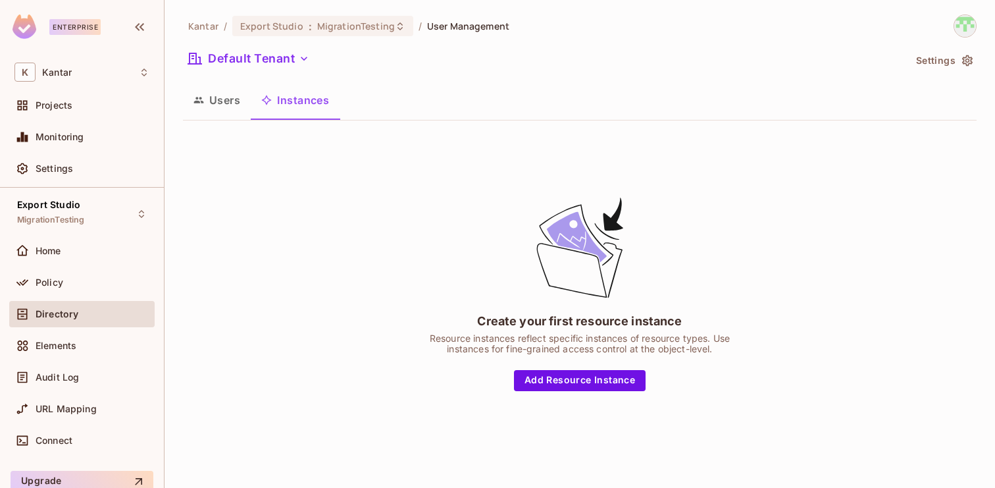
click at [222, 101] on button "Users" at bounding box center [217, 100] width 68 height 33
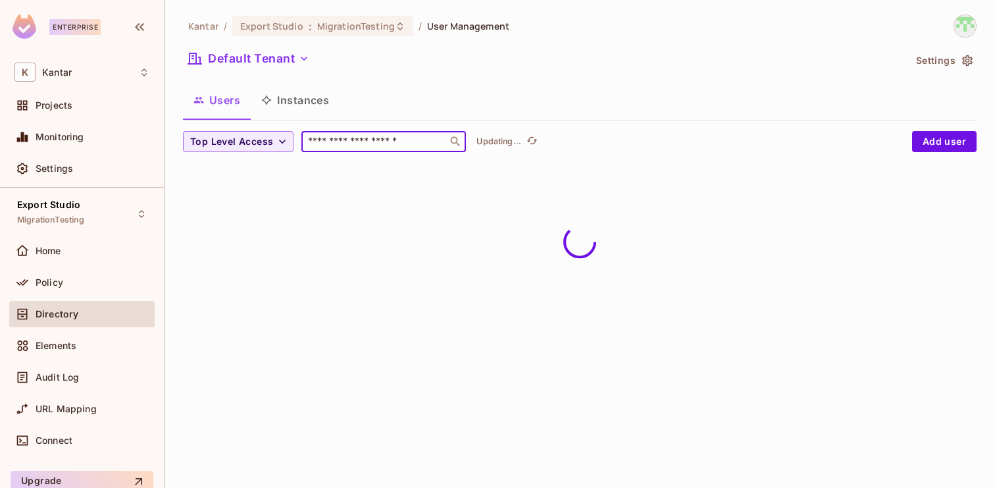
click at [329, 137] on input "text" at bounding box center [374, 141] width 138 height 13
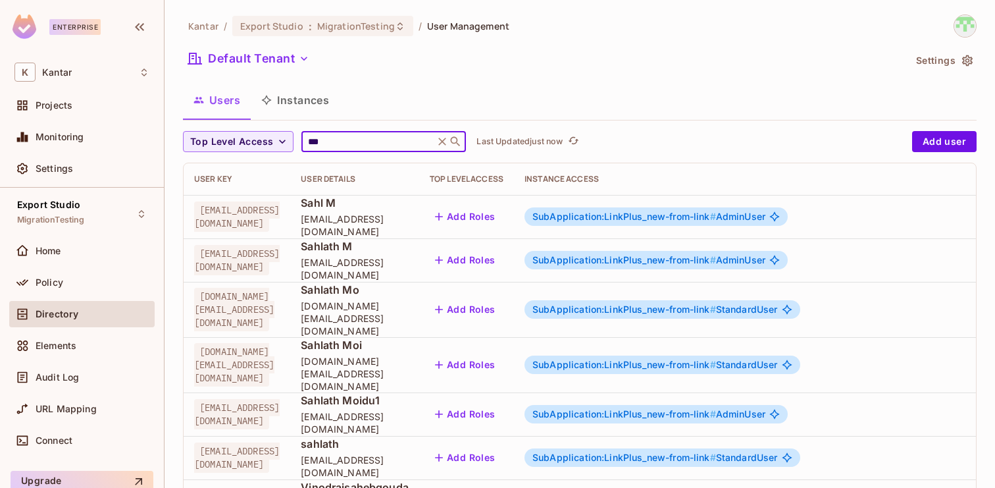
click at [374, 143] on input "***" at bounding box center [367, 141] width 125 height 13
paste input "**********"
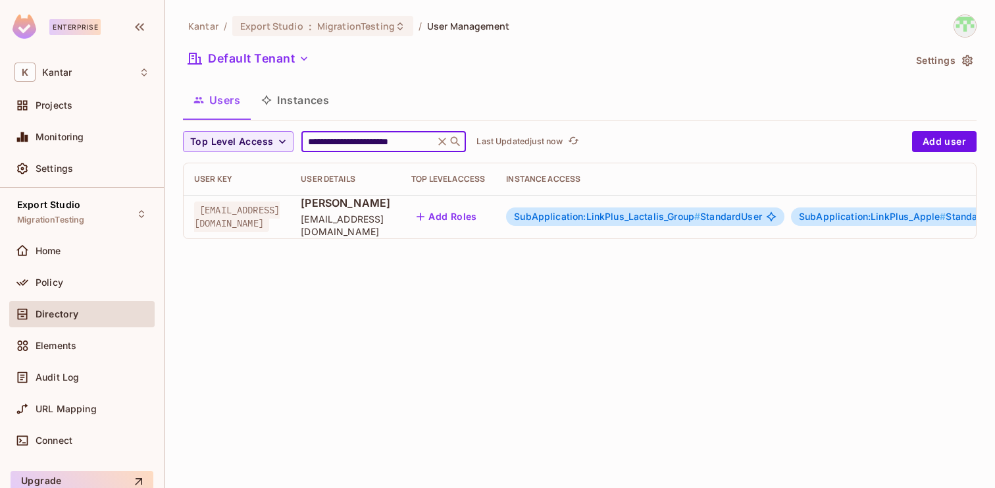
type input "**********"
click at [642, 216] on span "SubApplication:LinkPlus_Lactalis_Group #" at bounding box center [607, 216] width 186 height 11
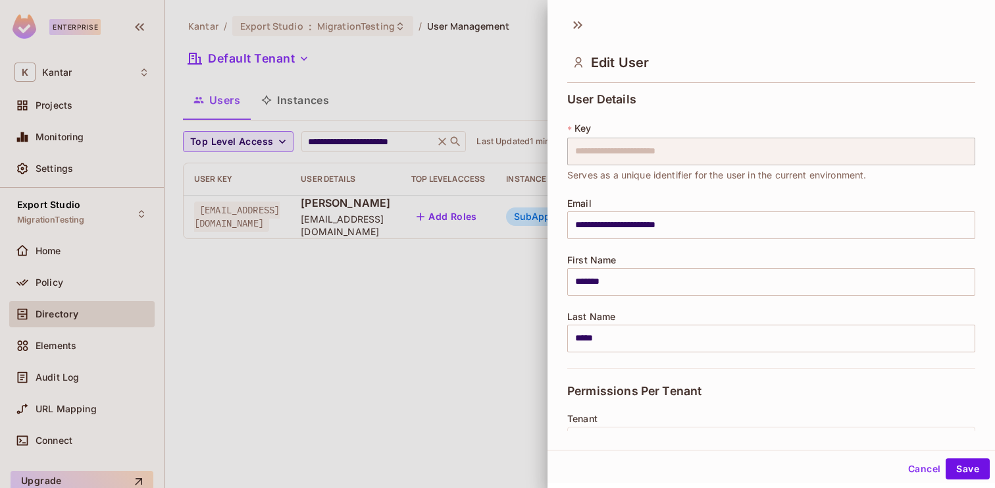
click at [419, 98] on div at bounding box center [497, 244] width 995 height 488
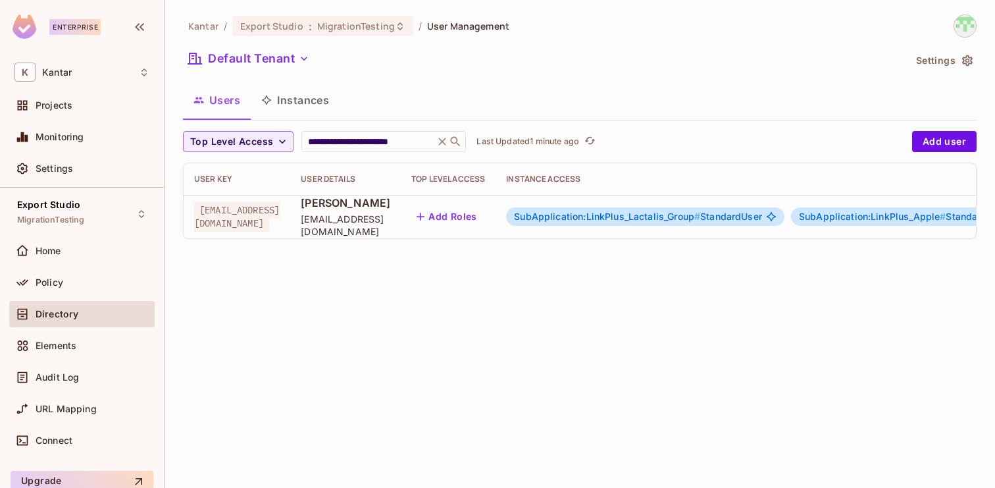
click at [360, 38] on div "**********" at bounding box center [580, 131] width 794 height 235
click at [348, 24] on span "MigrationTesting" at bounding box center [356, 26] width 78 height 13
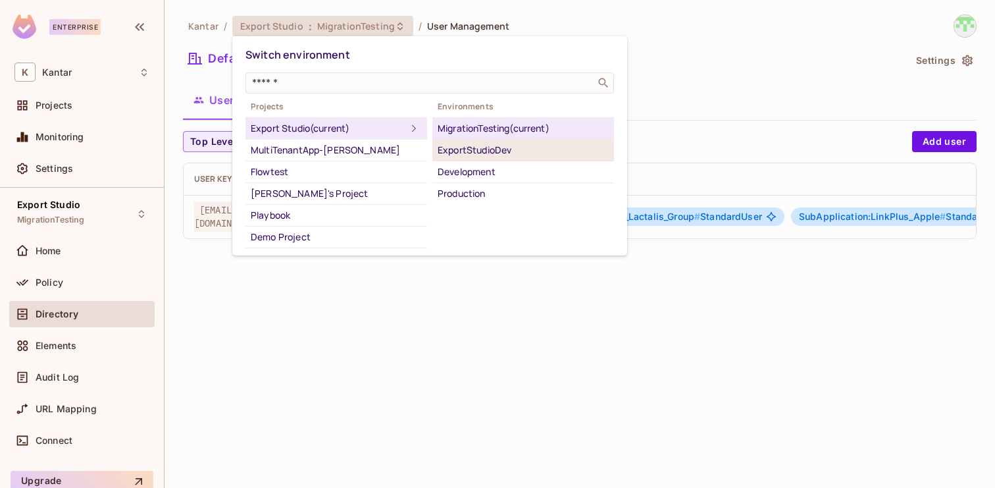
click at [479, 147] on div "ExportStudioDev" at bounding box center [523, 150] width 171 height 16
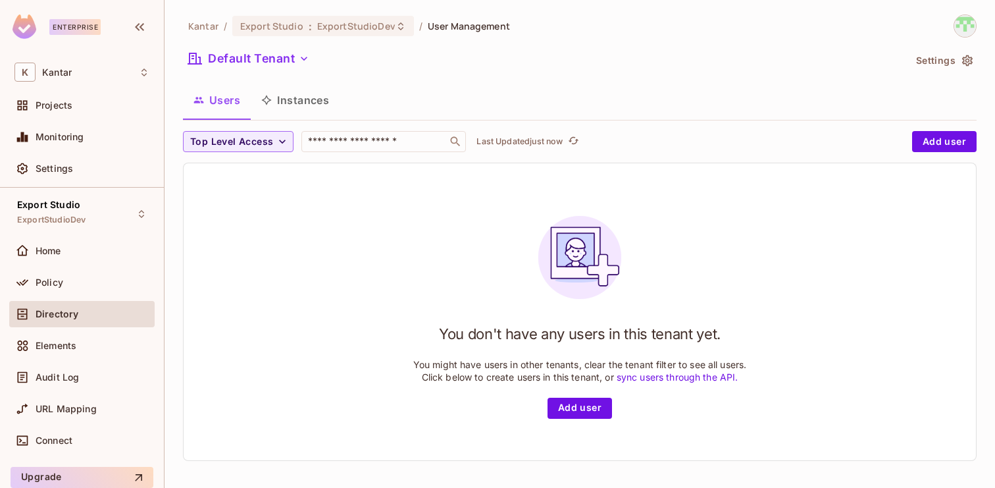
click at [325, 111] on button "Instances" at bounding box center [295, 100] width 89 height 33
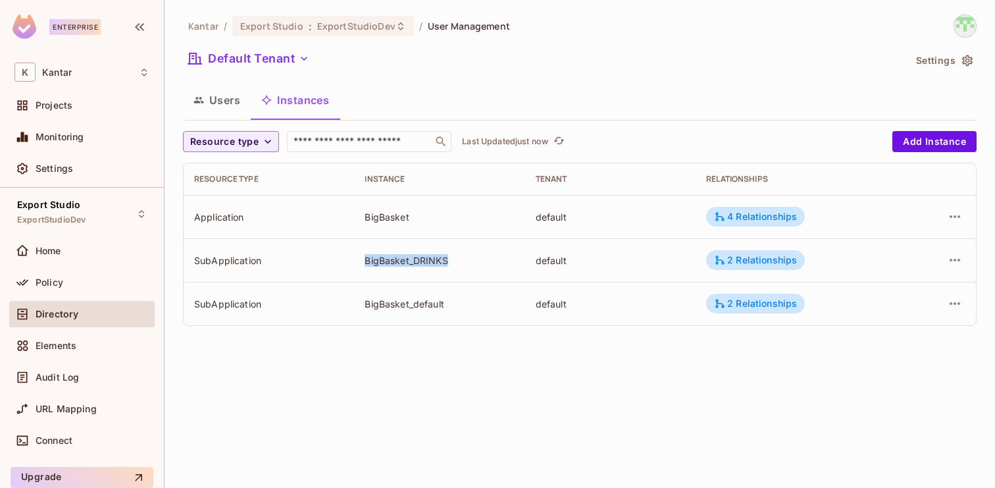
drag, startPoint x: 355, startPoint y: 260, endPoint x: 450, endPoint y: 260, distance: 94.8
click at [450, 260] on td "BigBasket_DRINKS" at bounding box center [439, 259] width 170 height 43
drag, startPoint x: 360, startPoint y: 304, endPoint x: 450, endPoint y: 304, distance: 89.5
click at [450, 304] on td "BigBasket_default" at bounding box center [439, 303] width 170 height 43
click at [523, 362] on div "Kantar / Export Studio : ExportStudioDev / User Management Default Tenant Setti…" at bounding box center [580, 244] width 831 height 488
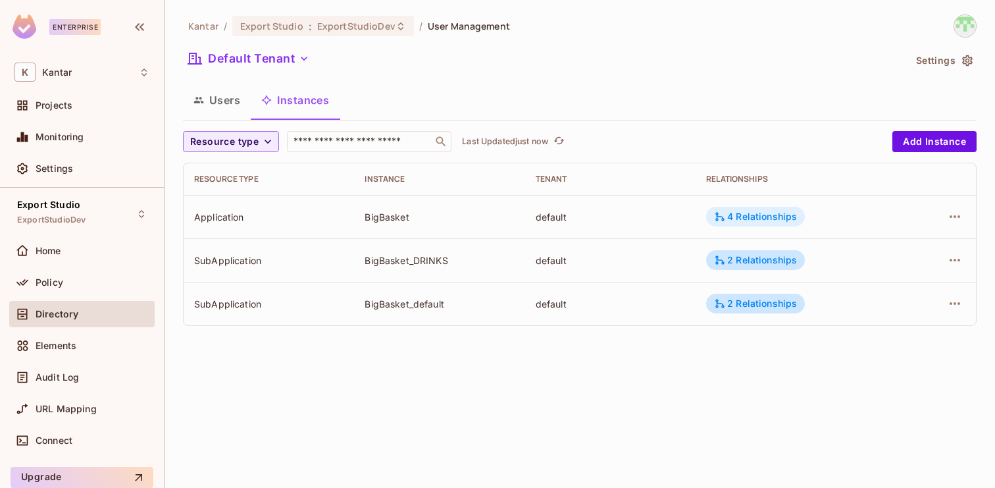
click at [769, 213] on div "4 Relationships" at bounding box center [755, 217] width 83 height 12
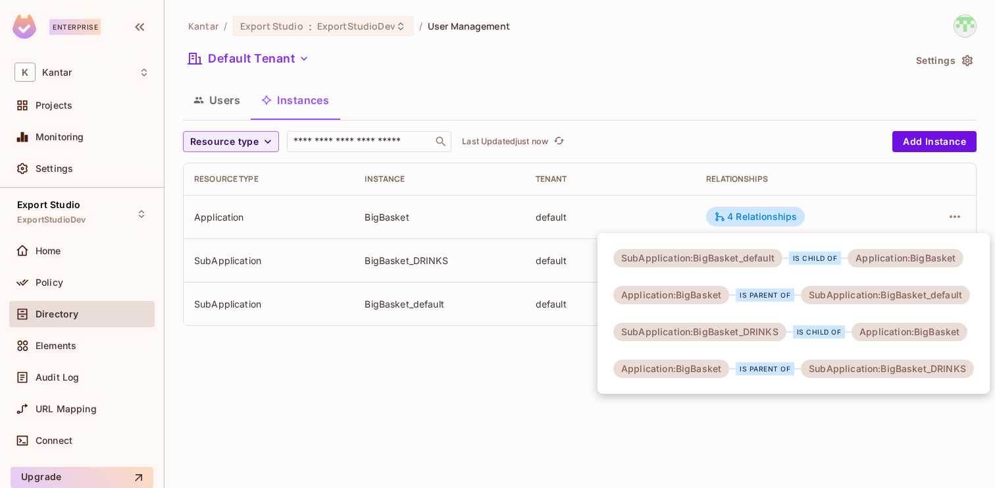
click at [512, 380] on div at bounding box center [497, 244] width 995 height 488
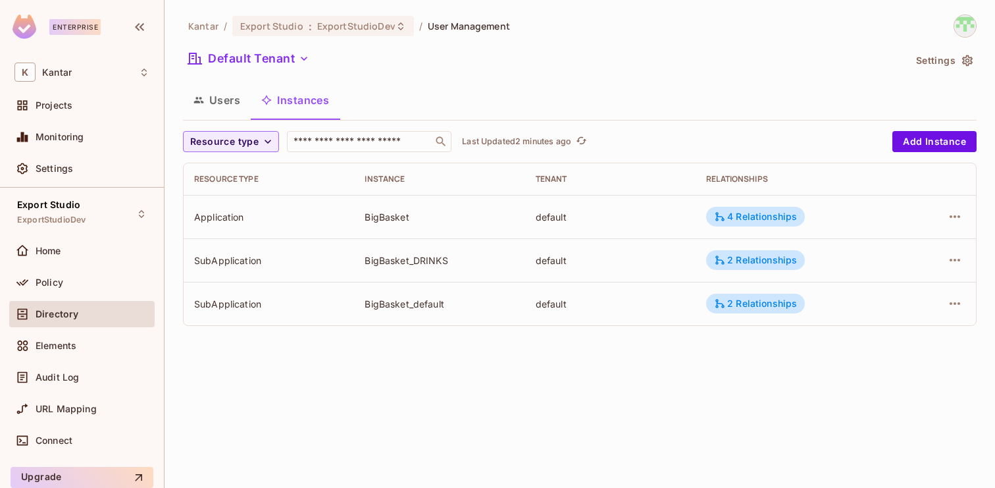
click at [213, 97] on button "Users" at bounding box center [217, 100] width 68 height 33
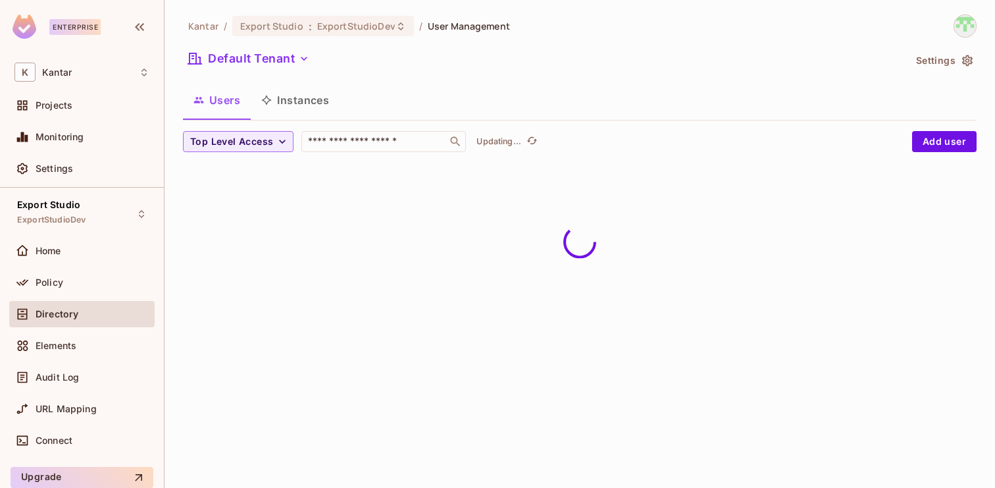
click at [319, 101] on button "Instances" at bounding box center [295, 100] width 89 height 33
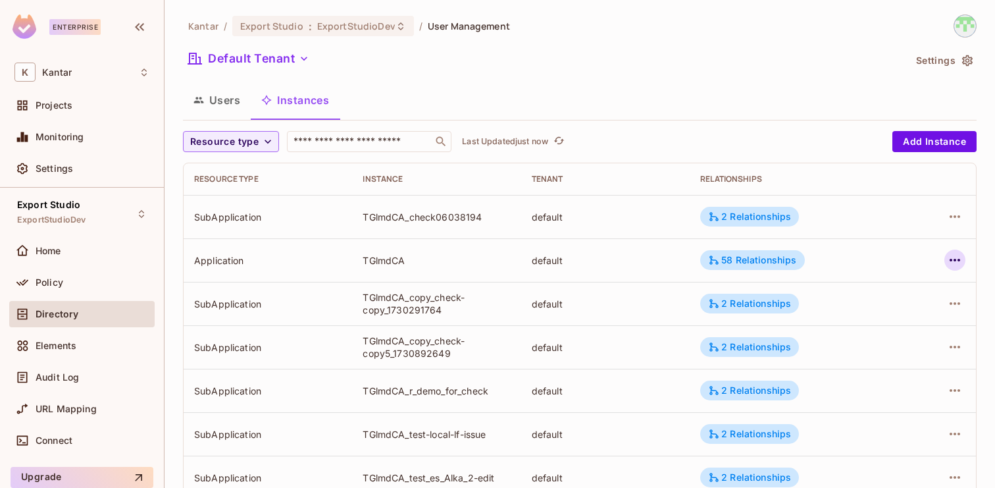
click at [952, 253] on icon "button" at bounding box center [955, 260] width 16 height 16
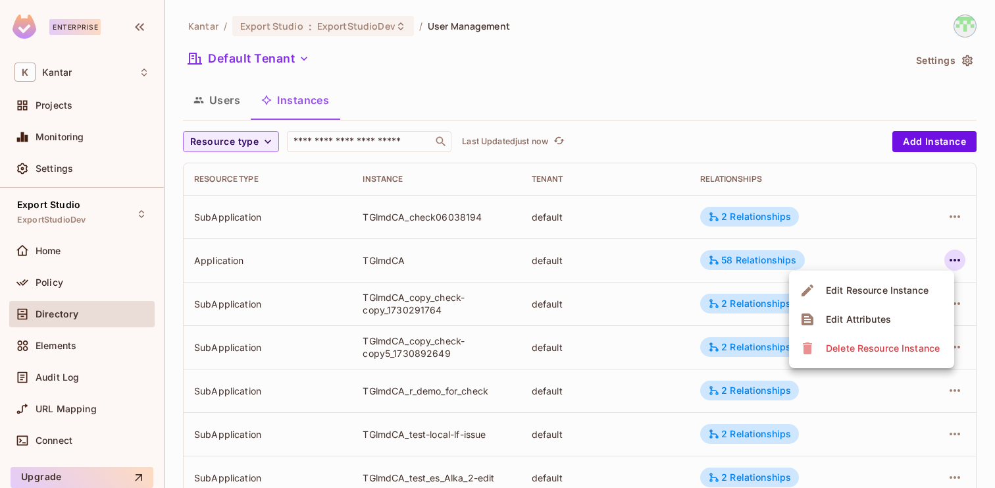
click at [906, 312] on li "Edit Attributes" at bounding box center [871, 319] width 165 height 29
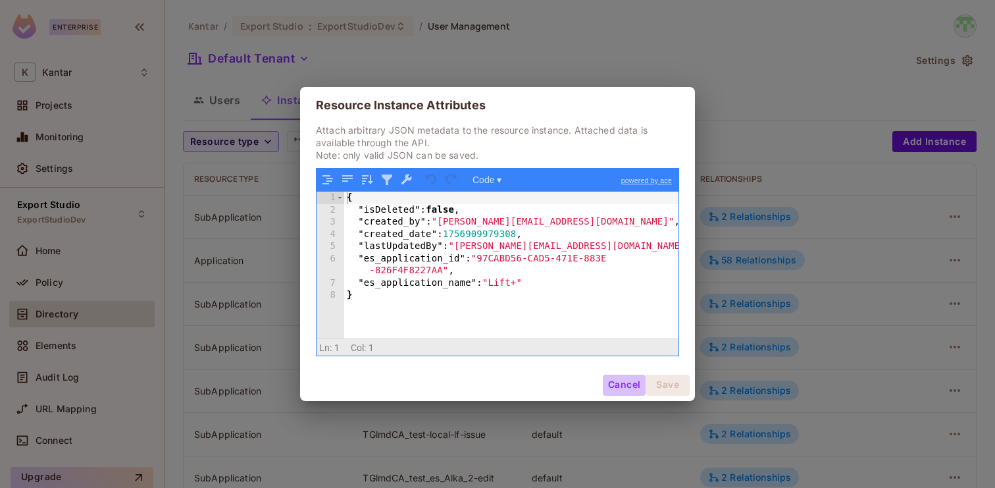
click at [615, 384] on button "Cancel" at bounding box center [624, 385] width 43 height 21
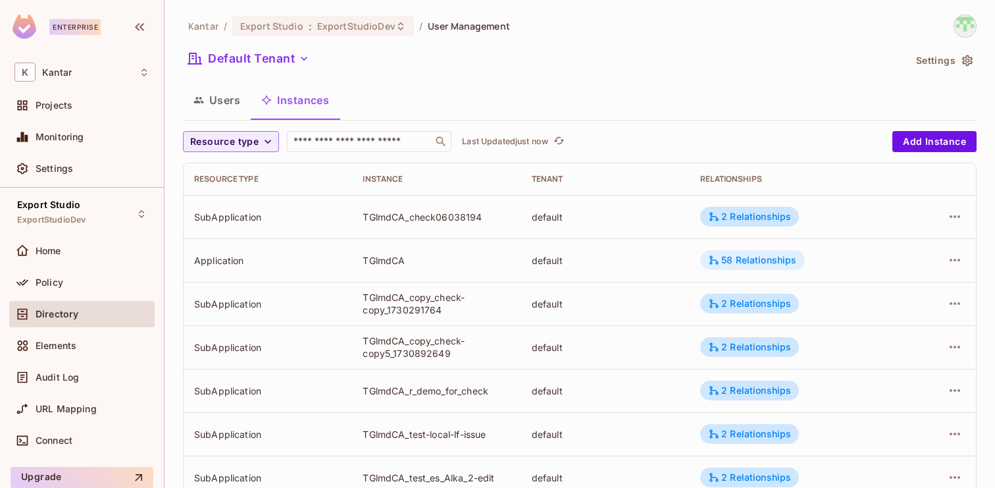
click at [725, 261] on div "58 Relationships" at bounding box center [752, 260] width 88 height 12
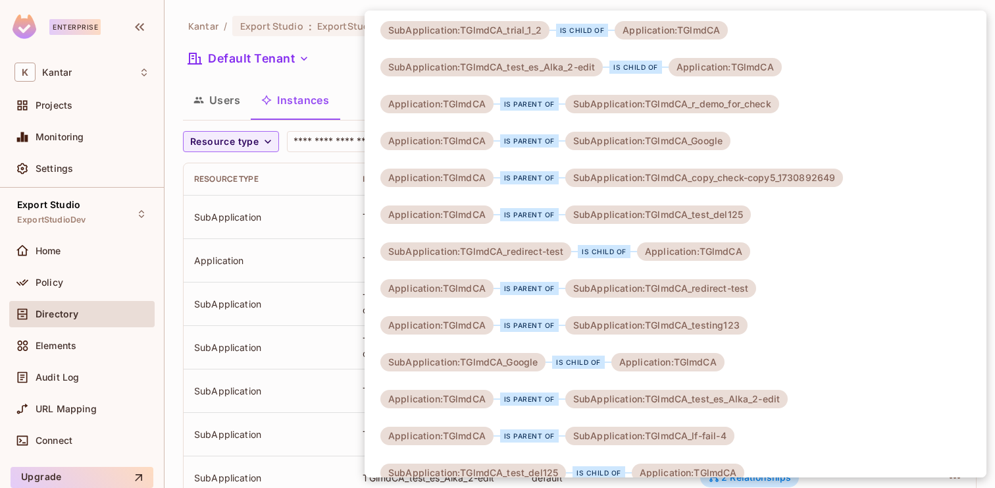
scroll to position [1065, 0]
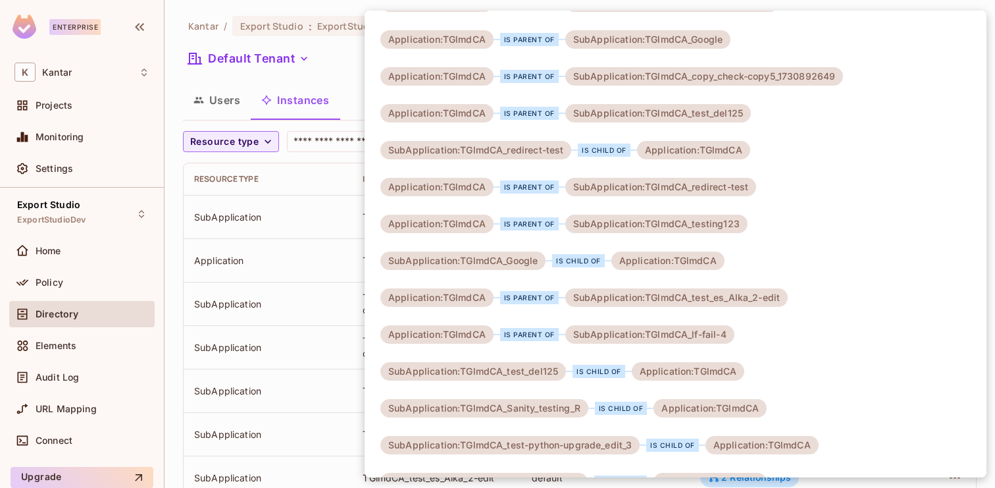
click at [288, 256] on div at bounding box center [497, 244] width 995 height 488
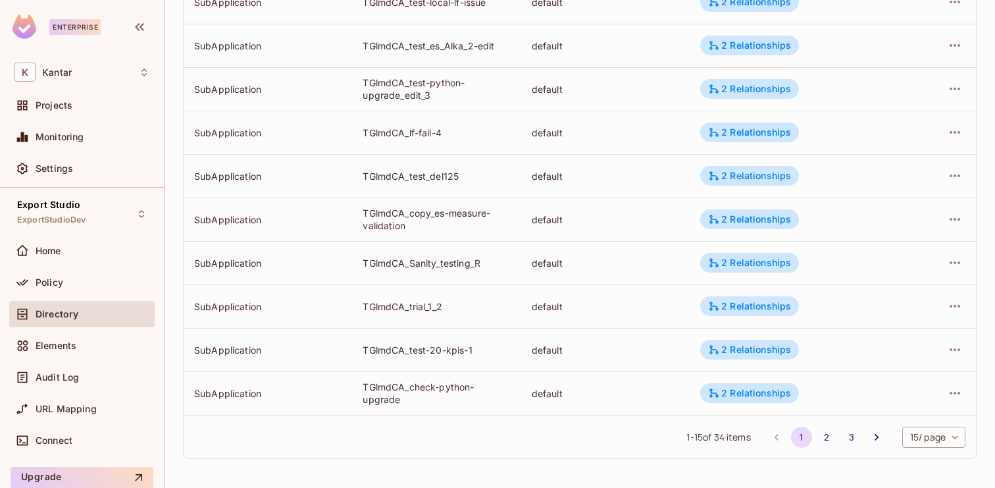
scroll to position [0, 0]
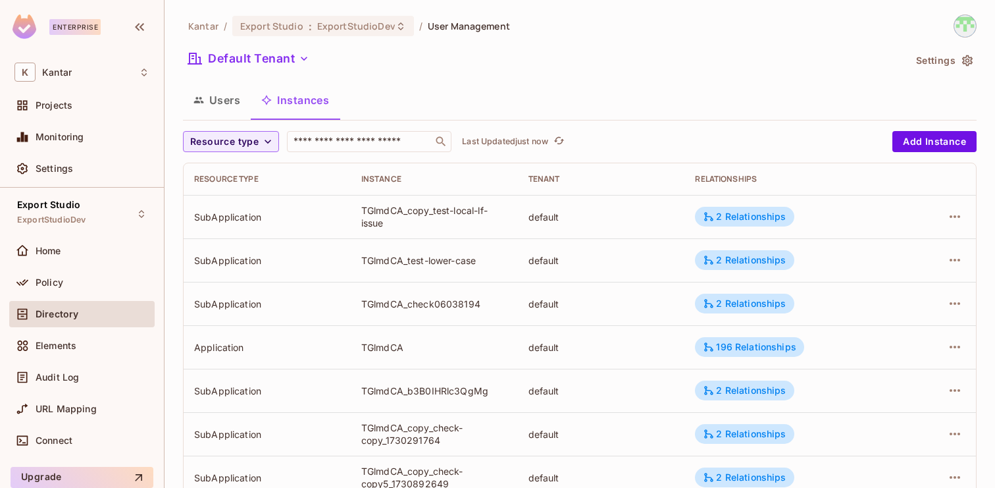
click at [203, 129] on div "Kantar / Export Studio : ExportStudioDev / User Management Default Tenant Setti…" at bounding box center [580, 457] width 794 height 887
click at [216, 143] on span "Resource type" at bounding box center [224, 142] width 68 height 16
click at [240, 205] on span "Application" at bounding box center [227, 200] width 67 height 13
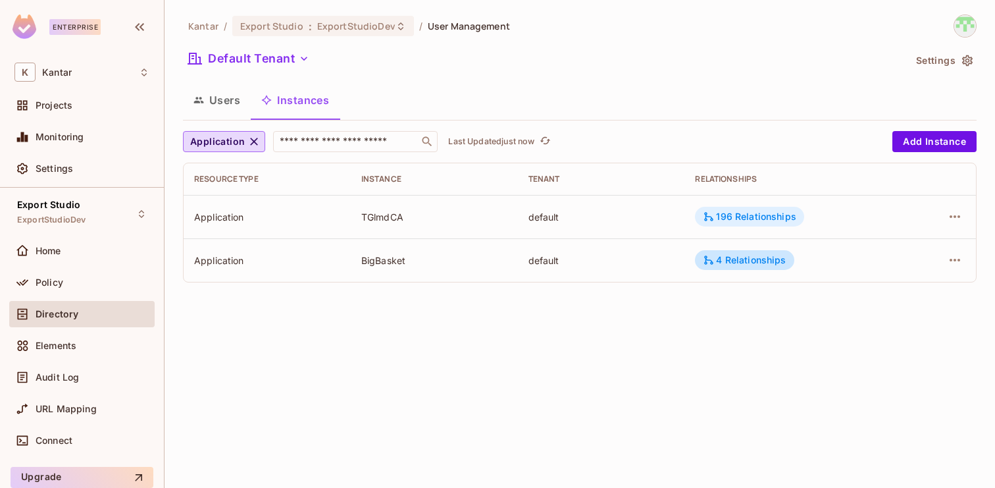
click at [740, 215] on div "196 Relationships" at bounding box center [749, 217] width 93 height 12
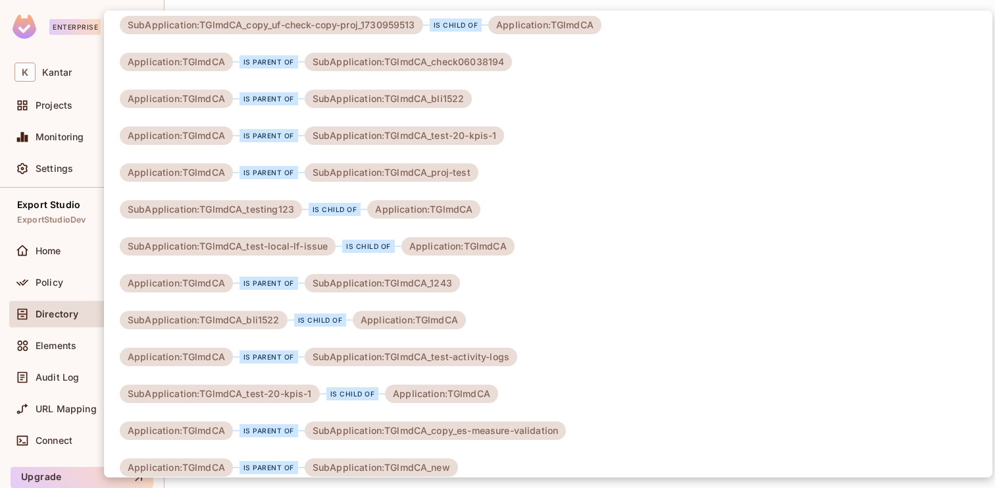
scroll to position [3476, 0]
click at [90, 176] on div at bounding box center [497, 244] width 995 height 488
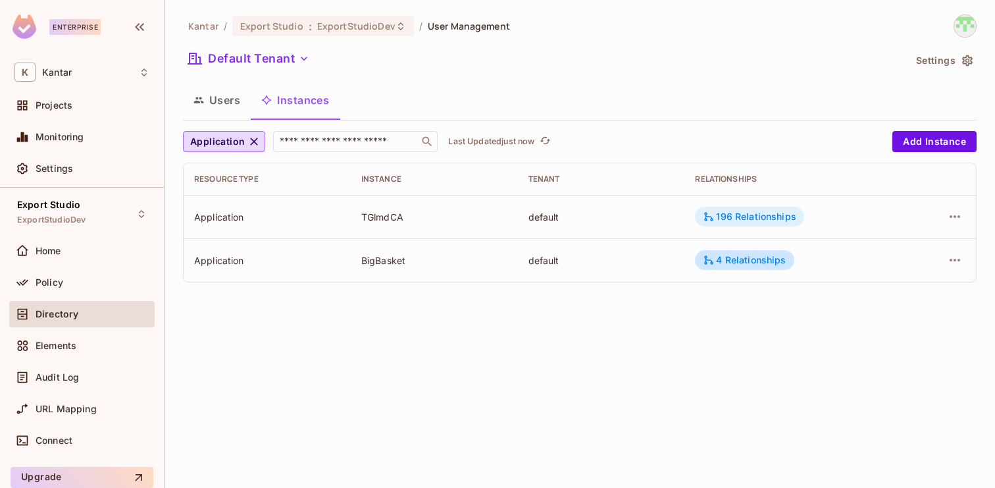
click at [743, 212] on div "196 Relationships" at bounding box center [749, 217] width 93 height 12
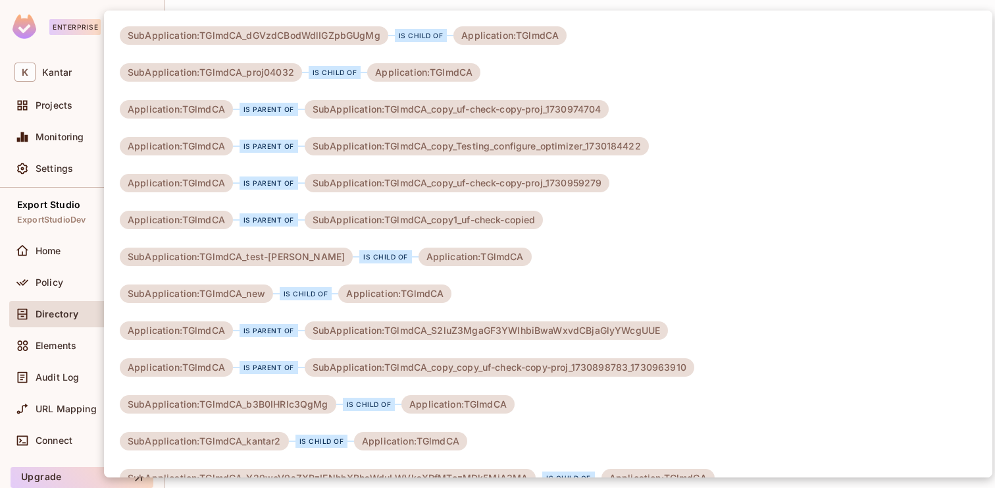
click at [84, 55] on div at bounding box center [497, 244] width 995 height 488
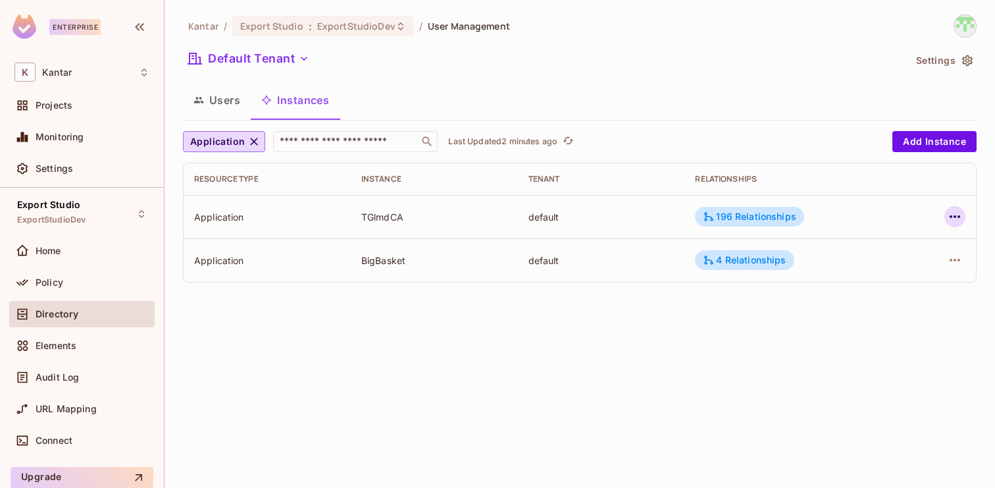
click at [956, 219] on icon "button" at bounding box center [955, 217] width 16 height 16
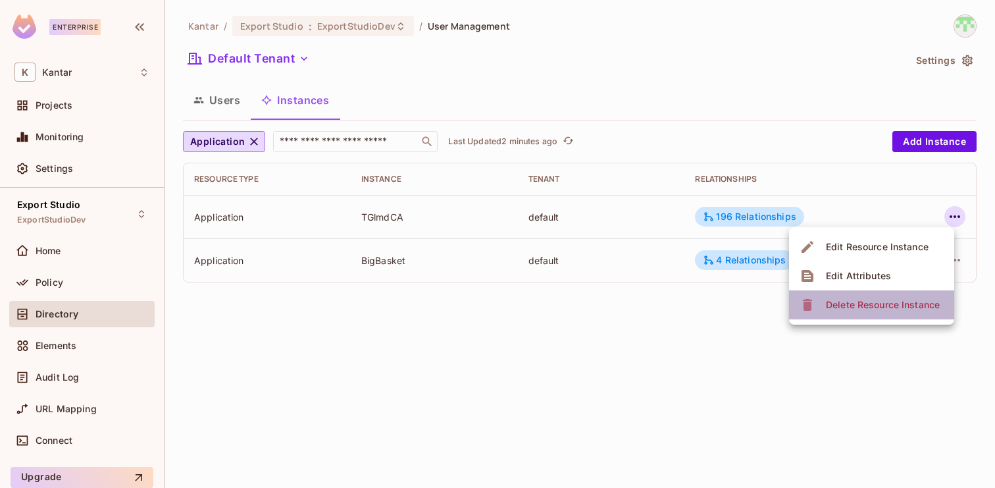
click at [870, 299] on div "Delete Resource Instance" at bounding box center [883, 304] width 114 height 13
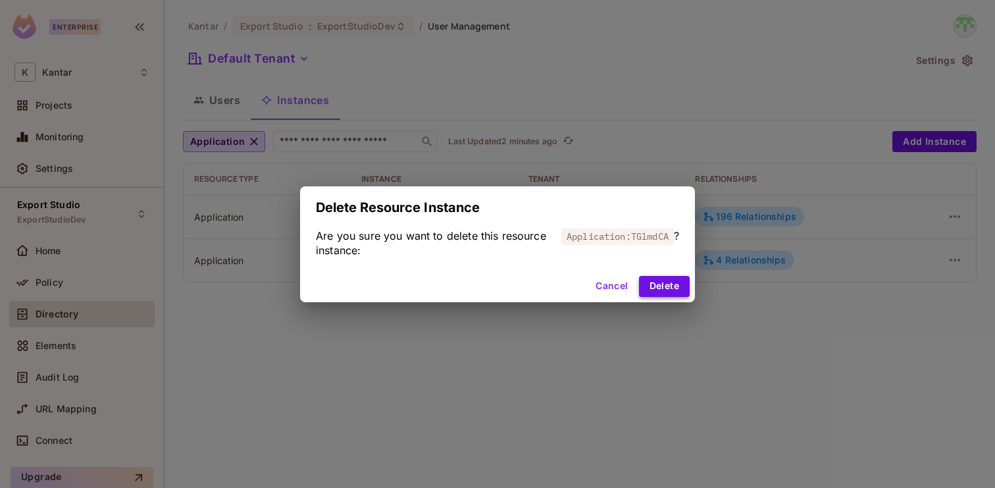
click at [664, 284] on button "Delete" at bounding box center [664, 286] width 51 height 21
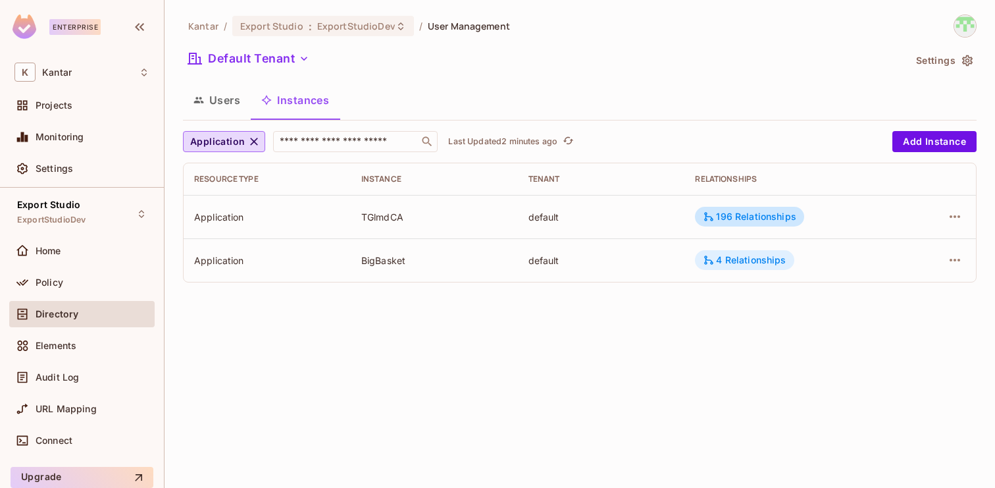
click at [762, 263] on div "4 Relationships" at bounding box center [744, 260] width 83 height 12
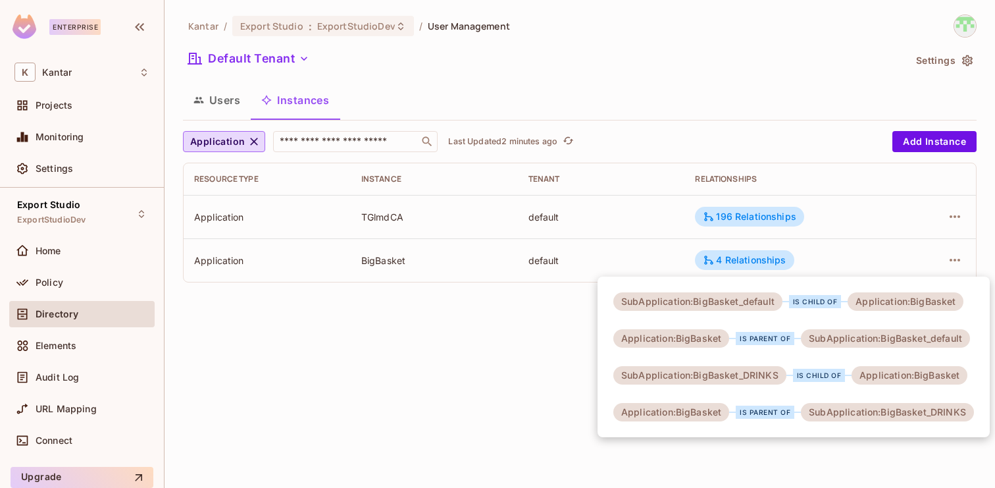
click at [526, 346] on div at bounding box center [497, 244] width 995 height 488
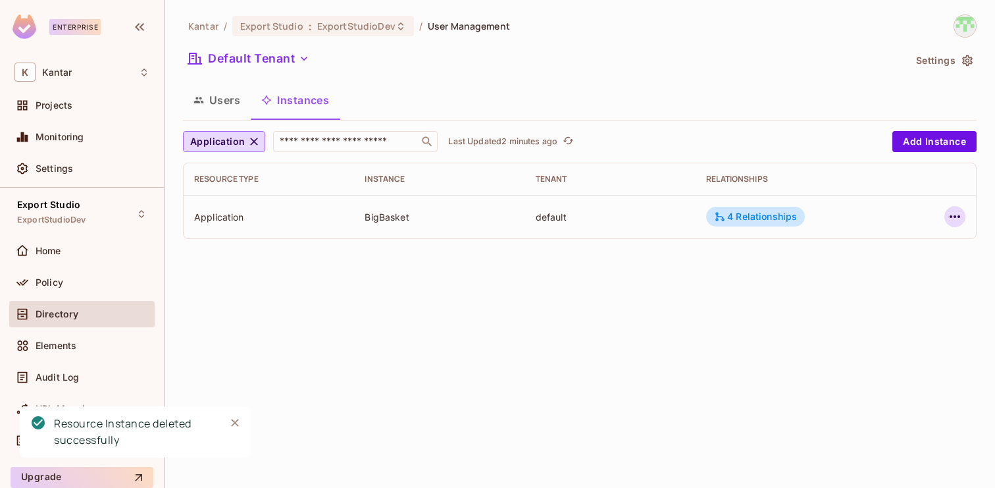
click at [956, 218] on icon "button" at bounding box center [955, 217] width 16 height 16
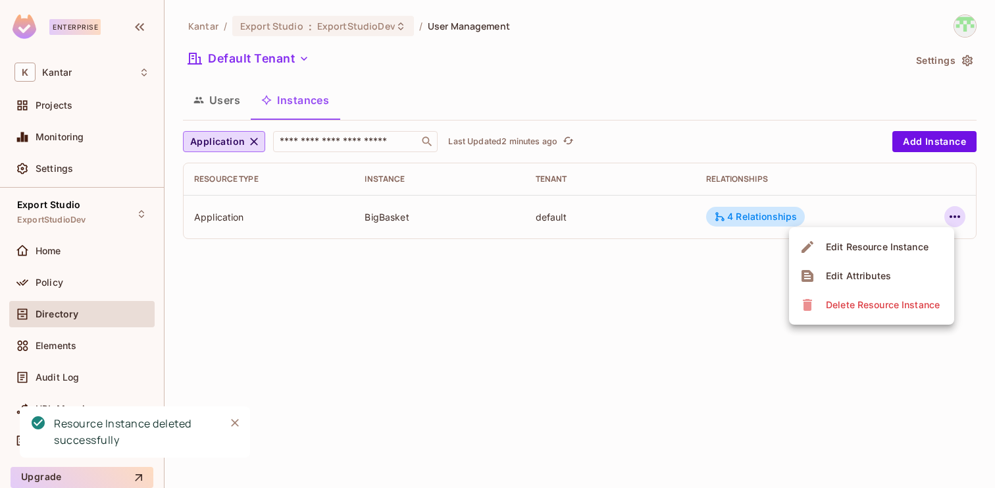
click at [843, 299] on div "Delete Resource Instance" at bounding box center [883, 304] width 114 height 13
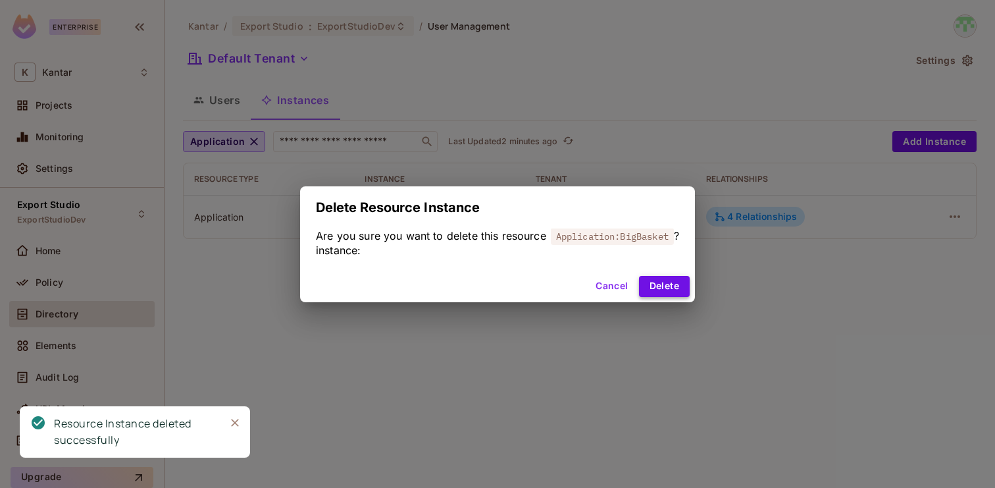
click at [642, 283] on button "Delete" at bounding box center [664, 286] width 51 height 21
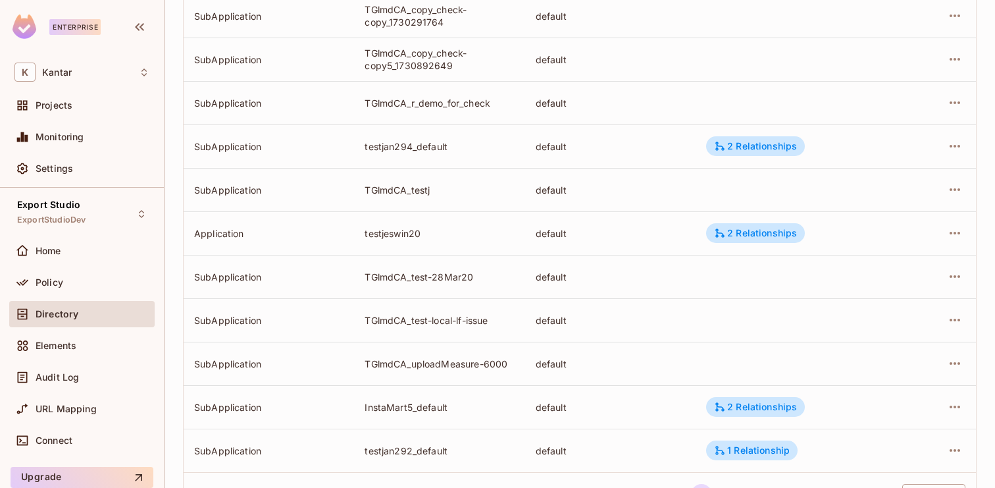
scroll to position [432, 0]
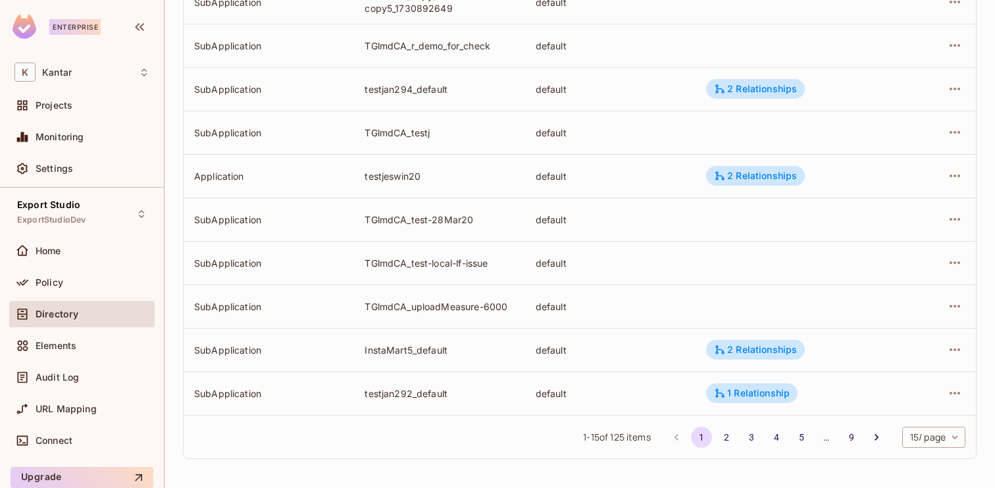
click at [922, 436] on body "Enterprise K Kantar Projects Monitoring Settings Export Studio ExportStudioDev …" at bounding box center [497, 244] width 995 height 488
click at [922, 459] on li "100 / page" at bounding box center [933, 458] width 66 height 28
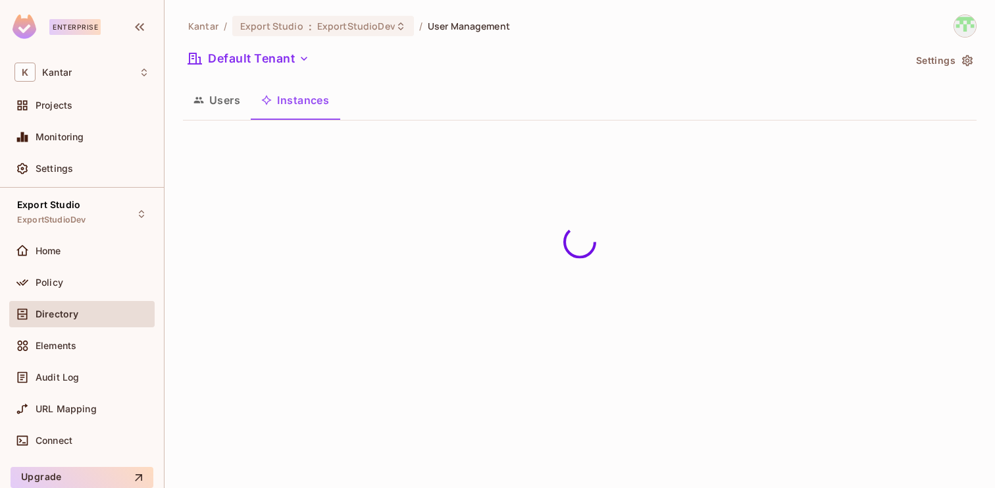
scroll to position [0, 0]
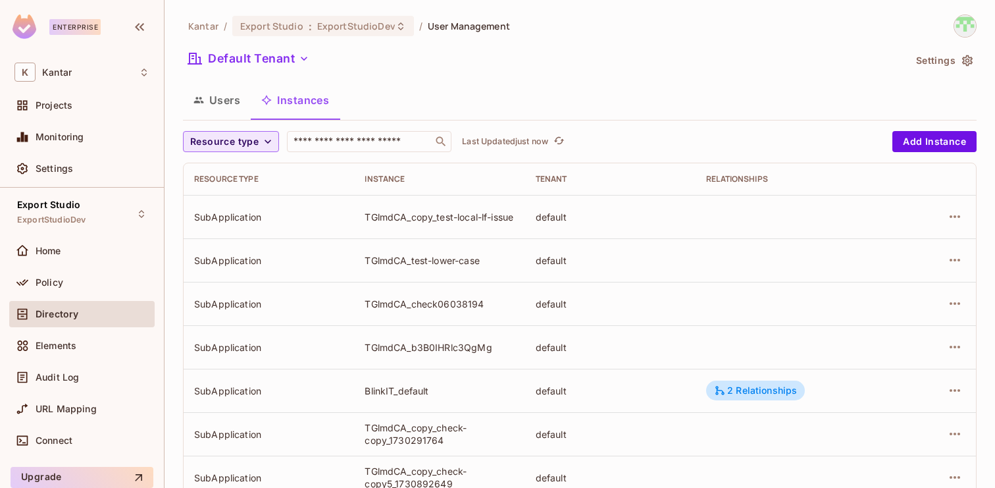
click at [256, 141] on span "Resource type" at bounding box center [224, 142] width 68 height 16
click at [244, 192] on li "Application" at bounding box center [227, 200] width 88 height 28
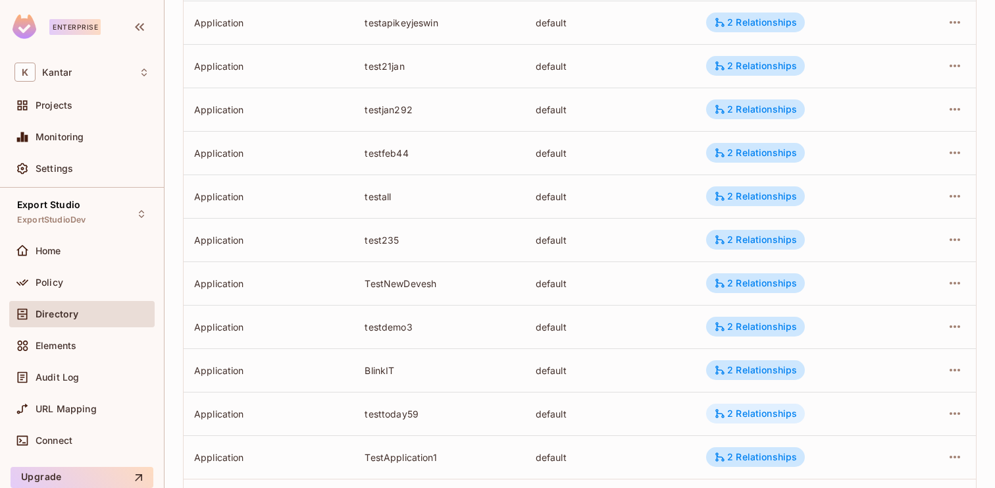
scroll to position [715, 0]
click at [744, 246] on div "2 Relationships" at bounding box center [755, 240] width 83 height 12
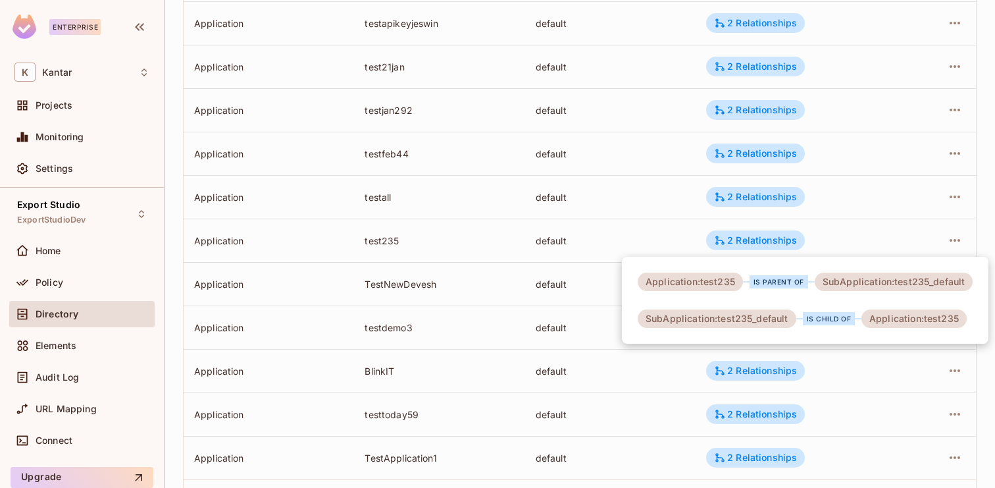
click at [744, 244] on div at bounding box center [497, 244] width 995 height 488
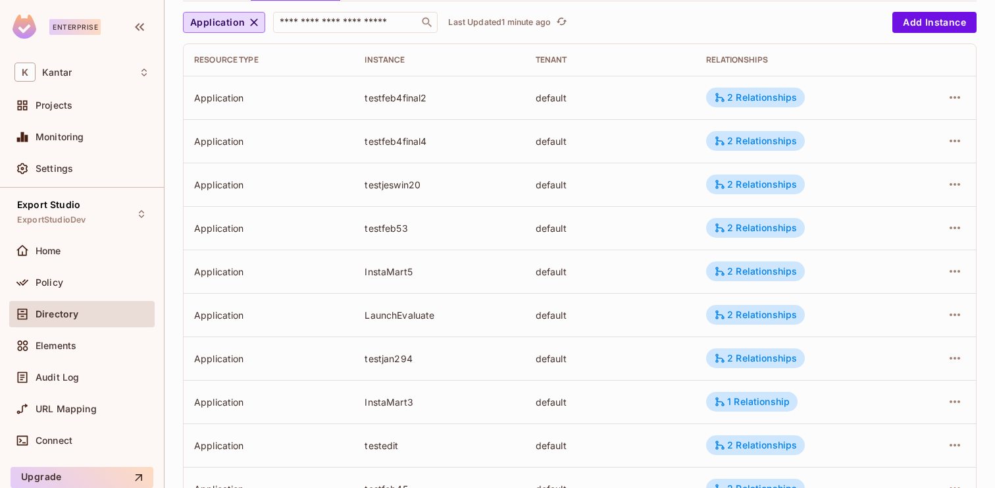
scroll to position [147, 0]
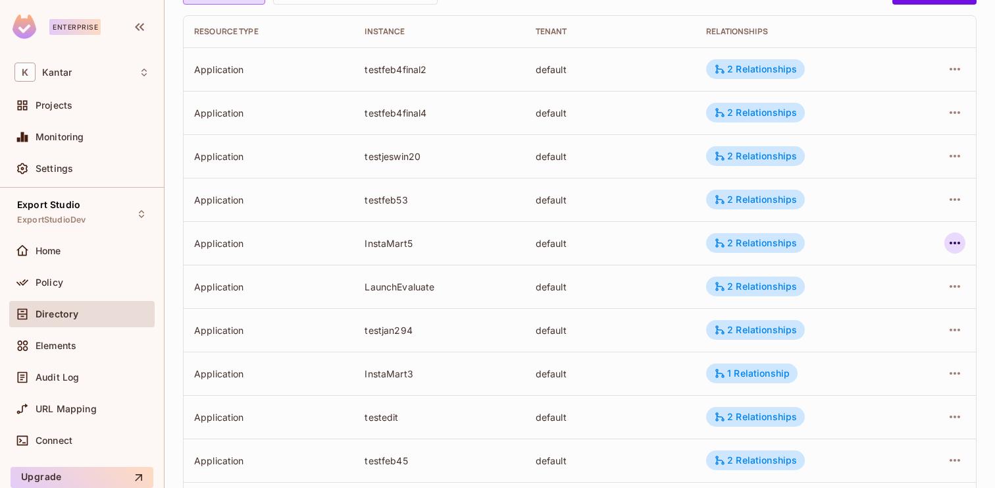
click at [961, 243] on icon "button" at bounding box center [955, 243] width 16 height 16
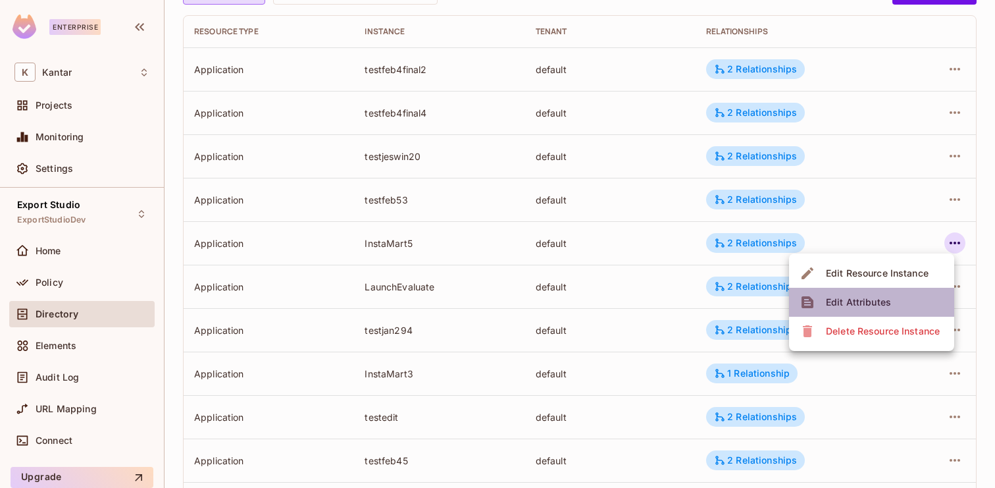
click at [885, 301] on div "Edit Attributes" at bounding box center [858, 302] width 65 height 13
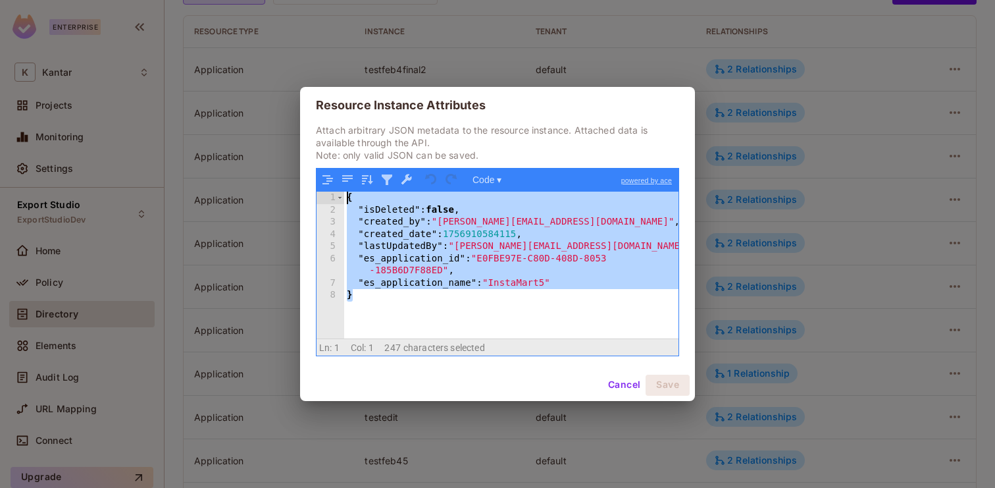
drag, startPoint x: 384, startPoint y: 306, endPoint x: 346, endPoint y: 201, distance: 111.4
click at [346, 201] on div "{ "isDeleted" : false , "created_by" : "devesh.kumar@kantar.com" , "created_dat…" at bounding box center [511, 277] width 334 height 170
click at [390, 306] on div "{ "isDeleted" : false , "created_by" : "devesh.kumar@kantar.com" , "created_dat…" at bounding box center [511, 277] width 334 height 170
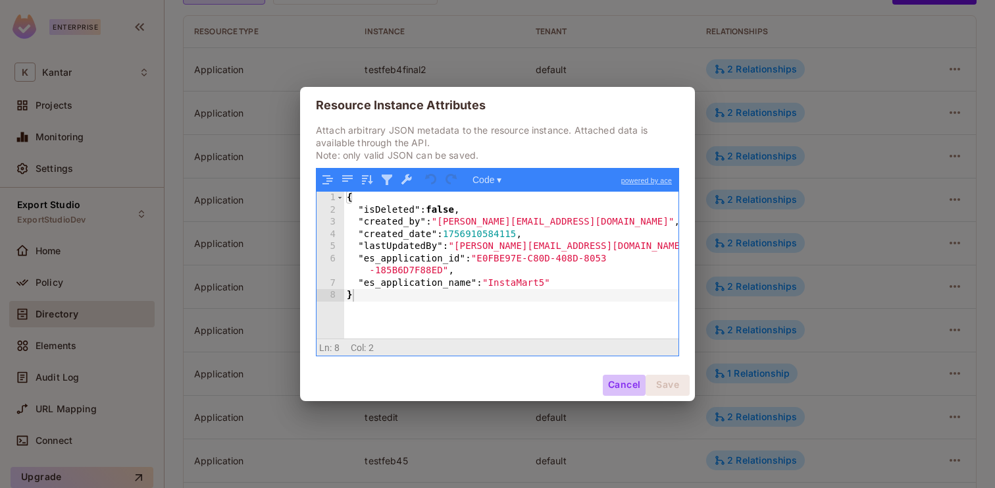
click at [625, 378] on button "Cancel" at bounding box center [624, 385] width 43 height 21
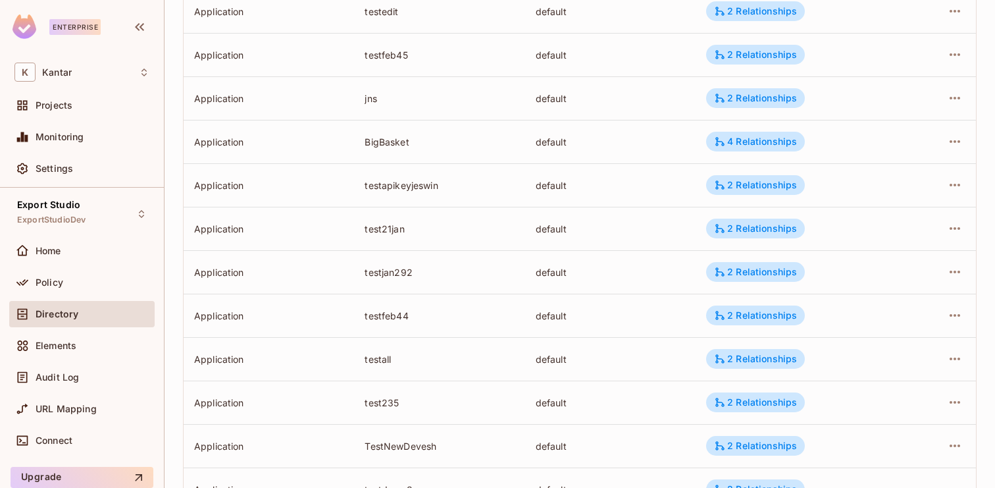
scroll to position [779, 0]
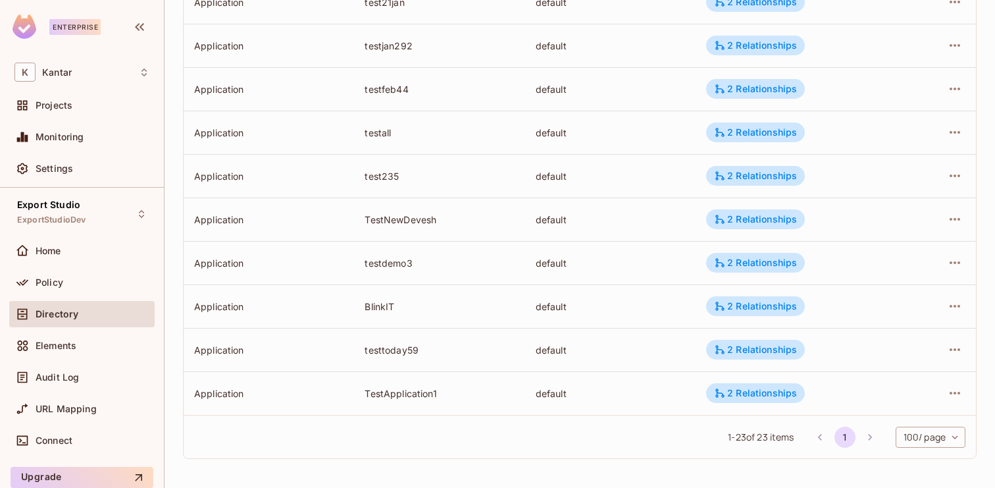
click at [899, 438] on body "Enterprise K Kantar Projects Monitoring Settings Export Studio ExportStudioDev …" at bounding box center [497, 244] width 995 height 488
click at [689, 450] on div at bounding box center [497, 244] width 995 height 488
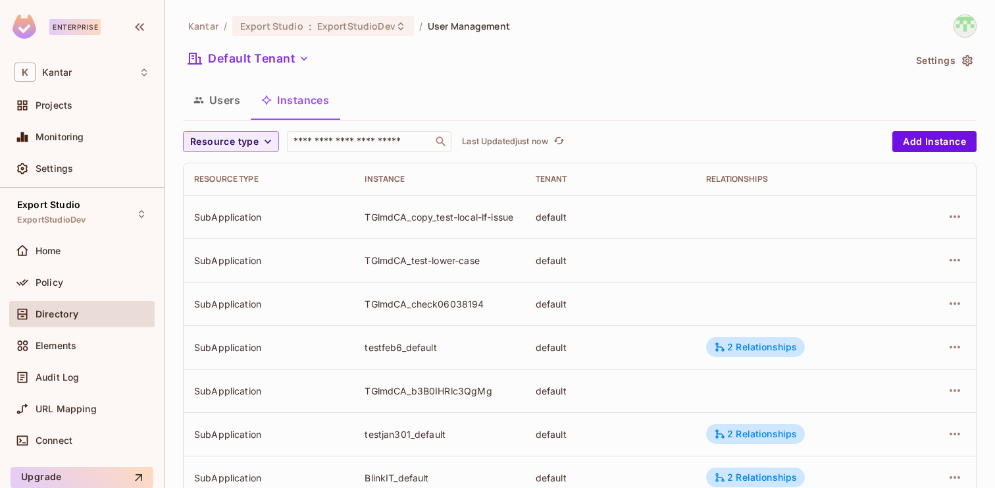
scroll to position [432, 0]
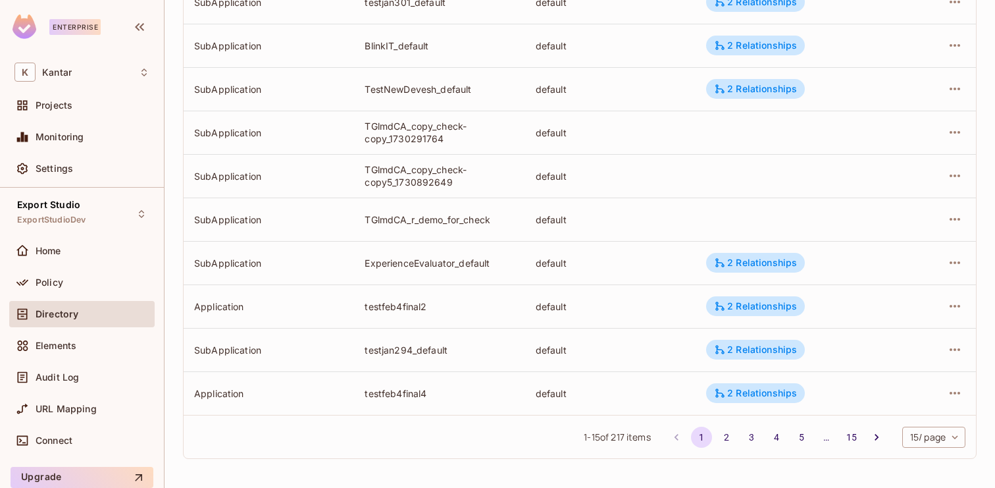
click at [929, 439] on body "Enterprise K Kantar Projects Monitoring Settings Export Studio ExportStudioDev …" at bounding box center [497, 244] width 995 height 488
click at [923, 459] on li "100 / page" at bounding box center [933, 458] width 66 height 28
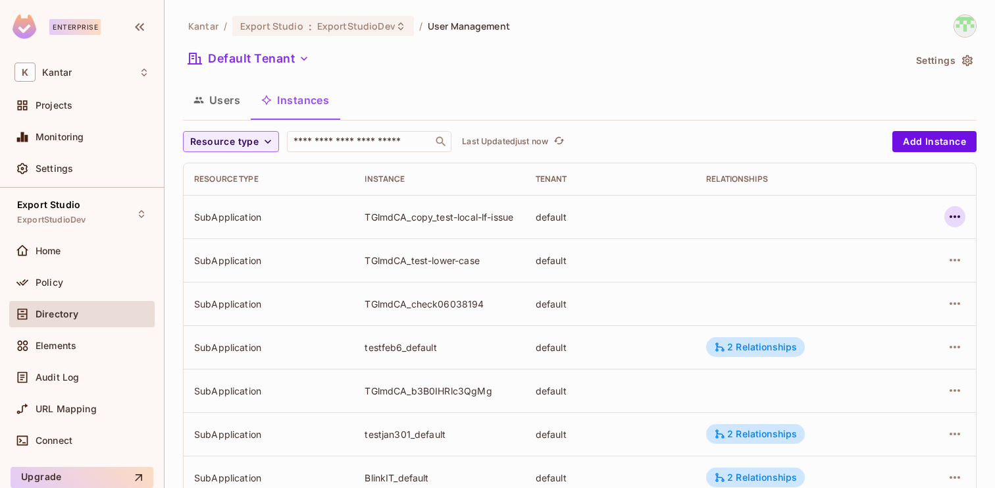
click at [957, 220] on icon "button" at bounding box center [955, 217] width 16 height 16
click at [902, 274] on li "Edit Attributes" at bounding box center [871, 275] width 165 height 29
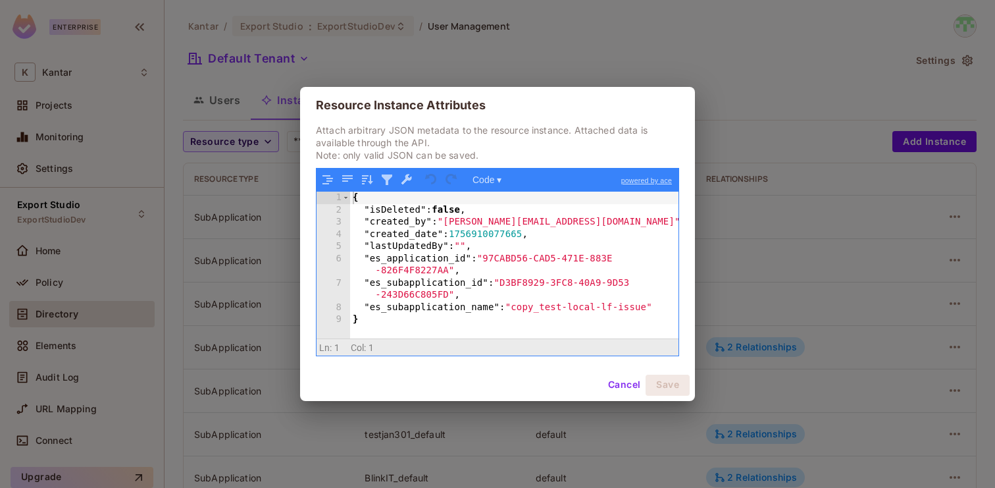
click at [616, 386] on button "Cancel" at bounding box center [624, 385] width 43 height 21
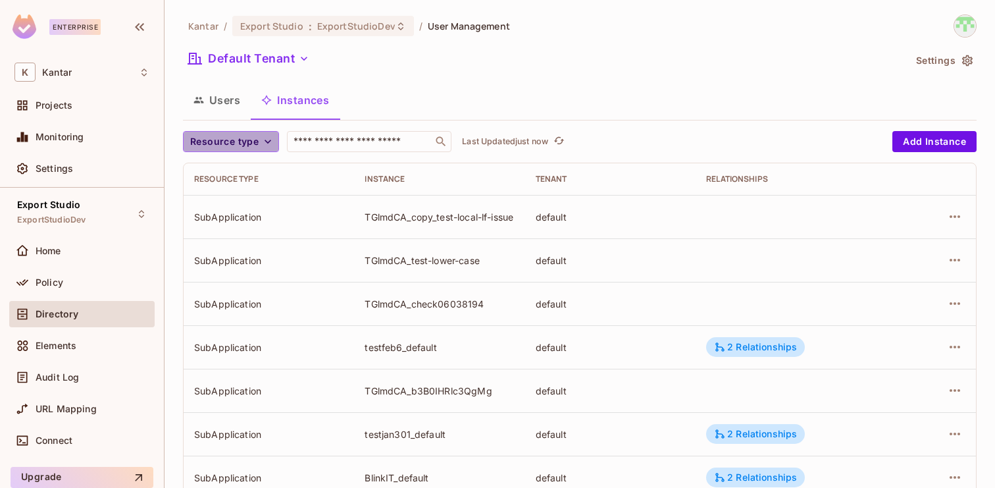
click at [266, 149] on button "Resource type" at bounding box center [231, 141] width 96 height 21
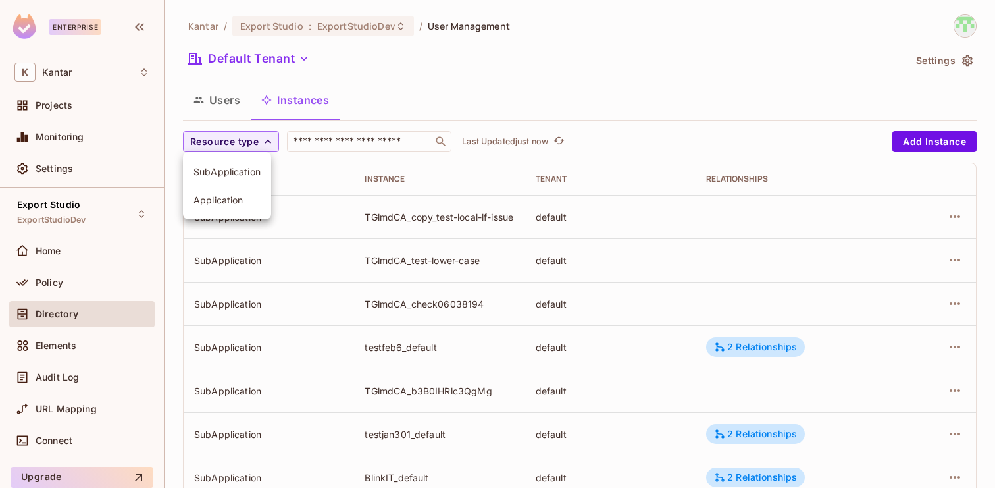
click at [252, 171] on span "SubApplication" at bounding box center [227, 171] width 67 height 13
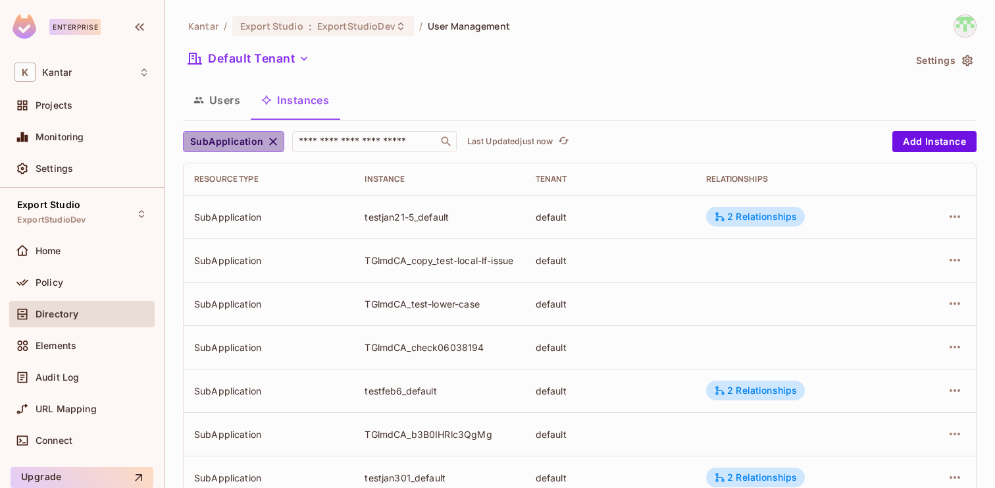
click at [273, 145] on icon "button" at bounding box center [273, 141] width 13 height 13
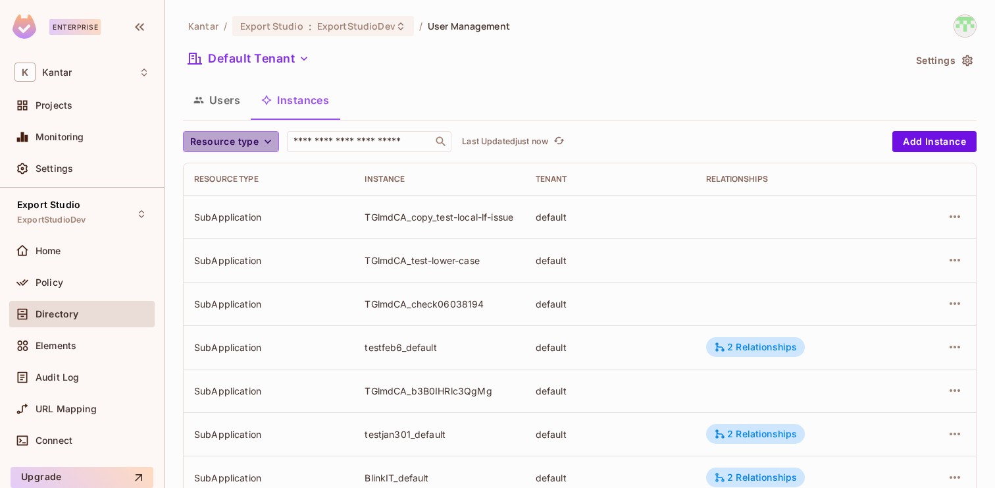
click at [255, 145] on span "Resource type" at bounding box center [224, 142] width 68 height 16
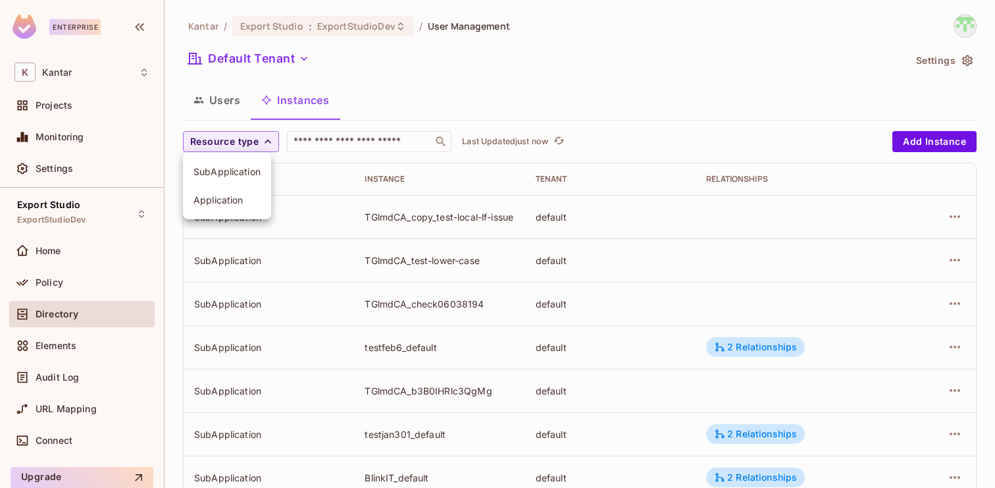
click at [233, 195] on span "Application" at bounding box center [227, 200] width 67 height 13
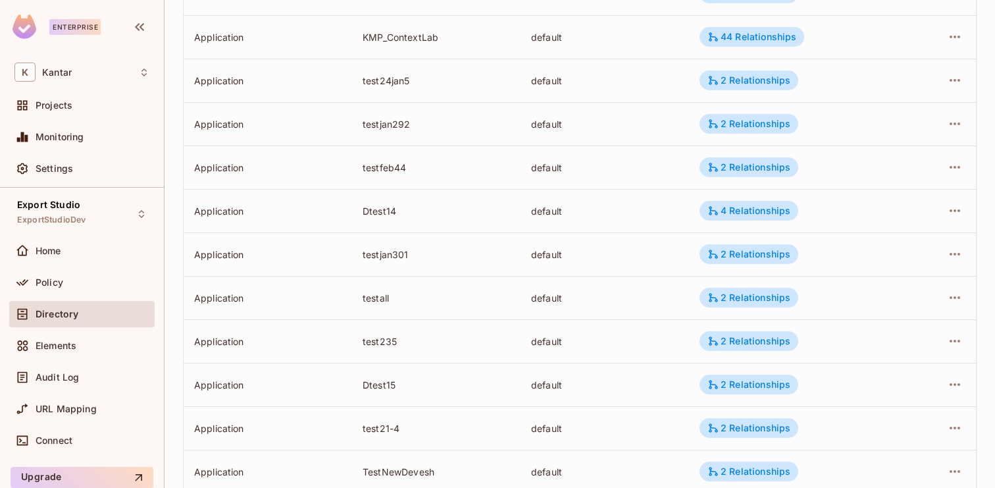
scroll to position [1523, 0]
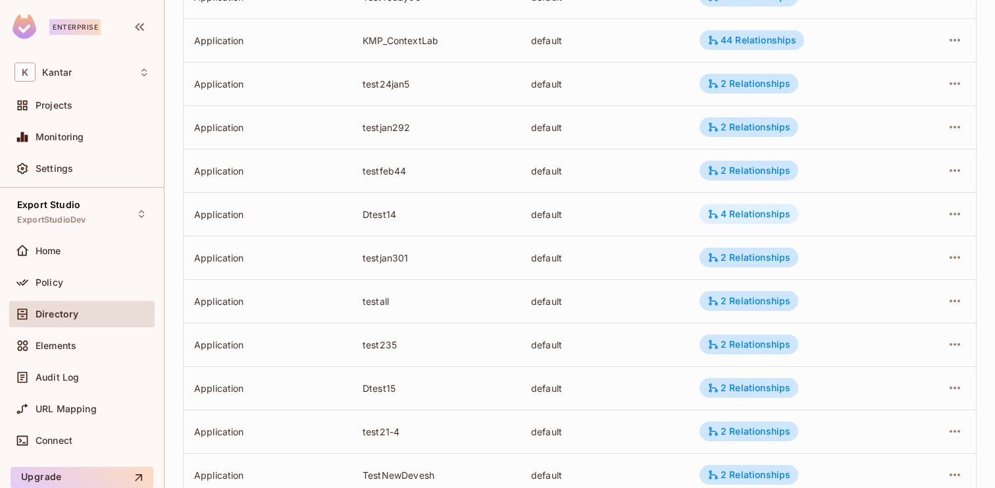
click at [733, 219] on div "4 Relationships" at bounding box center [749, 214] width 83 height 12
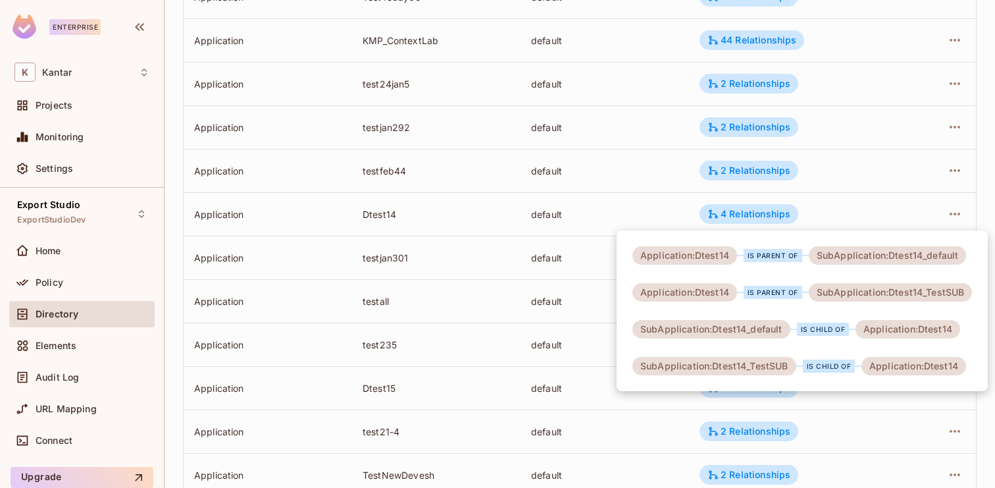
click at [733, 219] on div at bounding box center [497, 244] width 995 height 488
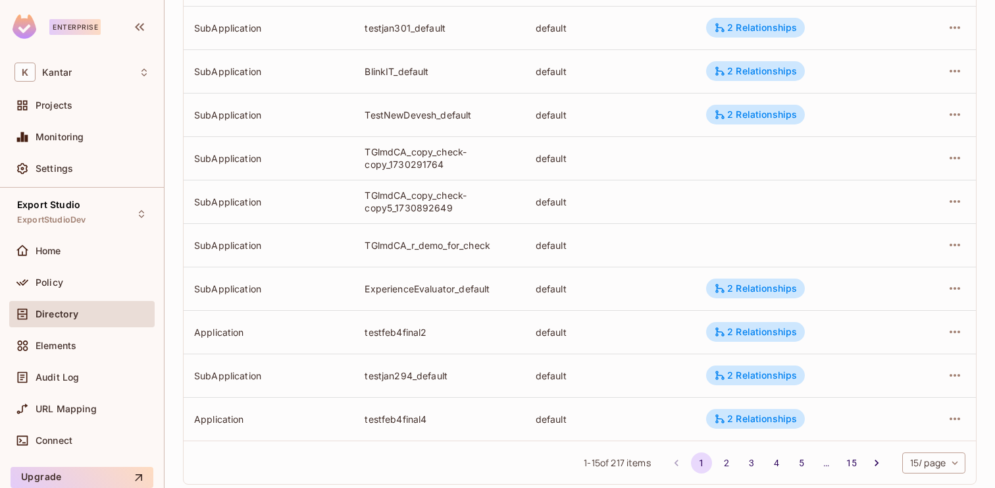
scroll to position [432, 0]
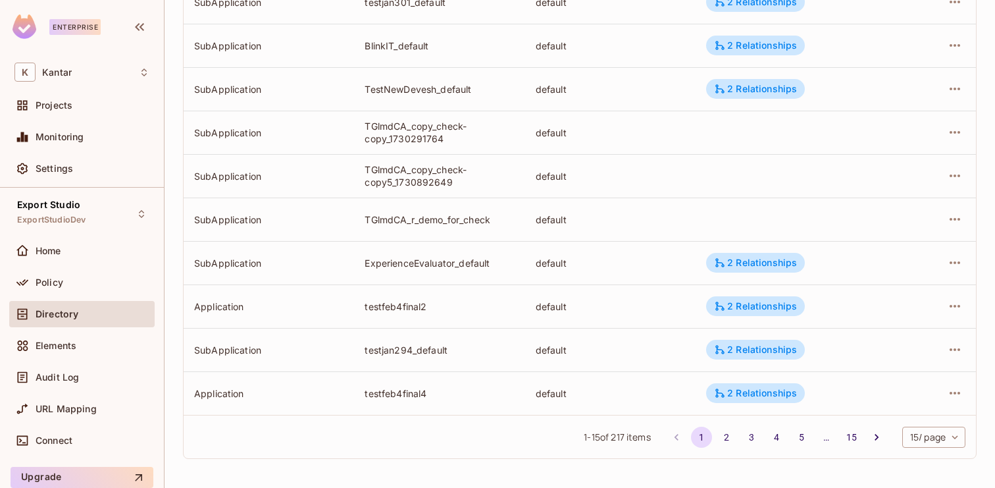
click at [918, 435] on body "Enterprise K Kantar Projects Monitoring Settings Export Studio ExportStudioDev …" at bounding box center [497, 244] width 995 height 488
click at [912, 468] on li "100 / page" at bounding box center [933, 458] width 66 height 28
type input "***"
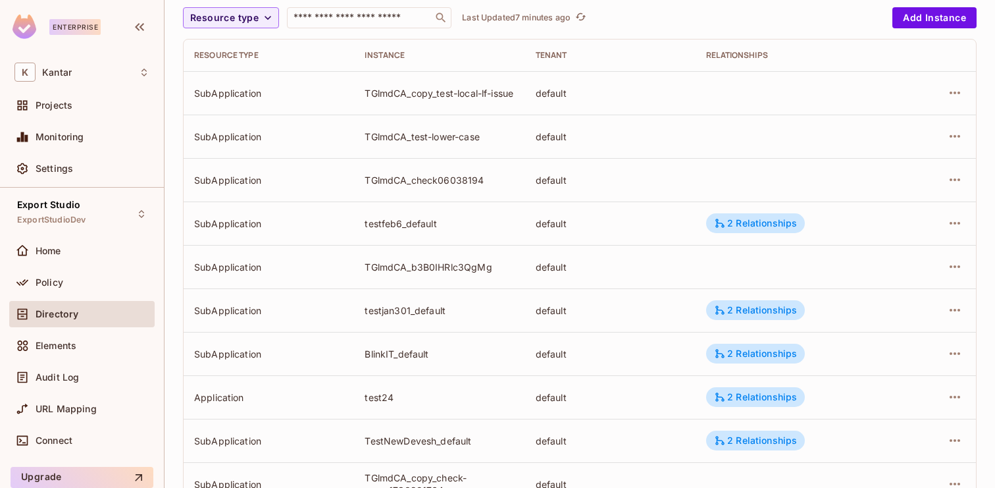
scroll to position [0, 0]
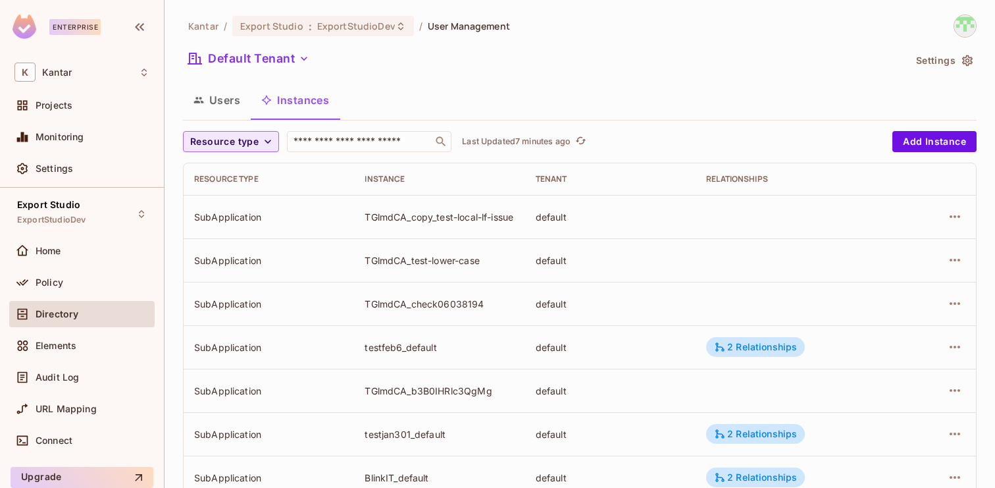
click at [253, 147] on span "Resource type" at bounding box center [224, 142] width 68 height 16
click at [235, 205] on span "Application" at bounding box center [227, 200] width 67 height 13
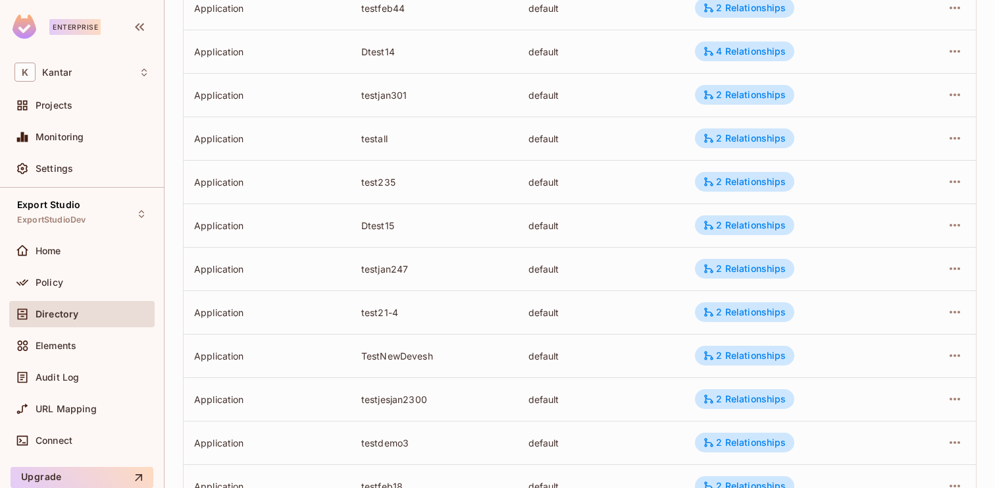
scroll to position [2865, 0]
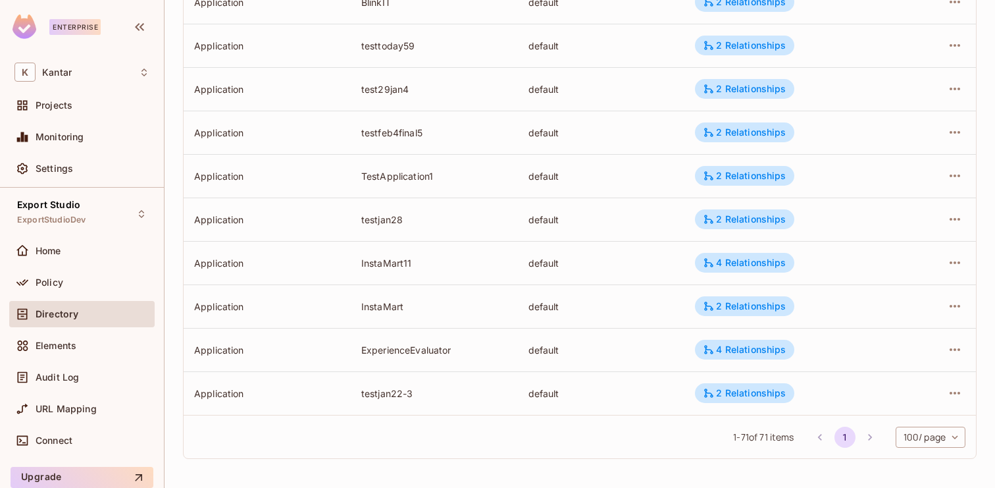
click at [920, 433] on body "Enterprise K Kantar Projects Monitoring Settings Export Studio ExportStudioDev …" at bounding box center [497, 244] width 995 height 488
click at [706, 440] on div at bounding box center [497, 244] width 995 height 488
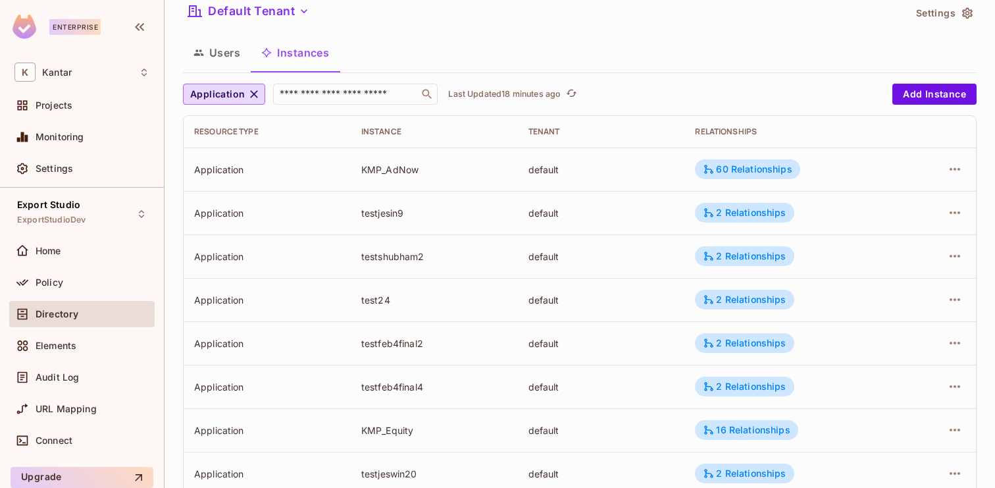
scroll to position [0, 0]
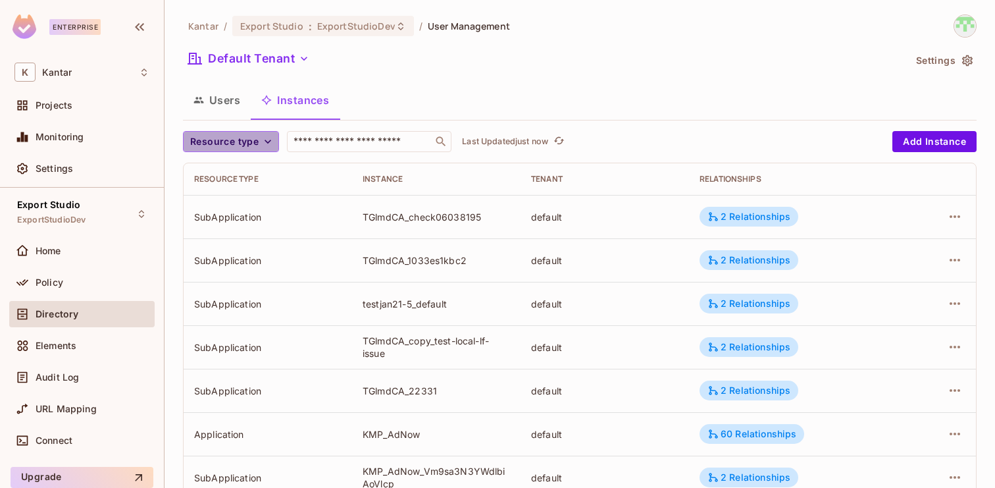
click at [261, 145] on icon "button" at bounding box center [267, 141] width 13 height 13
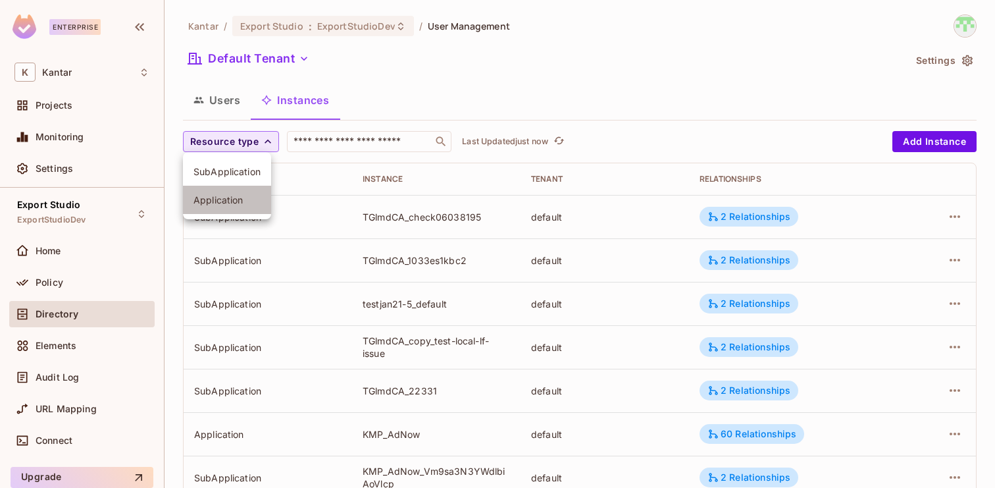
click at [213, 196] on span "Application" at bounding box center [227, 200] width 67 height 13
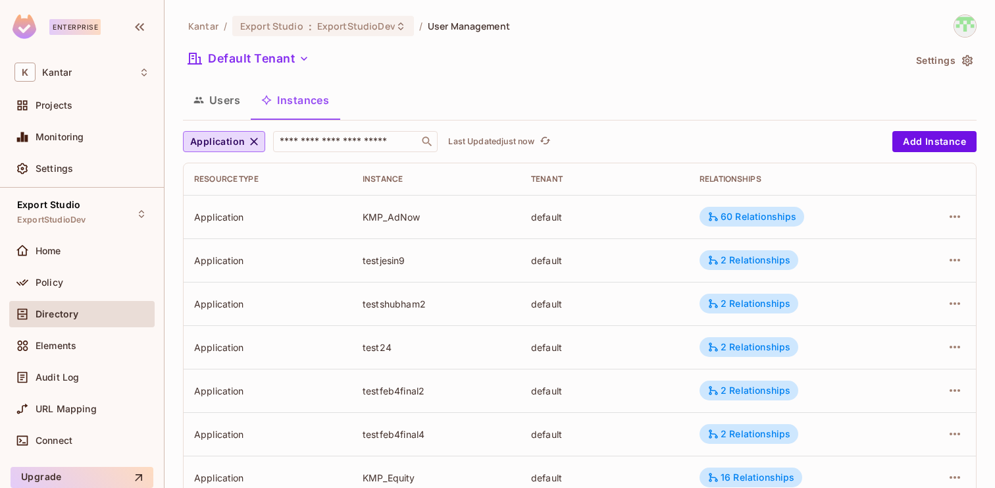
scroll to position [432, 0]
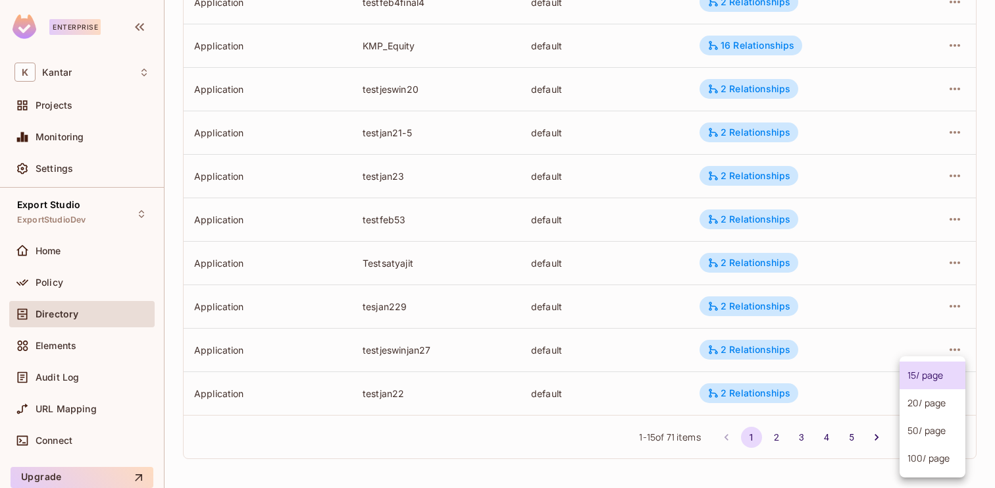
click at [914, 440] on body "Enterprise K Kantar Projects Monitoring Settings Export Studio ExportStudioDev …" at bounding box center [497, 244] width 995 height 488
click at [911, 470] on li "100 / page" at bounding box center [933, 458] width 66 height 28
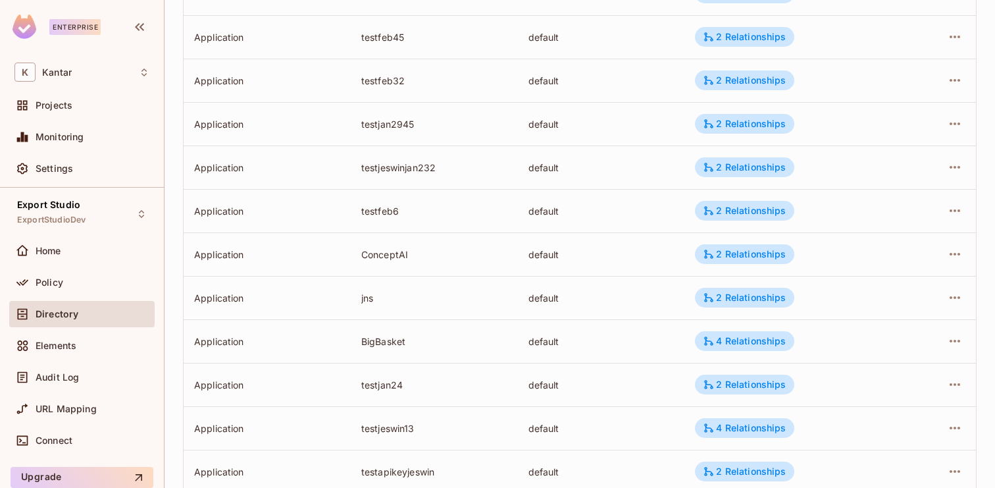
scroll to position [1179, 0]
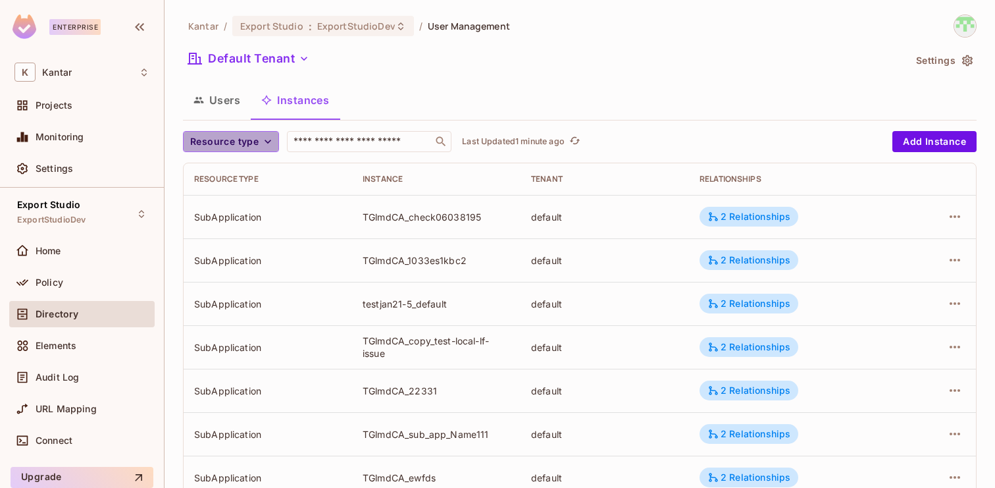
click at [242, 149] on span "Resource type" at bounding box center [224, 142] width 68 height 16
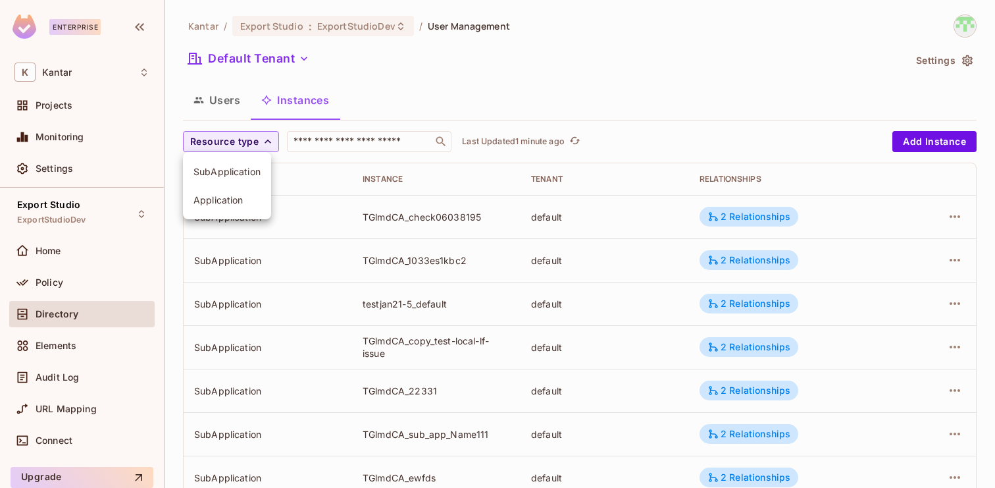
click at [236, 197] on span "Application" at bounding box center [227, 200] width 67 height 13
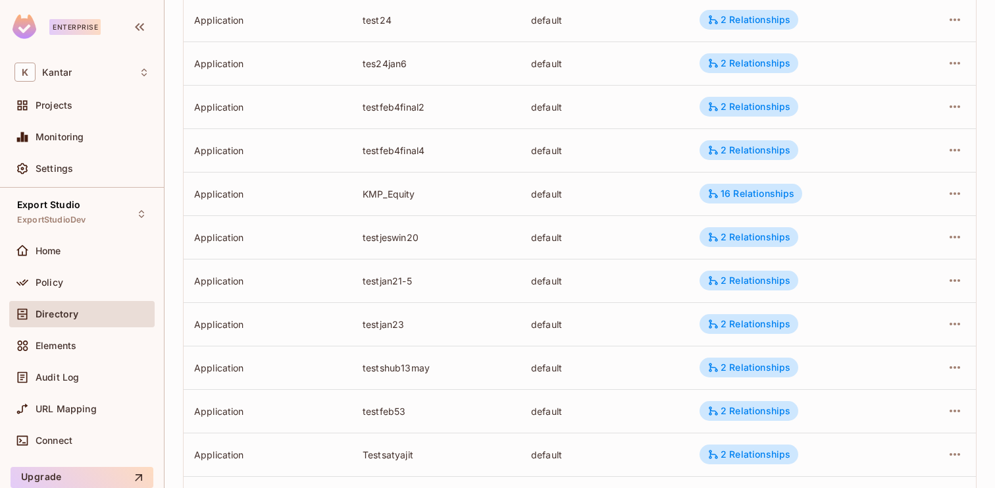
scroll to position [432, 0]
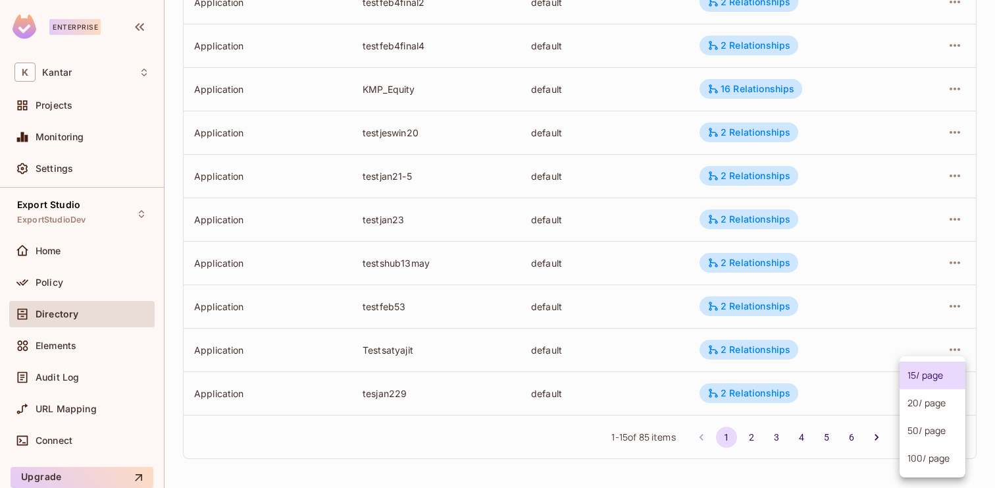
click at [947, 439] on body "Enterprise K Kantar Projects Monitoring Settings Export Studio ExportStudioDev …" at bounding box center [497, 244] width 995 height 488
click at [935, 461] on li "100 / page" at bounding box center [933, 458] width 66 height 28
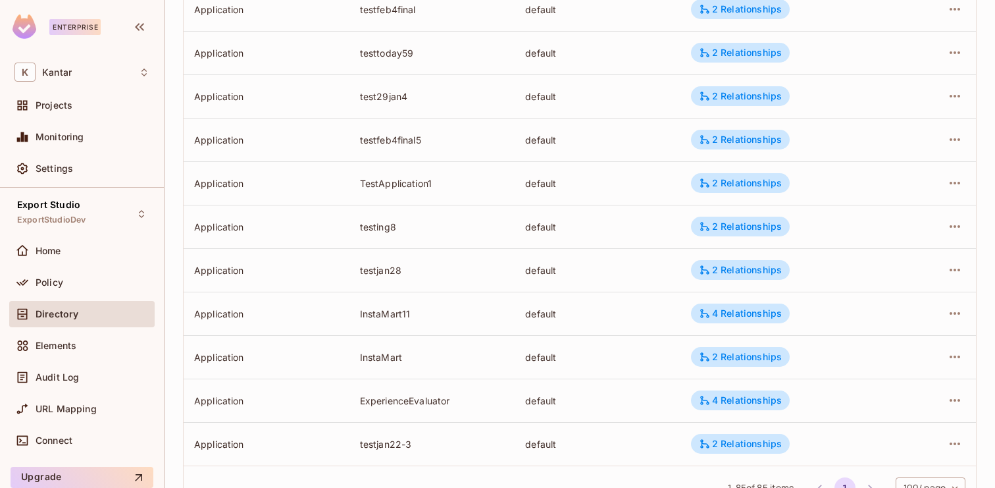
scroll to position [3473, 0]
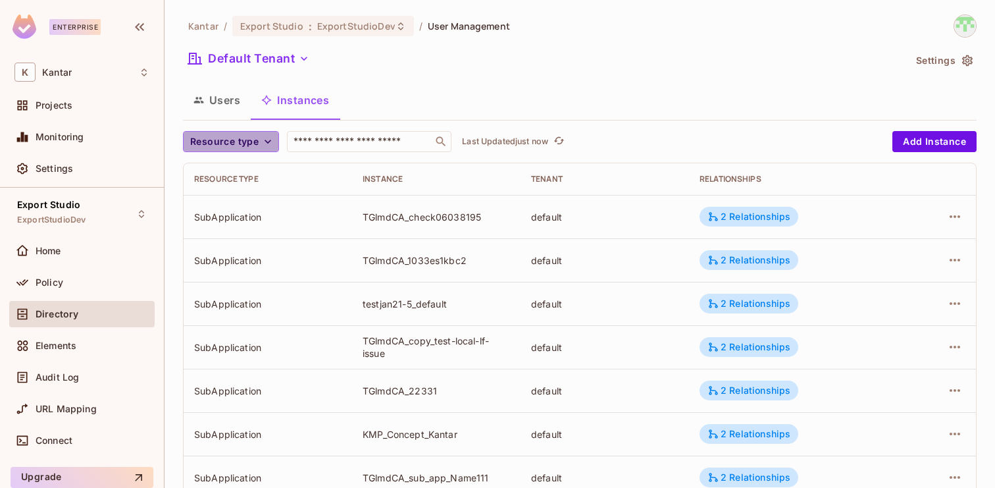
click at [239, 142] on span "Resource type" at bounding box center [224, 142] width 68 height 16
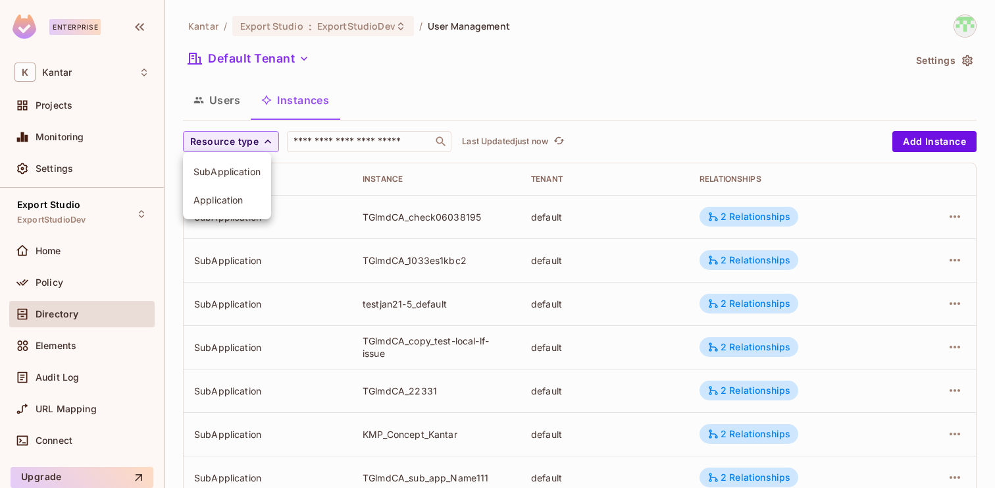
click at [245, 189] on li "Application" at bounding box center [227, 200] width 88 height 28
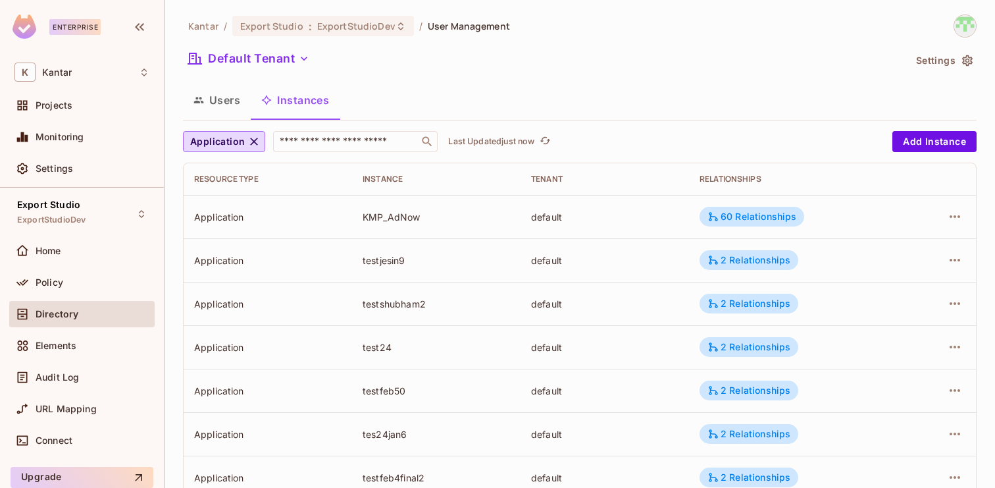
scroll to position [432, 0]
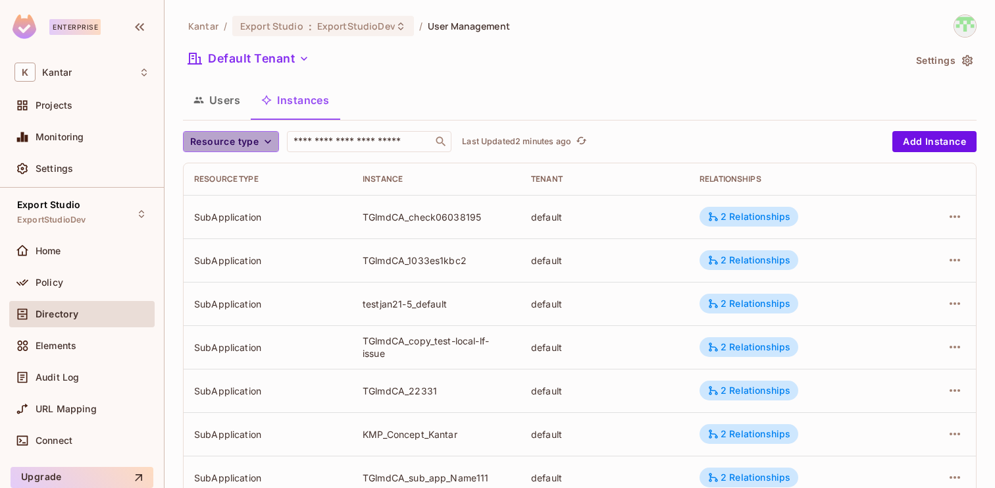
click at [230, 135] on span "Resource type" at bounding box center [224, 142] width 68 height 16
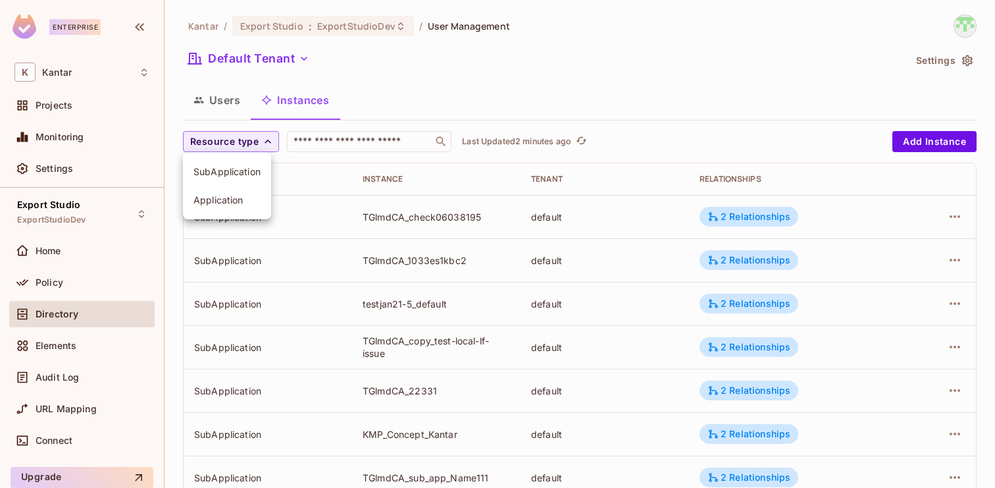
click at [234, 197] on span "Application" at bounding box center [227, 200] width 67 height 13
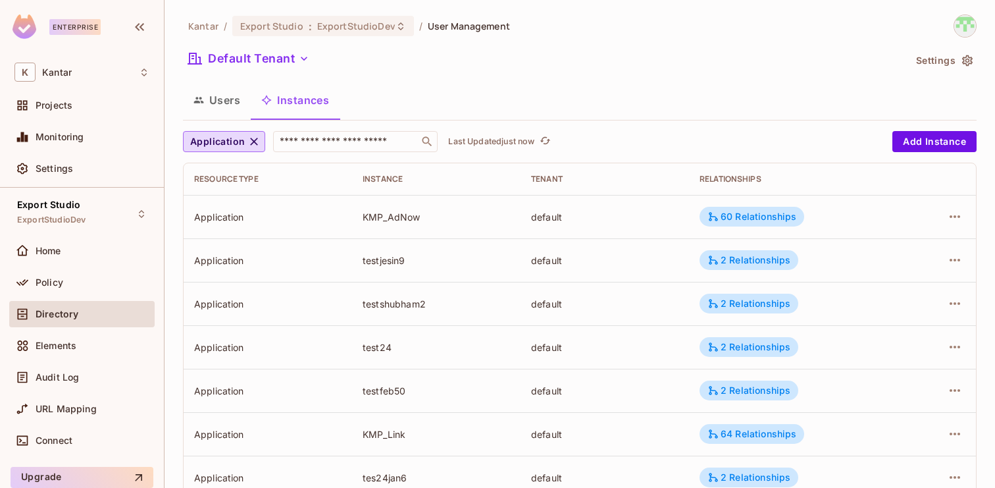
scroll to position [432, 0]
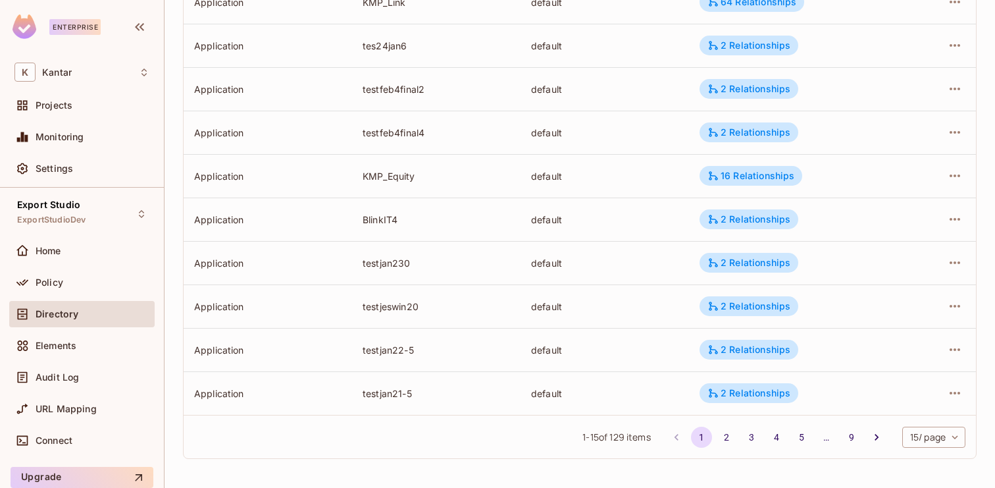
click at [902, 437] on body "Enterprise K Kantar Projects Monitoring Settings Export Studio ExportStudioDev …" at bounding box center [497, 244] width 995 height 488
click at [910, 471] on li "100 / page" at bounding box center [933, 458] width 66 height 28
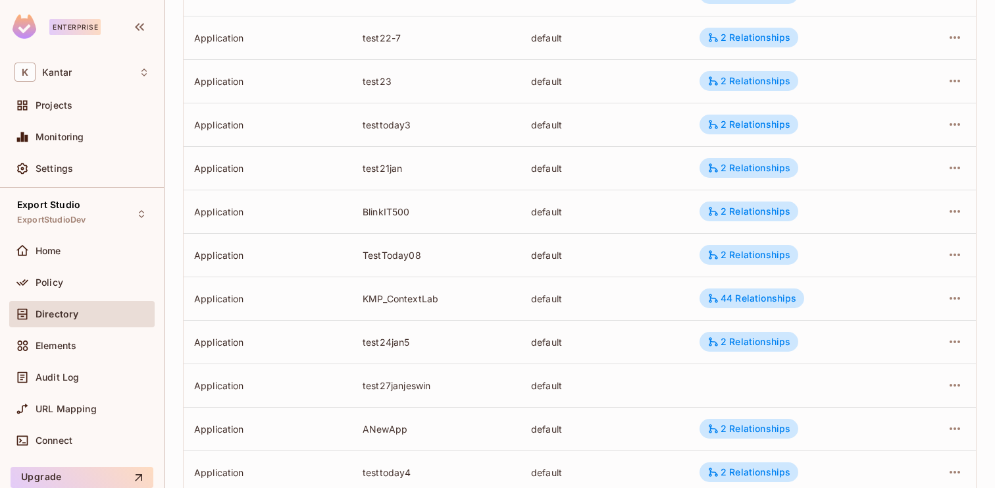
scroll to position [3642, 0]
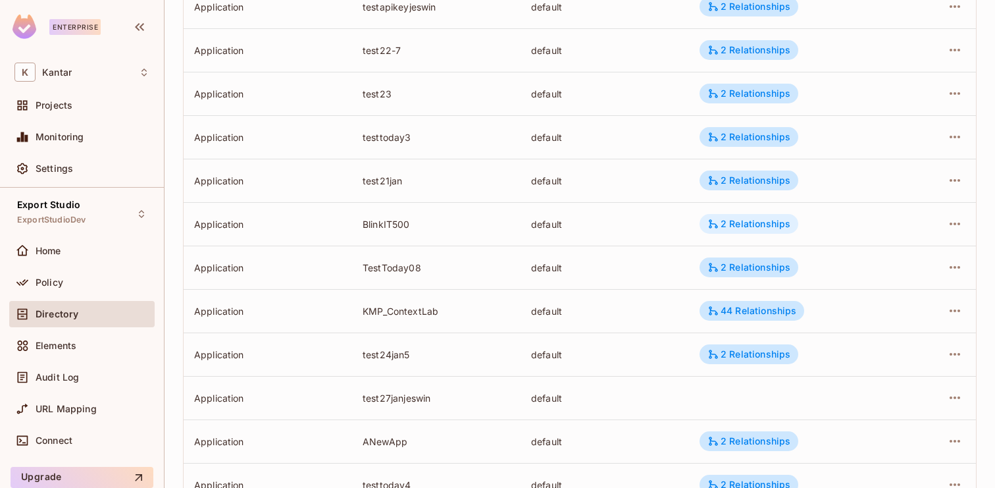
click at [742, 214] on div "2 Relationships" at bounding box center [749, 224] width 99 height 20
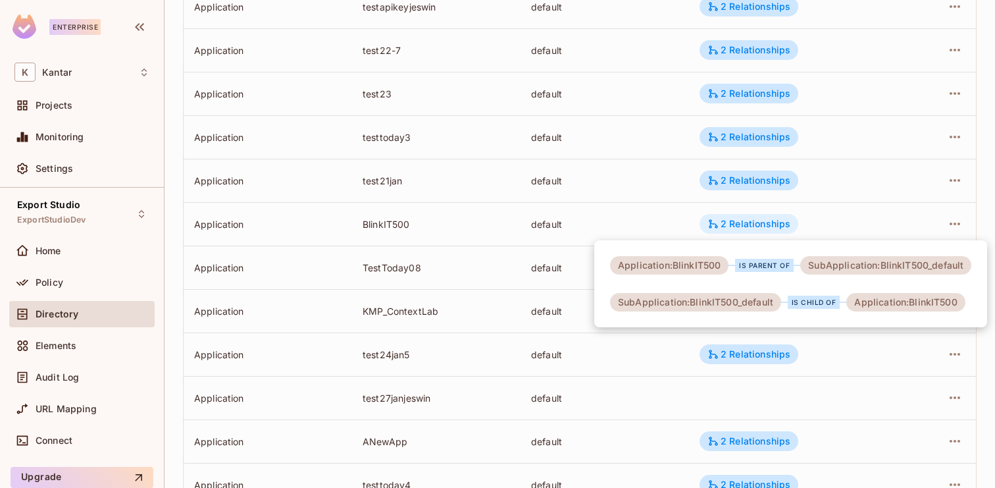
click at [742, 214] on div at bounding box center [497, 244] width 995 height 488
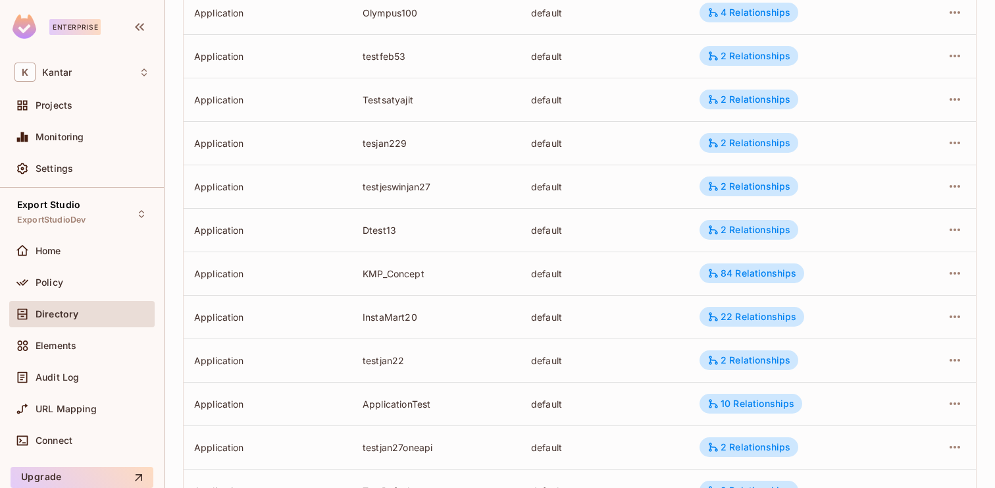
scroll to position [1289, 0]
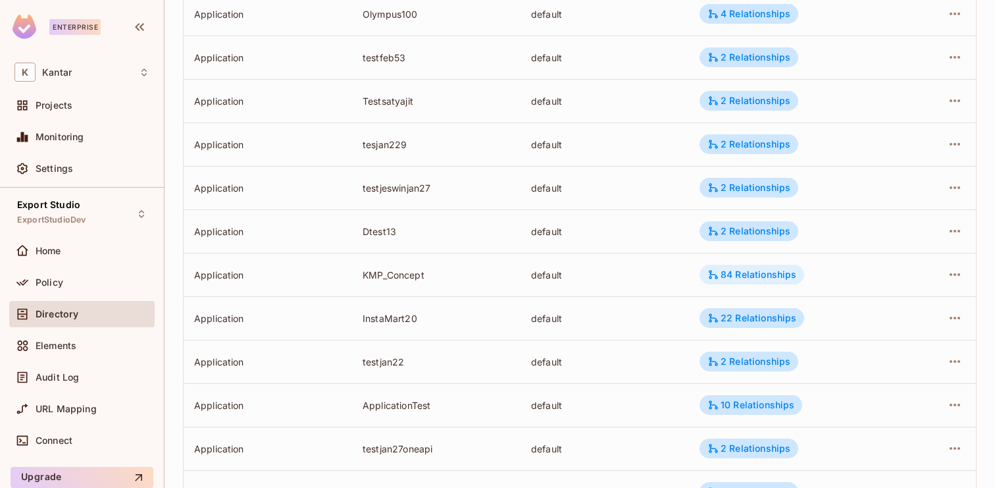
click at [746, 269] on div "84 Relationships" at bounding box center [752, 275] width 89 height 12
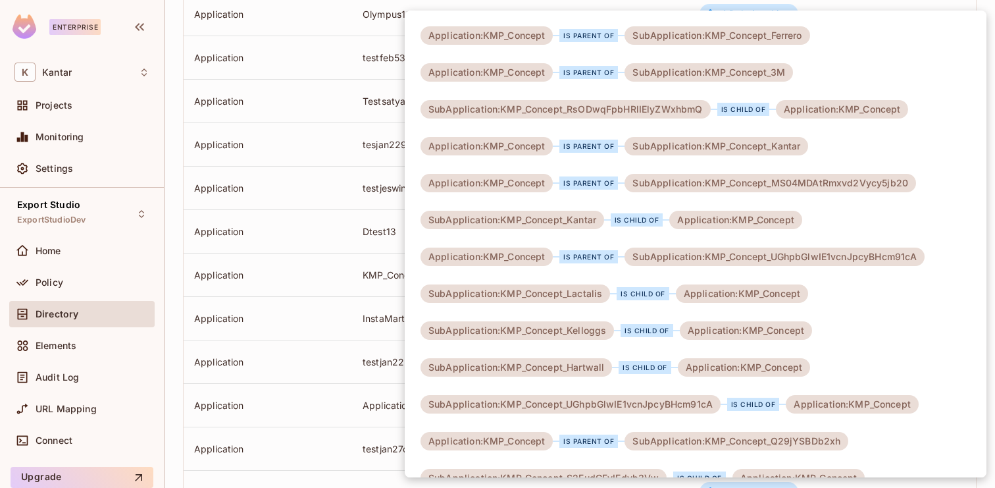
click at [346, 269] on div at bounding box center [497, 244] width 995 height 488
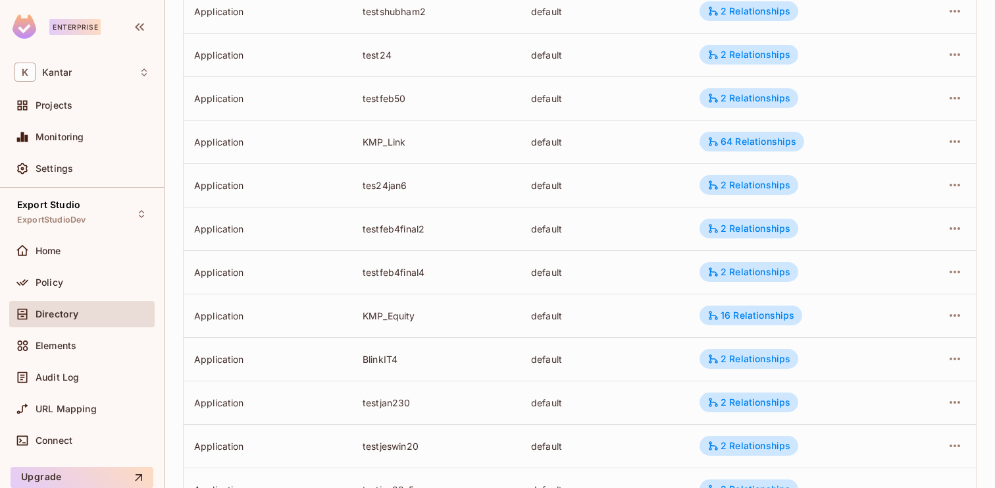
scroll to position [0, 0]
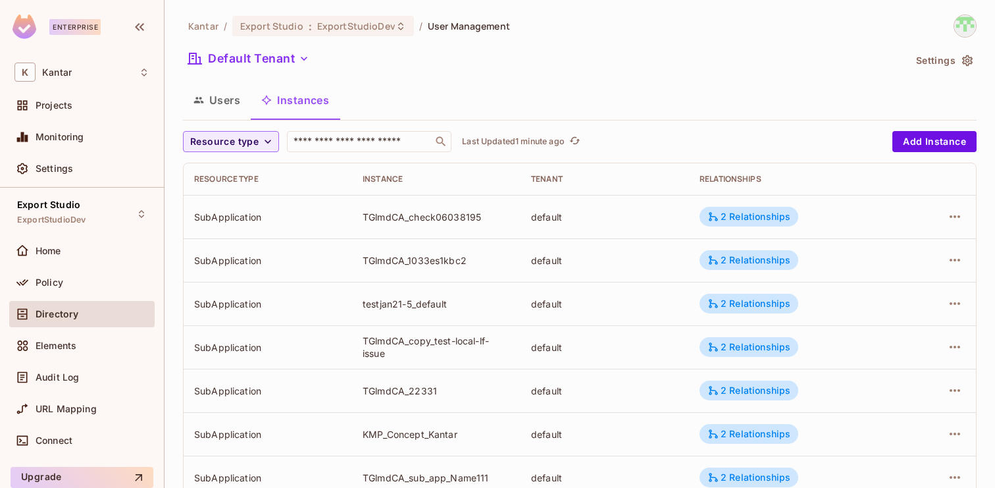
scroll to position [432, 0]
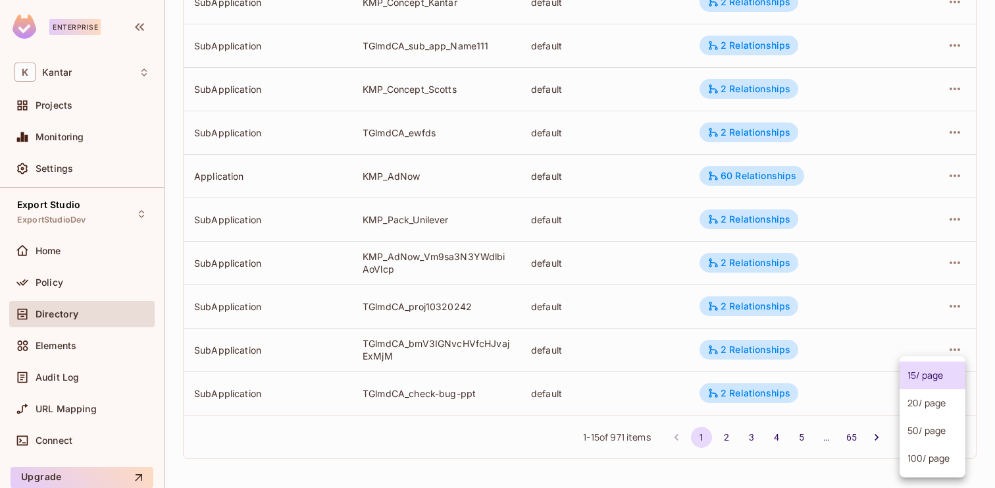
click at [923, 436] on body "Enterprise K Kantar Projects Monitoring Settings Export Studio ExportStudioDev …" at bounding box center [497, 244] width 995 height 488
click at [922, 458] on li "100 / page" at bounding box center [933, 458] width 66 height 28
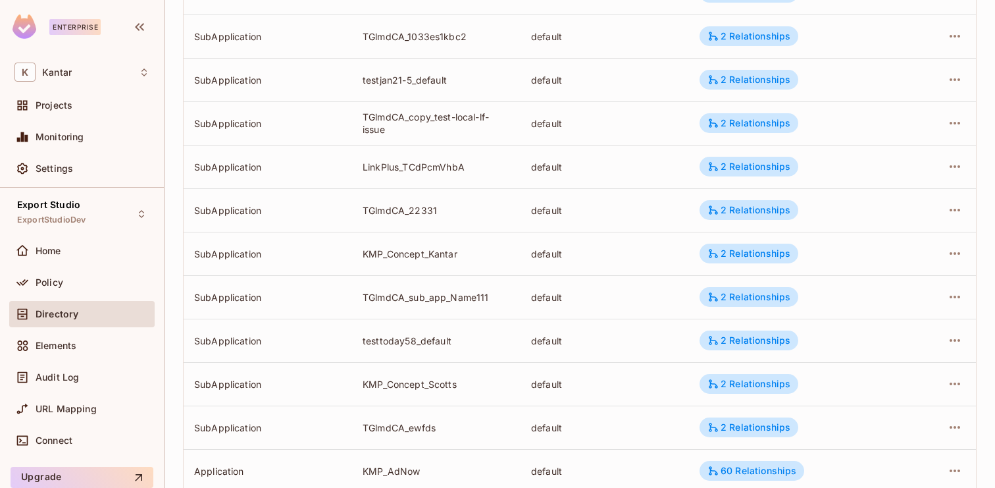
scroll to position [0, 0]
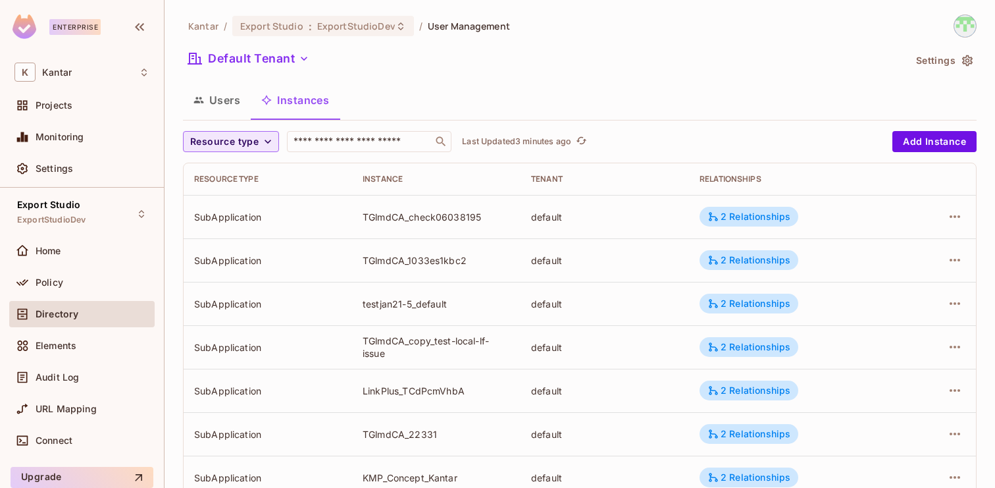
click at [262, 135] on icon "button" at bounding box center [267, 141] width 13 height 13
click at [236, 203] on span "Application" at bounding box center [227, 200] width 67 height 13
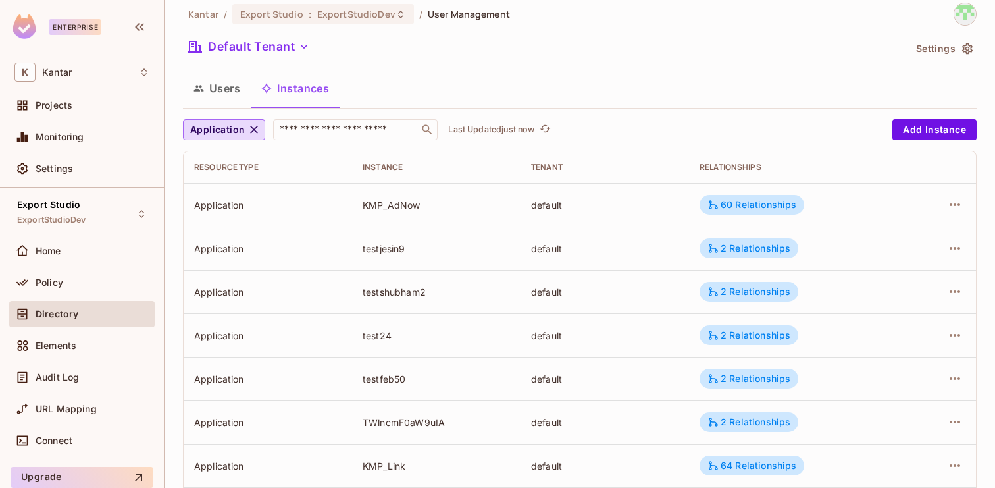
scroll to position [432, 0]
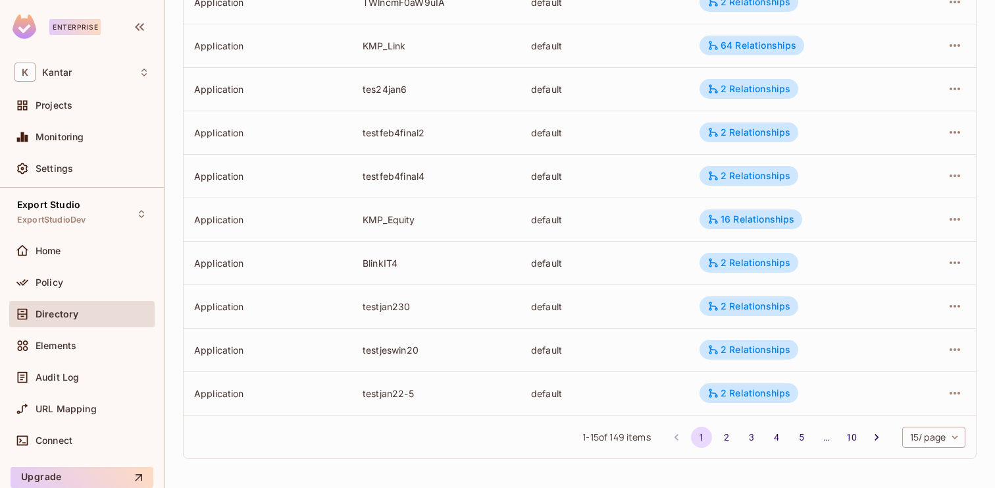
click at [941, 436] on body "Enterprise K Kantar Projects Monitoring Settings Export Studio ExportStudioDev …" at bounding box center [497, 244] width 995 height 488
click at [930, 461] on li "100 / page" at bounding box center [933, 458] width 66 height 28
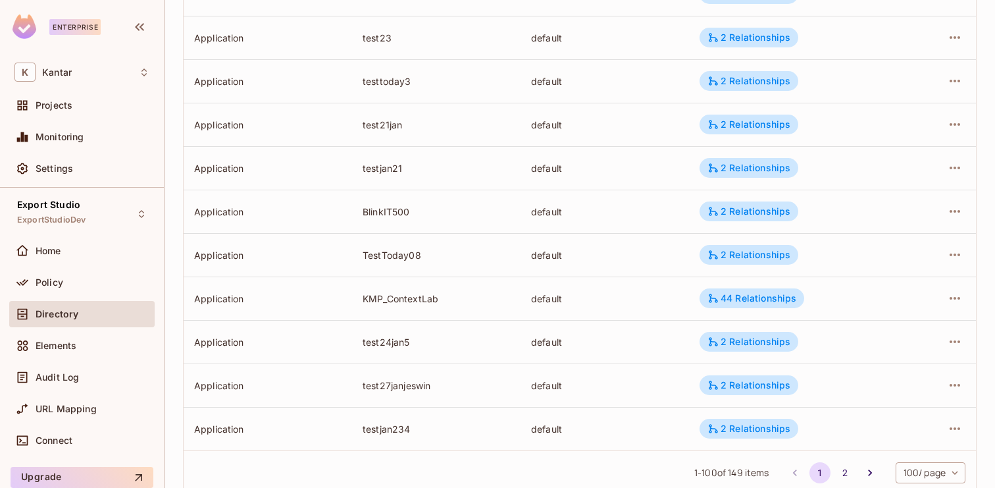
scroll to position [4124, 0]
